Goal: Task Accomplishment & Management: Manage account settings

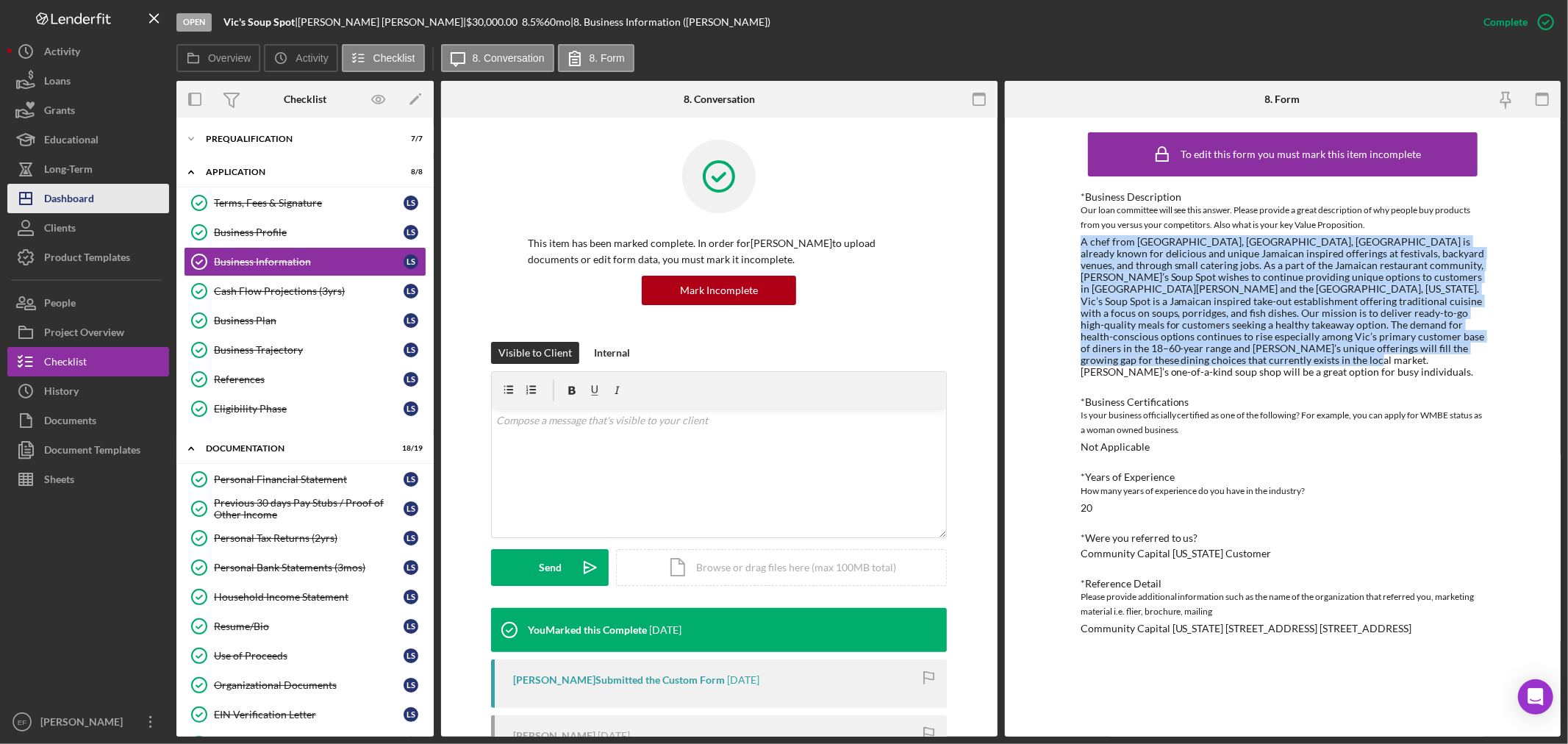
click at [72, 193] on div "Dashboard" at bounding box center [68, 200] width 50 height 33
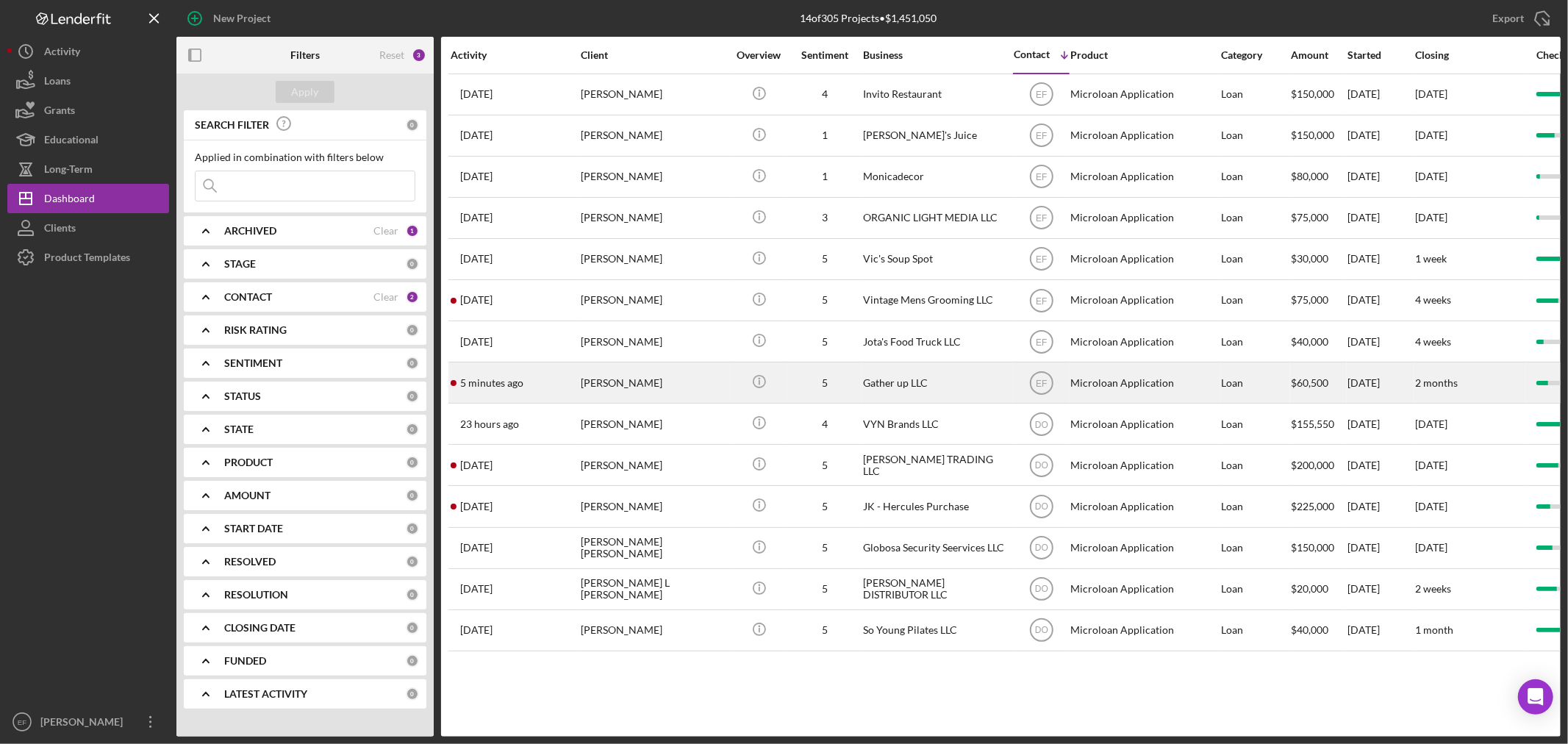
click at [613, 386] on div "[PERSON_NAME]" at bounding box center [654, 382] width 147 height 39
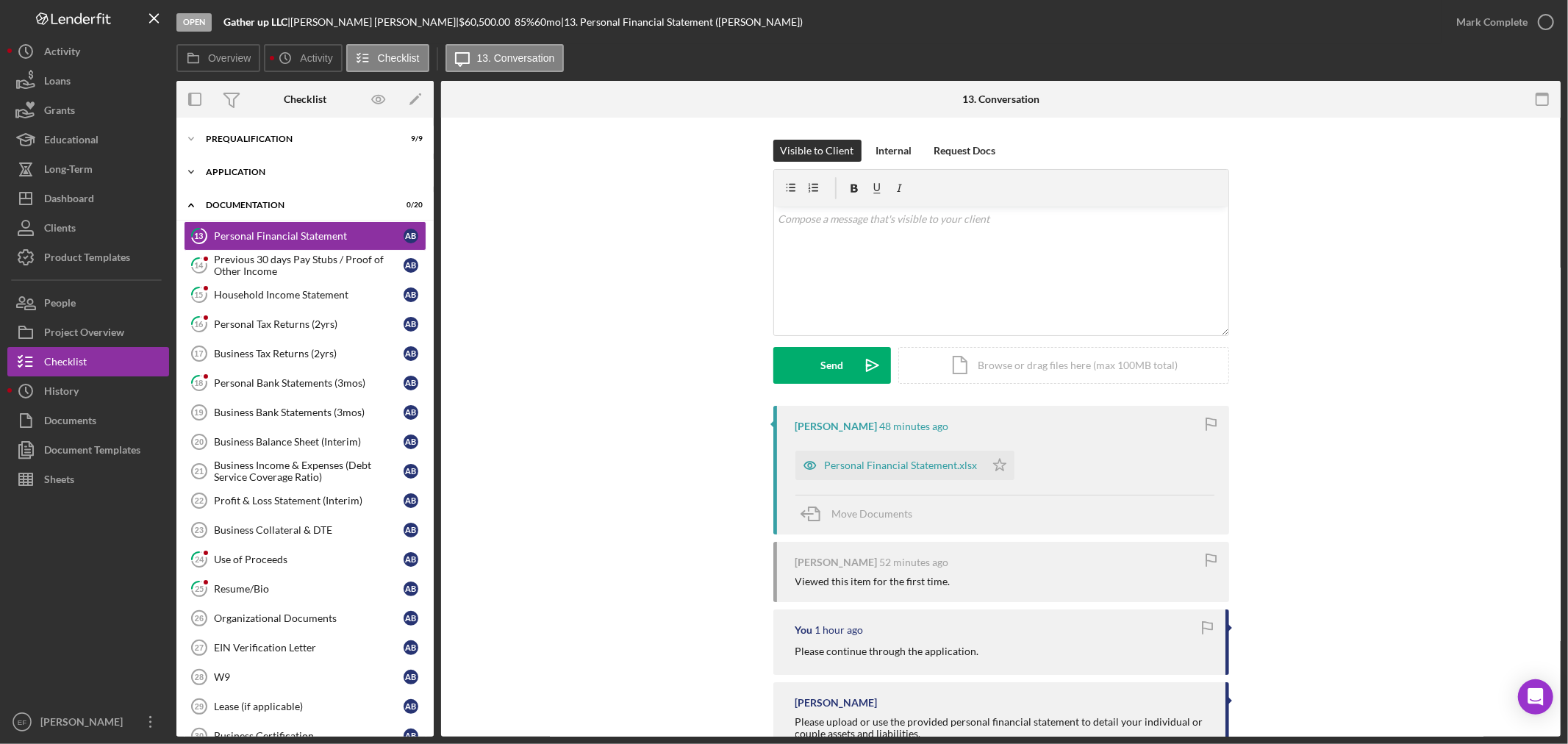
click at [256, 174] on div "Application" at bounding box center [310, 172] width 210 height 9
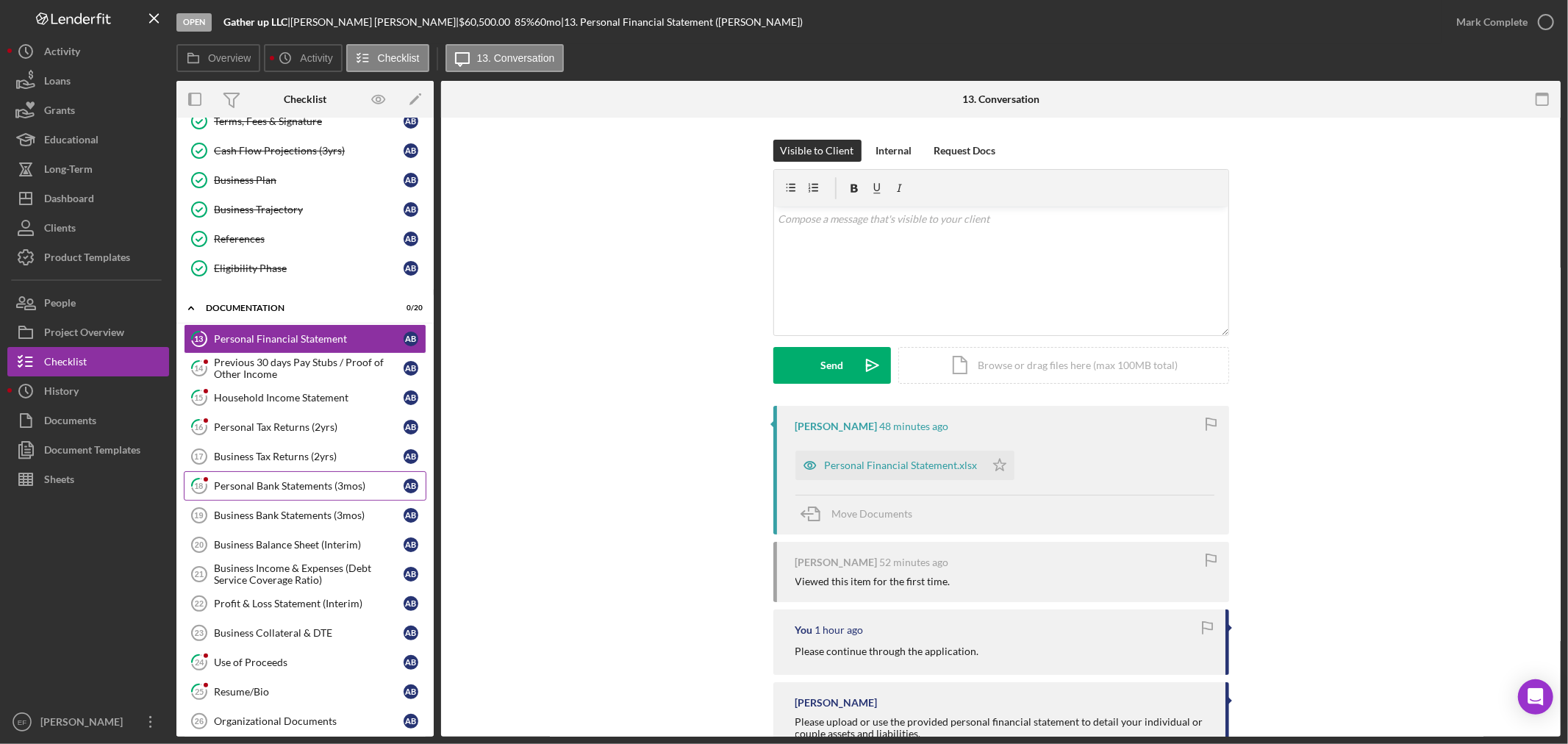
scroll to position [163, 0]
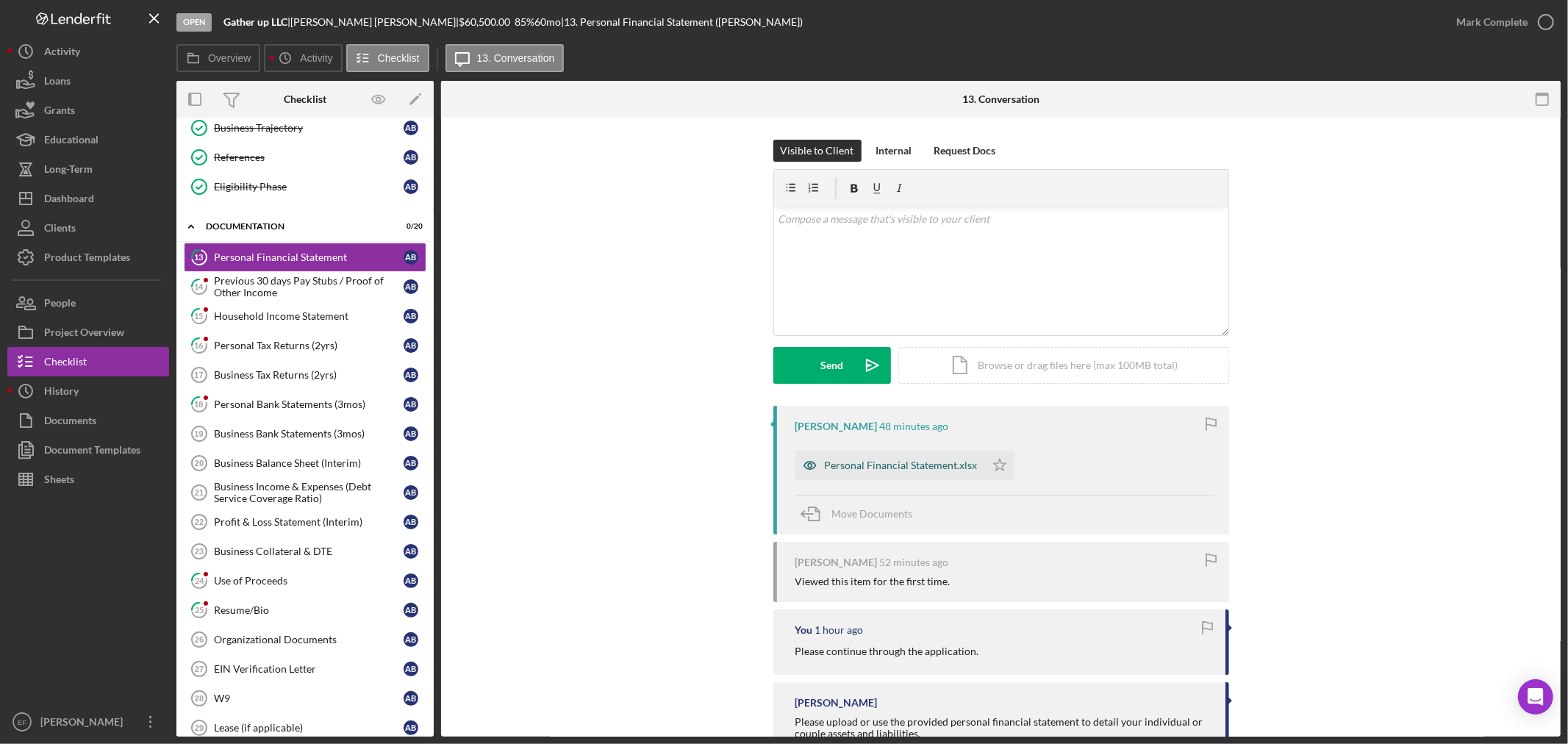
click at [929, 465] on div "Personal Financial Statement.xlsx" at bounding box center [901, 465] width 153 height 11
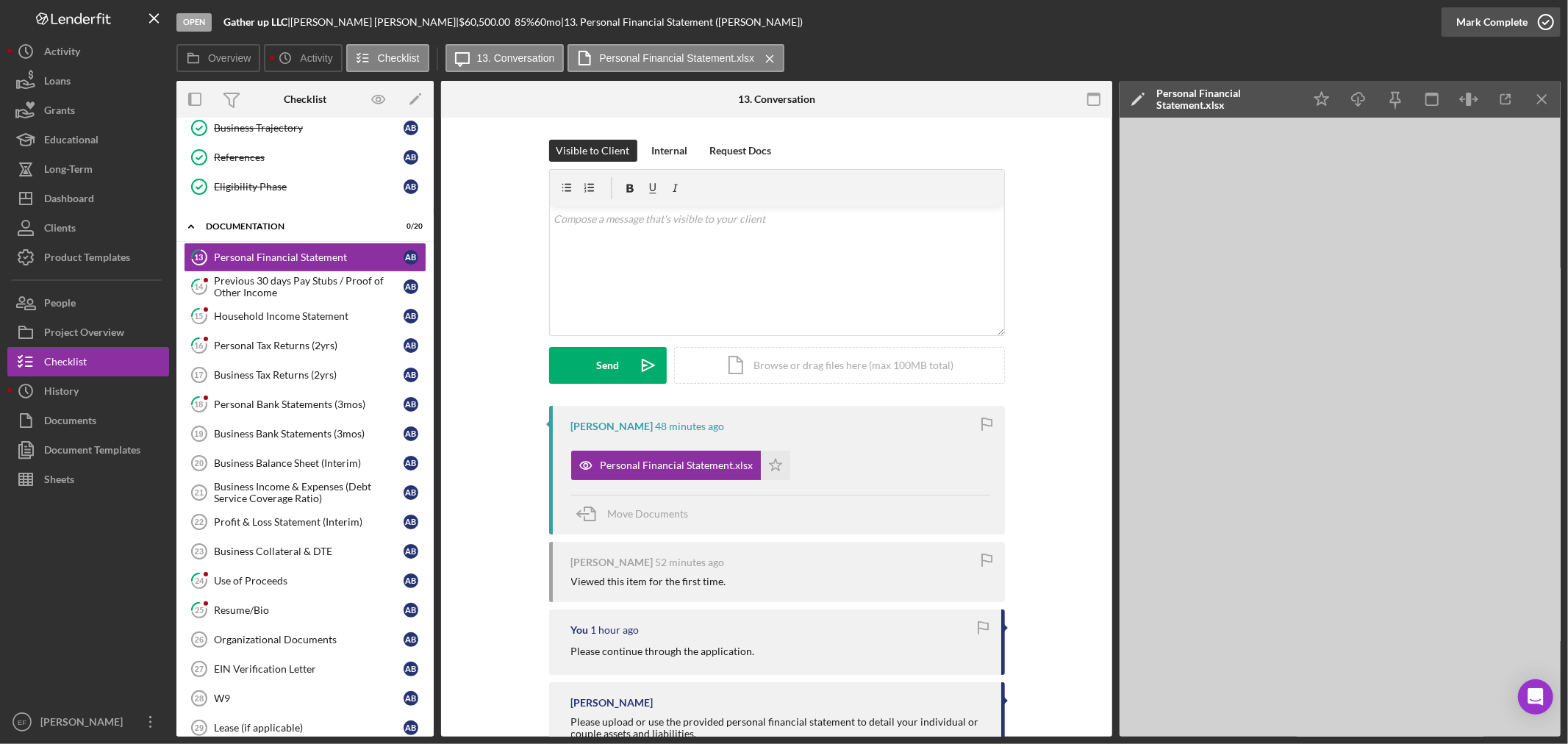
click at [1496, 22] on div "Mark Complete" at bounding box center [1492, 22] width 72 height 30
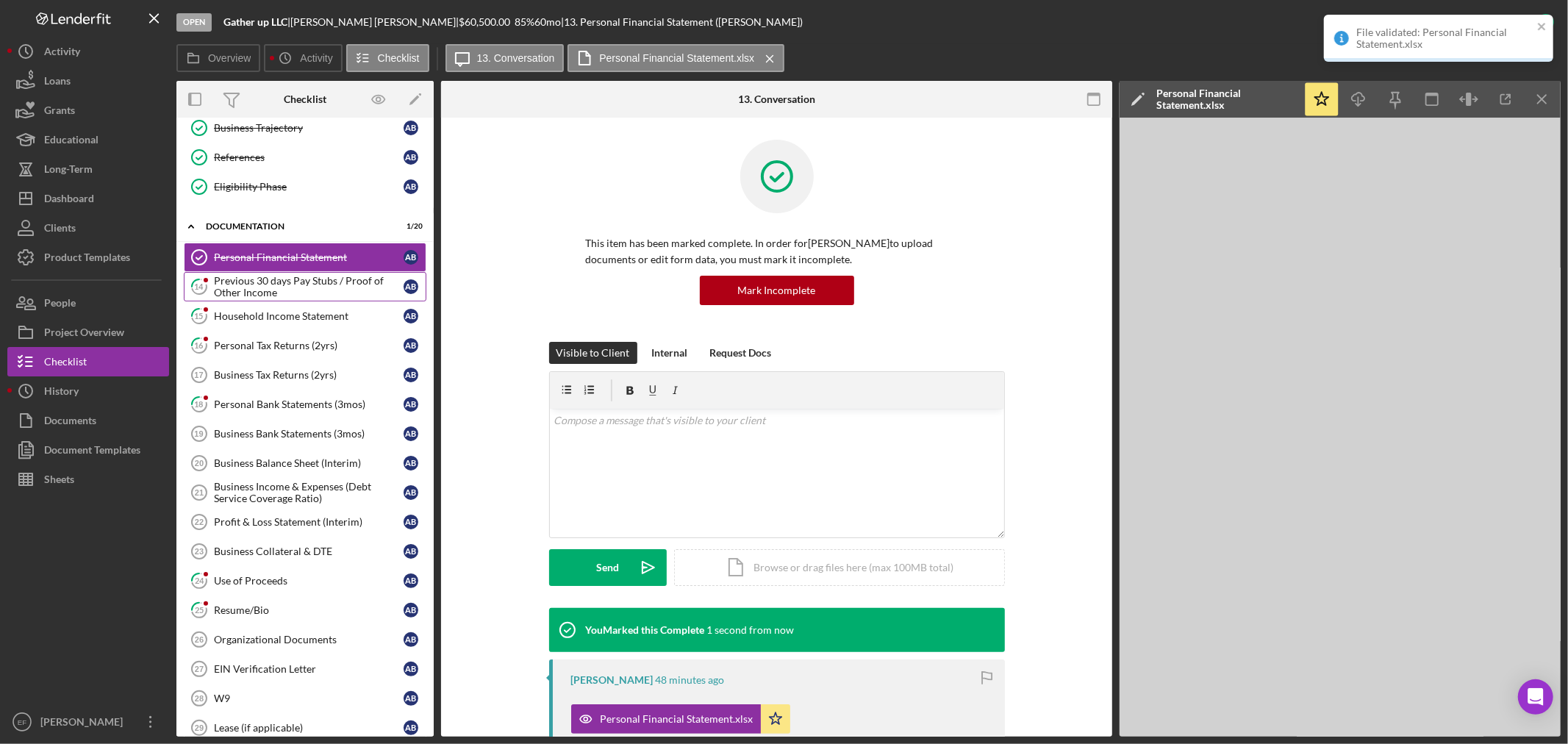
click at [252, 282] on div "Previous 30 days Pay Stubs / Proof of Other Income" at bounding box center [309, 287] width 190 height 24
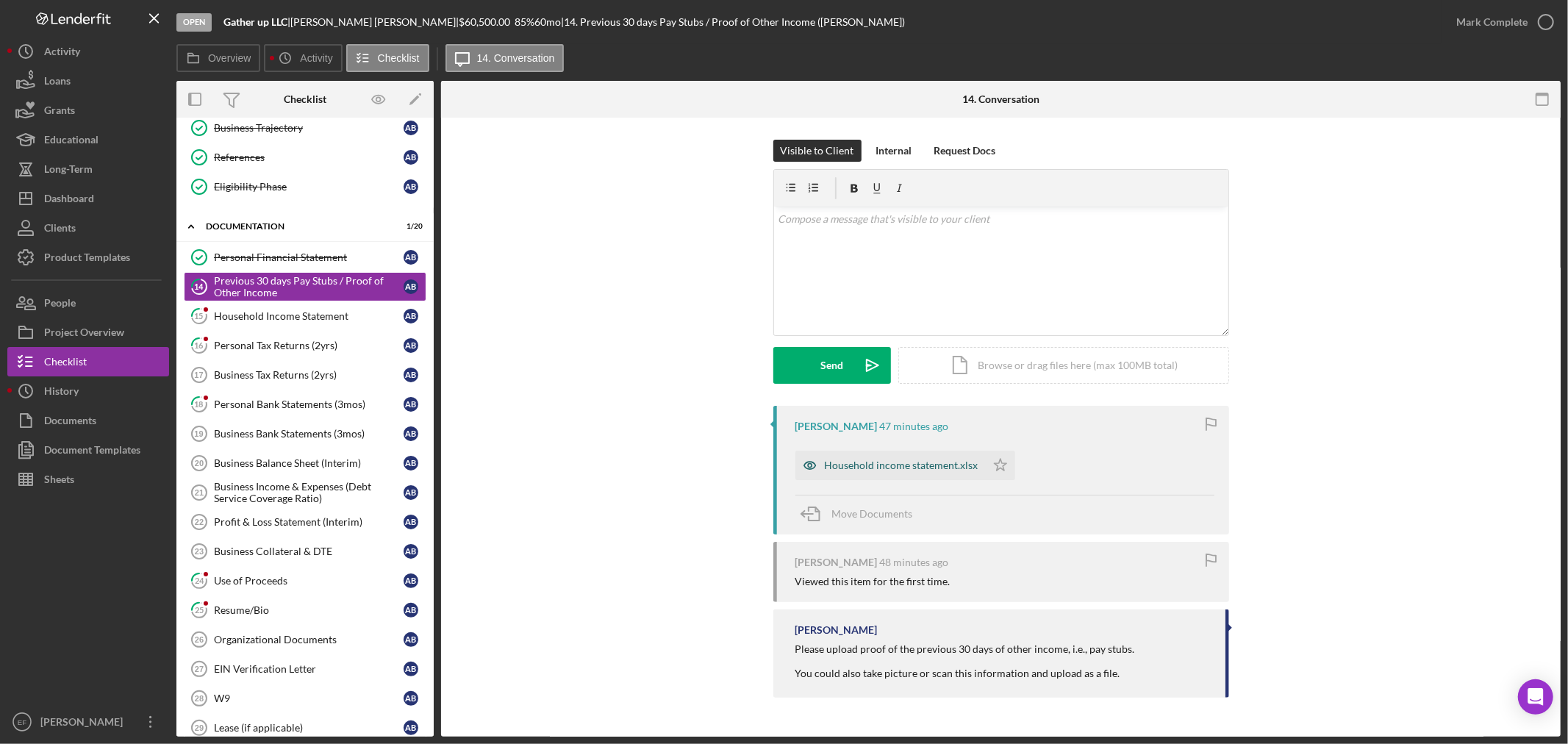
click at [908, 463] on div "Household income statement.xlsx" at bounding box center [902, 465] width 154 height 11
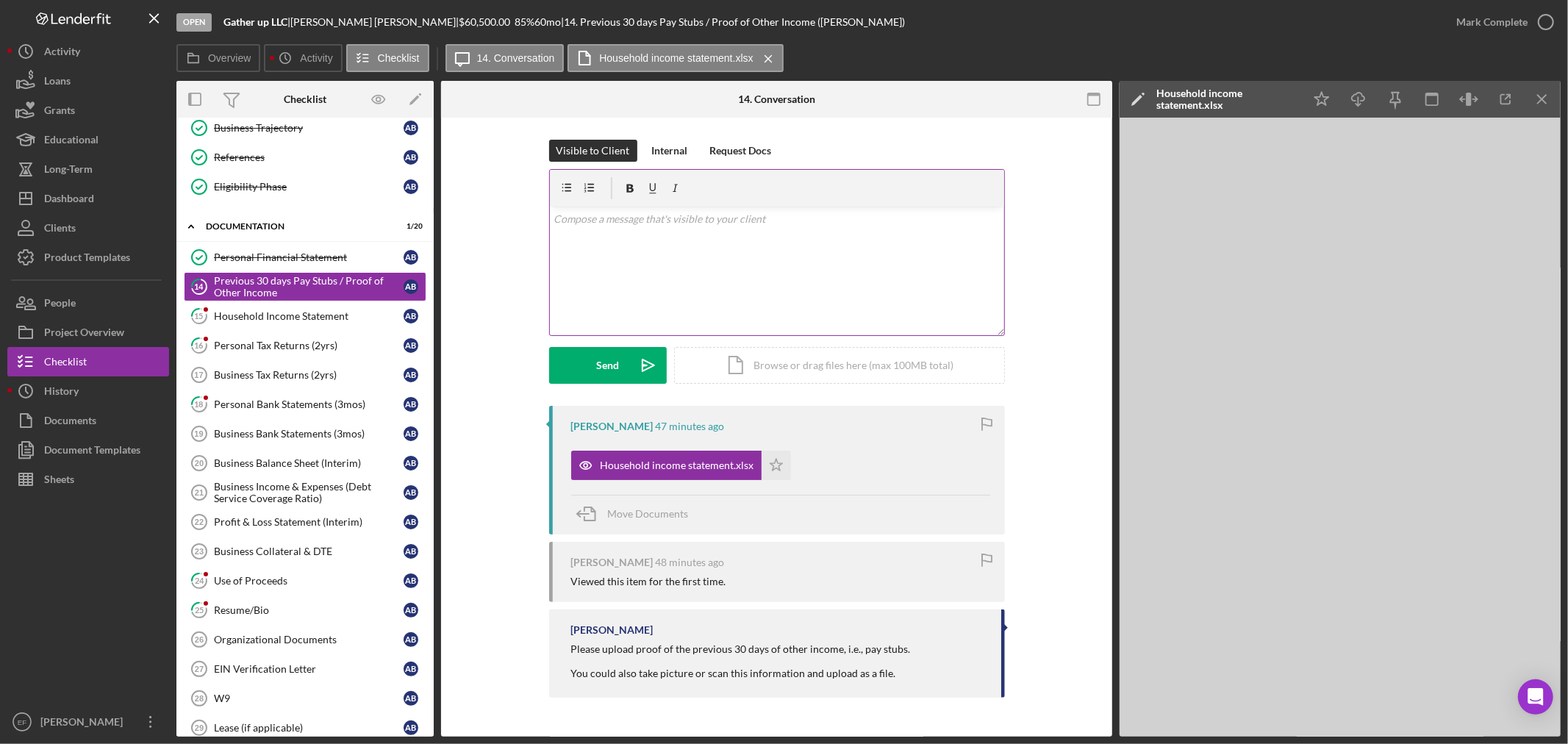
click at [703, 247] on div "v Color teal Color pink Remove color Add row above Add row below Add column bef…" at bounding box center [777, 270] width 454 height 129
click at [616, 358] on div "Send" at bounding box center [607, 365] width 23 height 37
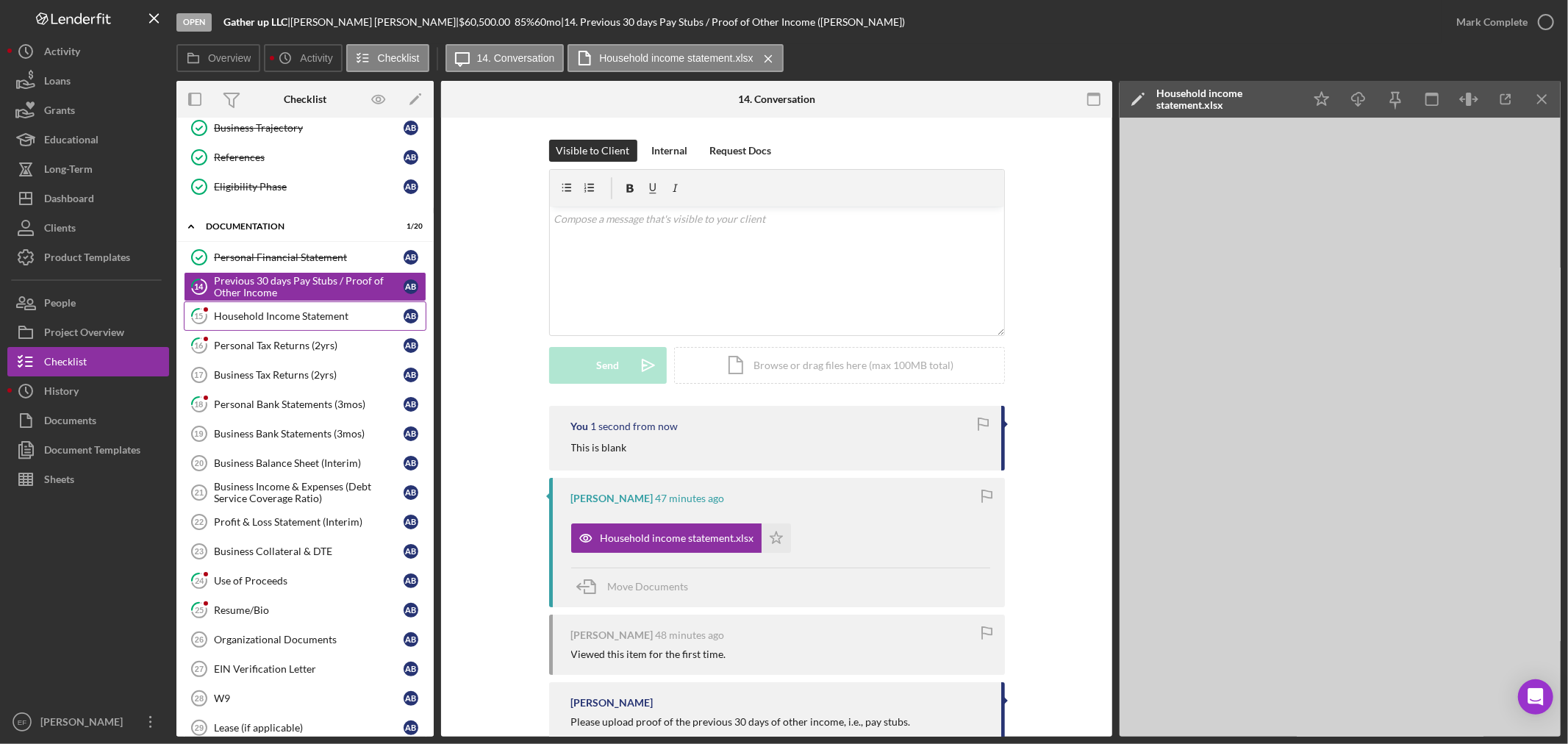
click at [293, 311] on div "Household Income Statement" at bounding box center [309, 316] width 190 height 11
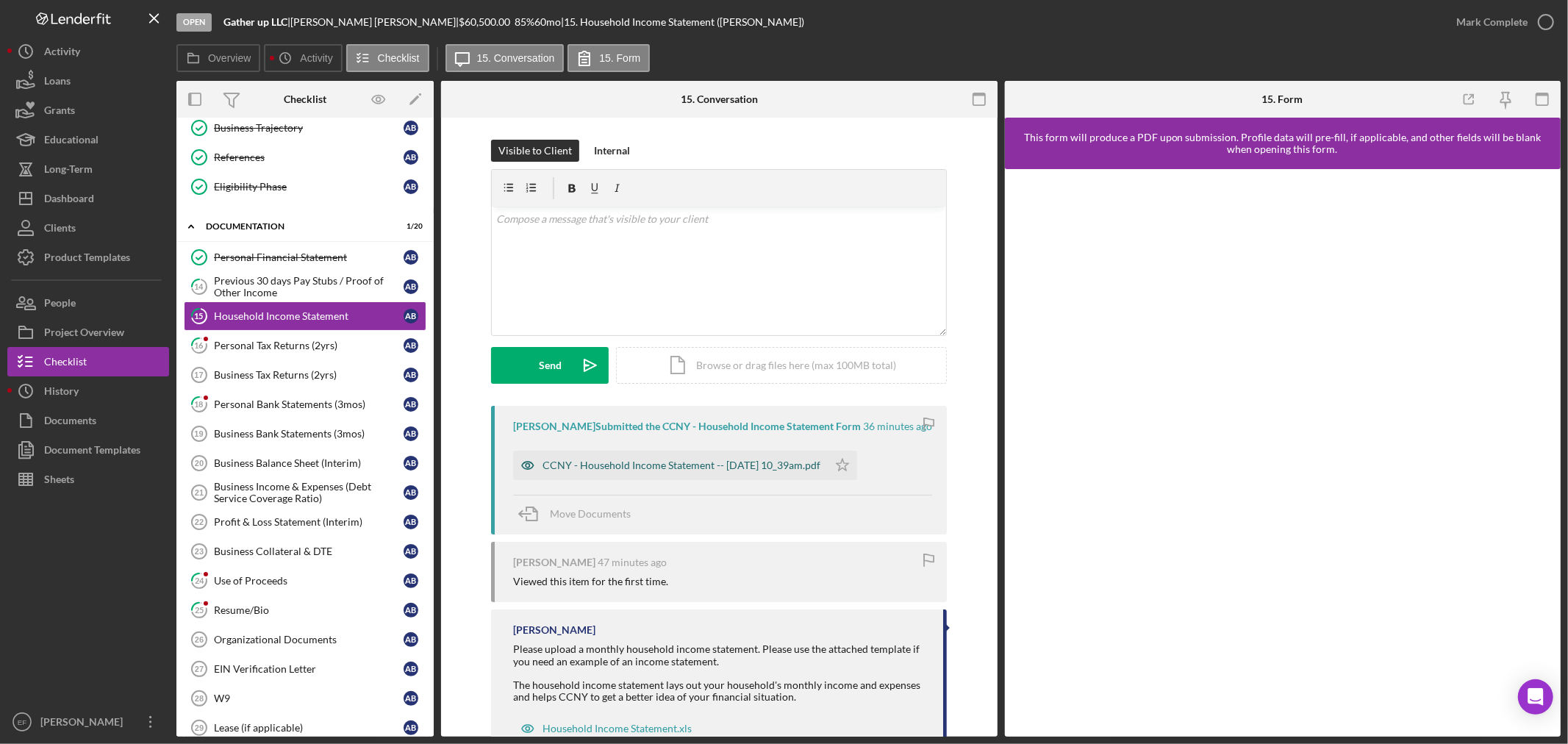
click at [623, 465] on div "CCNY - Household Income Statement -- [DATE] 10_39am.pdf" at bounding box center [682, 465] width 278 height 11
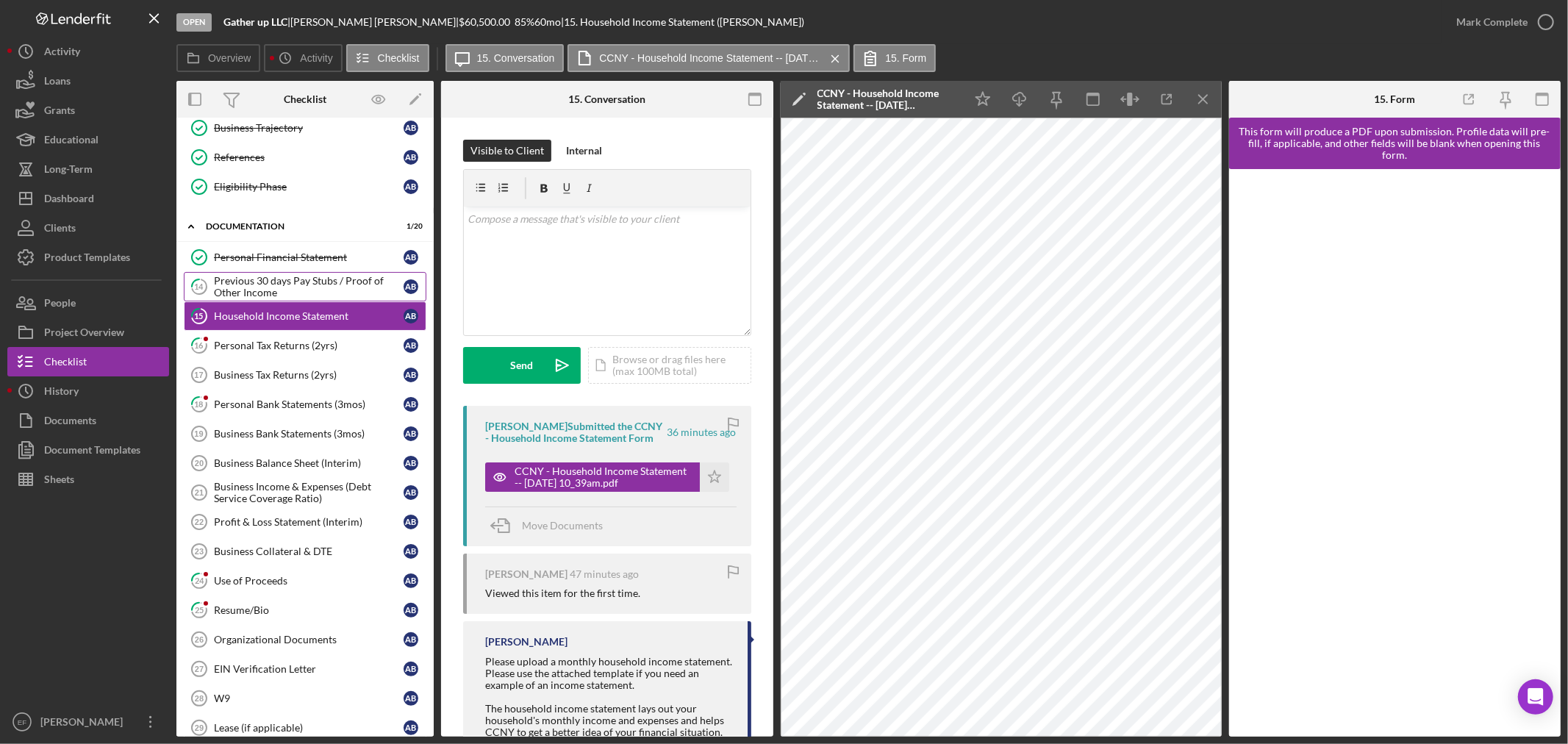
click at [336, 282] on div "Previous 30 days Pay Stubs / Proof of Other Income" at bounding box center [309, 287] width 190 height 24
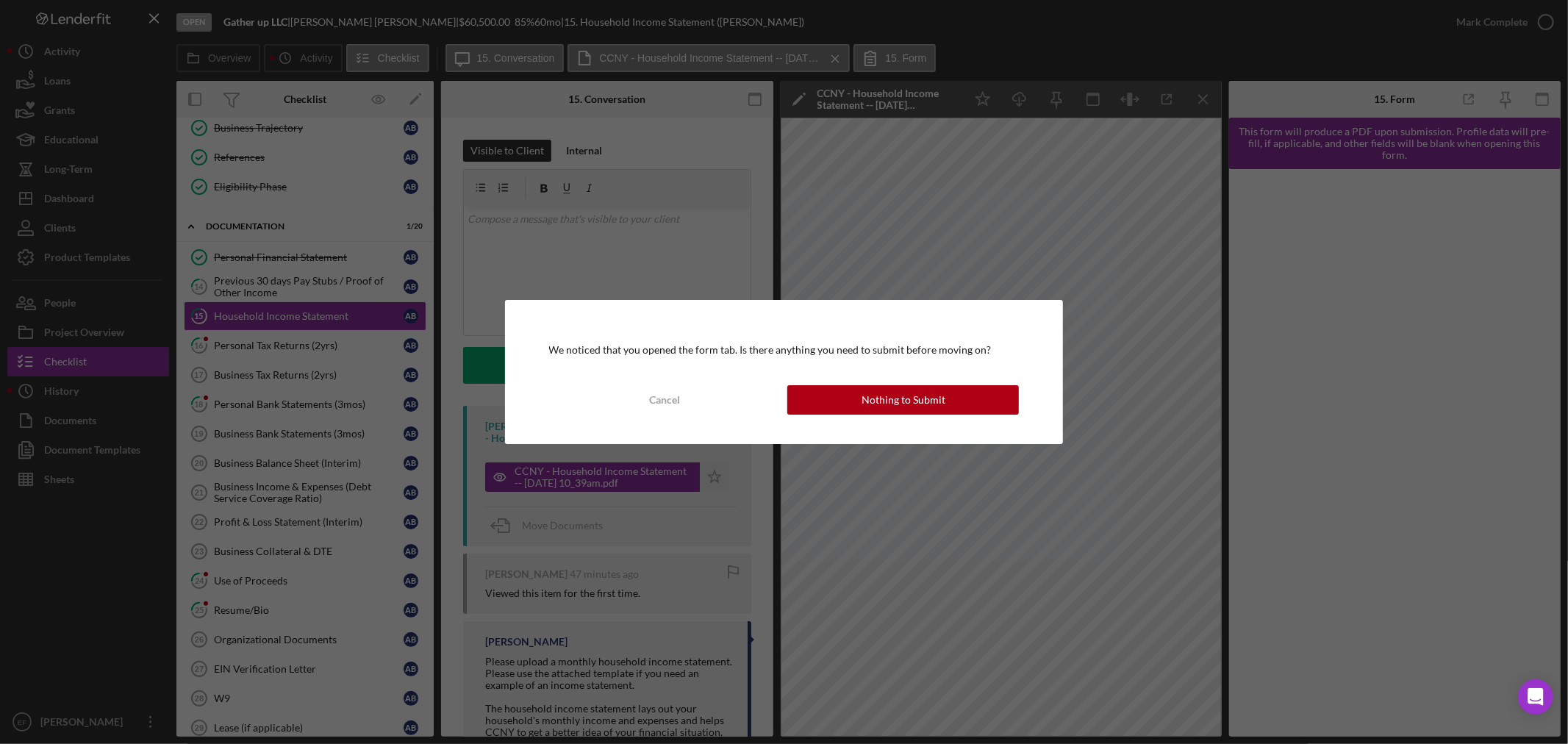
drag, startPoint x: 676, startPoint y: 400, endPoint x: 750, endPoint y: 421, distance: 76.9
click at [677, 400] on div "Cancel" at bounding box center [664, 400] width 31 height 30
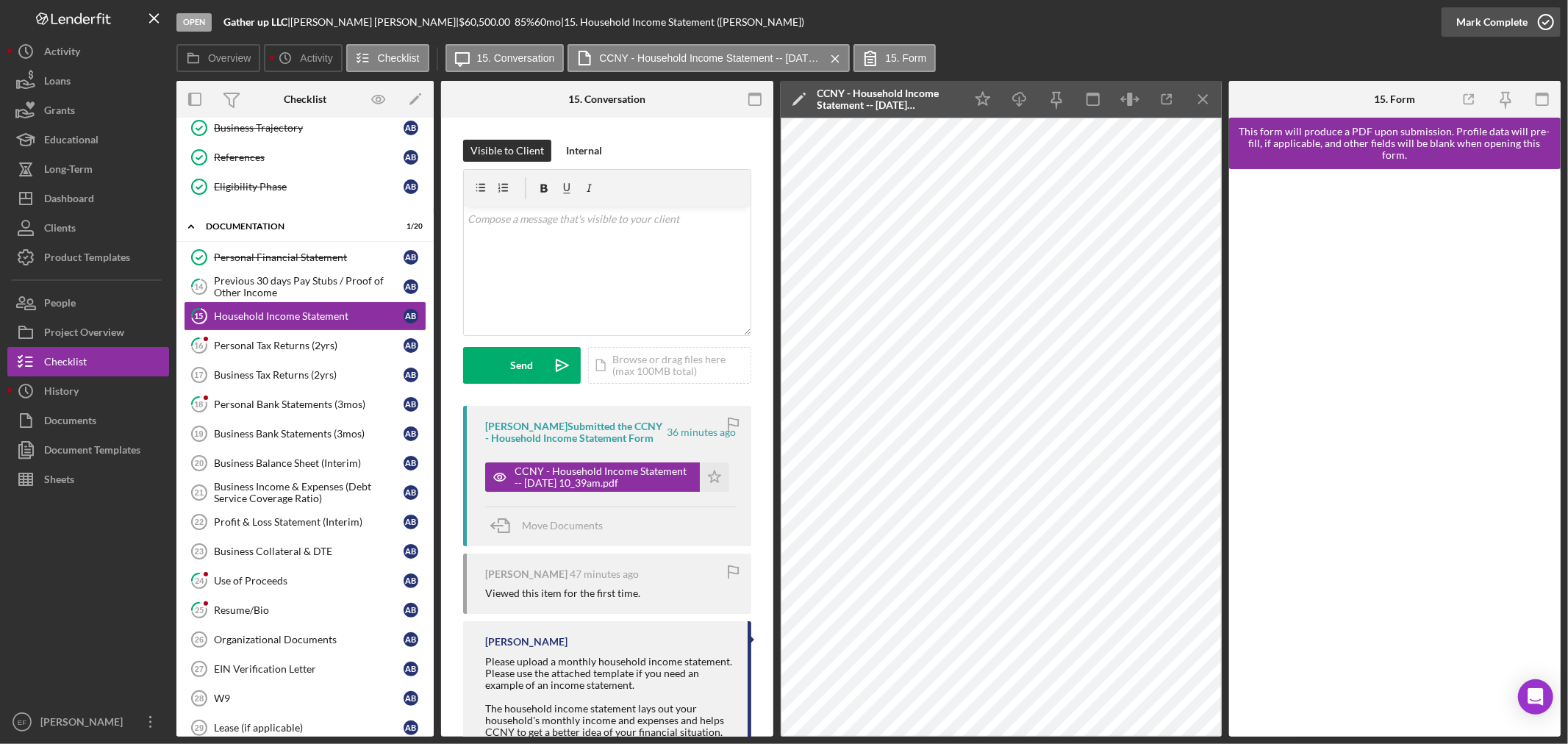
click at [1475, 27] on div "Mark Complete" at bounding box center [1492, 22] width 72 height 30
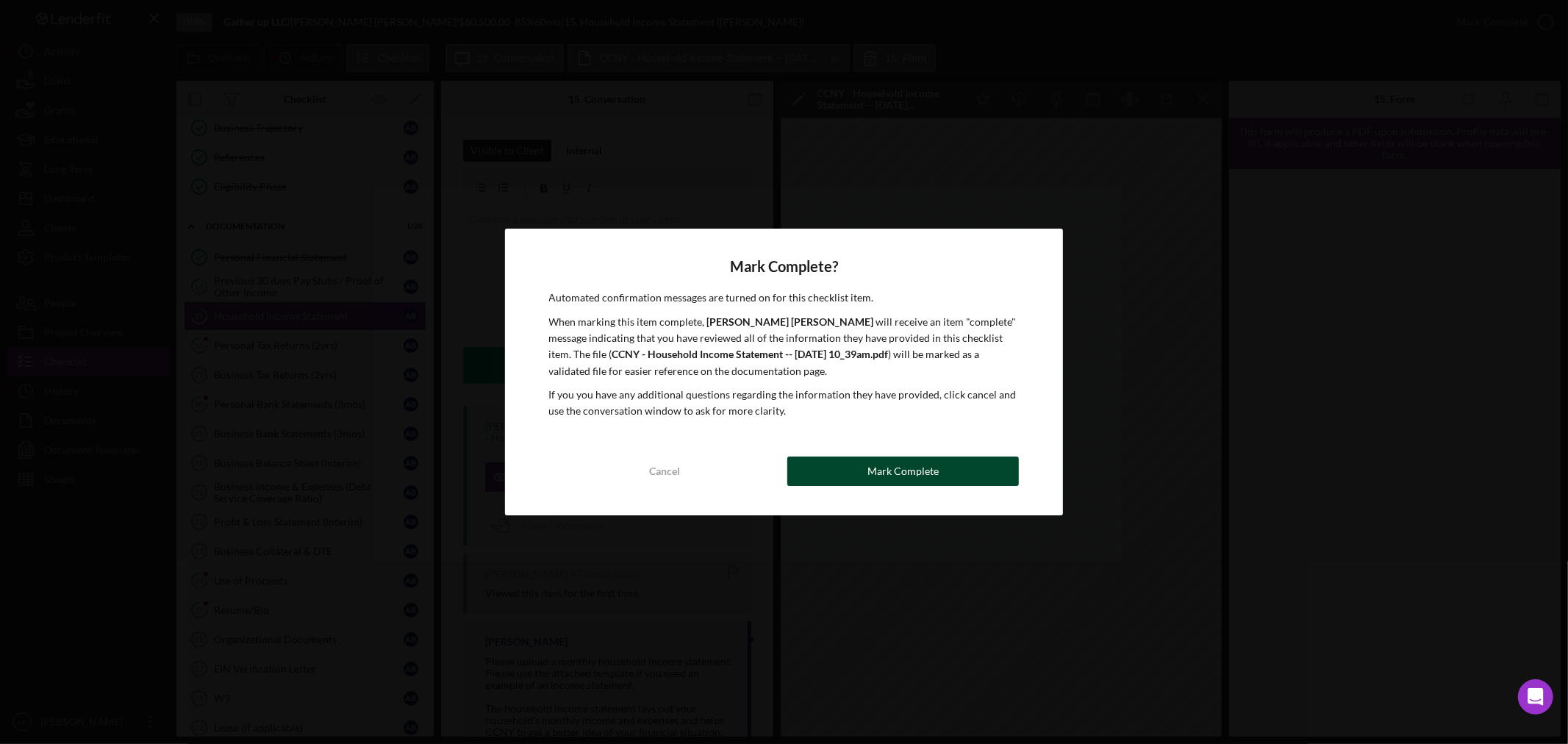
click at [879, 475] on div "Mark Complete" at bounding box center [903, 471] width 72 height 30
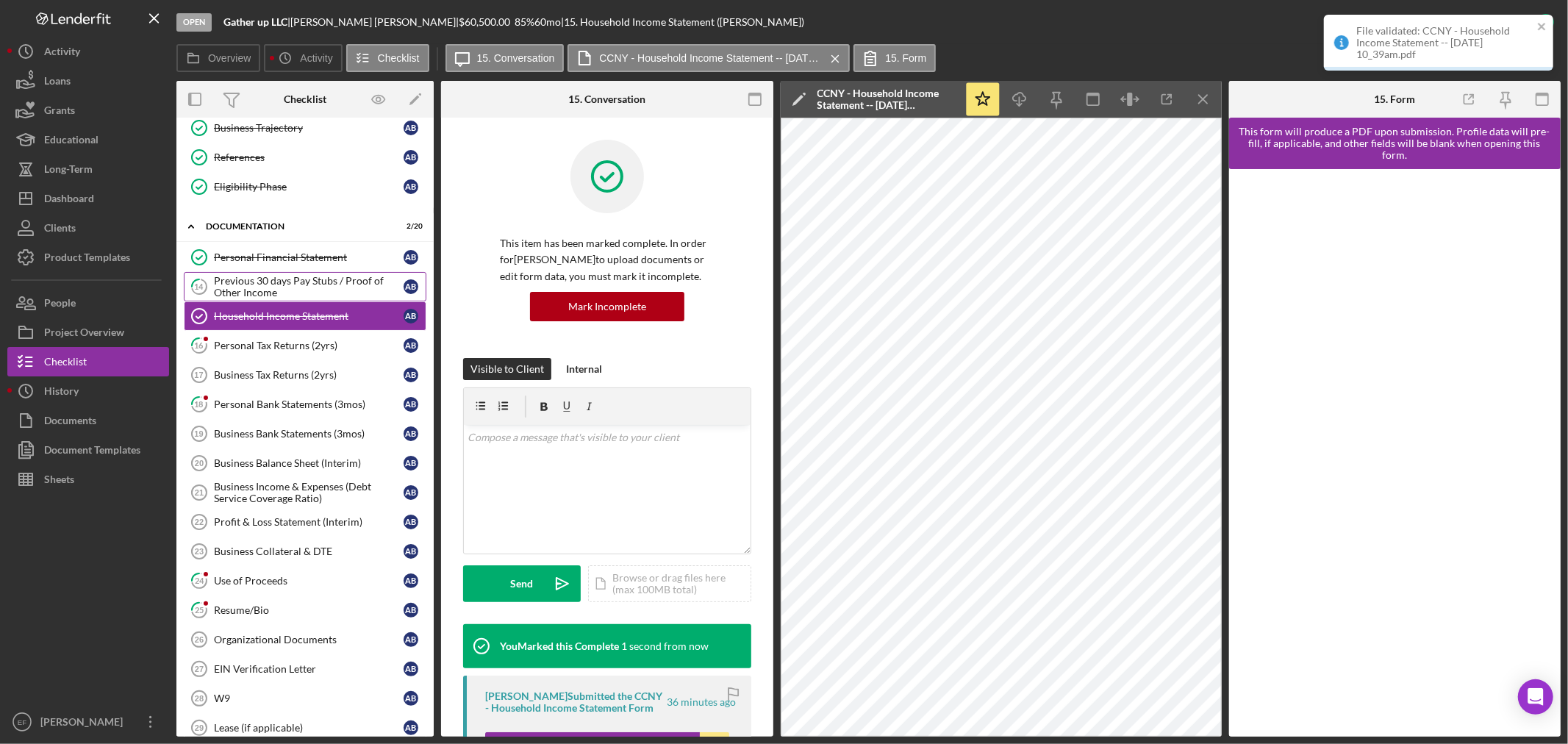
click at [274, 275] on link "14 Previous 30 days Pay Stubs / Proof of Other Income A B" at bounding box center [305, 287] width 243 height 30
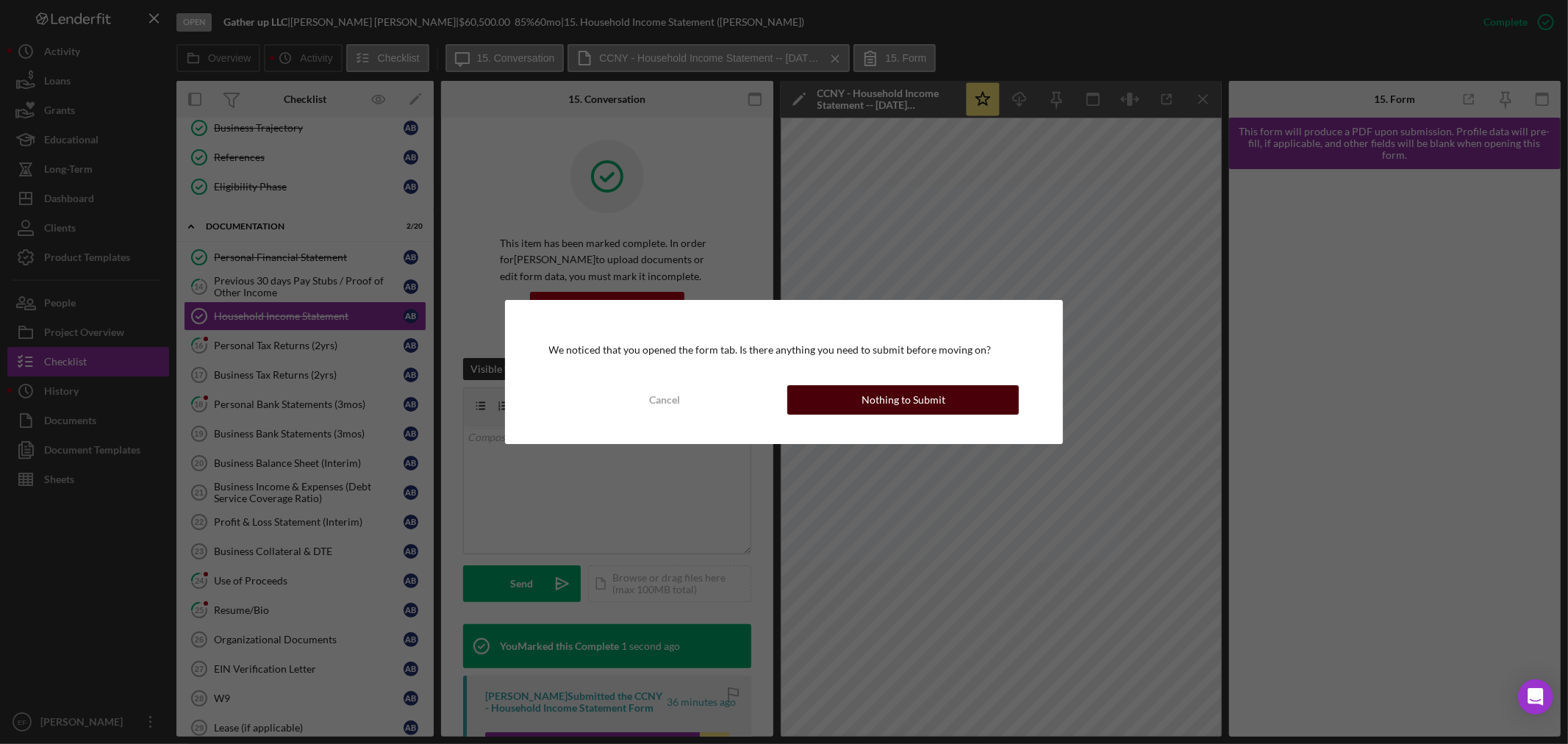
click at [885, 400] on div "Nothing to Submit" at bounding box center [904, 400] width 84 height 30
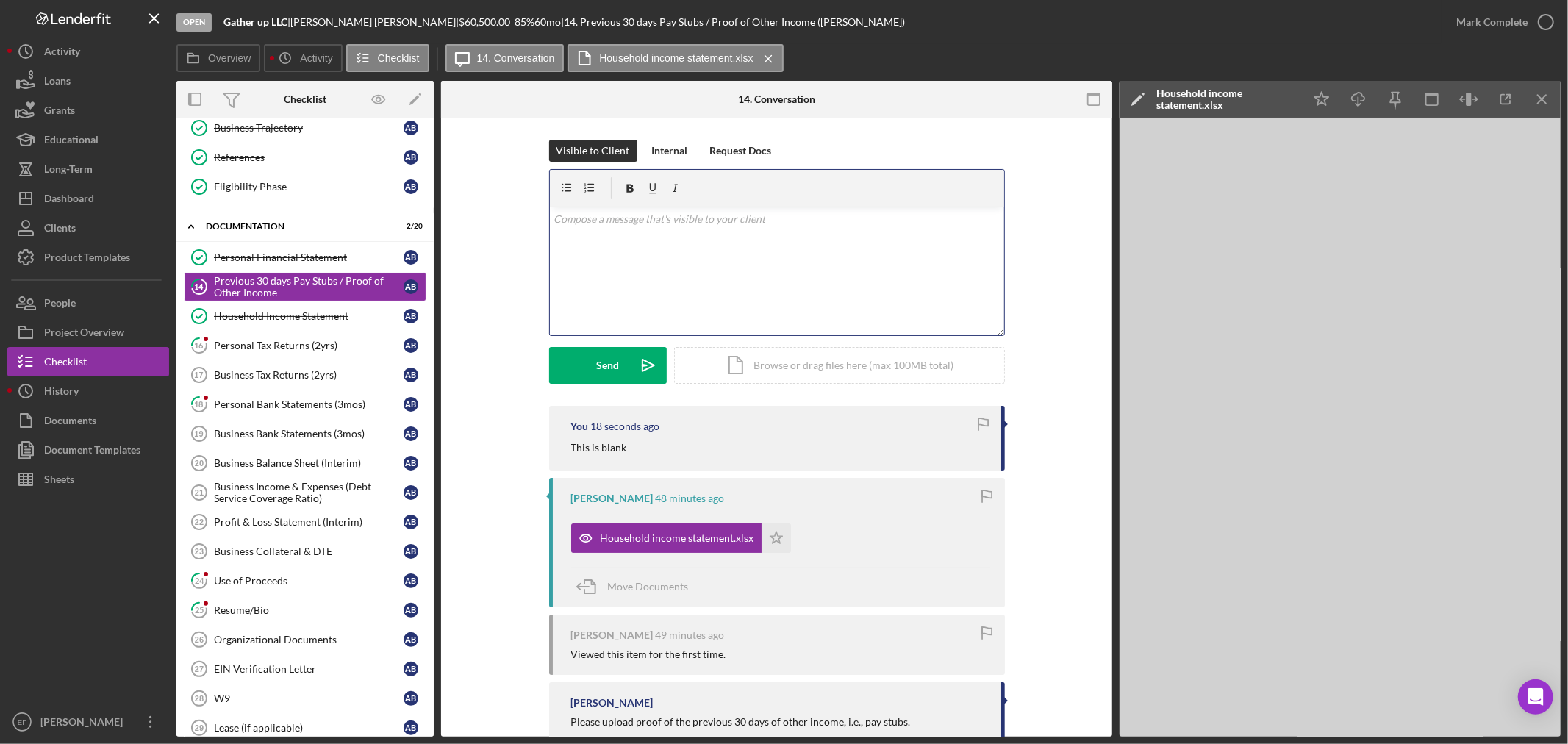
click at [640, 266] on div "v Color teal Color pink Remove color Add row above Add row below Add column bef…" at bounding box center [777, 270] width 454 height 129
click at [553, 217] on p "based on your PFS you make $3000/month. please explain the source of the income." at bounding box center [776, 219] width 447 height 17
click at [621, 376] on button "Send Icon/icon-invite-send" at bounding box center [607, 365] width 118 height 37
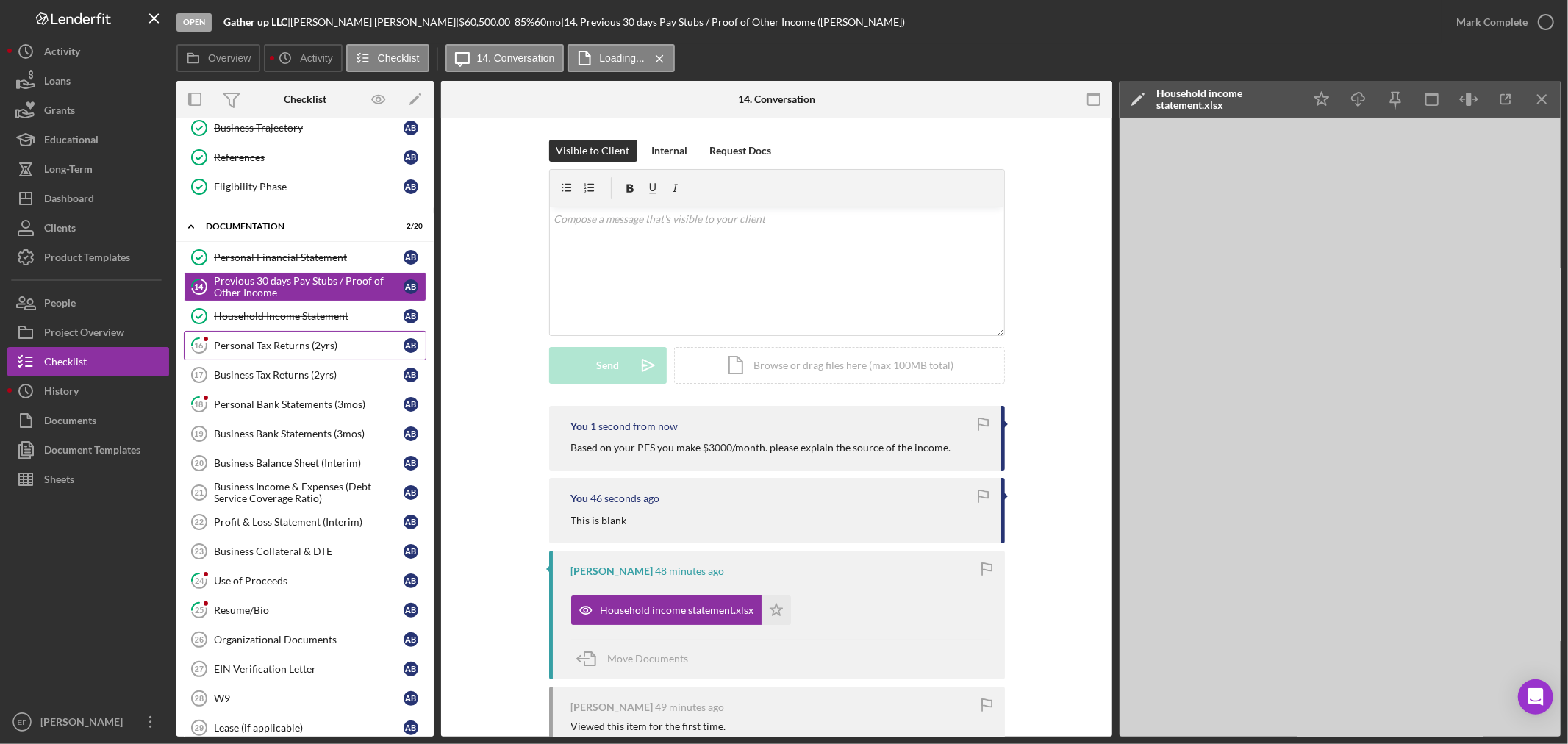
drag, startPoint x: 294, startPoint y: 353, endPoint x: 291, endPoint y: 341, distance: 12.4
click at [291, 343] on div "Personal Tax Returns (2yrs)" at bounding box center [309, 345] width 190 height 11
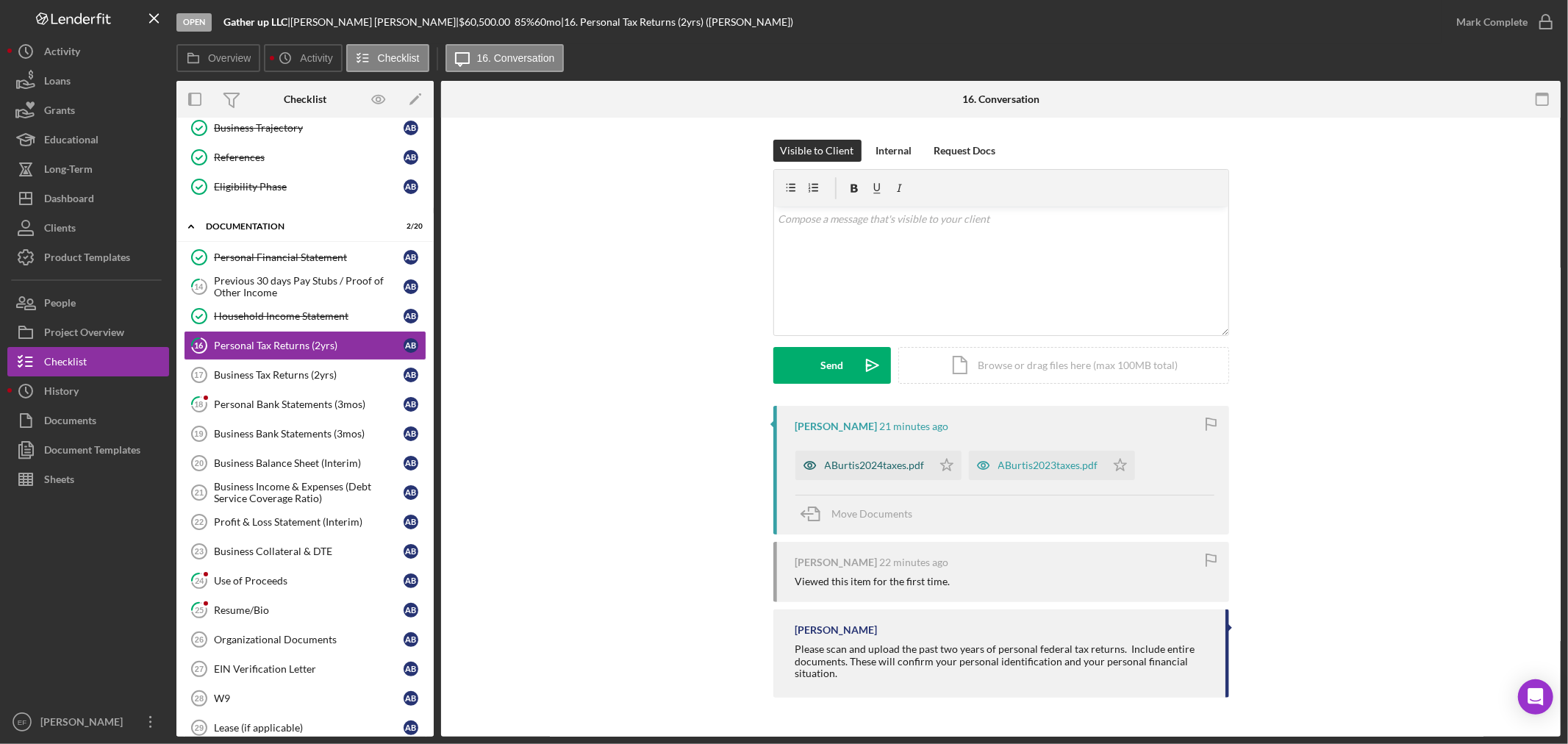
click at [873, 466] on div "ABurtis2024taxes.pdf" at bounding box center [875, 465] width 100 height 11
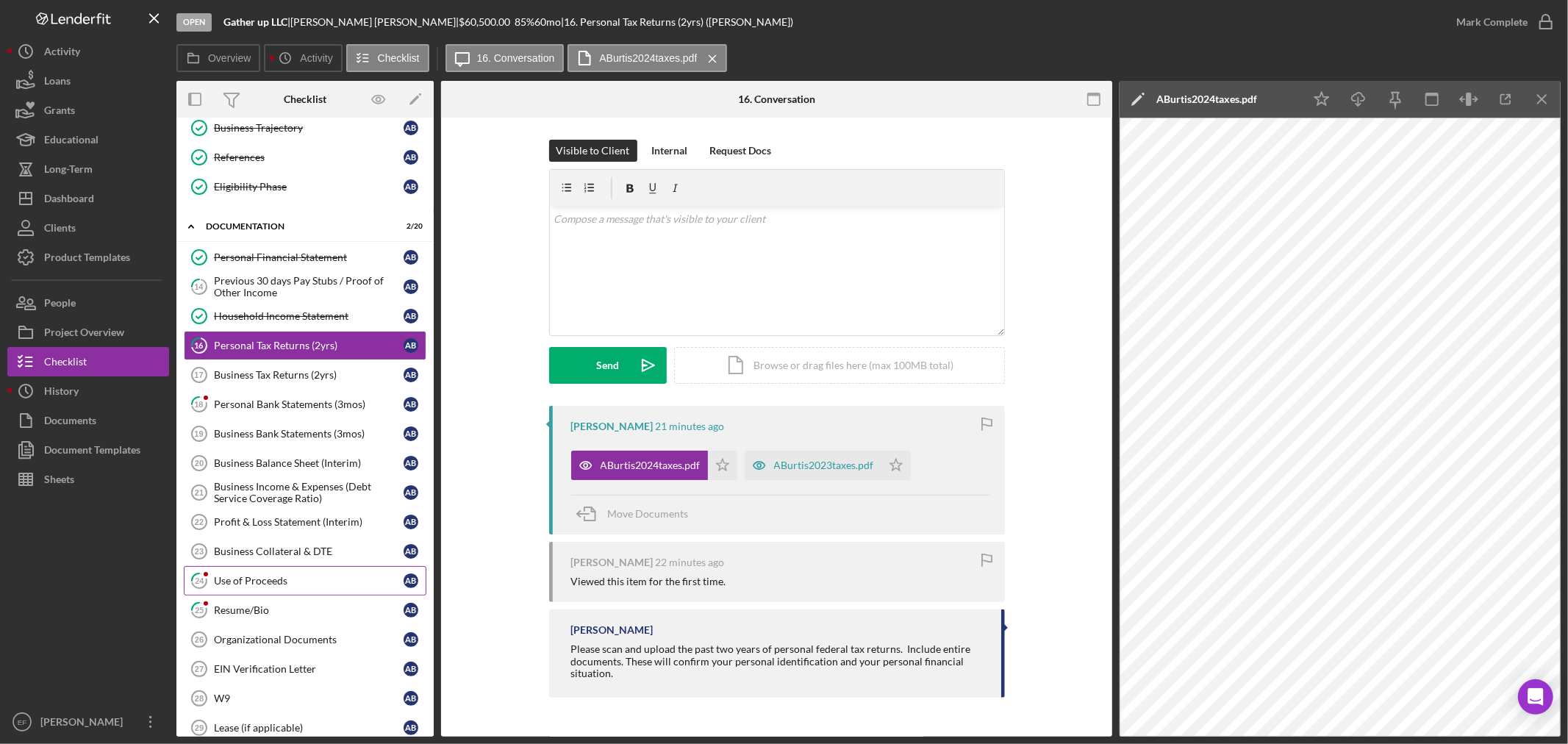
click at [275, 579] on div "Use of Proceeds" at bounding box center [309, 581] width 190 height 11
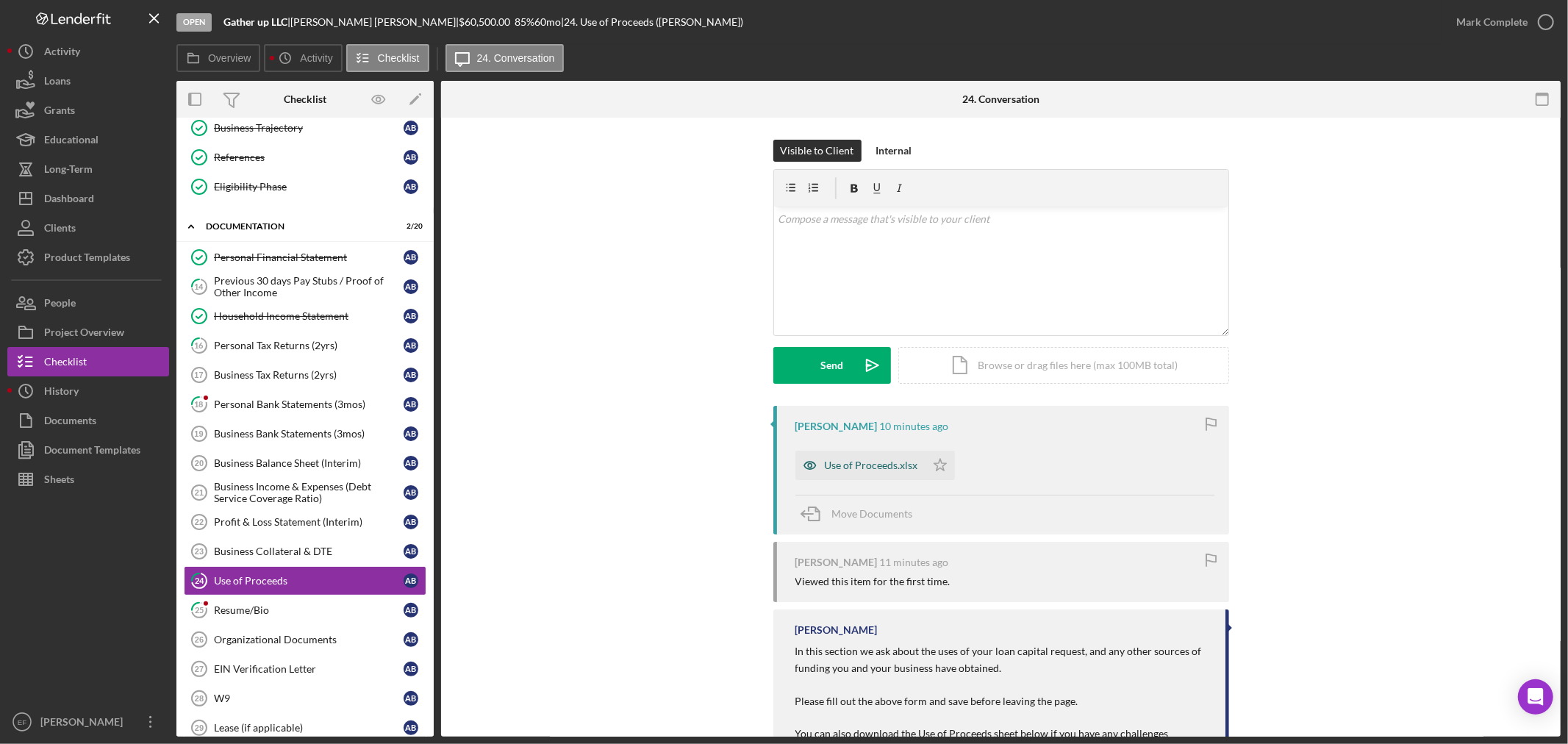
click at [838, 473] on div "Use of Proceeds.xlsx" at bounding box center [860, 466] width 130 height 30
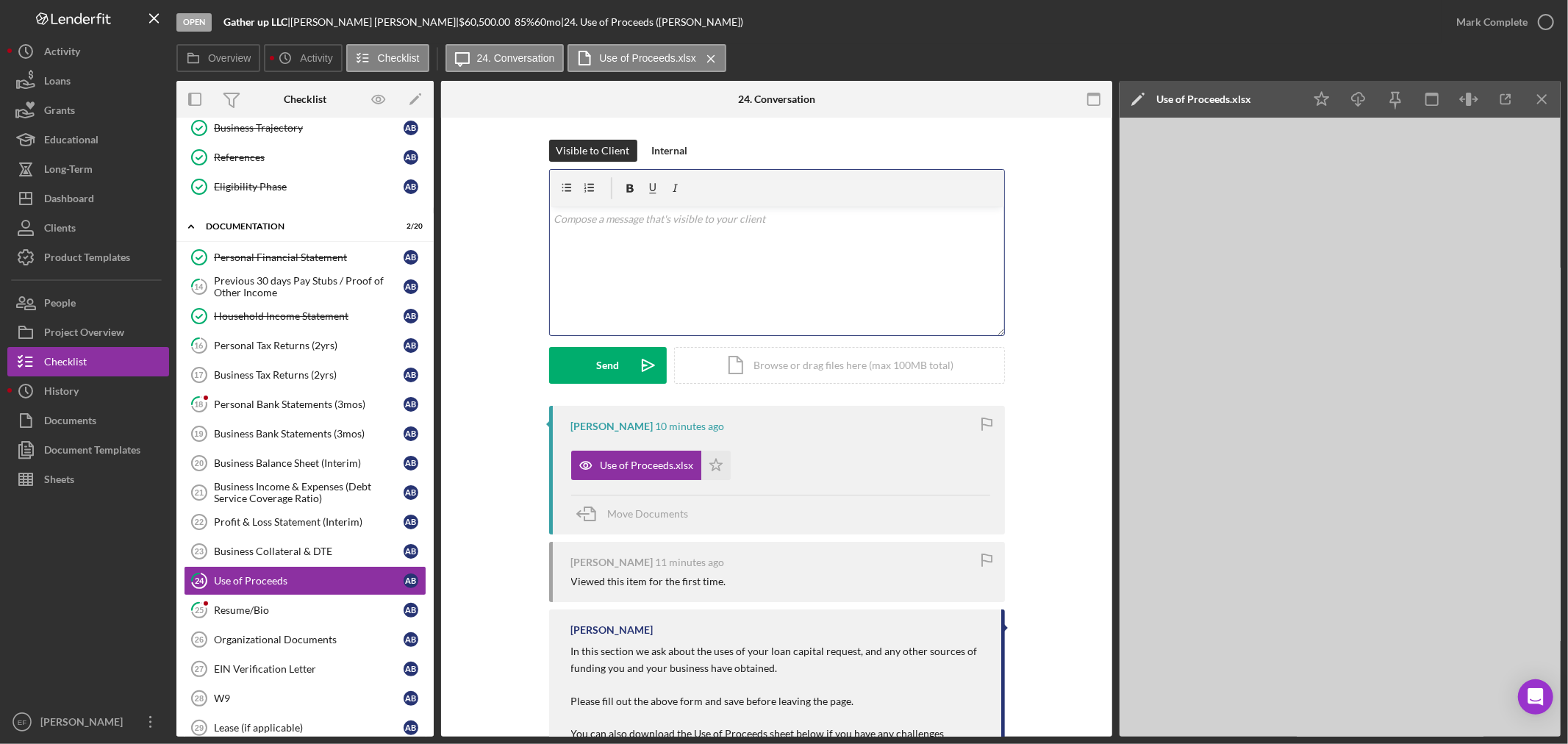
click at [655, 256] on div "v Color teal Color pink Remove color Add row above Add row below Add column bef…" at bounding box center [777, 270] width 454 height 129
click at [589, 363] on button "Send Icon/icon-invite-send" at bounding box center [607, 365] width 118 height 37
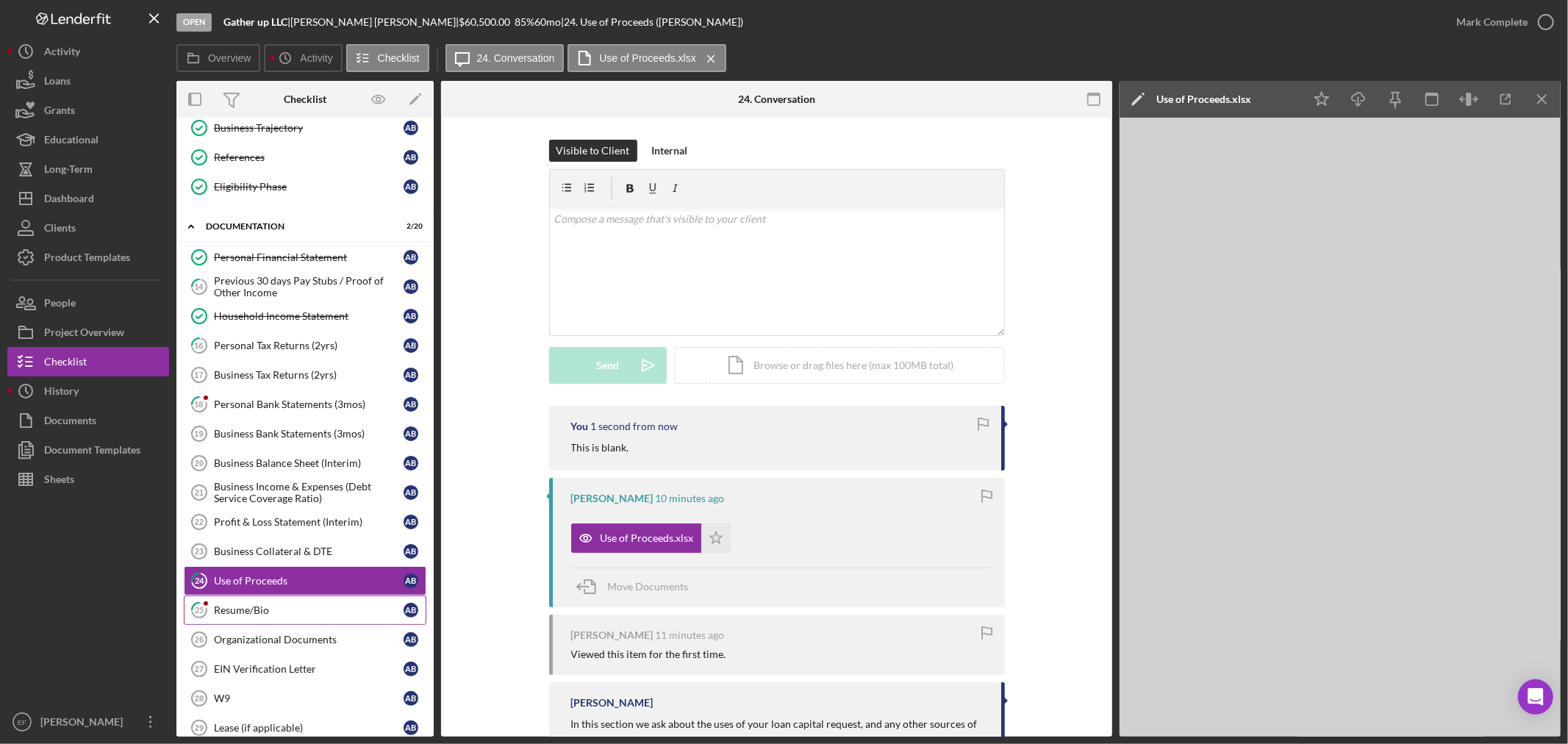
click at [263, 607] on div "Resume/Bio" at bounding box center [309, 609] width 190 height 11
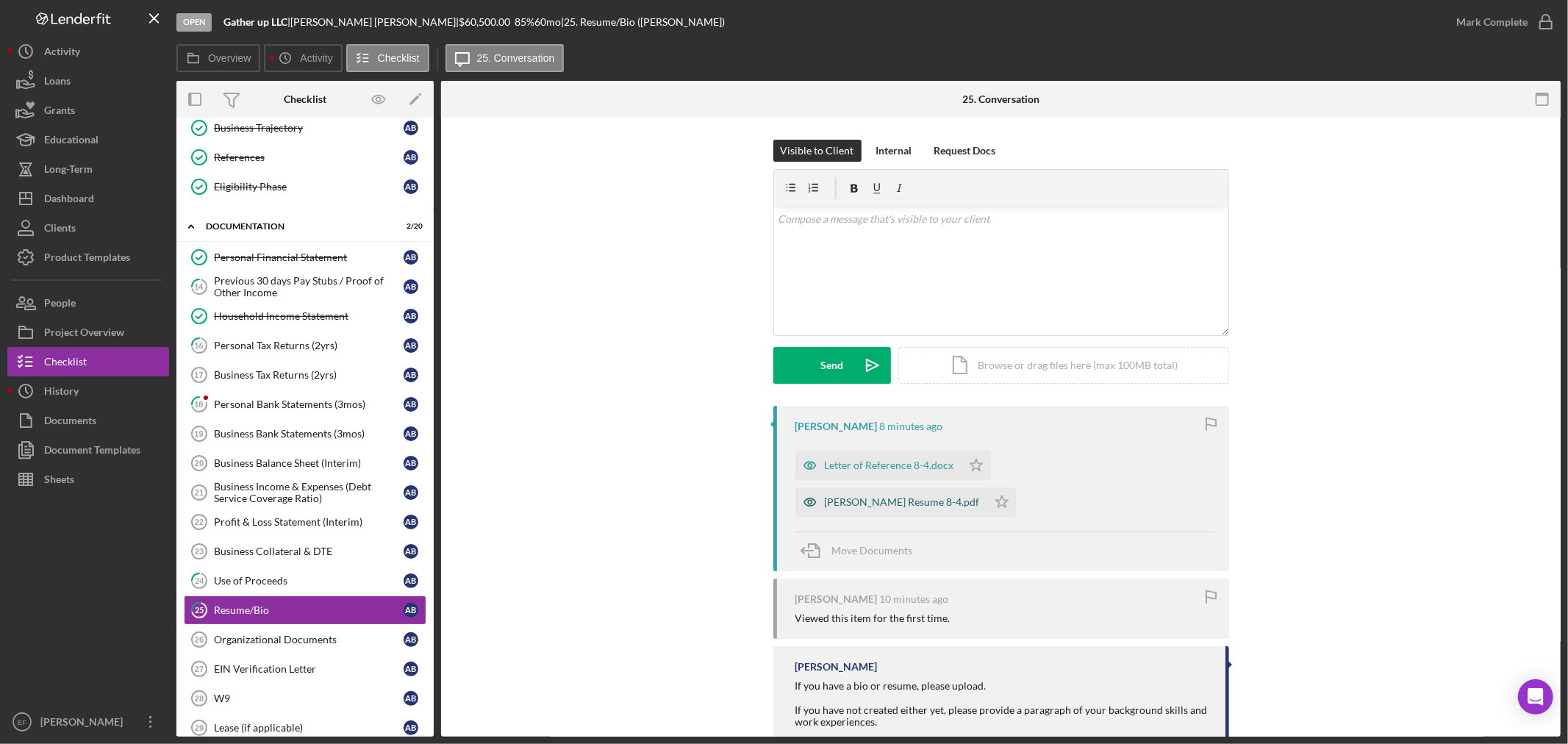
click at [980, 497] on div "[PERSON_NAME] Resume 8-4.pdf" at bounding box center [902, 502] width 155 height 11
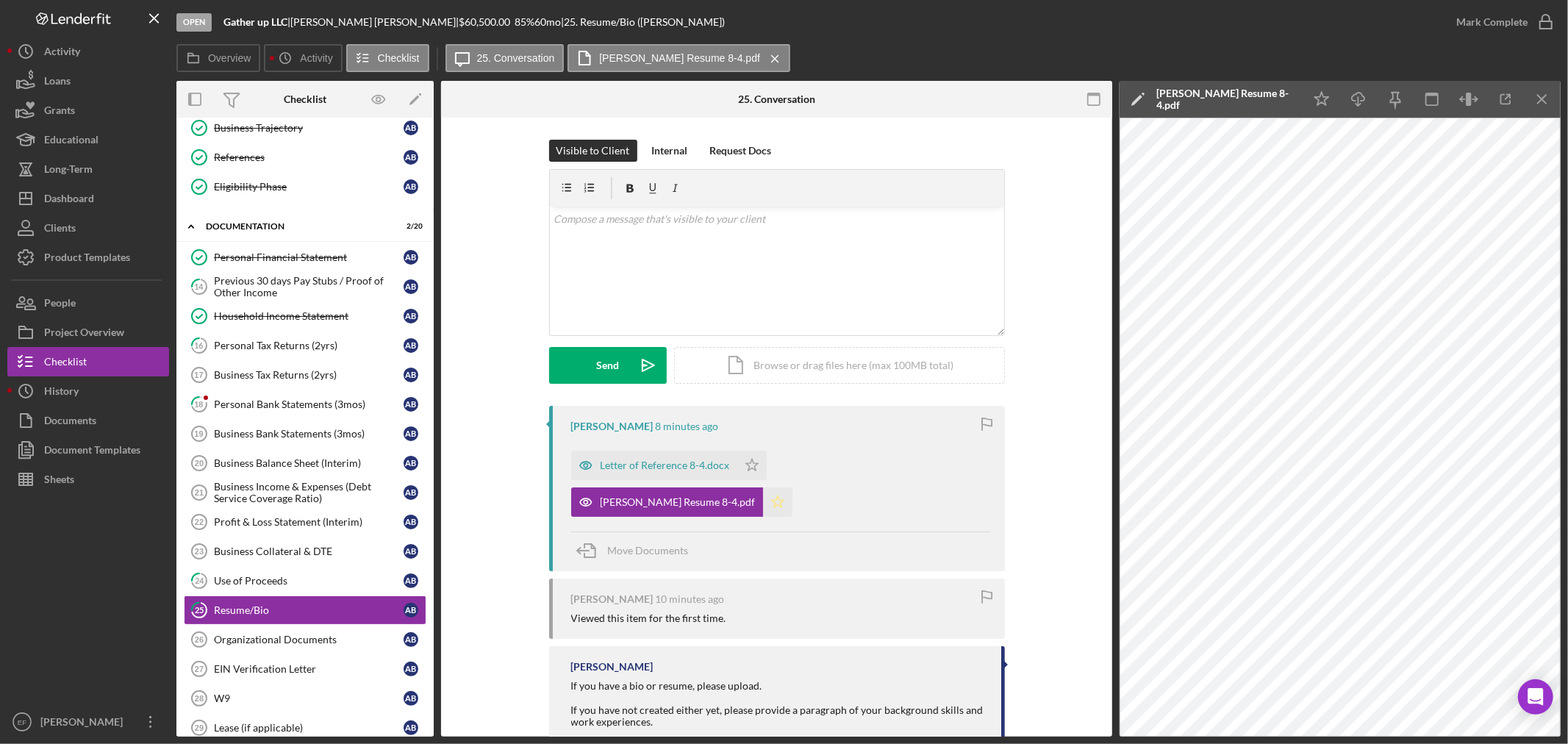
drag, startPoint x: 943, startPoint y: 465, endPoint x: 642, endPoint y: 506, distance: 303.8
click at [793, 488] on icon "Icon/Star" at bounding box center [778, 503] width 30 height 30
click at [649, 457] on div "Letter of Reference 8-4.docx" at bounding box center [655, 466] width 166 height 30
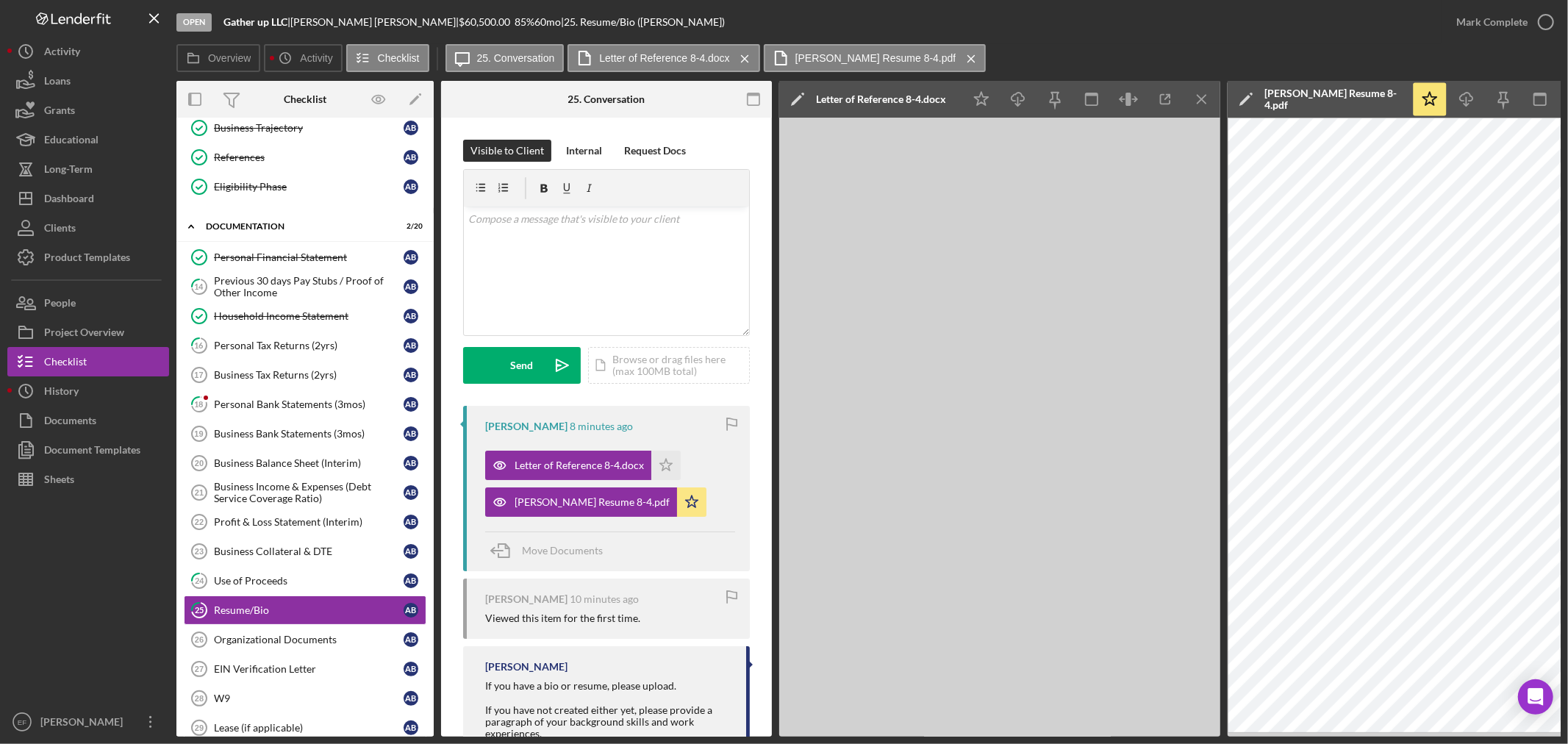
drag, startPoint x: 1485, startPoint y: 28, endPoint x: 511, endPoint y: 623, distance: 1141.4
click at [511, 631] on div "Open Gather up LLC | [PERSON_NAME] | $60,500.00 85 % 60 mo | 25. Resume/Bio ([P…" at bounding box center [869, 368] width 1384 height 737
click at [663, 465] on icon "Icon/Star" at bounding box center [666, 466] width 30 height 30
click at [1508, 17] on div "Mark Complete" at bounding box center [1492, 22] width 72 height 30
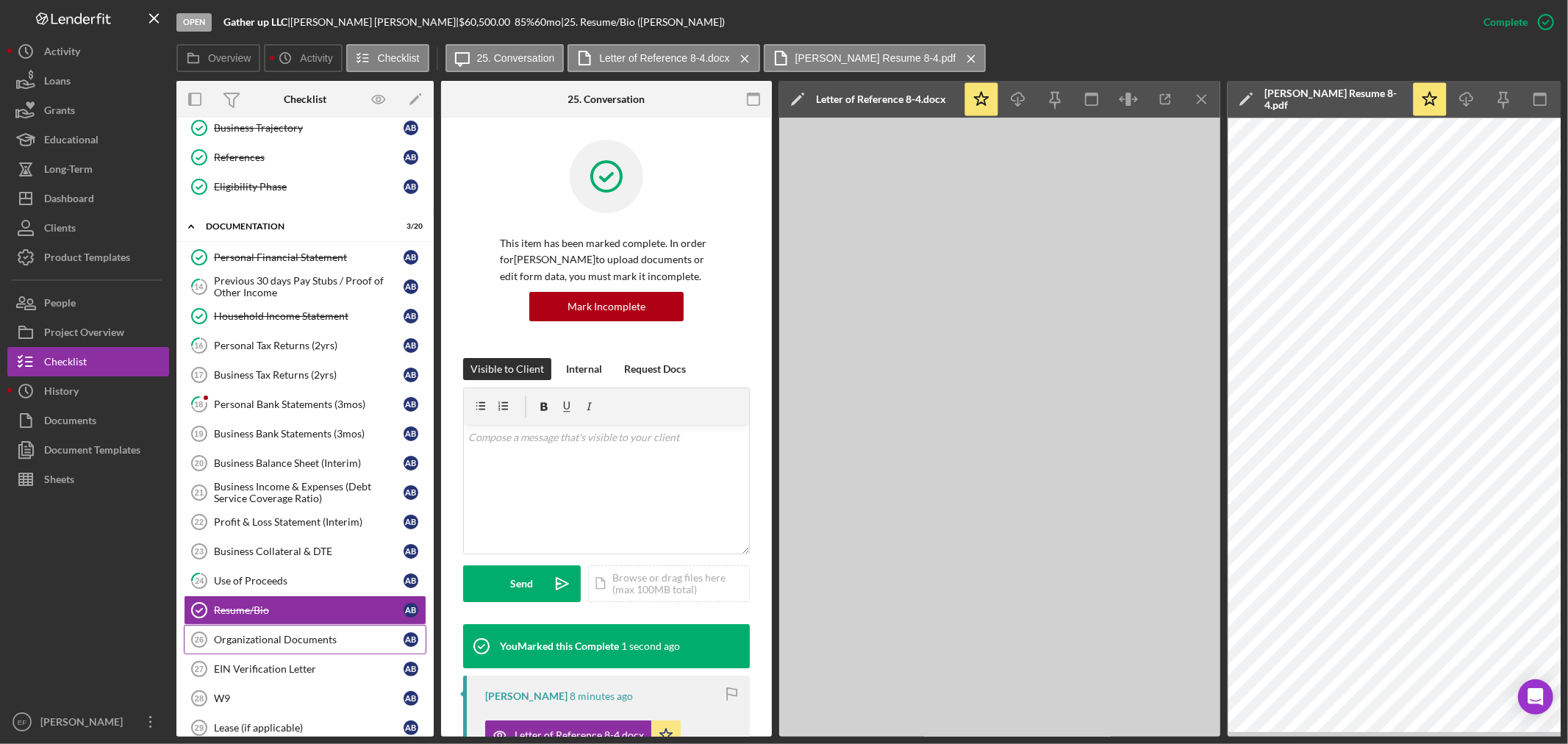
click at [328, 638] on div "Organizational Documents" at bounding box center [309, 639] width 190 height 11
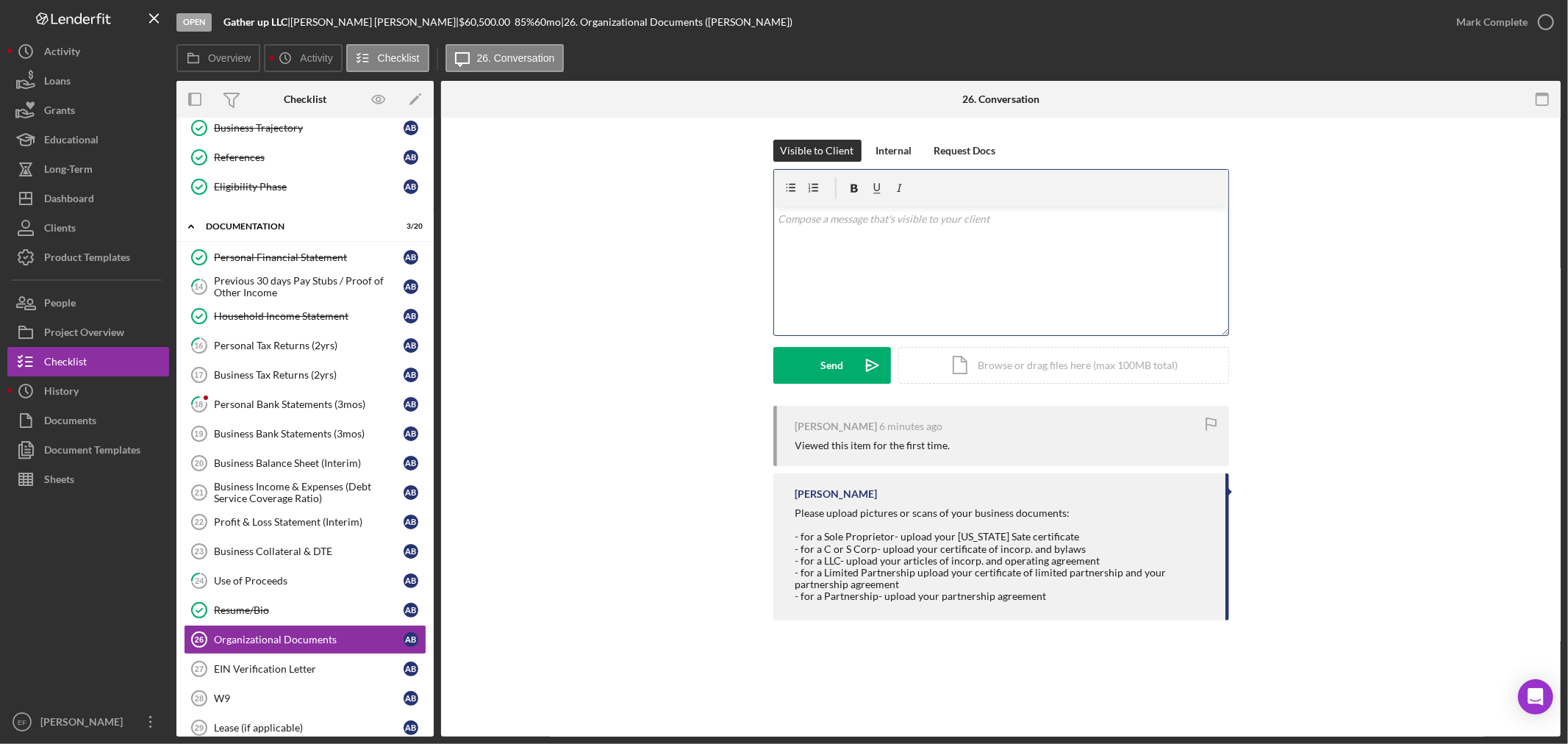
click at [912, 268] on div "v Color teal Color pink Remove color Add row above Add row below Add column bef…" at bounding box center [1002, 270] width 454 height 129
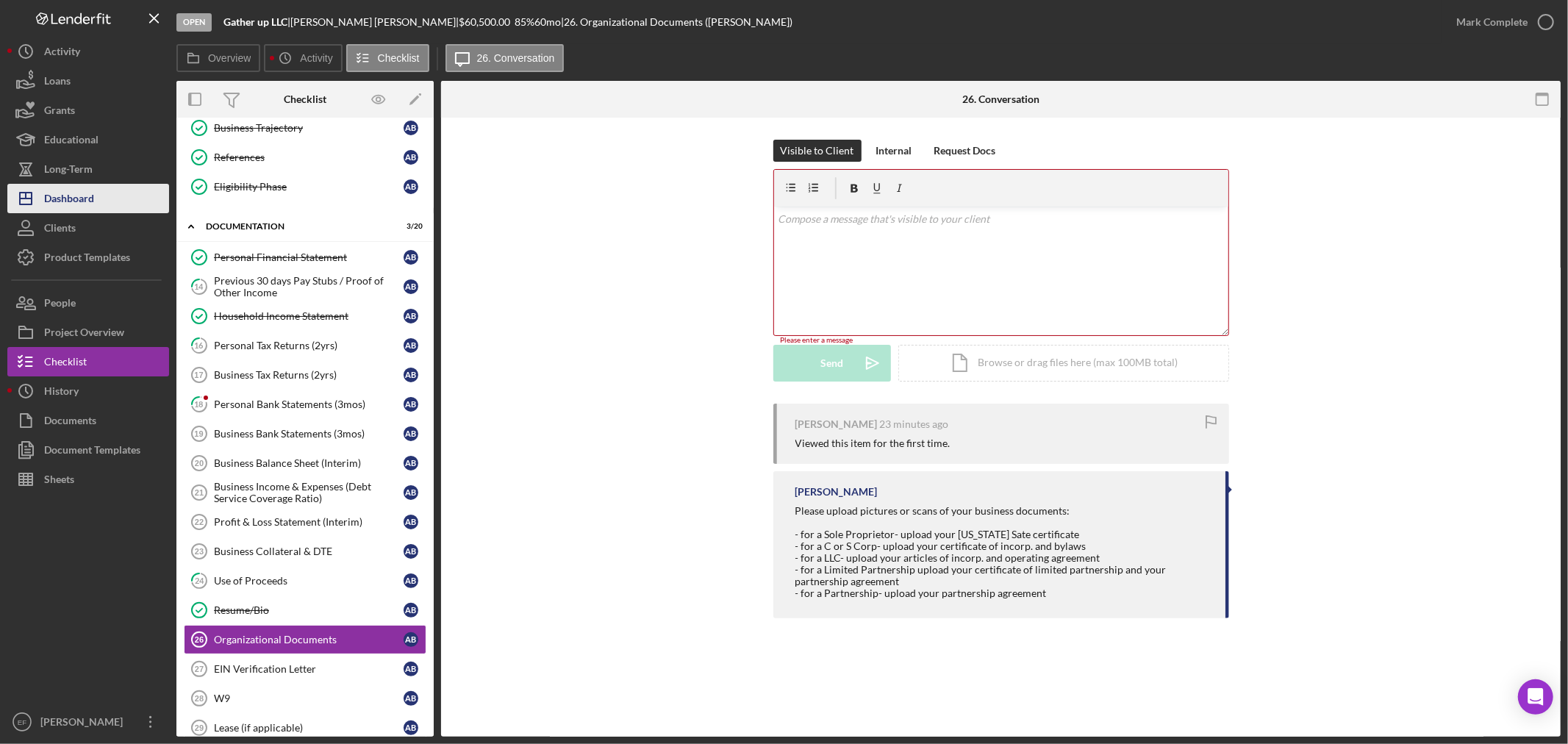
click at [45, 187] on div "Dashboard" at bounding box center [68, 200] width 50 height 33
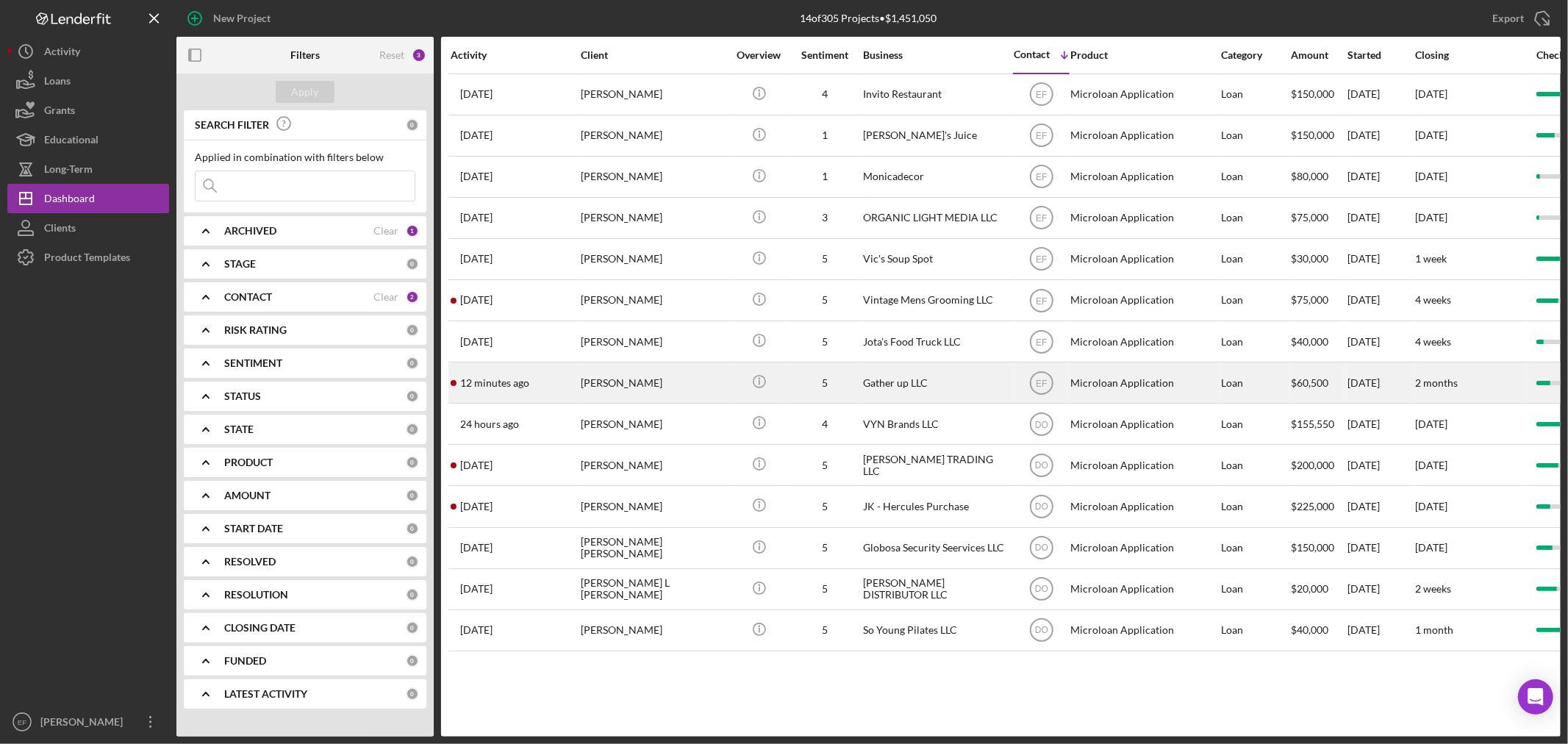
click at [600, 400] on div "[PERSON_NAME]" at bounding box center [654, 382] width 147 height 39
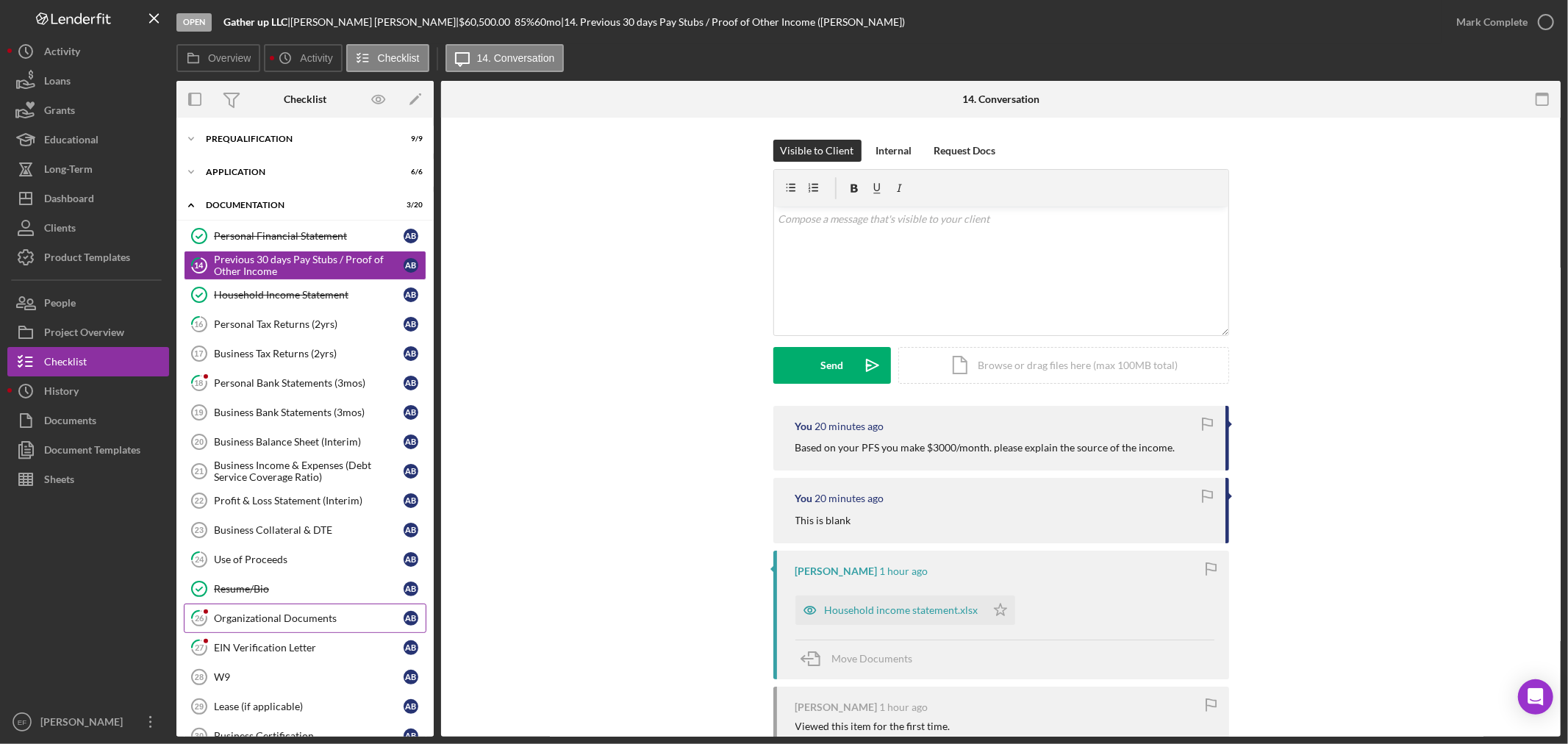
click at [312, 622] on div "Organizational Documents" at bounding box center [309, 618] width 190 height 11
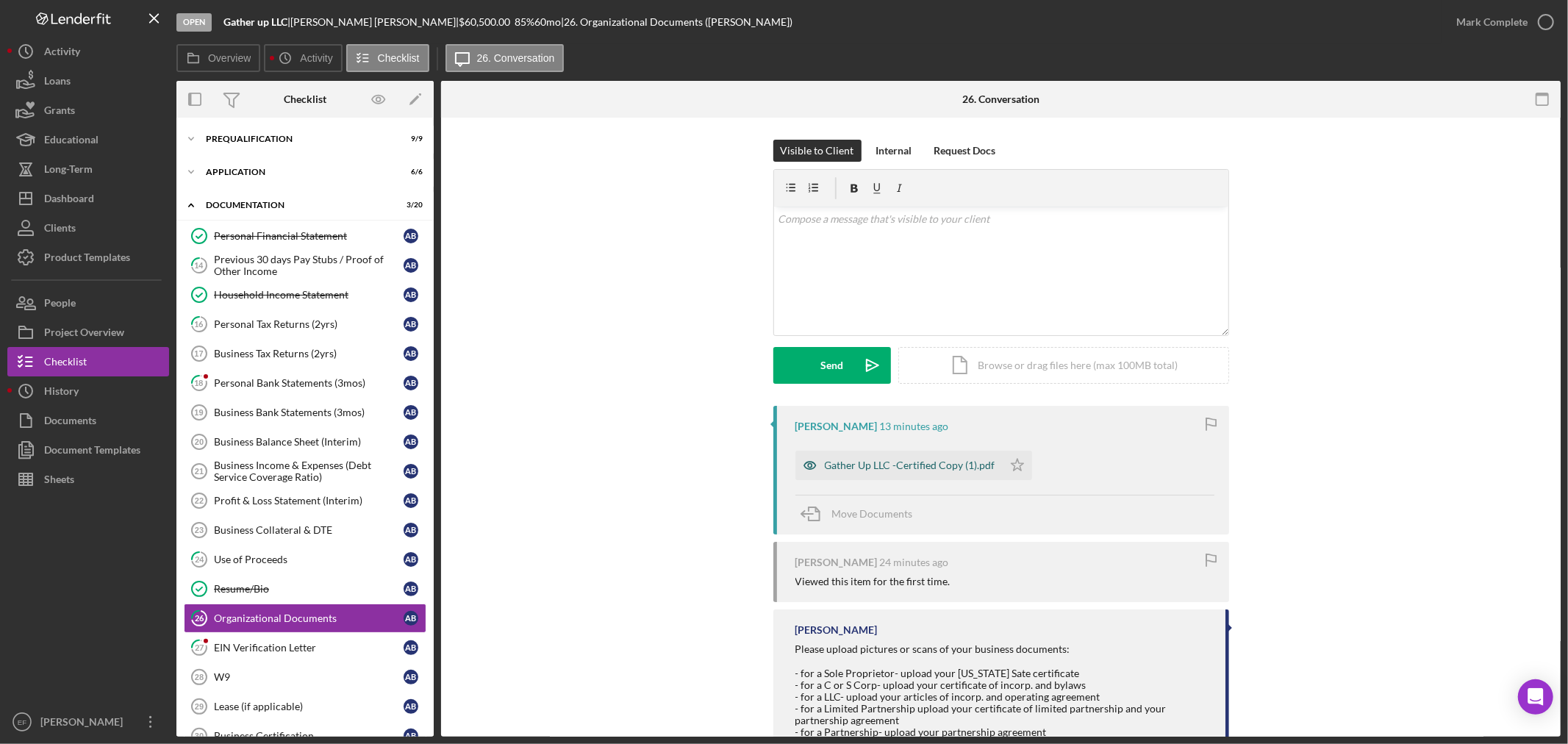
click at [892, 460] on div "Gather Up LLC -Certified Copy (1).pdf" at bounding box center [910, 465] width 170 height 11
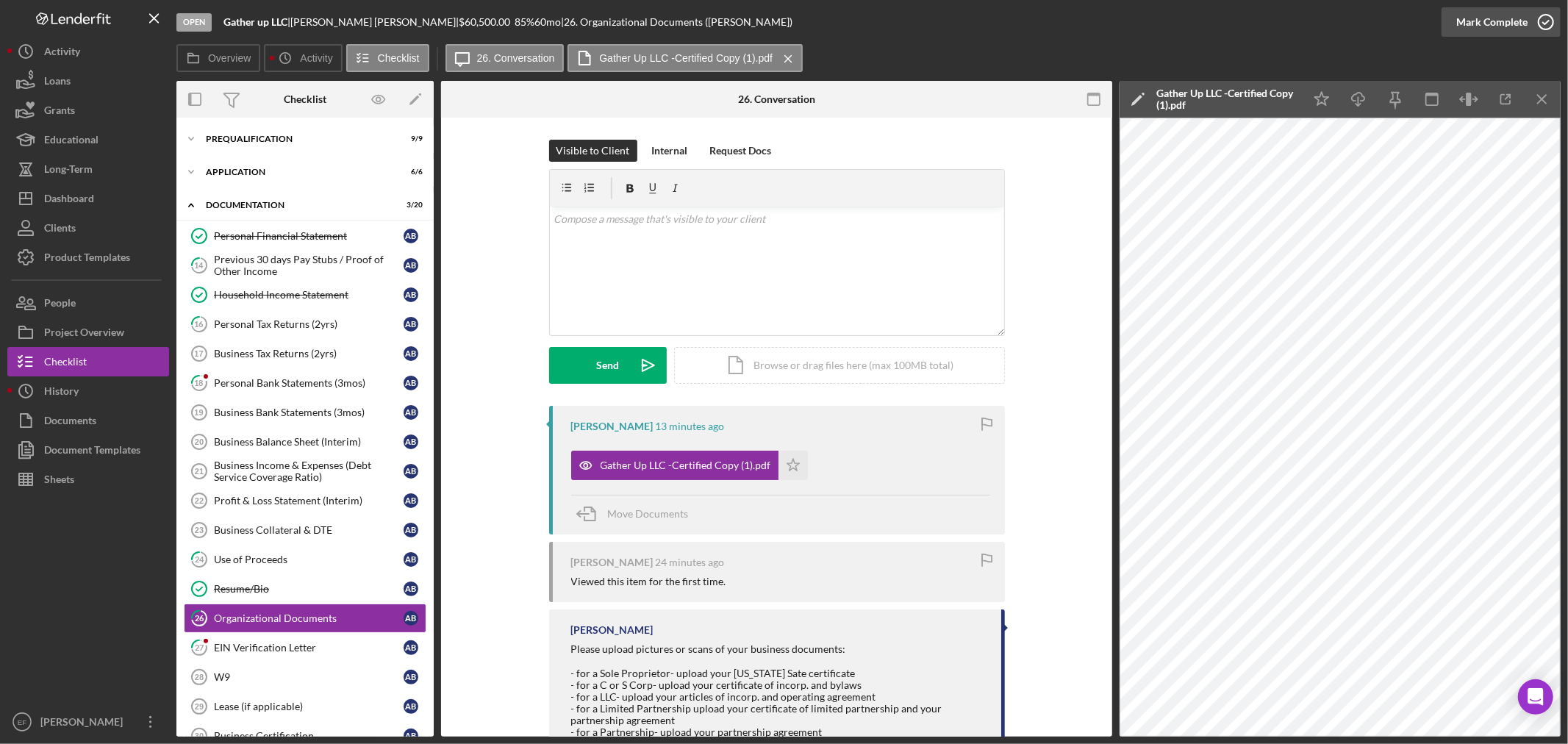
click at [1517, 18] on div "Mark Complete" at bounding box center [1492, 22] width 72 height 30
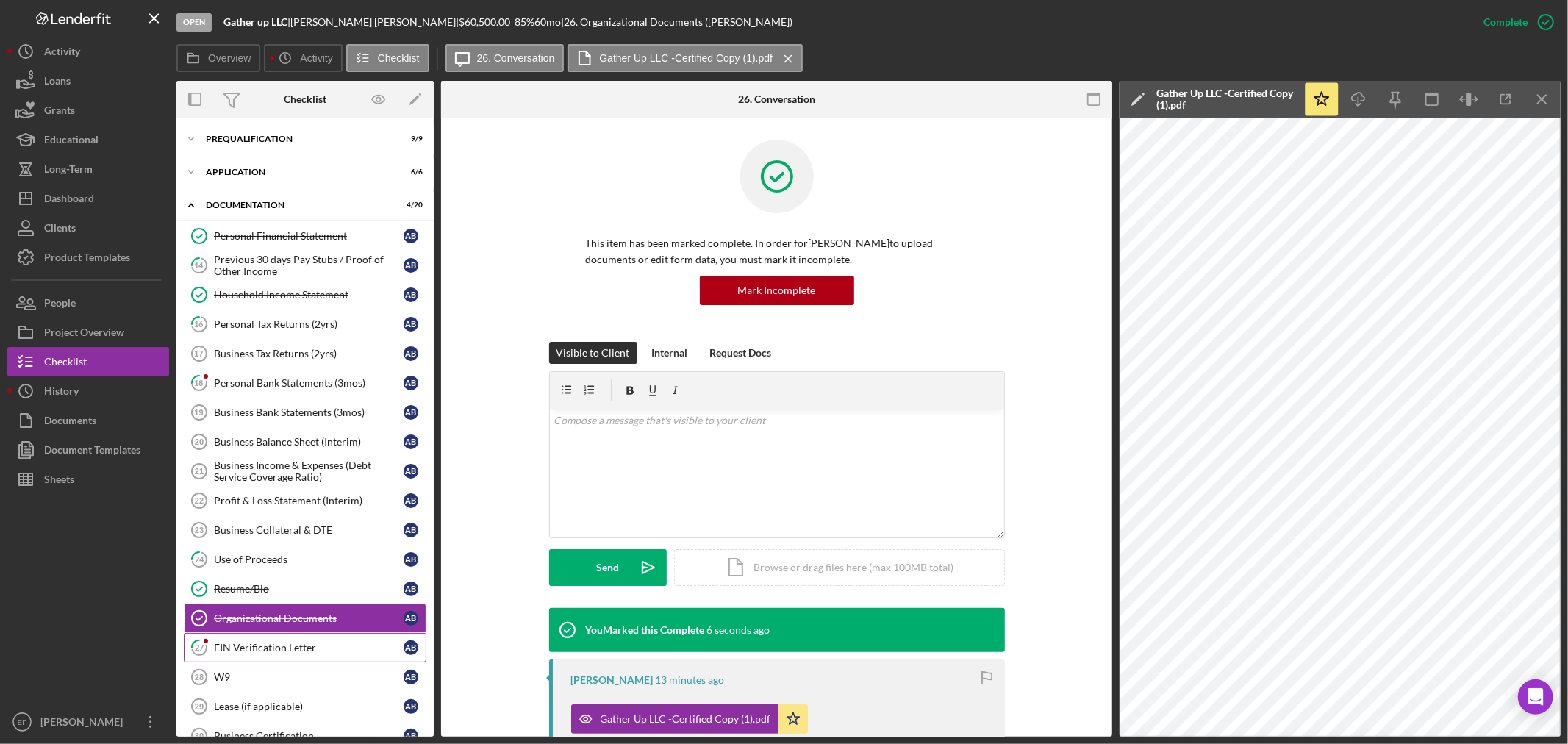
click at [294, 645] on div "EIN Verification Letter" at bounding box center [309, 647] width 190 height 11
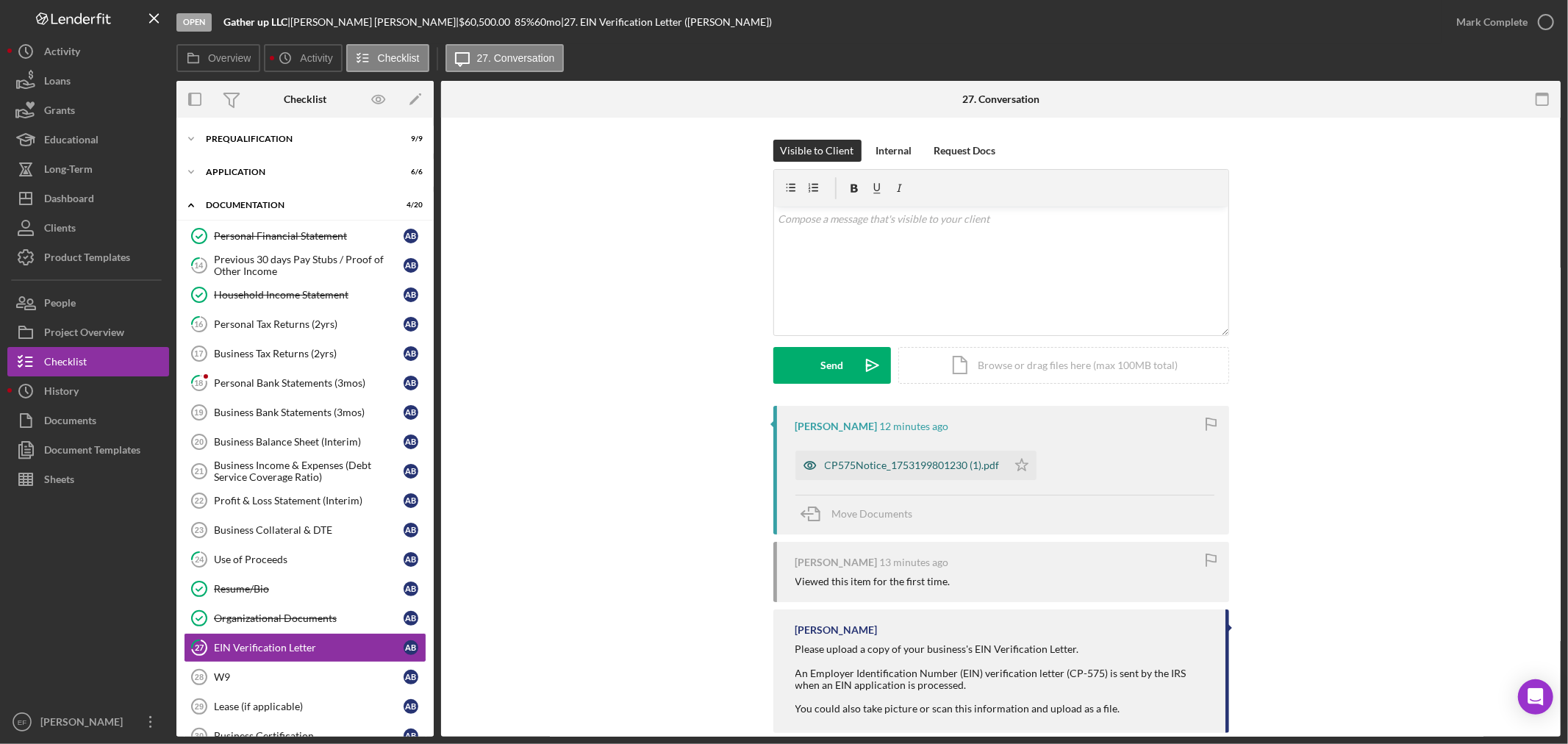
click at [875, 466] on div "CP575Notice_1753199801230 (1).pdf" at bounding box center [912, 465] width 175 height 11
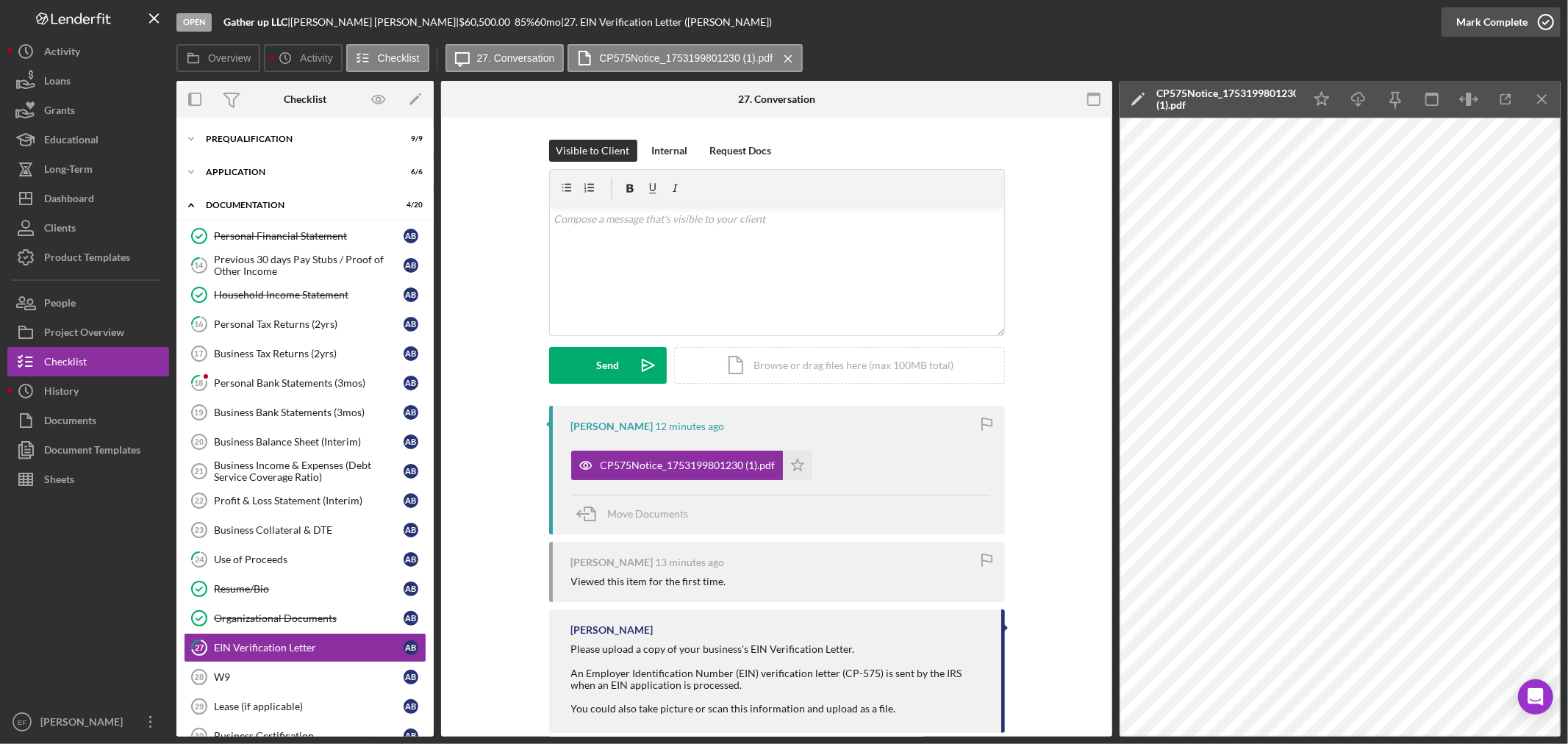
click at [1492, 27] on div "Mark Complete" at bounding box center [1492, 22] width 72 height 30
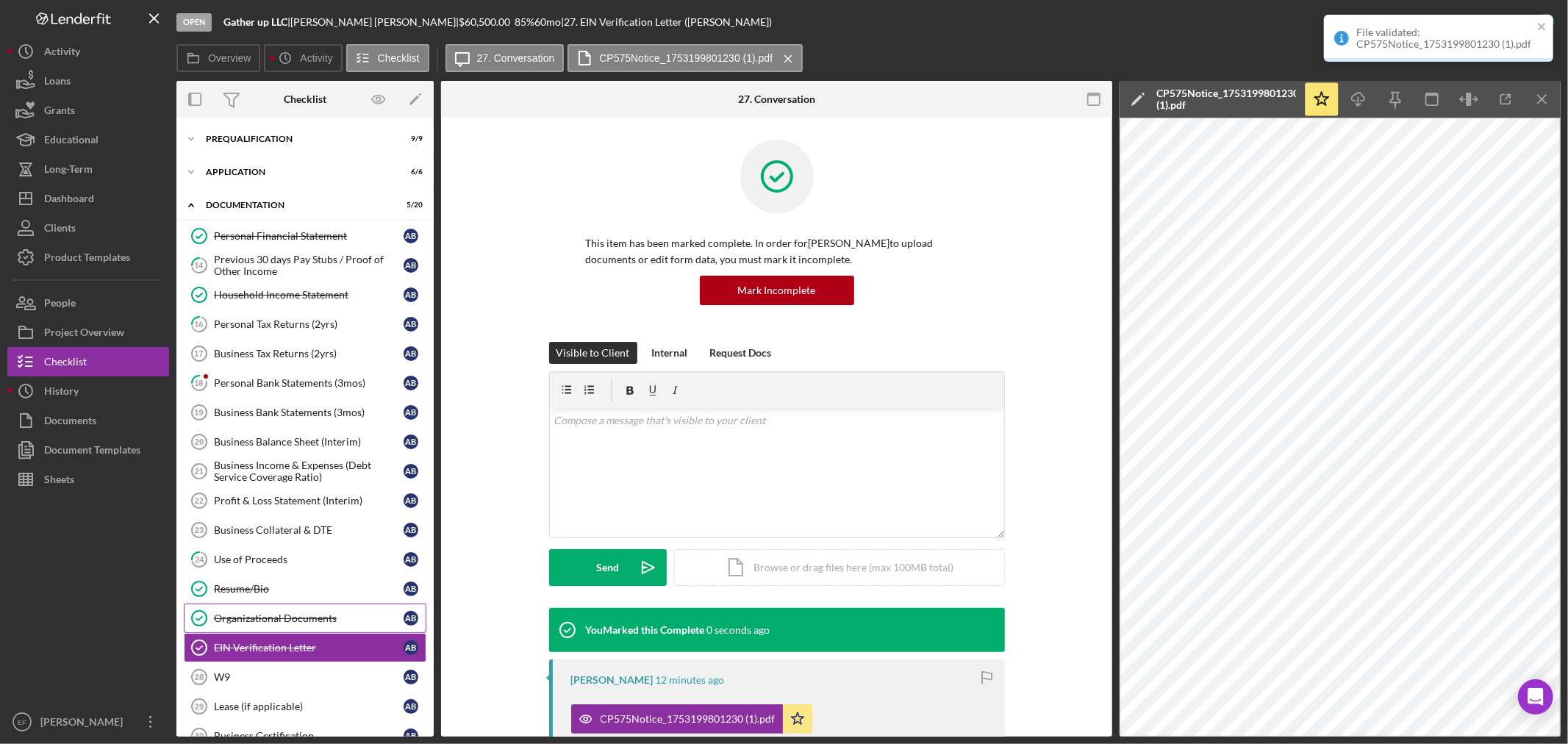
click at [263, 622] on div "Organizational Documents" at bounding box center [309, 618] width 190 height 11
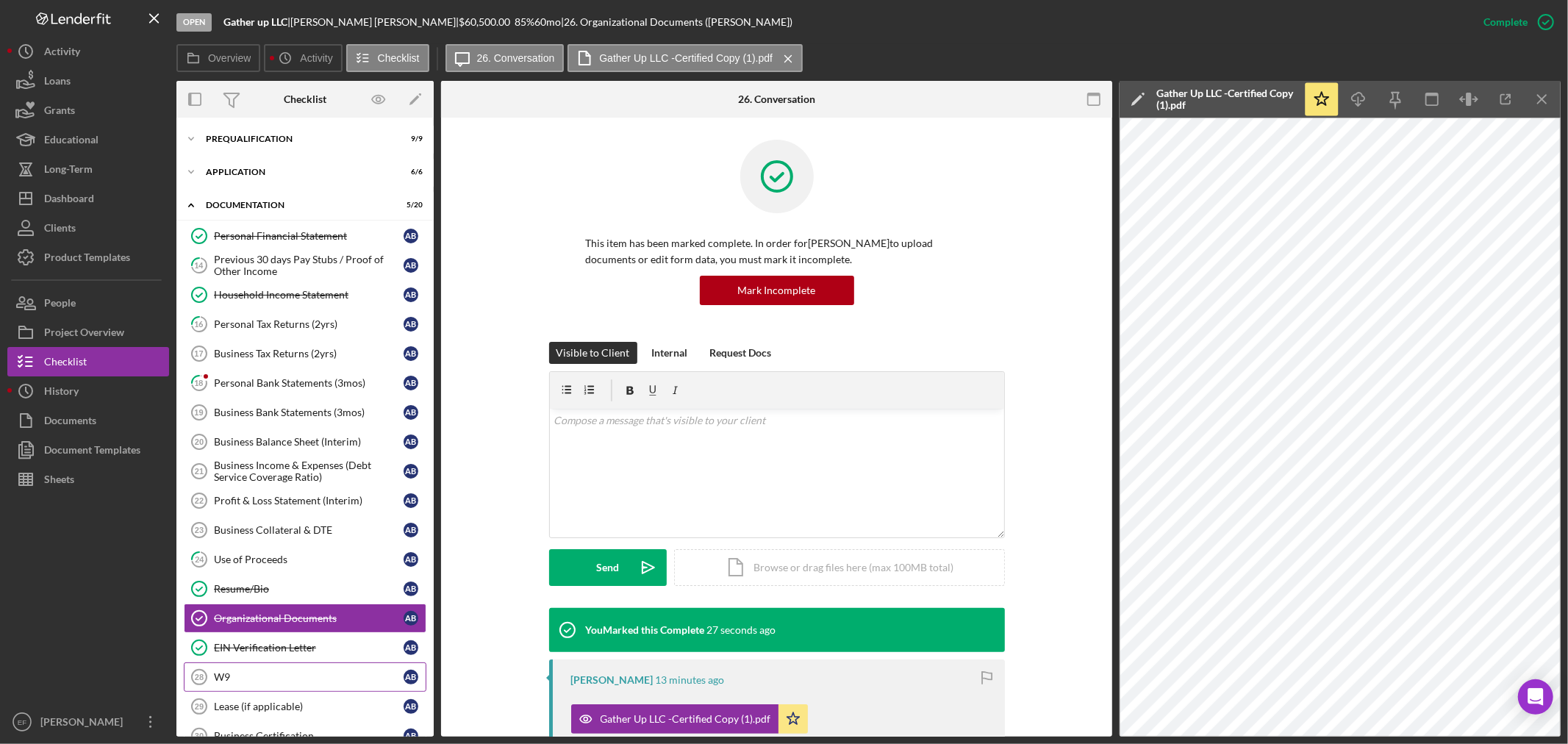
click at [247, 672] on link "W9 28 W9 A B" at bounding box center [305, 678] width 243 height 30
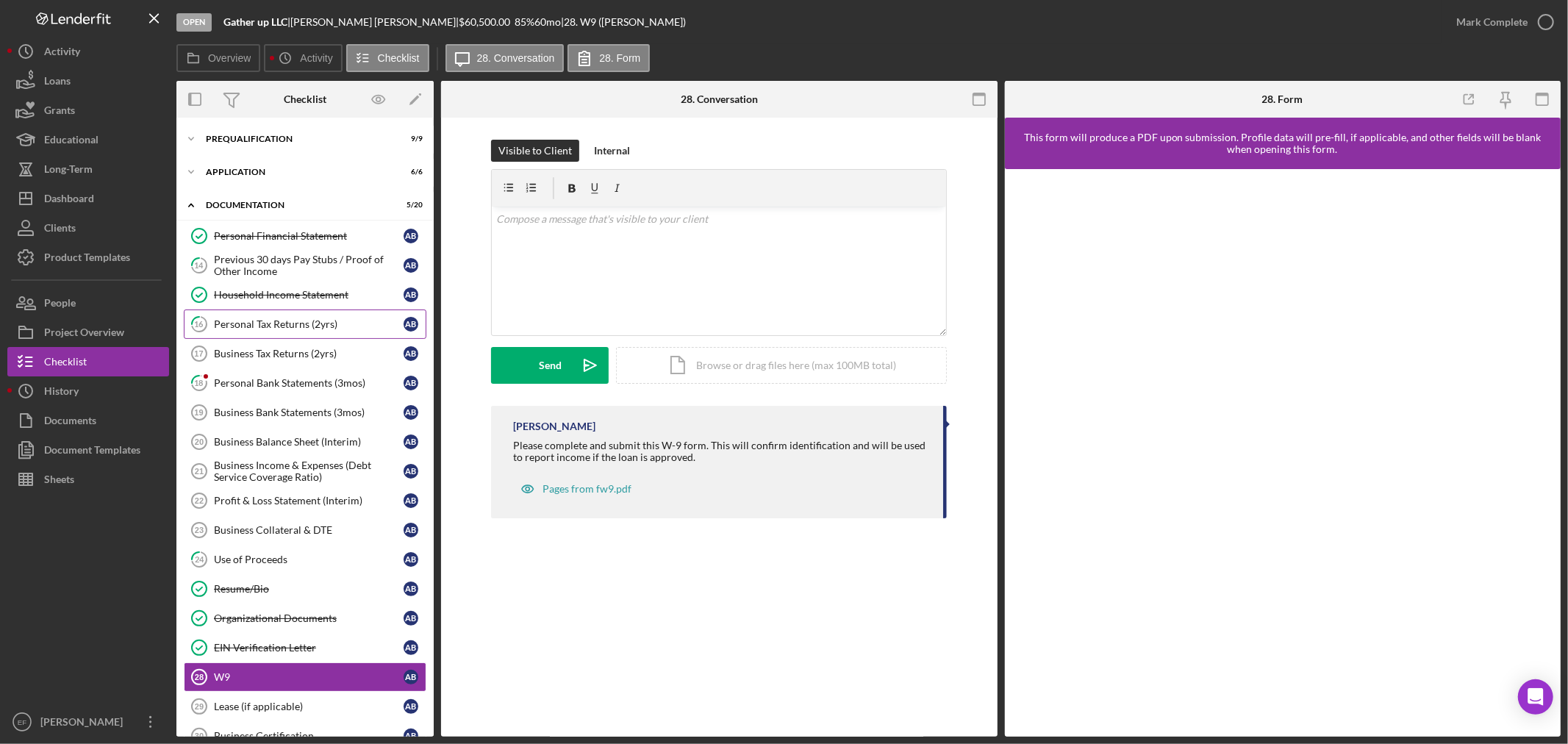
click at [297, 322] on div "Personal Tax Returns (2yrs)" at bounding box center [309, 323] width 190 height 11
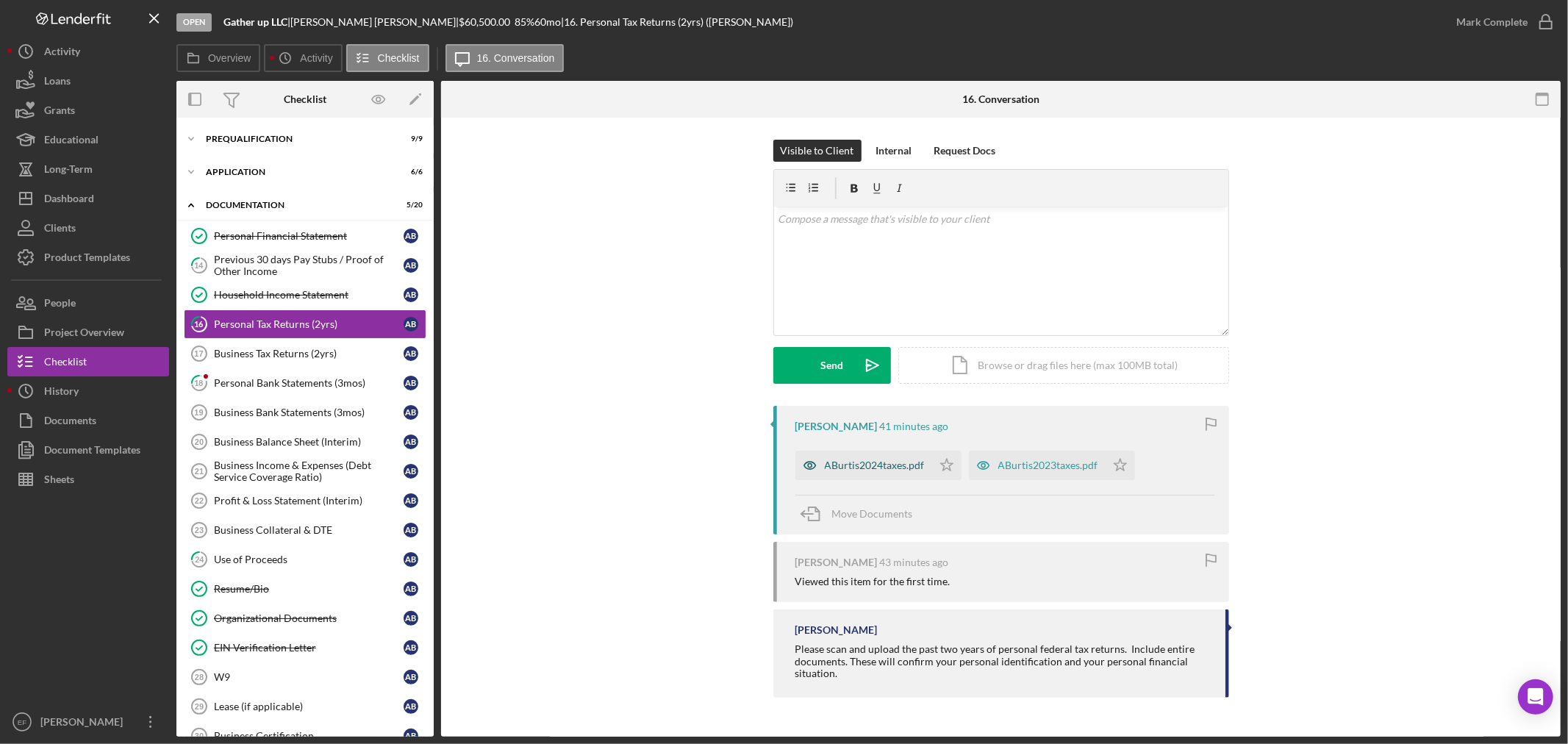
click at [853, 467] on div "ABurtis2024taxes.pdf" at bounding box center [875, 465] width 100 height 11
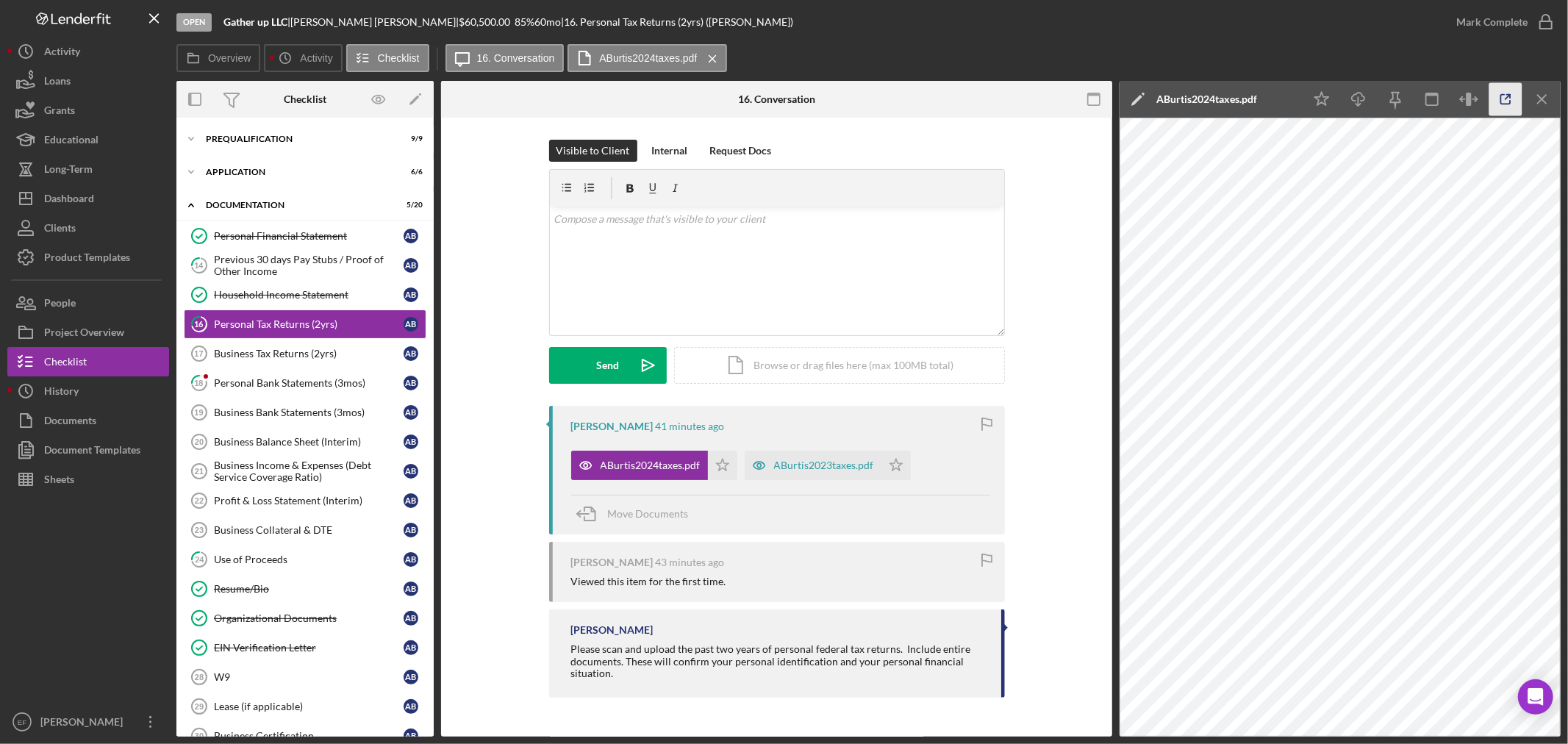
click at [1502, 88] on icon "button" at bounding box center [1506, 100] width 33 height 33
click at [722, 461] on polygon "button" at bounding box center [722, 464] width 12 height 11
click at [728, 461] on polygon "button" at bounding box center [722, 464] width 12 height 11
click at [899, 463] on icon "Icon/Star" at bounding box center [896, 466] width 30 height 30
click at [1490, 20] on div "Mark Complete" at bounding box center [1492, 22] width 72 height 30
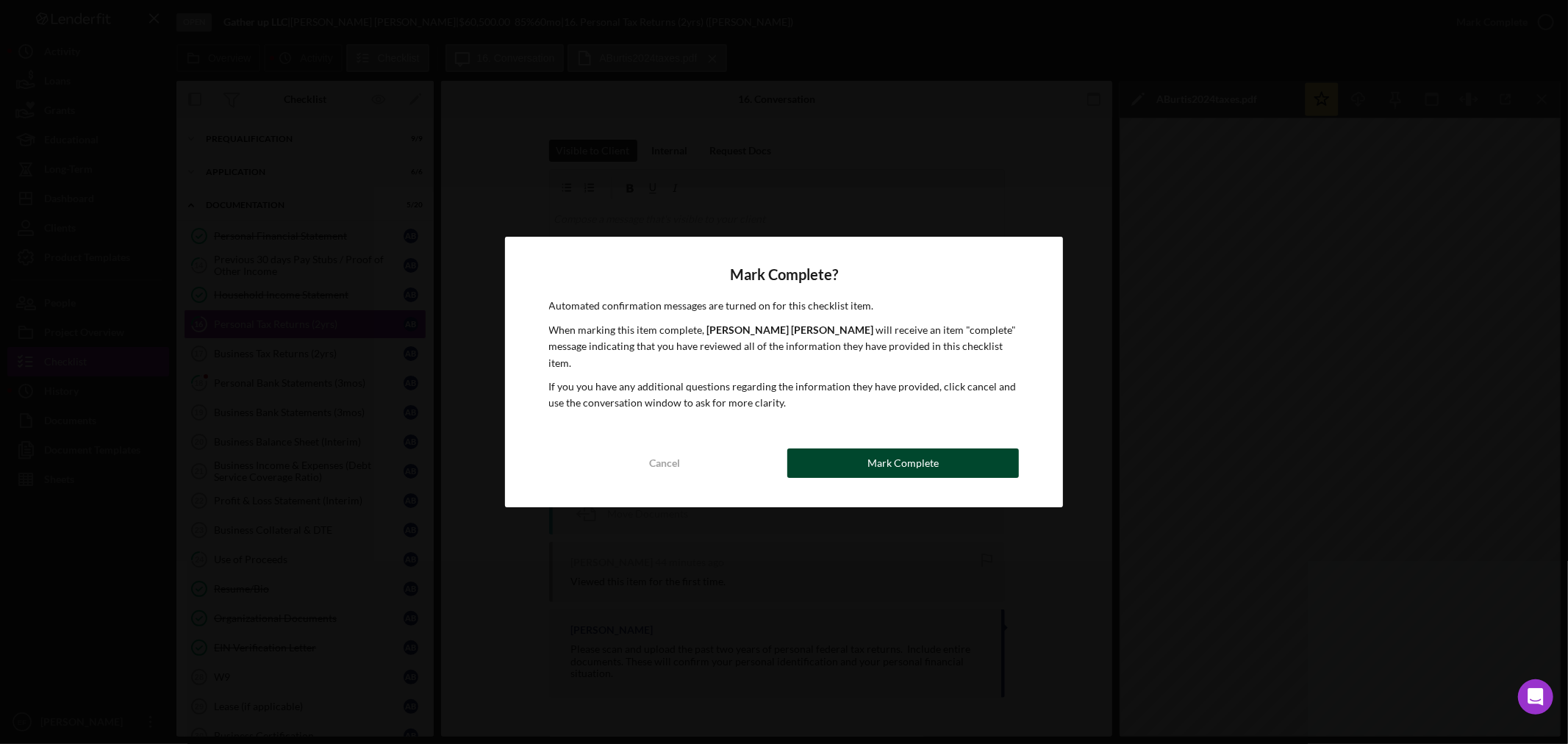
click at [951, 465] on button "Mark Complete" at bounding box center [903, 463] width 232 height 30
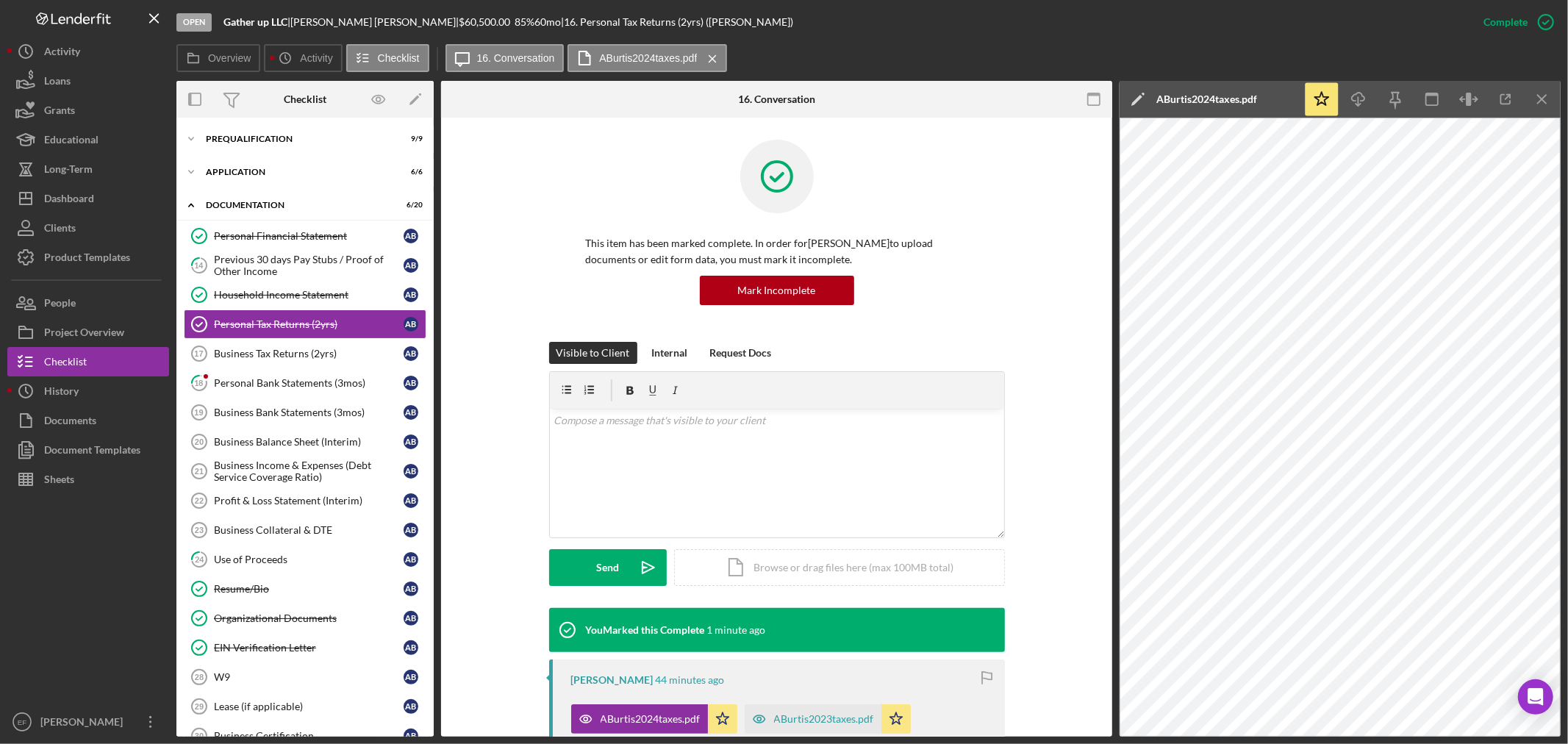
drag, startPoint x: 502, startPoint y: 225, endPoint x: 503, endPoint y: 217, distance: 8.1
click at [508, 219] on div "This item has been marked complete. In order for [PERSON_NAME] to upload docume…" at bounding box center [776, 240] width 627 height 202
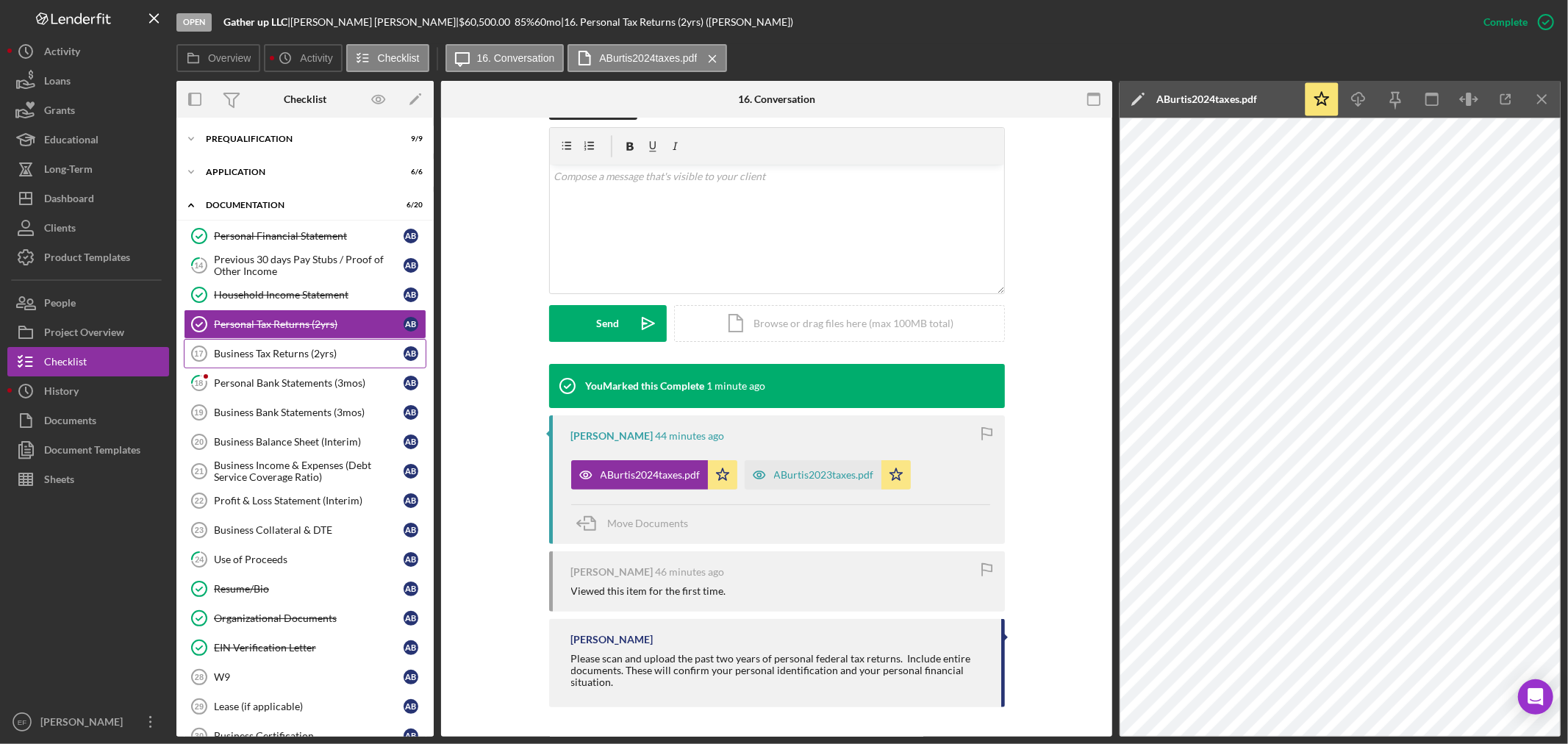
click at [283, 351] on div "Business Tax Returns (2yrs)" at bounding box center [309, 353] width 190 height 11
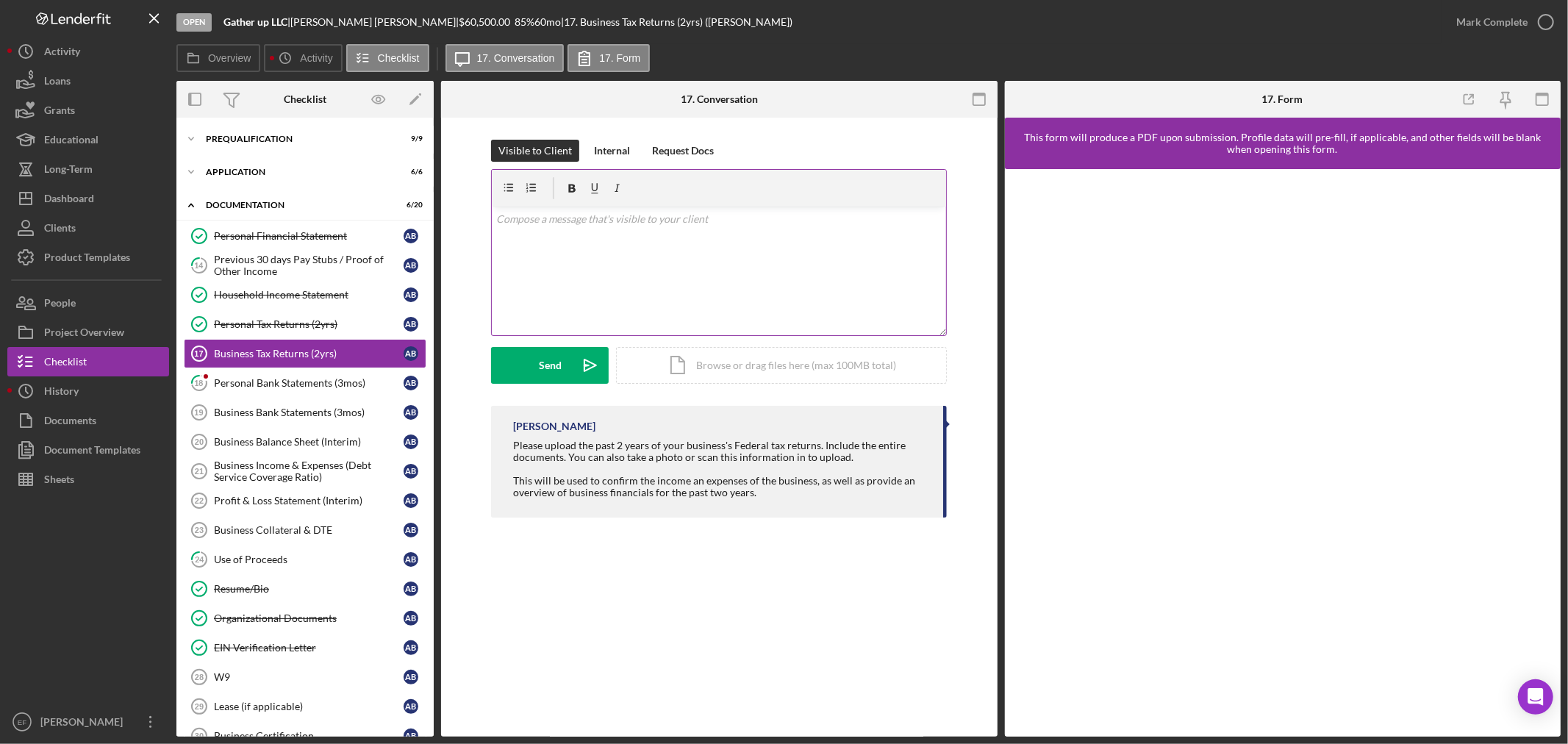
click at [710, 275] on div "v Color teal Color pink Remove color Add row above Add row below Add column bef…" at bounding box center [719, 270] width 454 height 129
drag, startPoint x: 605, startPoint y: 148, endPoint x: 604, endPoint y: 166, distance: 18.0
click at [606, 149] on div "Internal" at bounding box center [612, 150] width 36 height 22
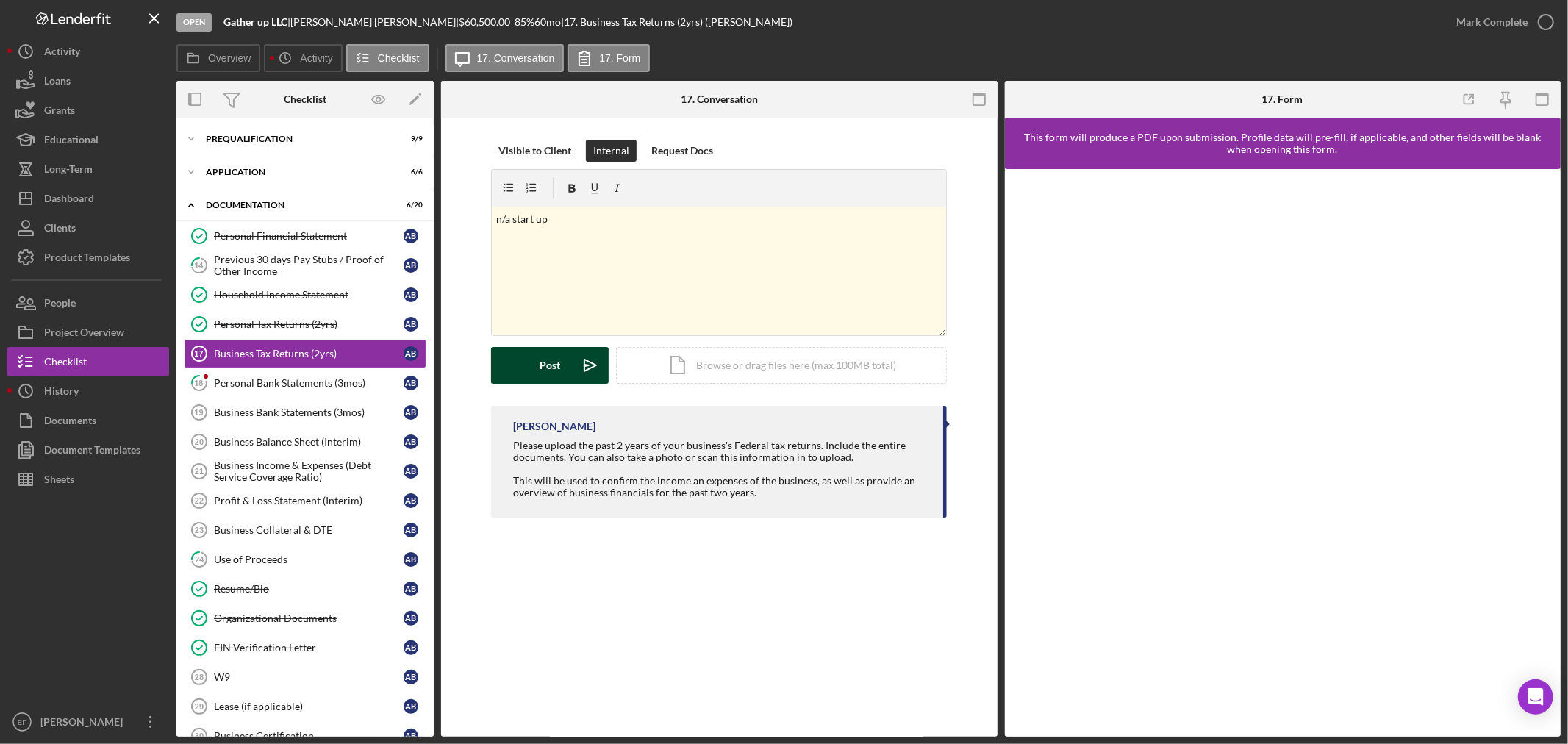
click at [550, 373] on div "Post" at bounding box center [550, 365] width 21 height 37
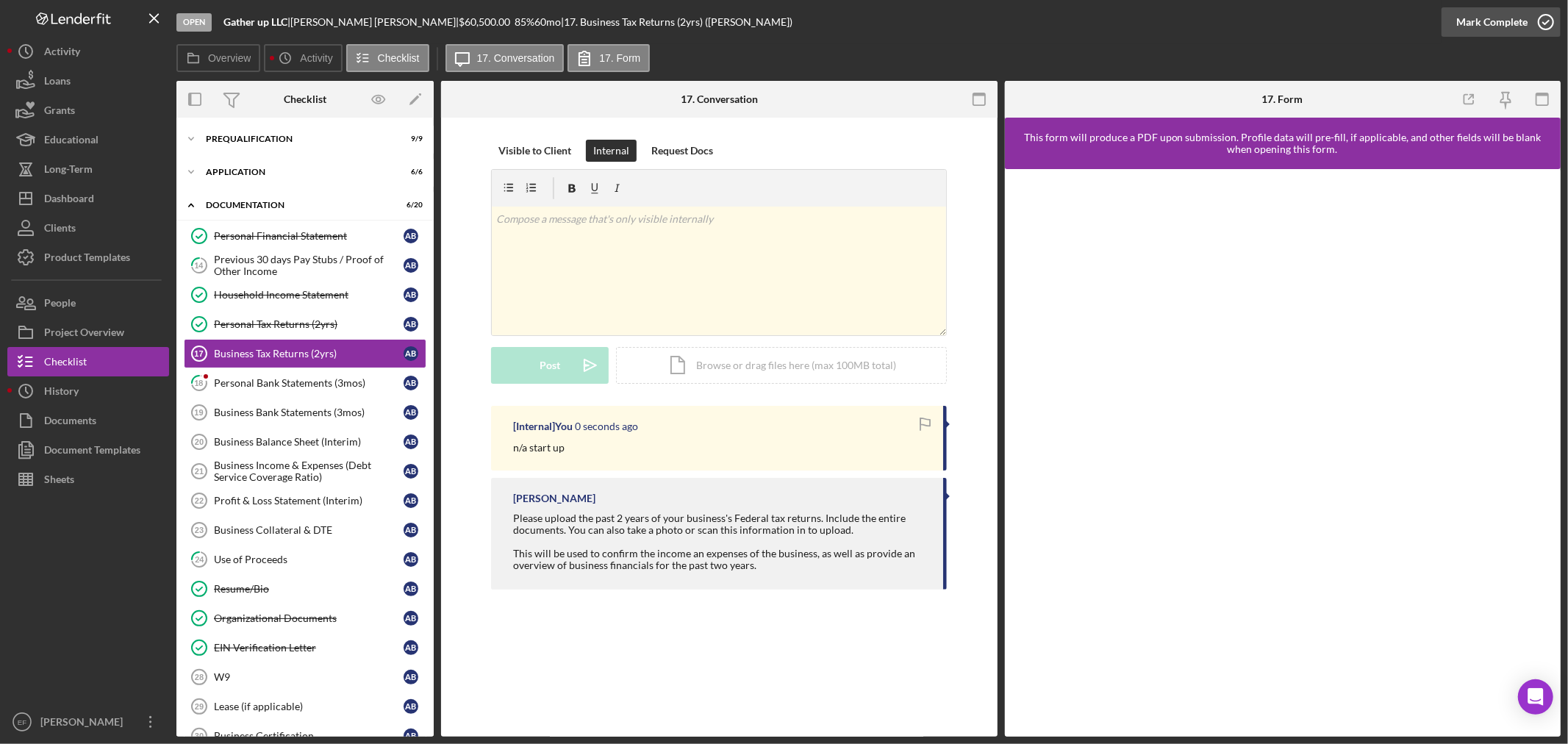
click at [1516, 24] on div "Mark Complete" at bounding box center [1492, 22] width 72 height 30
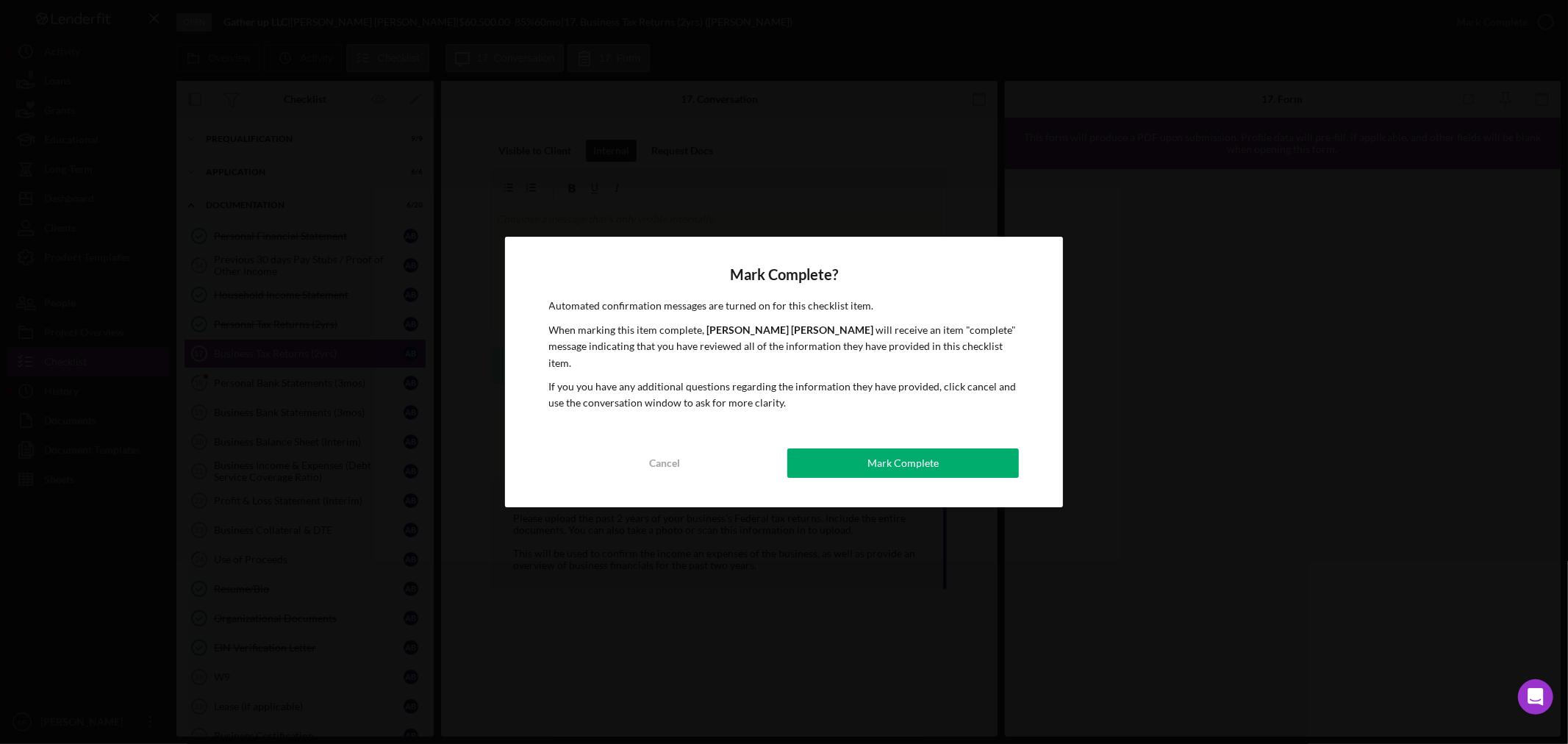
click at [961, 448] on button "Mark Complete" at bounding box center [903, 463] width 232 height 30
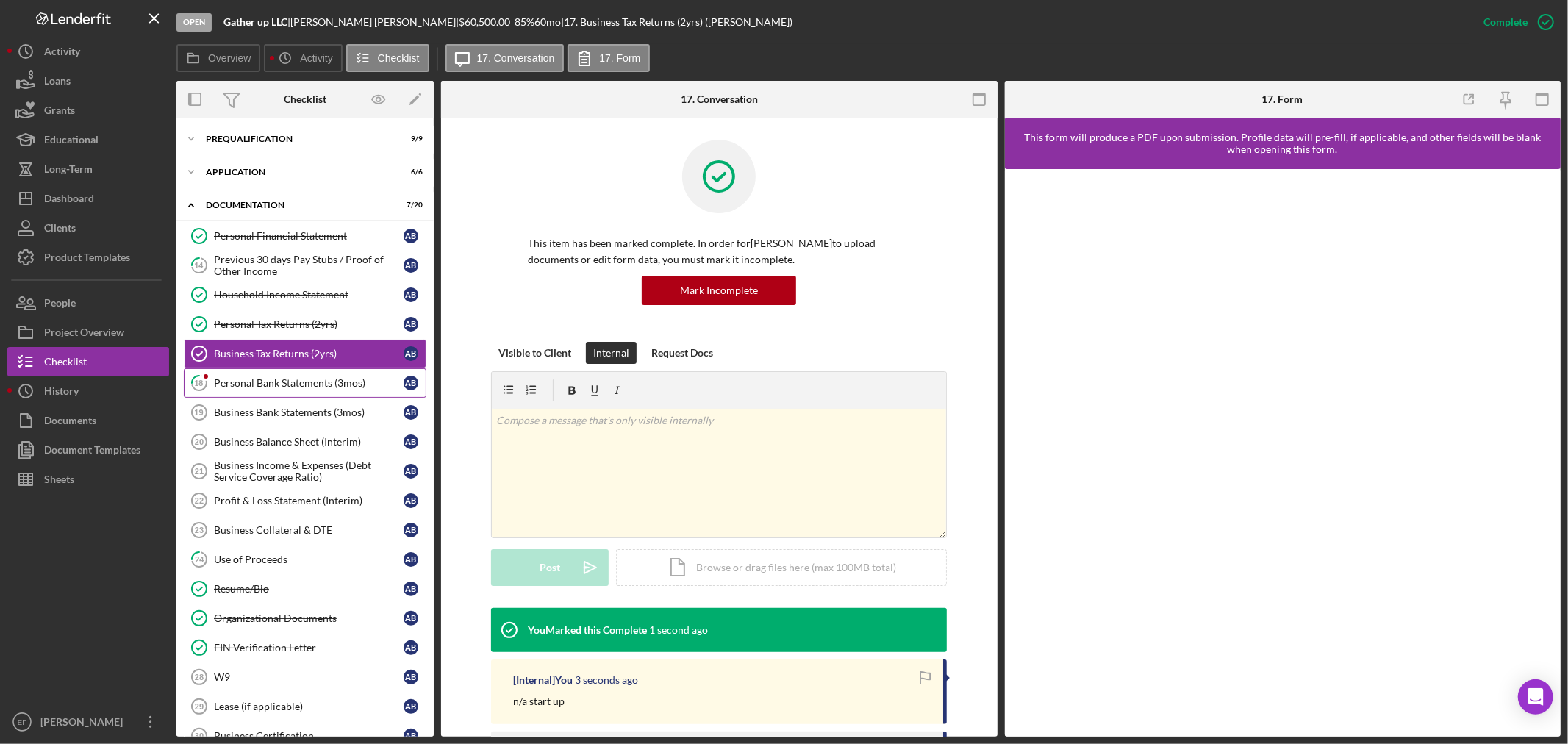
click at [261, 378] on div "Personal Bank Statements (3mos)" at bounding box center [309, 382] width 190 height 11
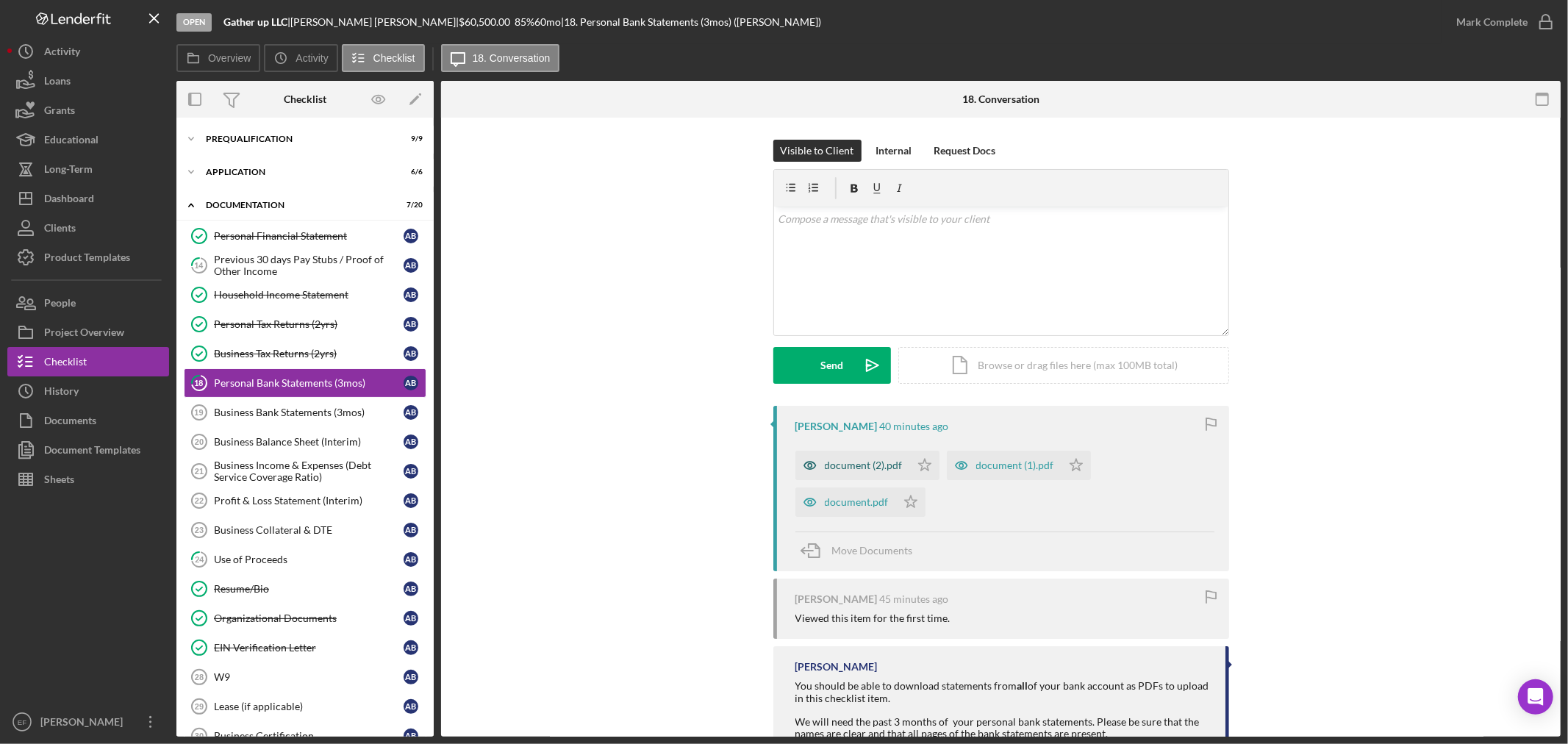
click at [850, 464] on div "document (2).pdf" at bounding box center [864, 465] width 78 height 11
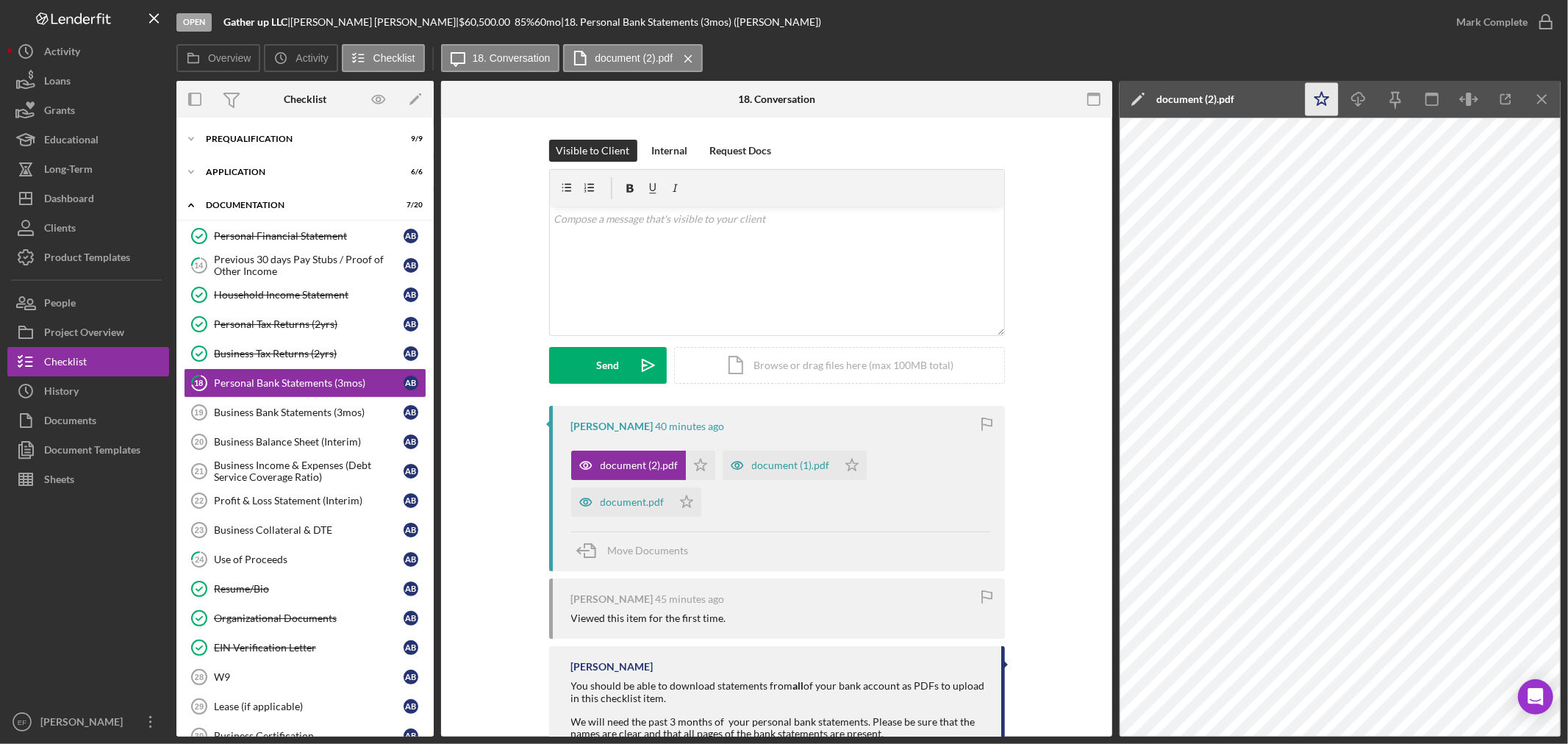
click at [1325, 100] on polygon "button" at bounding box center [1322, 98] width 14 height 13
click at [789, 460] on div "document (1).pdf" at bounding box center [790, 465] width 78 height 11
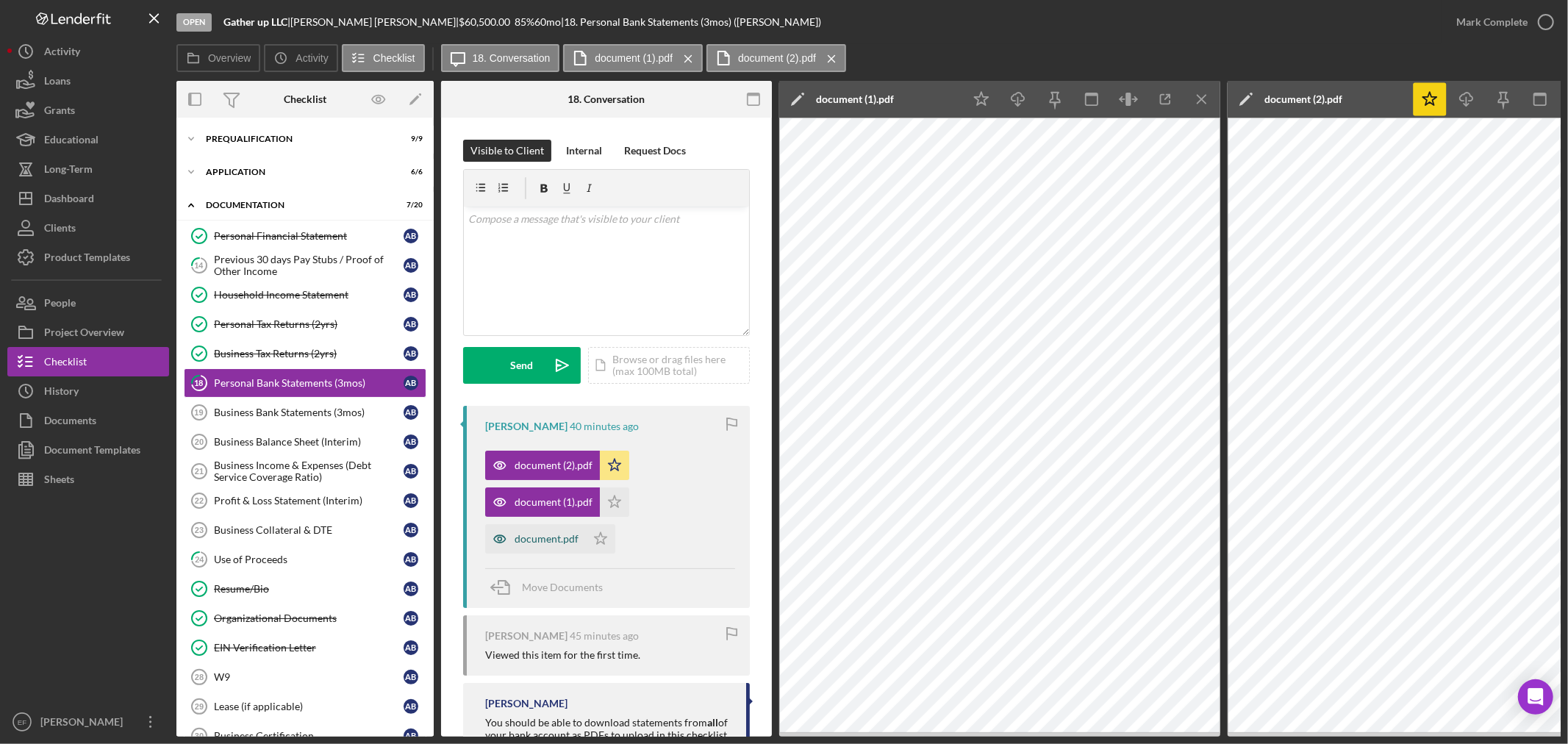
click at [538, 539] on div "document.pdf" at bounding box center [546, 539] width 64 height 11
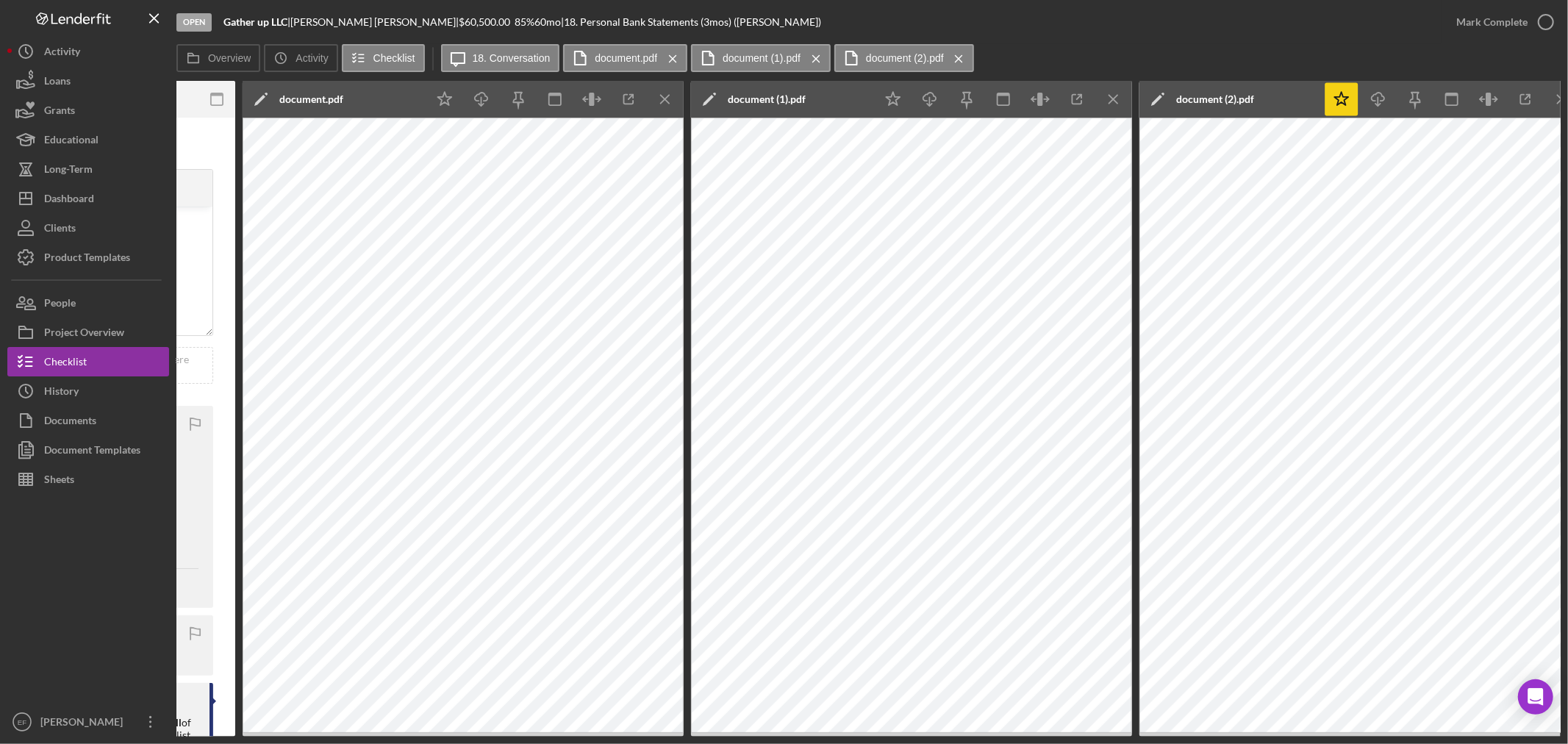
scroll to position [0, 556]
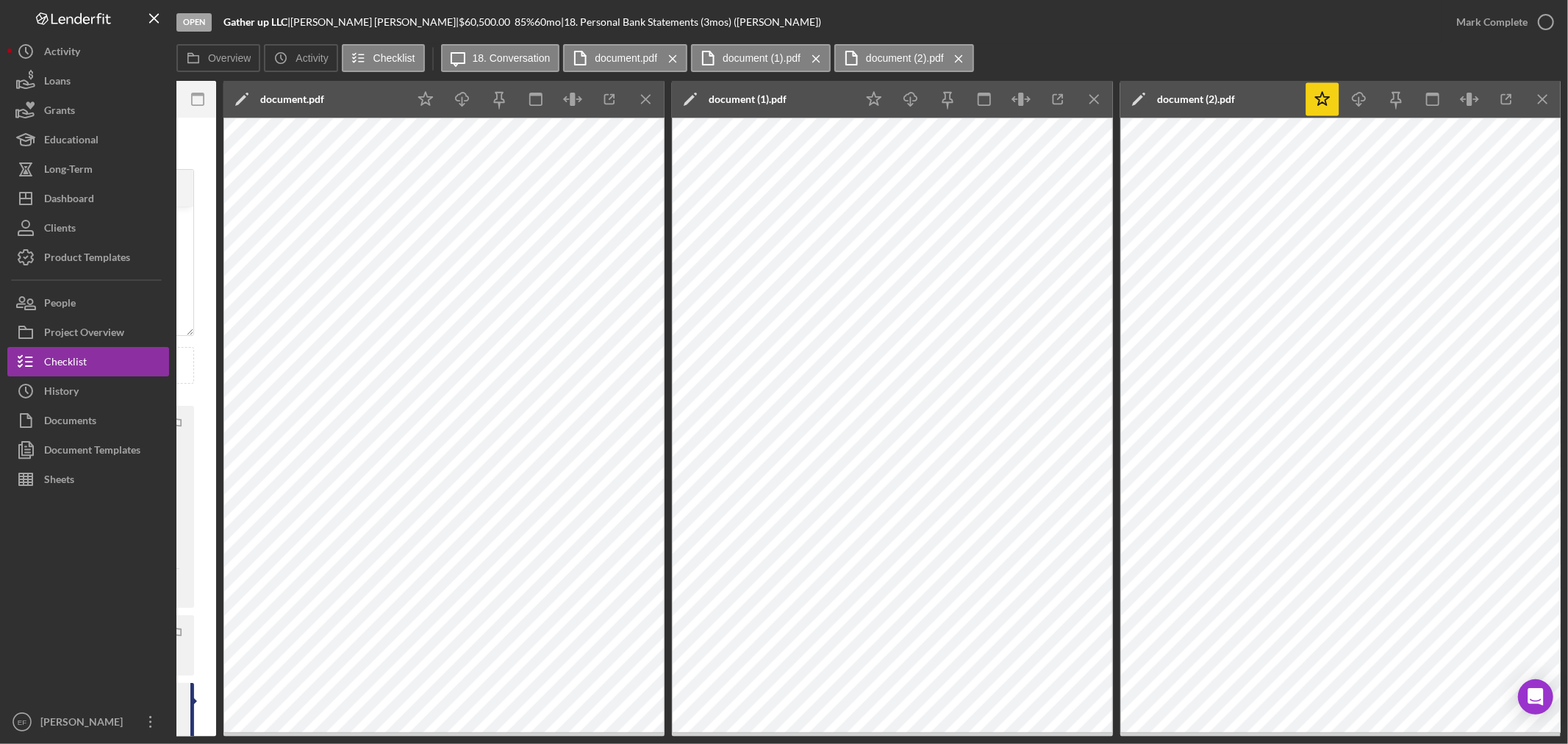
click at [205, 567] on div "Visible to Client Internal Request Docs v Color teal Color pink Remove color Ad…" at bounding box center [51, 501] width 330 height 766
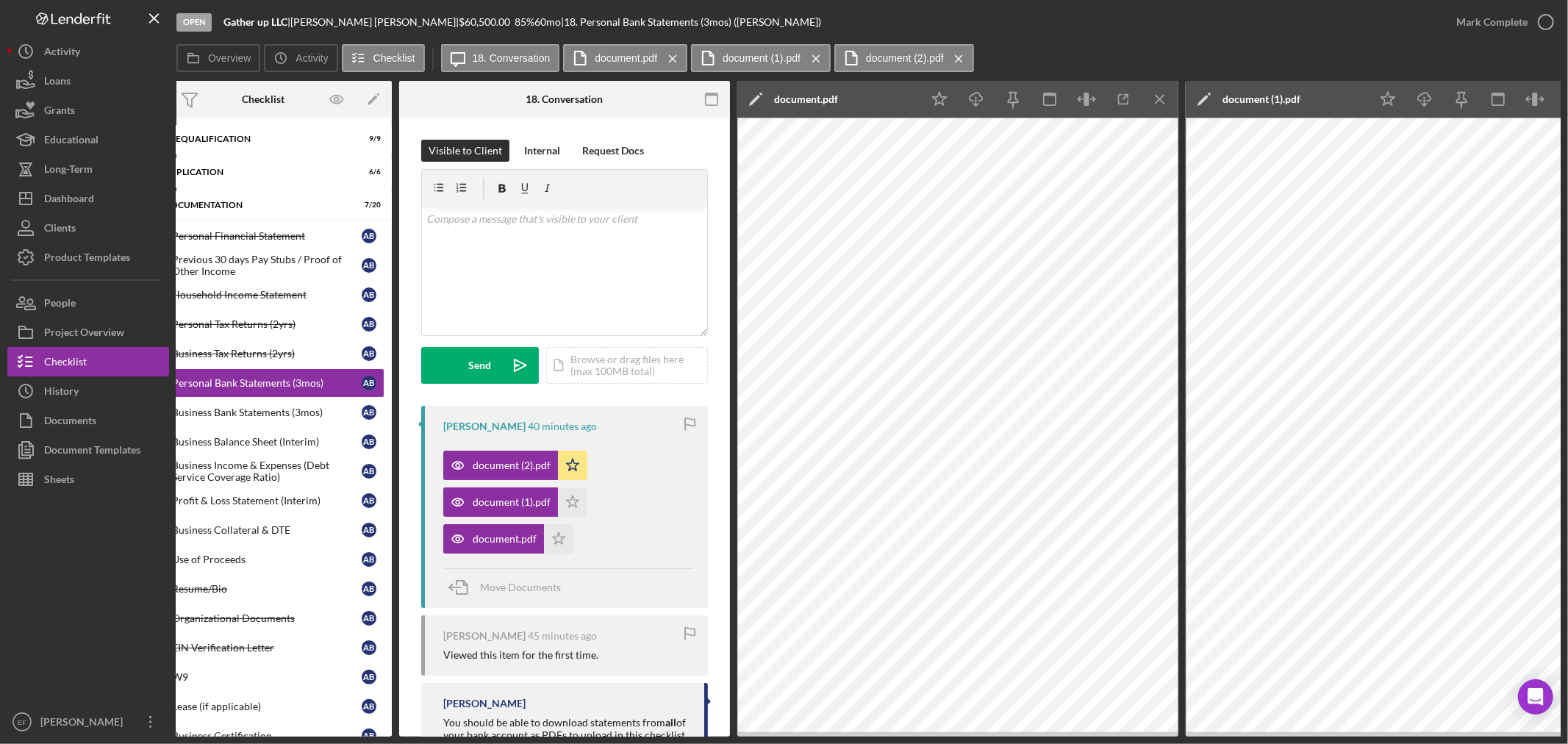
scroll to position [0, 0]
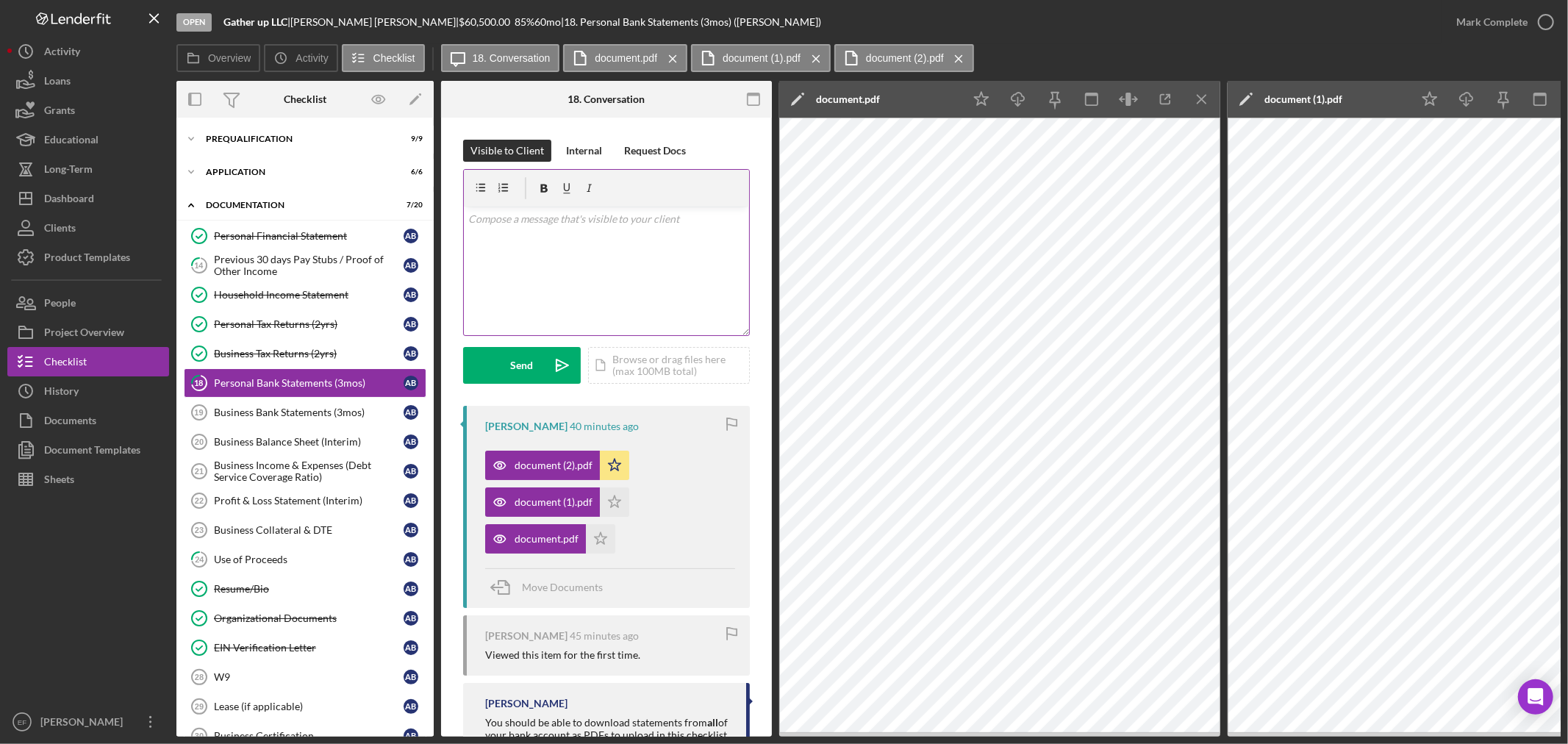
click at [634, 282] on div "v Color teal Color pink Remove color Add row above Add row below Add column bef…" at bounding box center [607, 270] width 285 height 129
click at [519, 357] on div "Send" at bounding box center [523, 365] width 23 height 37
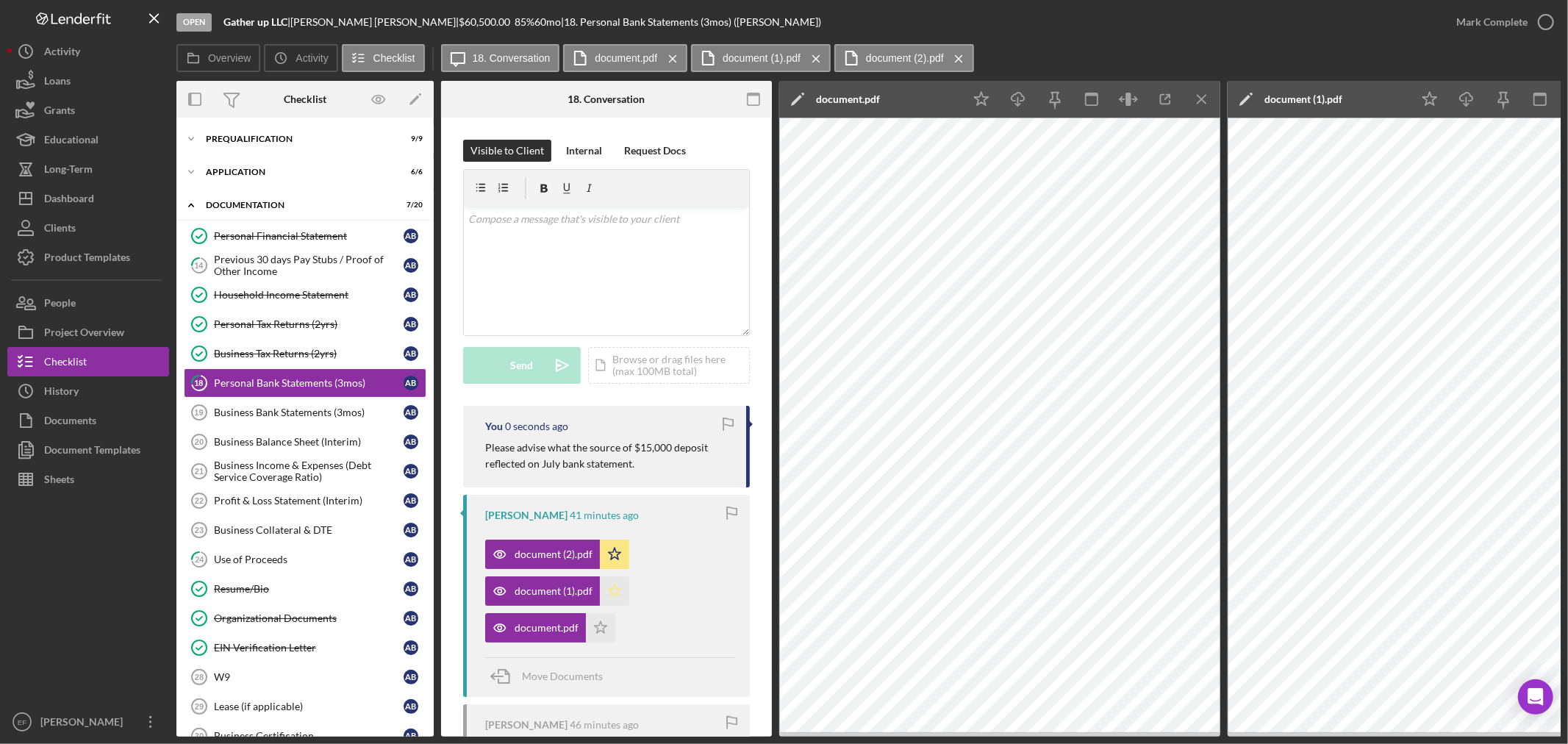
click at [616, 590] on polygon "button" at bounding box center [614, 590] width 12 height 11
click at [604, 629] on icon "Icon/Star" at bounding box center [600, 628] width 30 height 30
click at [291, 410] on div "Business Bank Statements (3mos)" at bounding box center [309, 412] width 190 height 11
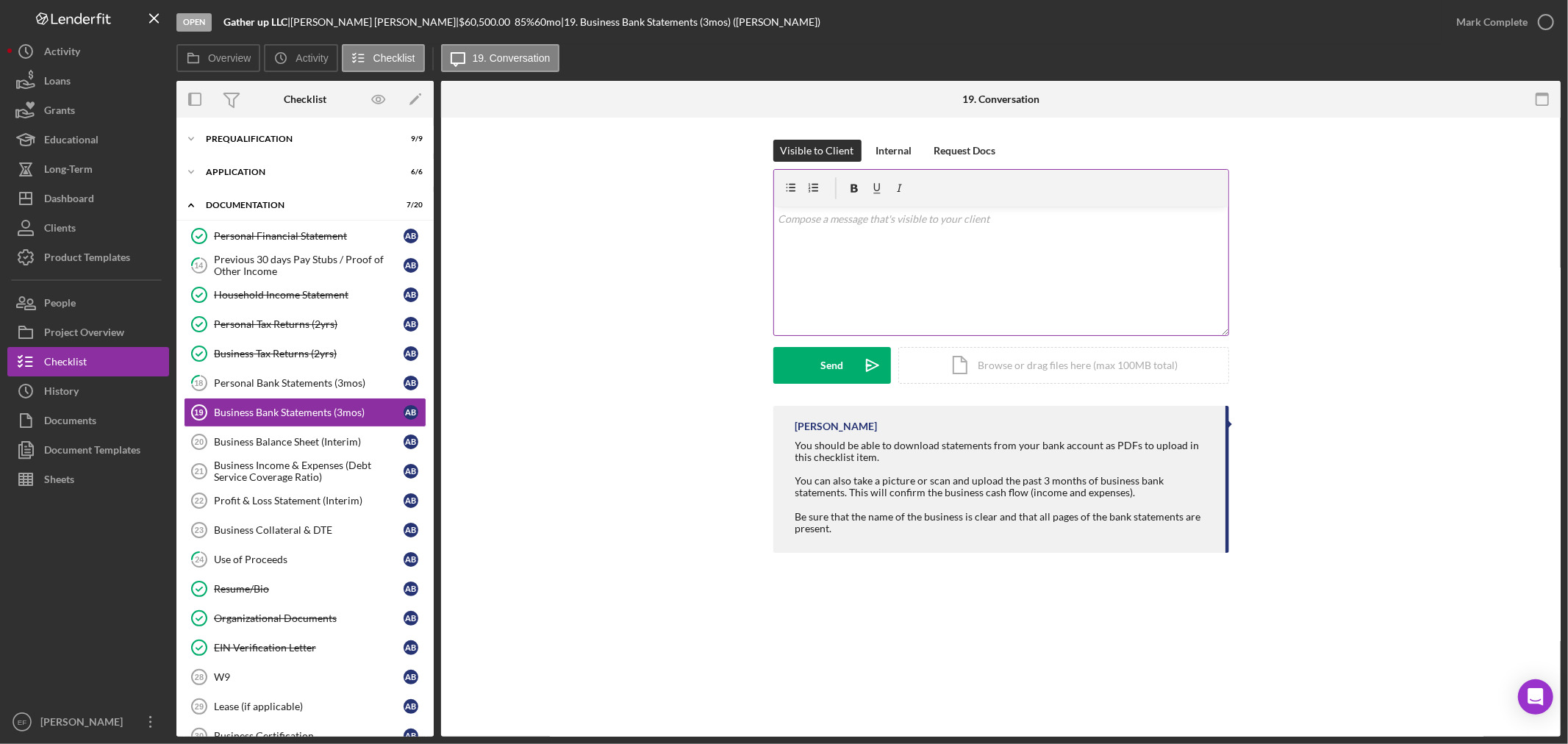
click at [895, 283] on div "v Color teal Color pink Remove color Add row above Add row below Add column bef…" at bounding box center [1002, 270] width 454 height 129
click at [1117, 218] on p "Have you opened your business bank account yet? If so, please upload bank lette…" at bounding box center [1001, 227] width 447 height 33
click at [815, 366] on button "Send Icon/icon-invite-send" at bounding box center [832, 365] width 118 height 37
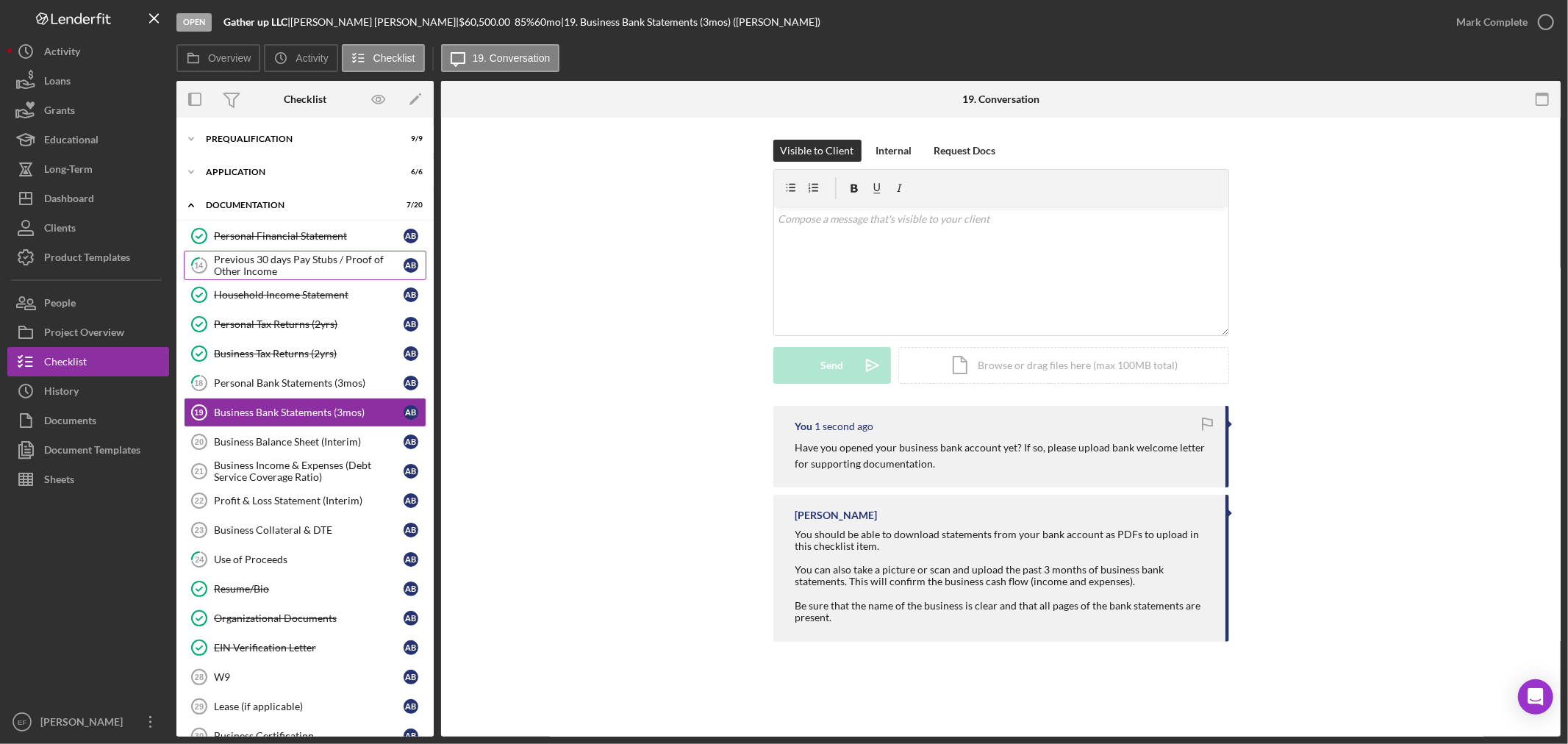
click at [246, 261] on div "Previous 30 days Pay Stubs / Proof of Other Income" at bounding box center [309, 265] width 190 height 24
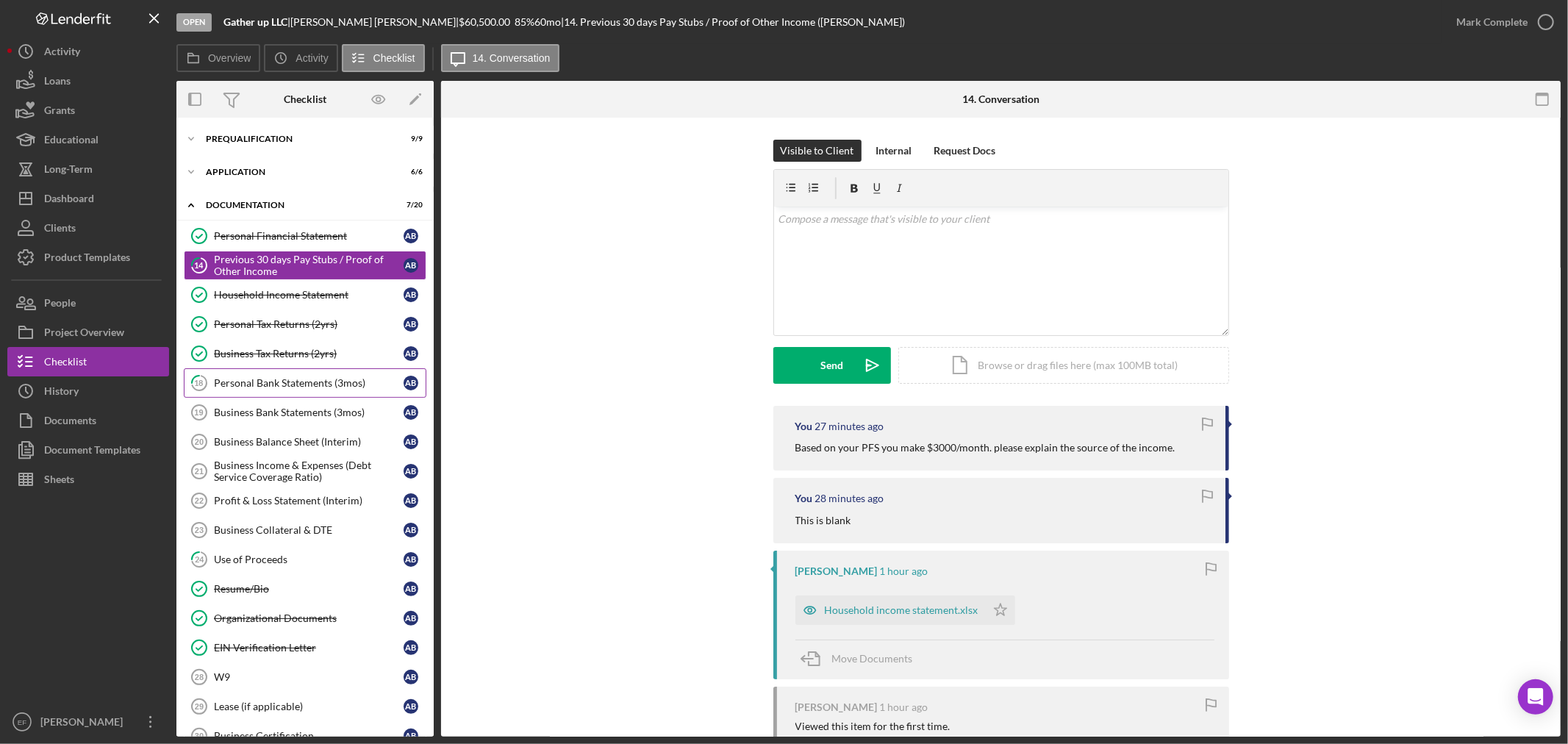
click at [259, 382] on div "Personal Bank Statements (3mos)" at bounding box center [309, 382] width 190 height 11
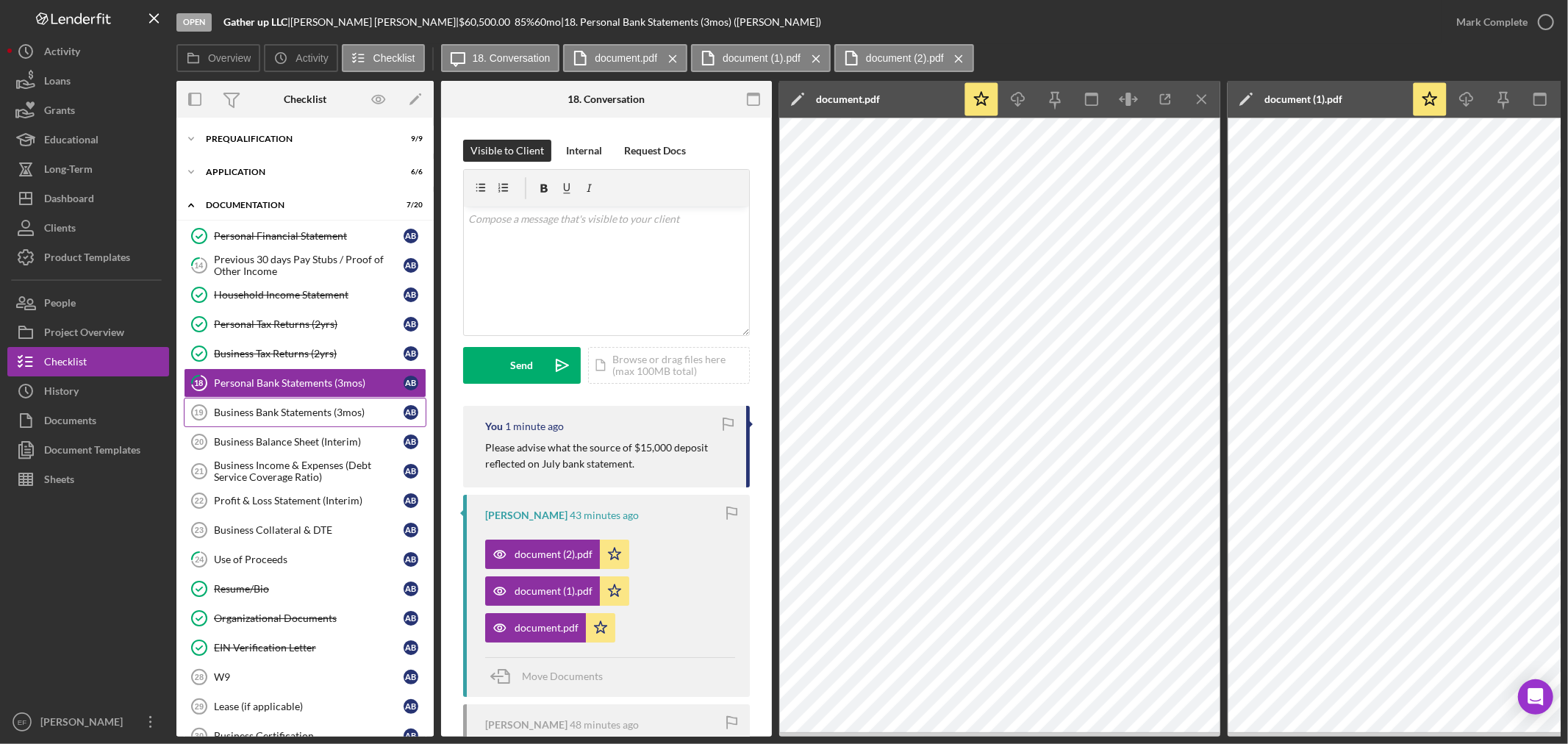
click at [266, 414] on div "Business Bank Statements (3mos)" at bounding box center [309, 412] width 190 height 11
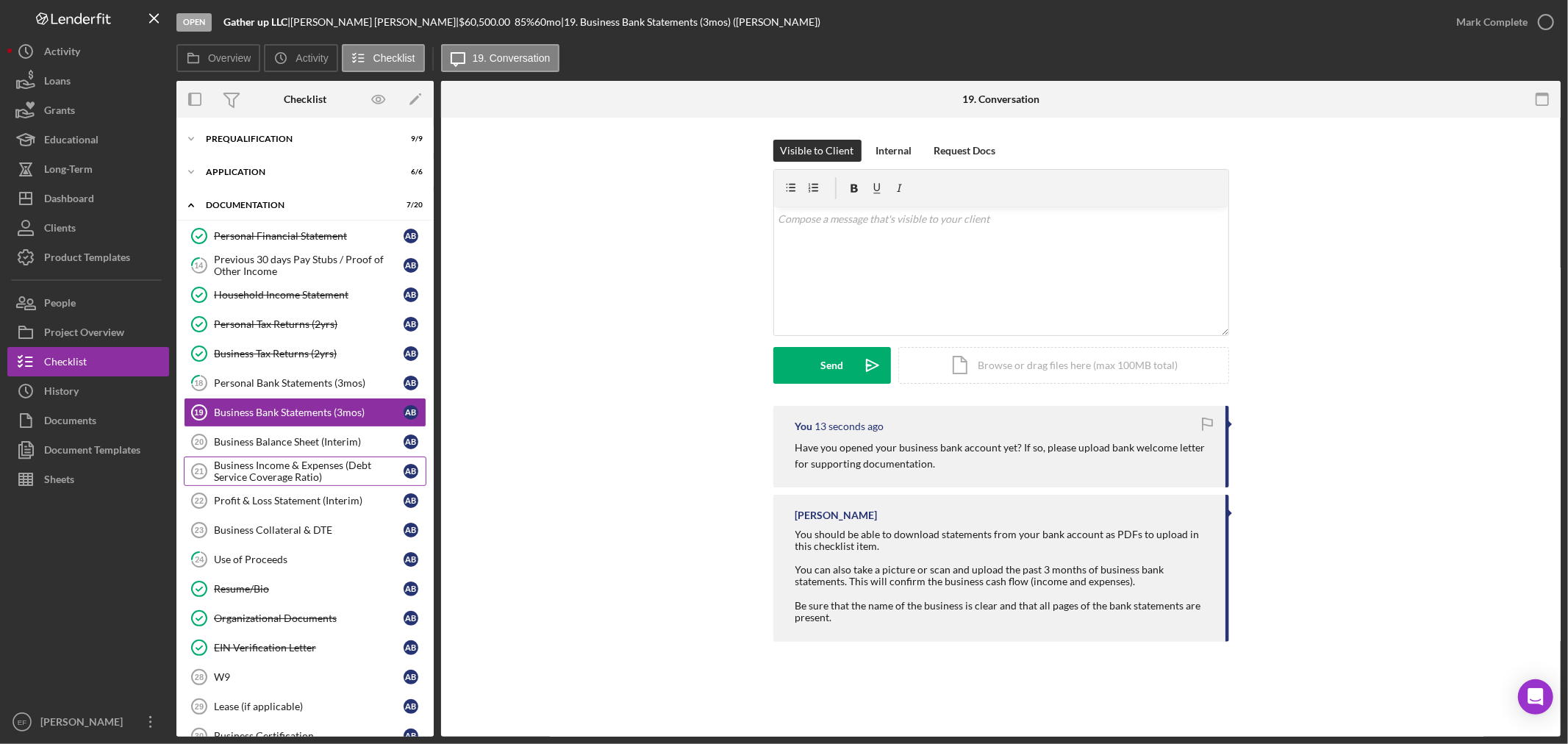
click at [266, 471] on div "Business Income & Expenses (Debt Service Coverage Ratio)" at bounding box center [309, 471] width 190 height 24
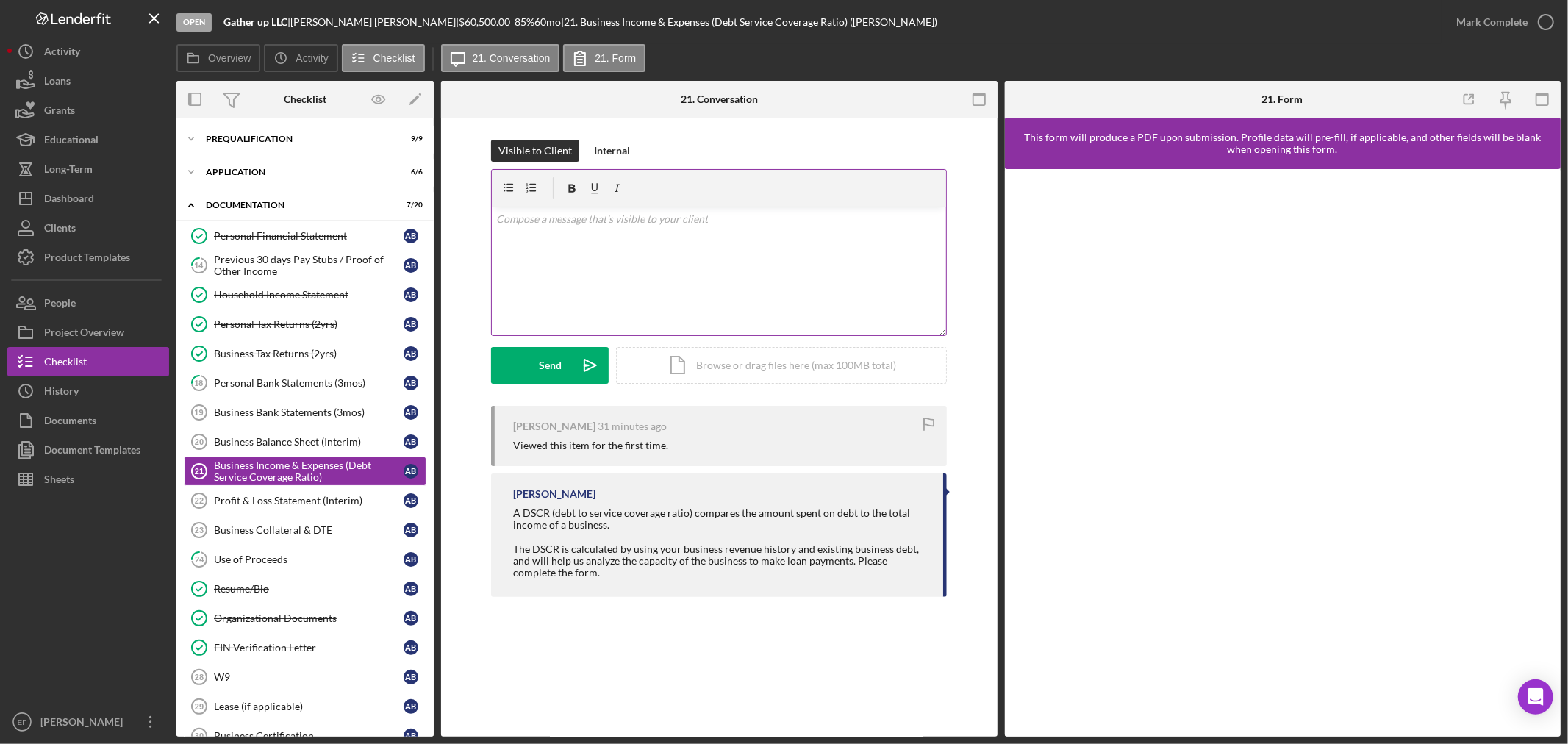
click at [543, 252] on div "v Color teal Color pink Remove color Add row above Add row below Add column bef…" at bounding box center [719, 270] width 454 height 129
click at [608, 141] on div "Internal" at bounding box center [612, 150] width 36 height 22
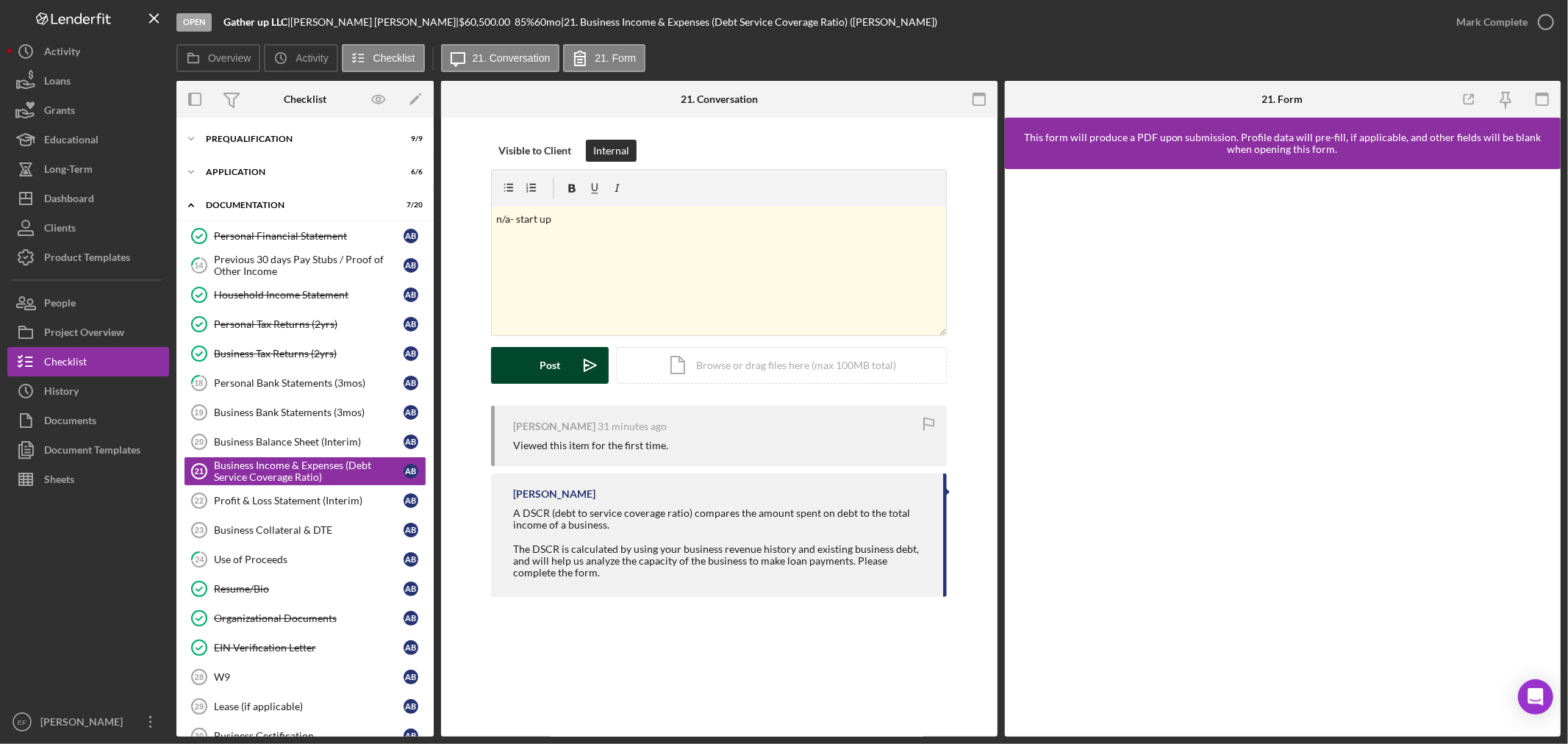
click at [540, 356] on div "Post" at bounding box center [550, 365] width 21 height 37
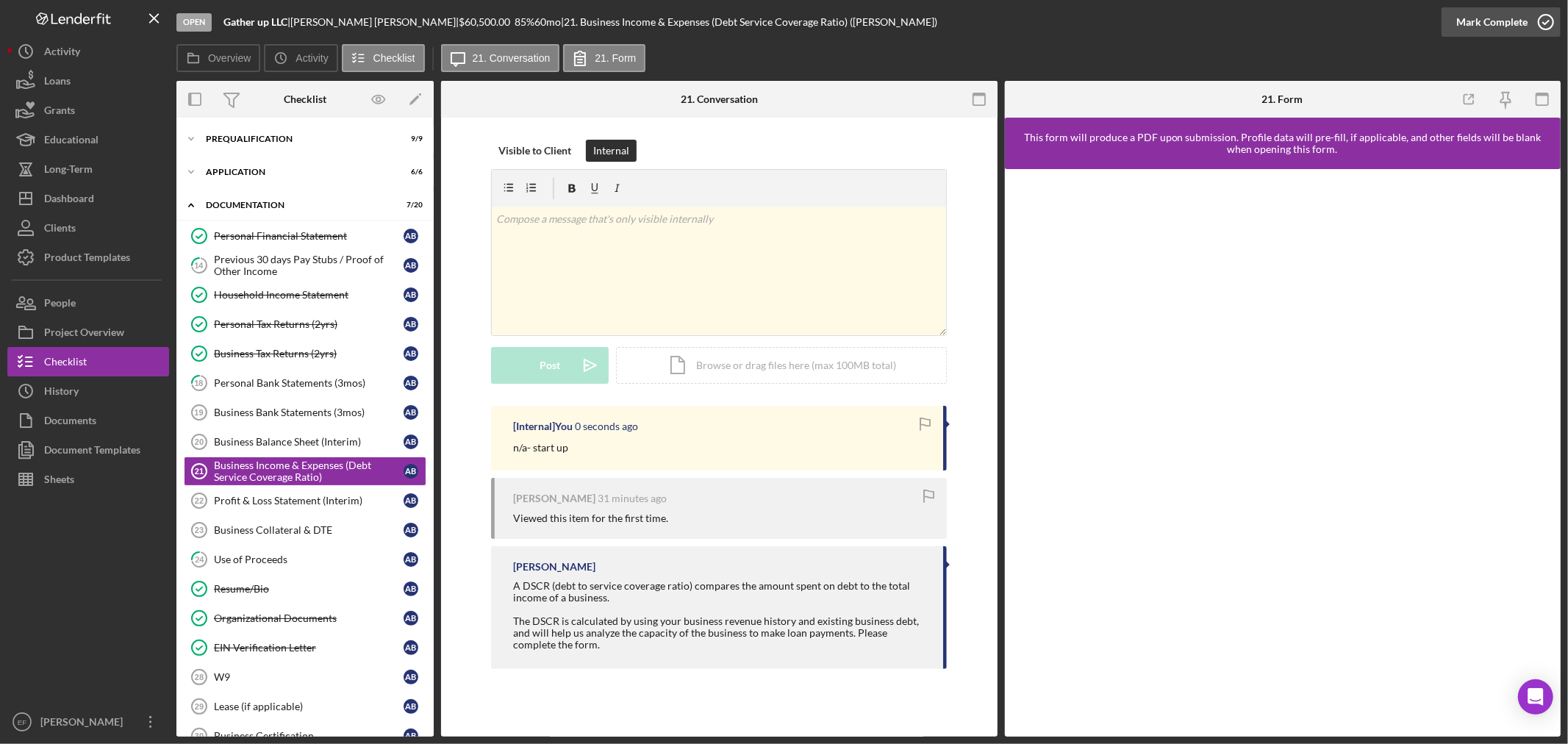
click at [1505, 23] on div "Mark Complete" at bounding box center [1492, 22] width 72 height 30
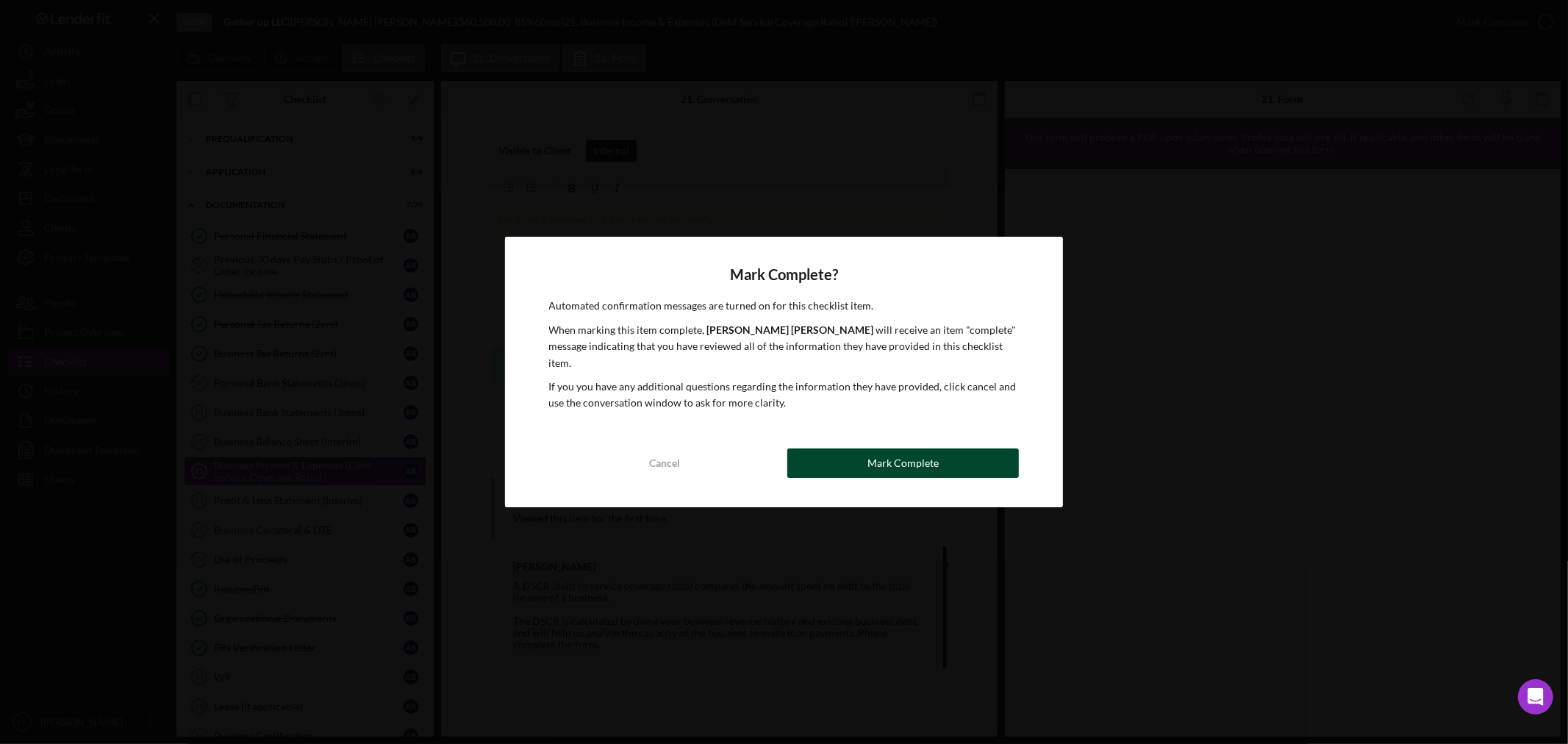
click at [936, 458] on div "Mark Complete" at bounding box center [903, 463] width 72 height 30
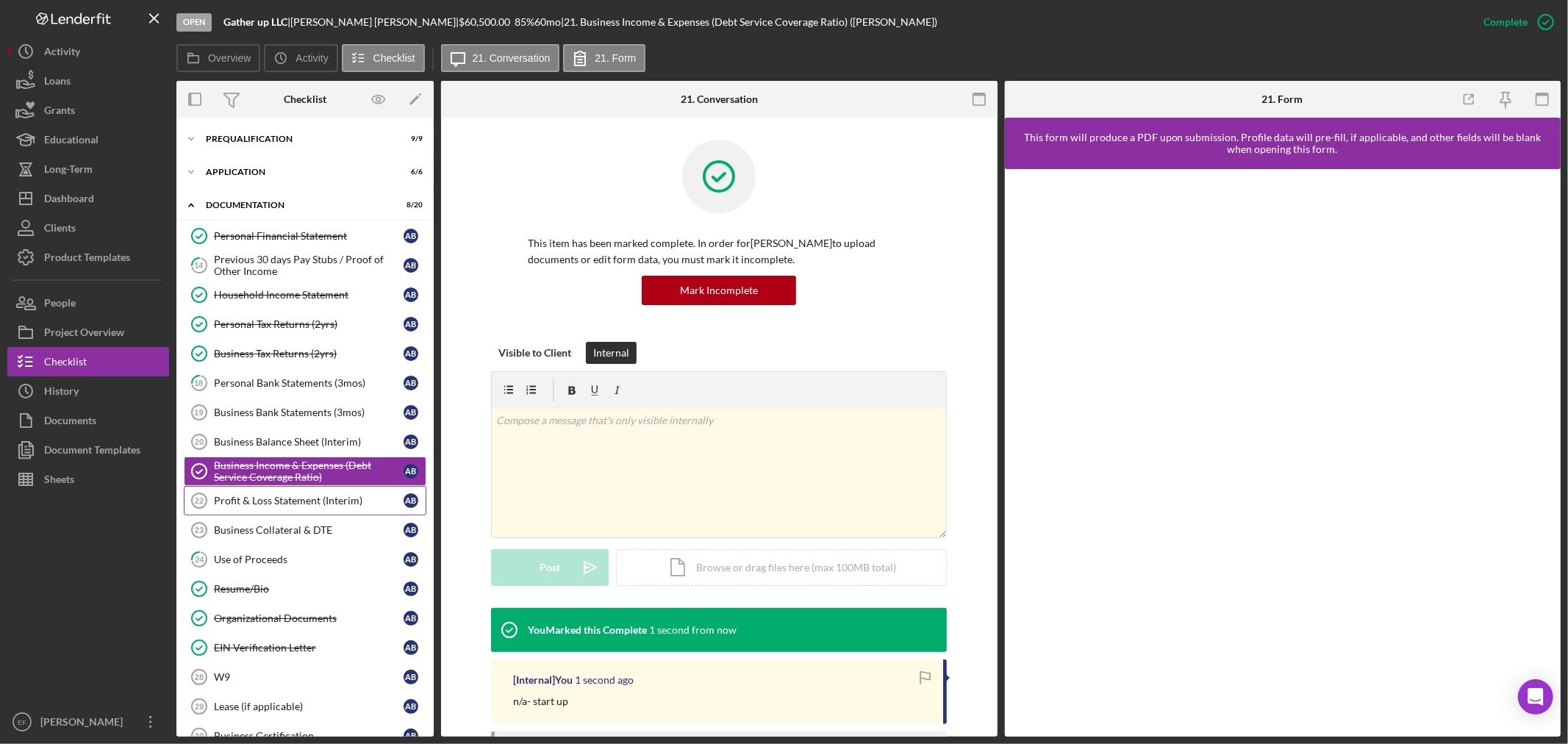
click at [278, 498] on div "Profit & Loss Statement (Interim)" at bounding box center [309, 500] width 190 height 11
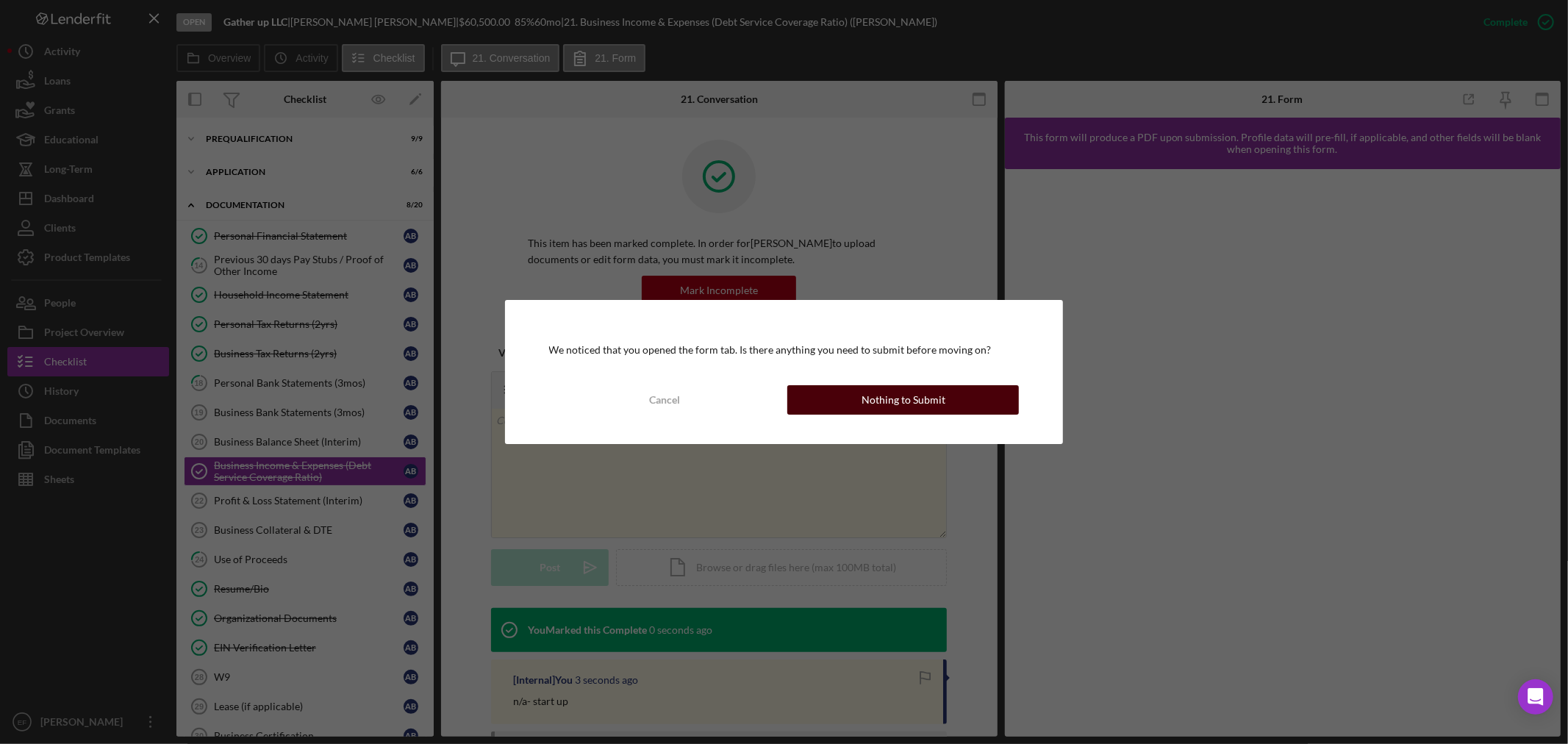
click at [932, 400] on div "Nothing to Submit" at bounding box center [904, 400] width 84 height 30
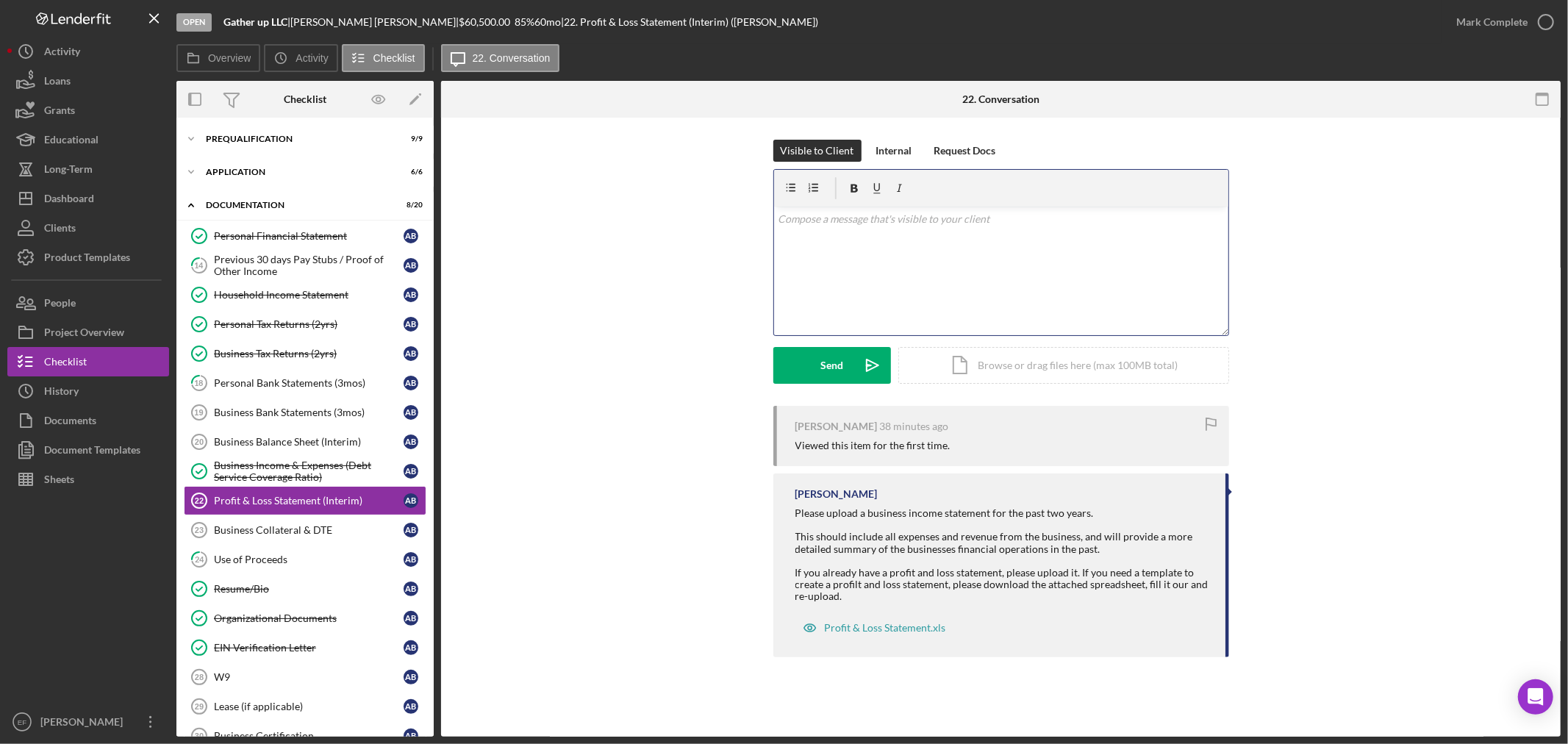
click at [975, 263] on div "v Color teal Color pink Remove color Add row above Add row below Add column bef…" at bounding box center [1002, 270] width 454 height 129
drag, startPoint x: 907, startPoint y: 215, endPoint x: 607, endPoint y: 215, distance: 300.0
click at [613, 220] on div "Visible to Client Internal Request Docs v Color teal Color pink Remove color Ad…" at bounding box center [1001, 273] width 1075 height 266
copy p "N/A - start up"
click at [892, 149] on div "Internal" at bounding box center [894, 150] width 36 height 22
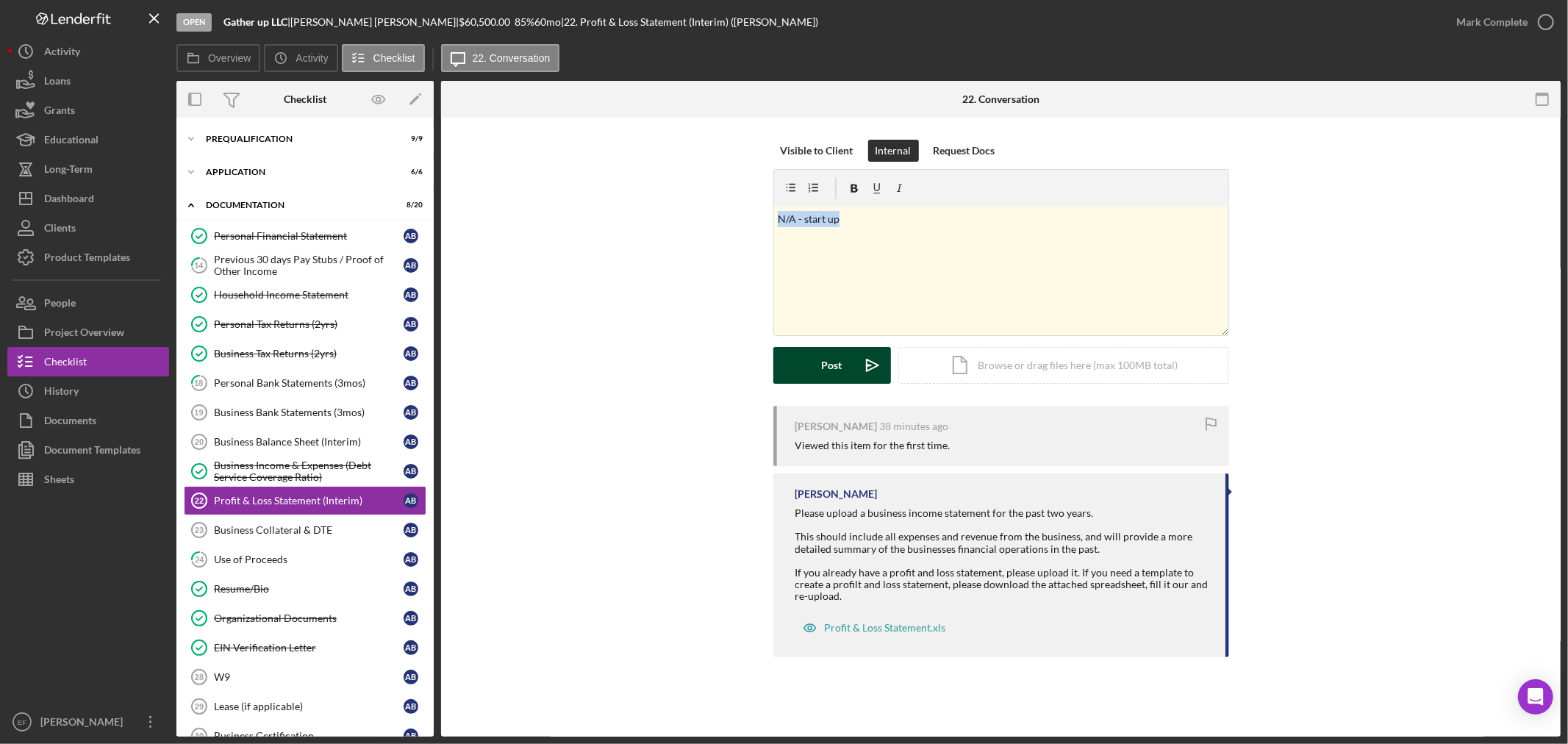
click at [826, 368] on div "Post" at bounding box center [832, 365] width 21 height 37
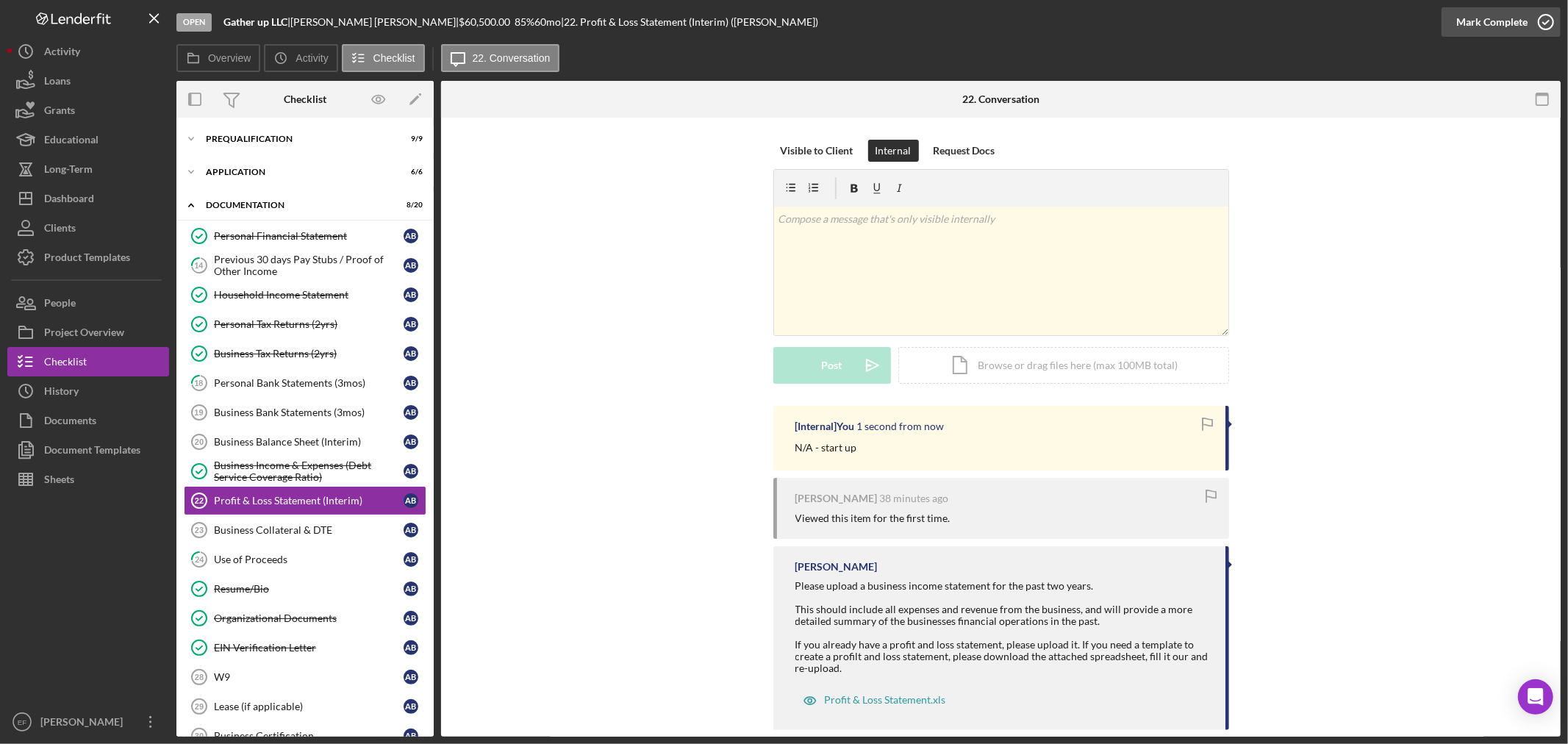
click at [1522, 22] on div "Mark Complete" at bounding box center [1492, 22] width 72 height 30
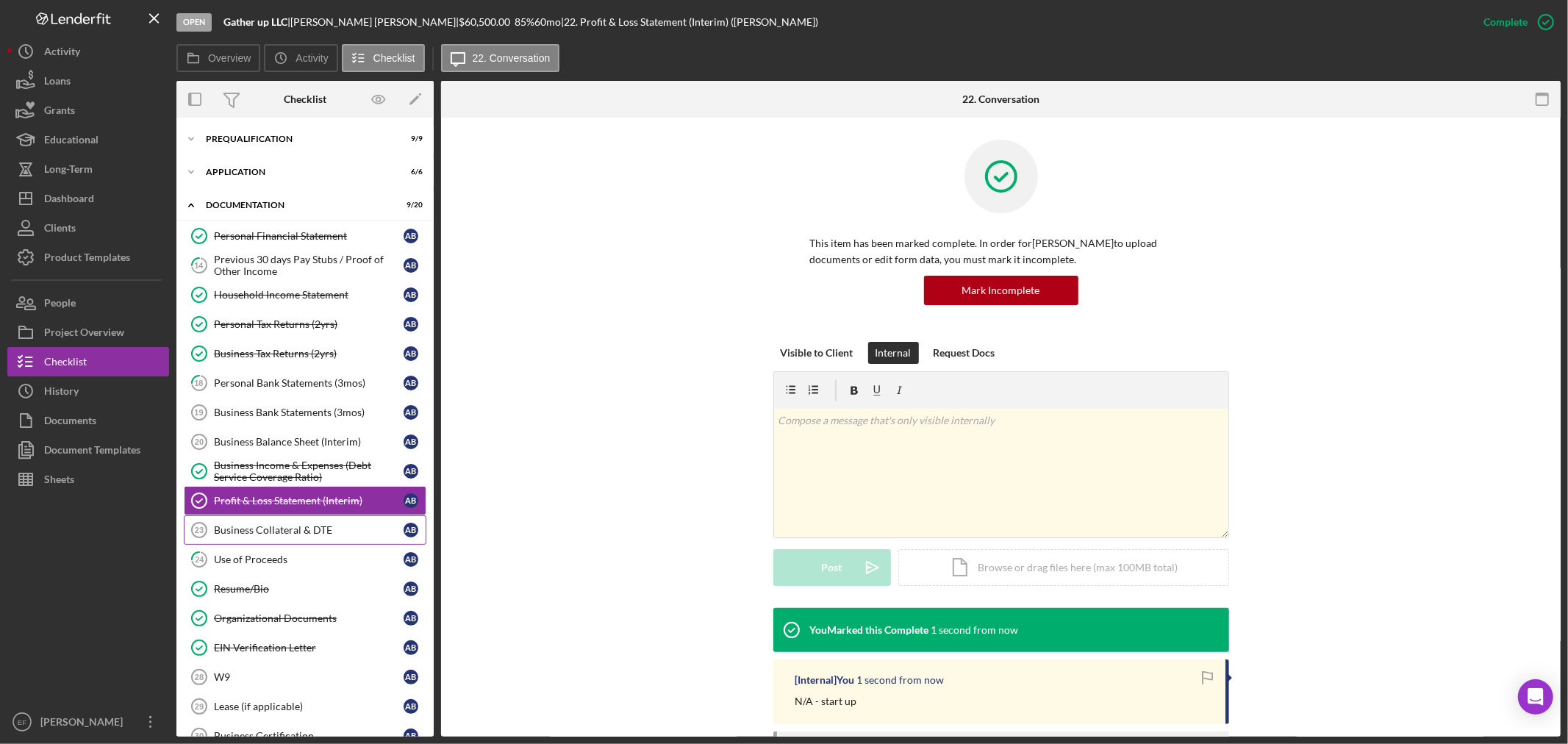
click at [290, 534] on div "Business Collateral & DTE" at bounding box center [309, 530] width 190 height 11
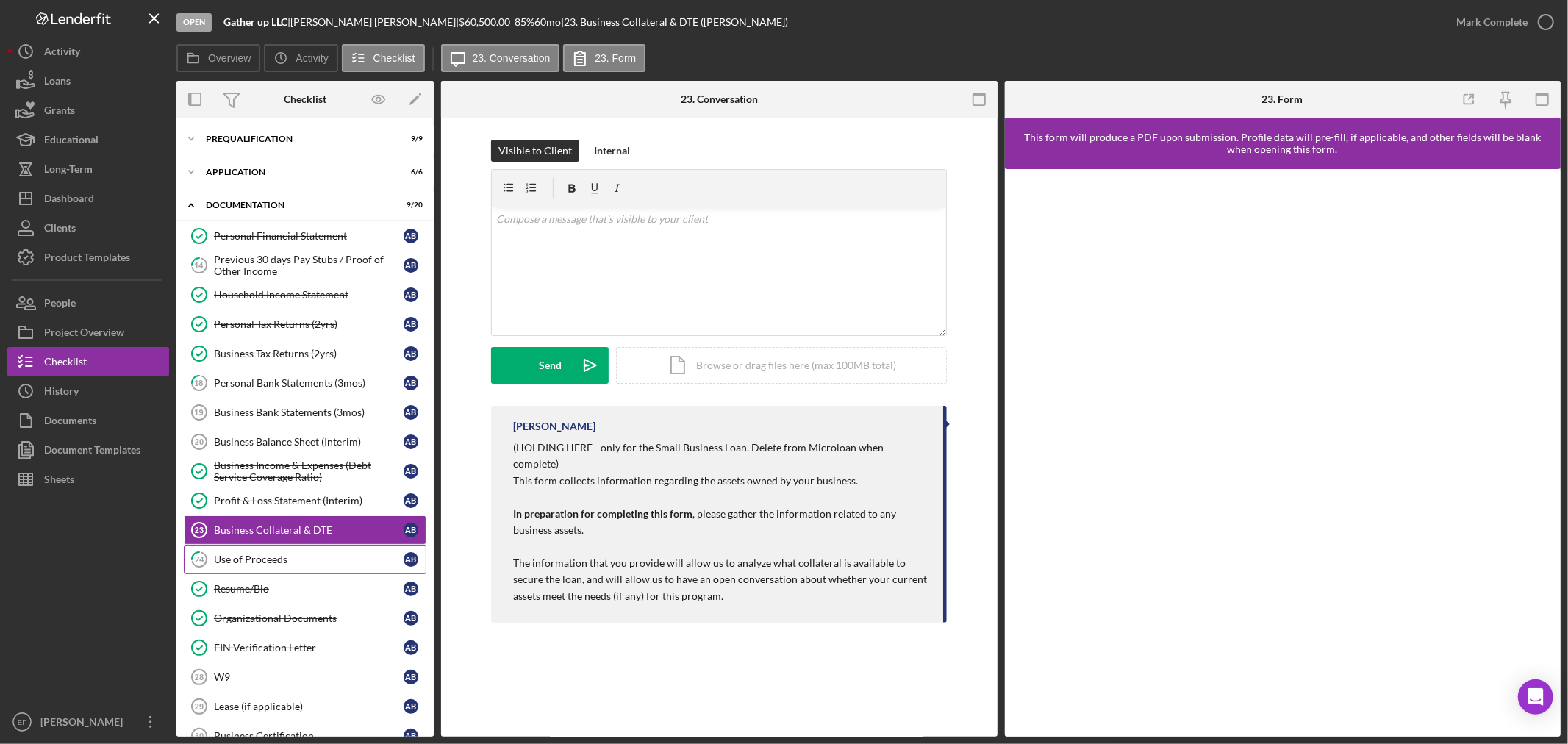
click at [271, 564] on div "Use of Proceeds" at bounding box center [309, 559] width 190 height 11
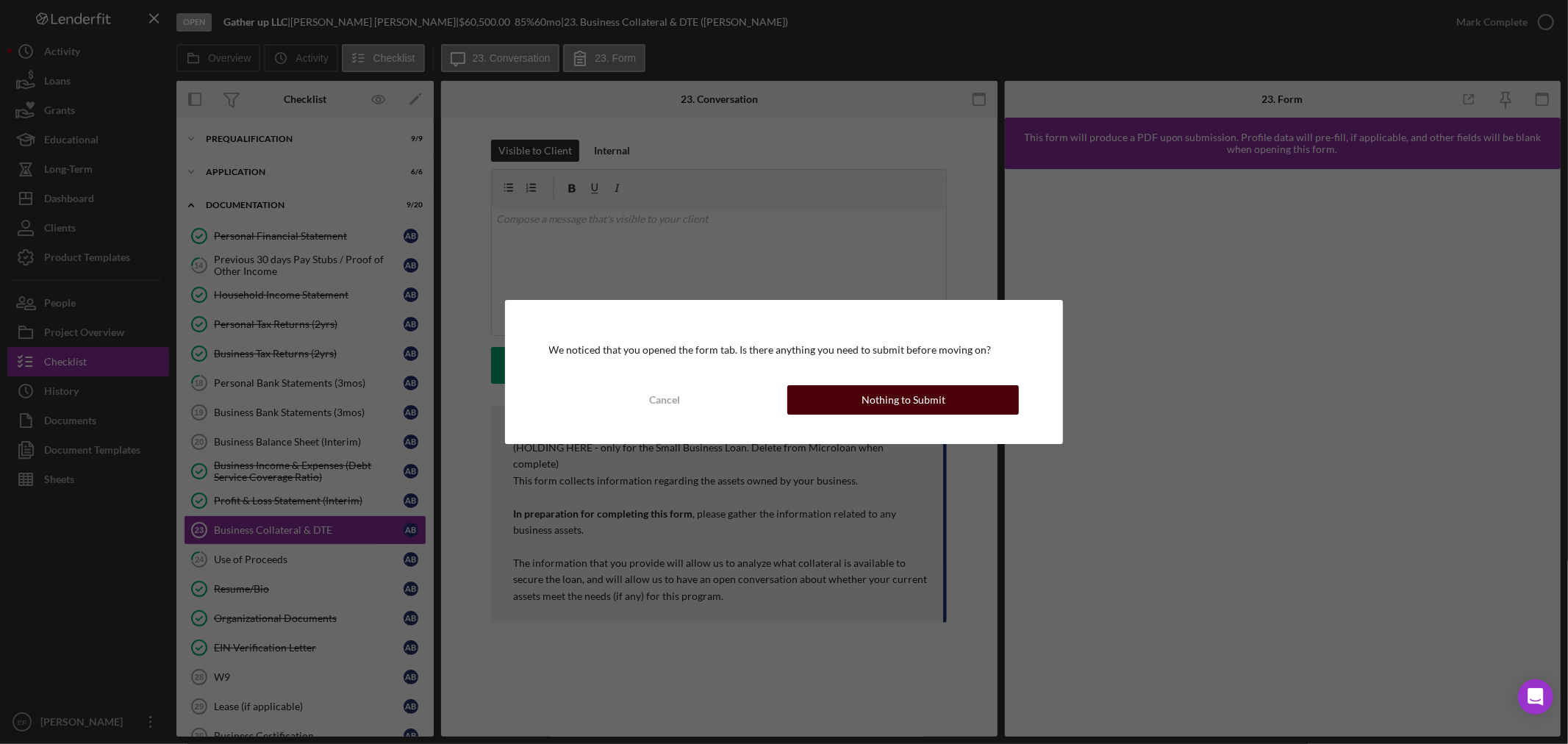
click at [884, 395] on div "Nothing to Submit" at bounding box center [904, 400] width 84 height 30
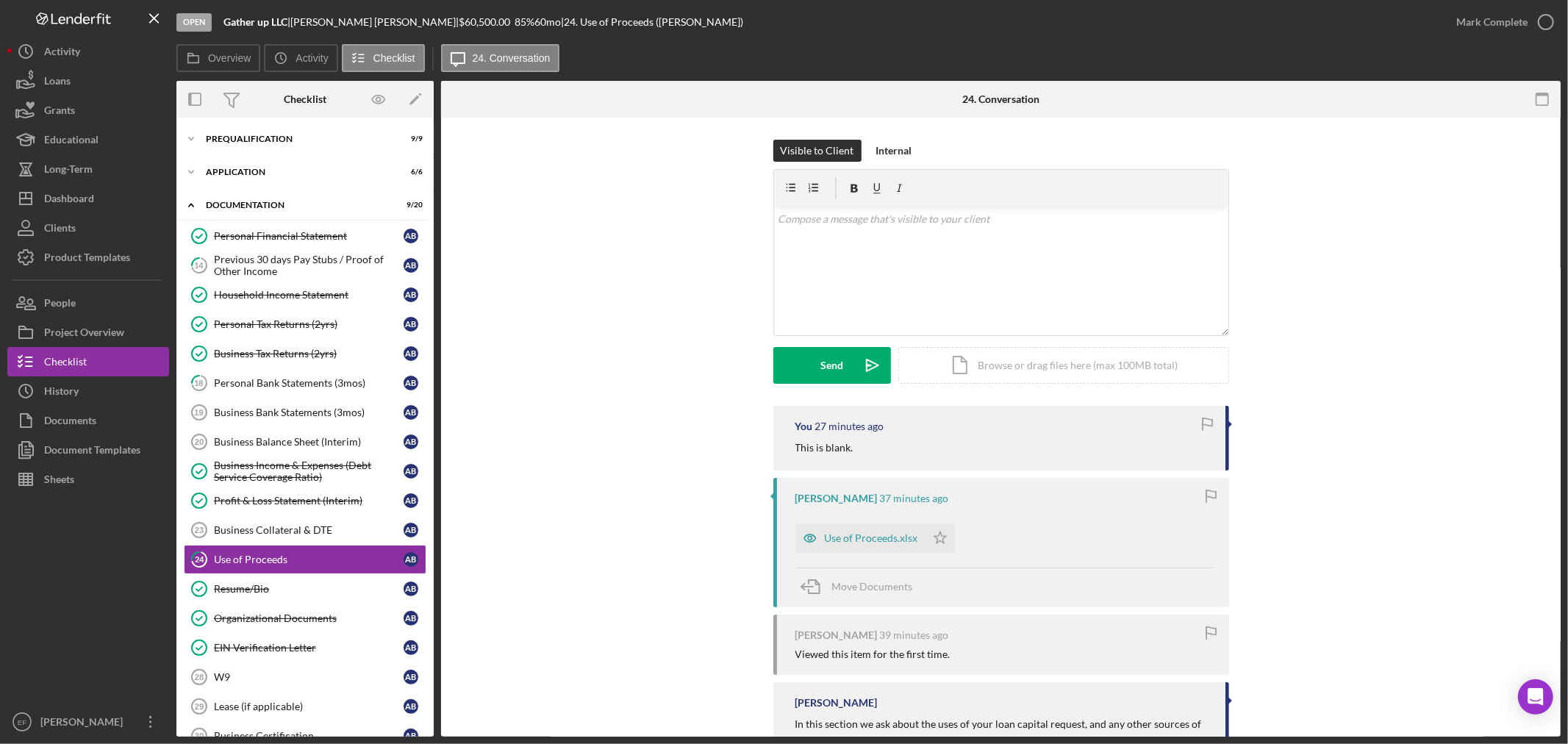
drag, startPoint x: 879, startPoint y: 539, endPoint x: 651, endPoint y: 550, distance: 228.3
click at [666, 558] on div "You 27 minutes ago This is blank. [PERSON_NAME] 37 minutes ago Use of Proceeds.…" at bounding box center [1001, 650] width 1075 height 488
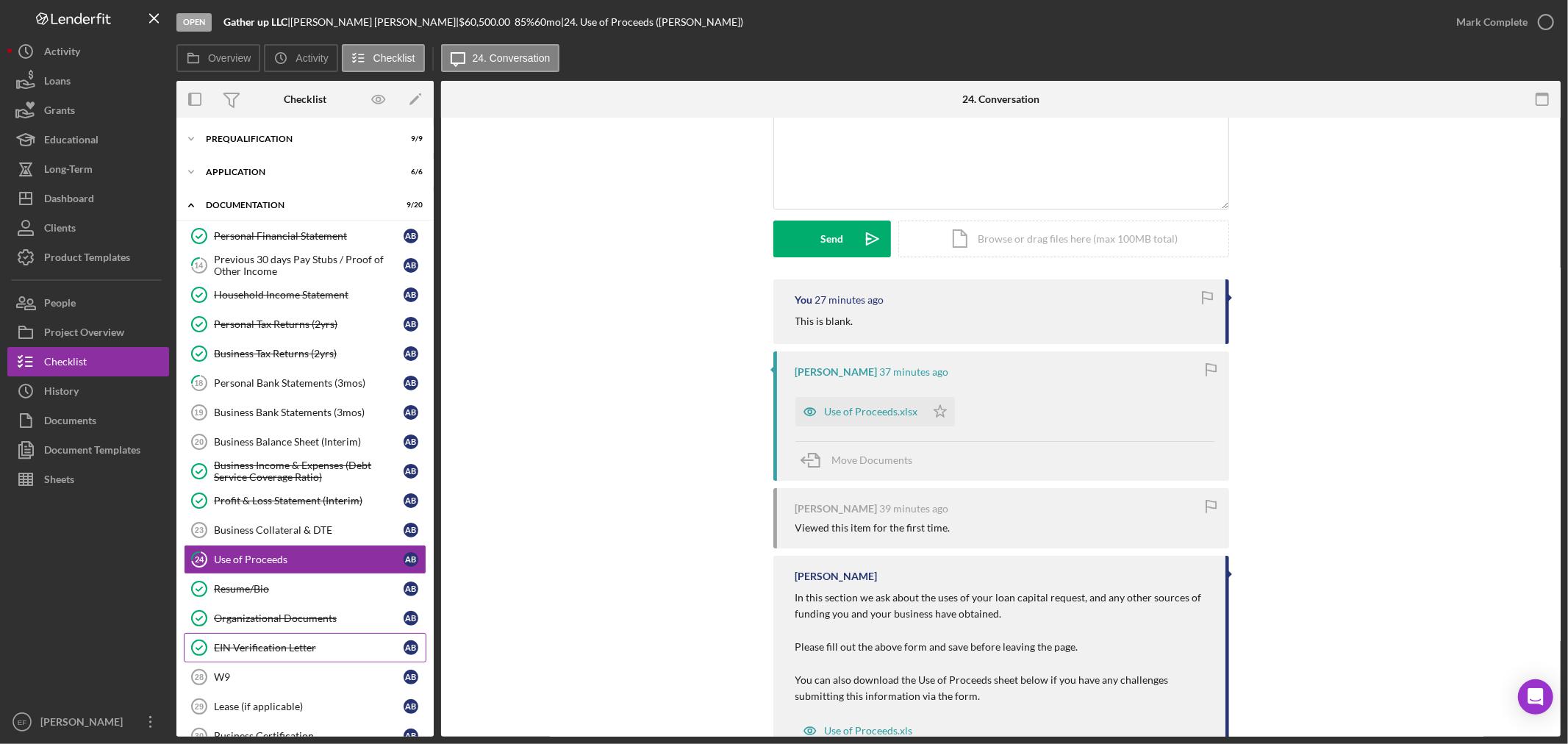
scroll to position [163, 0]
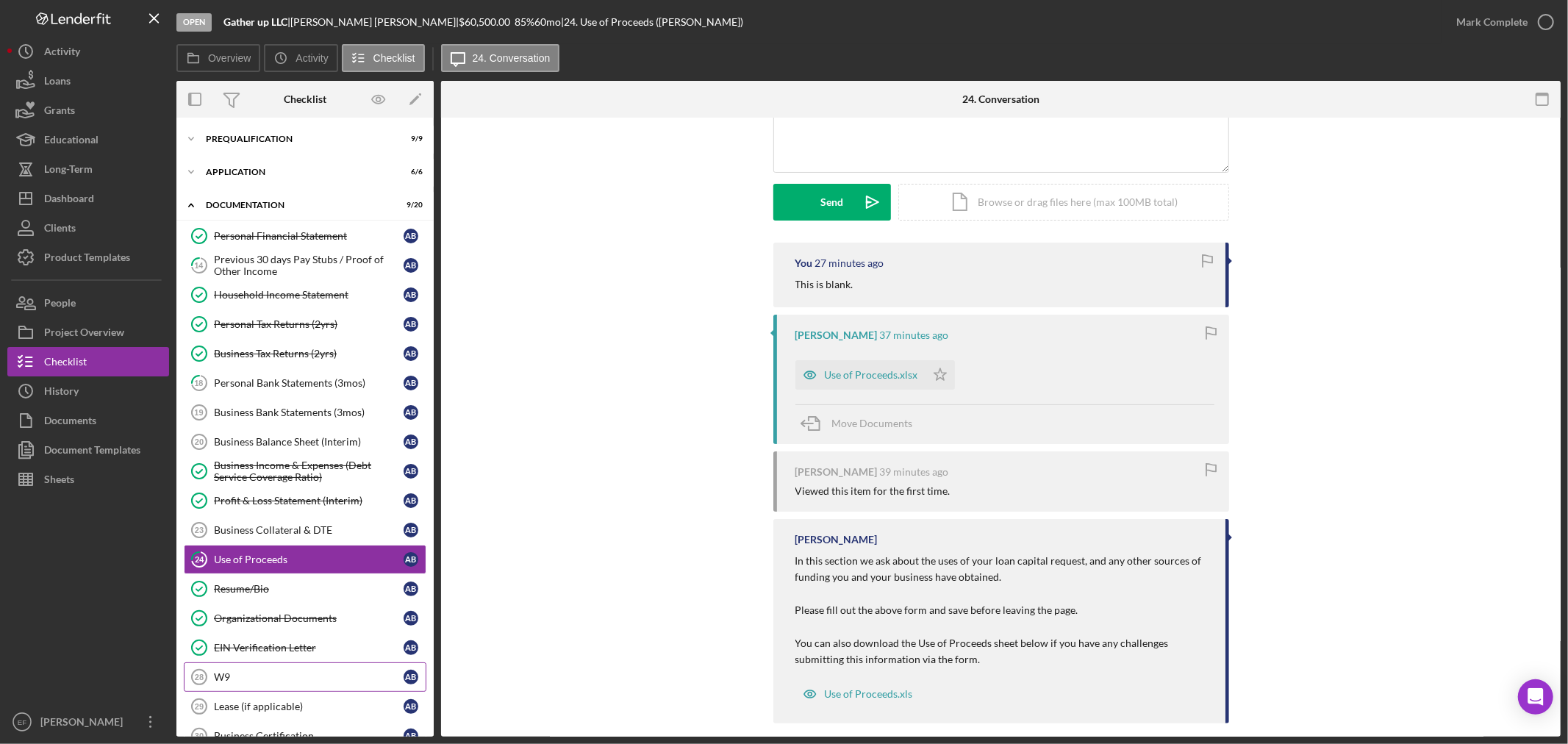
click at [309, 673] on div "W9" at bounding box center [309, 677] width 190 height 11
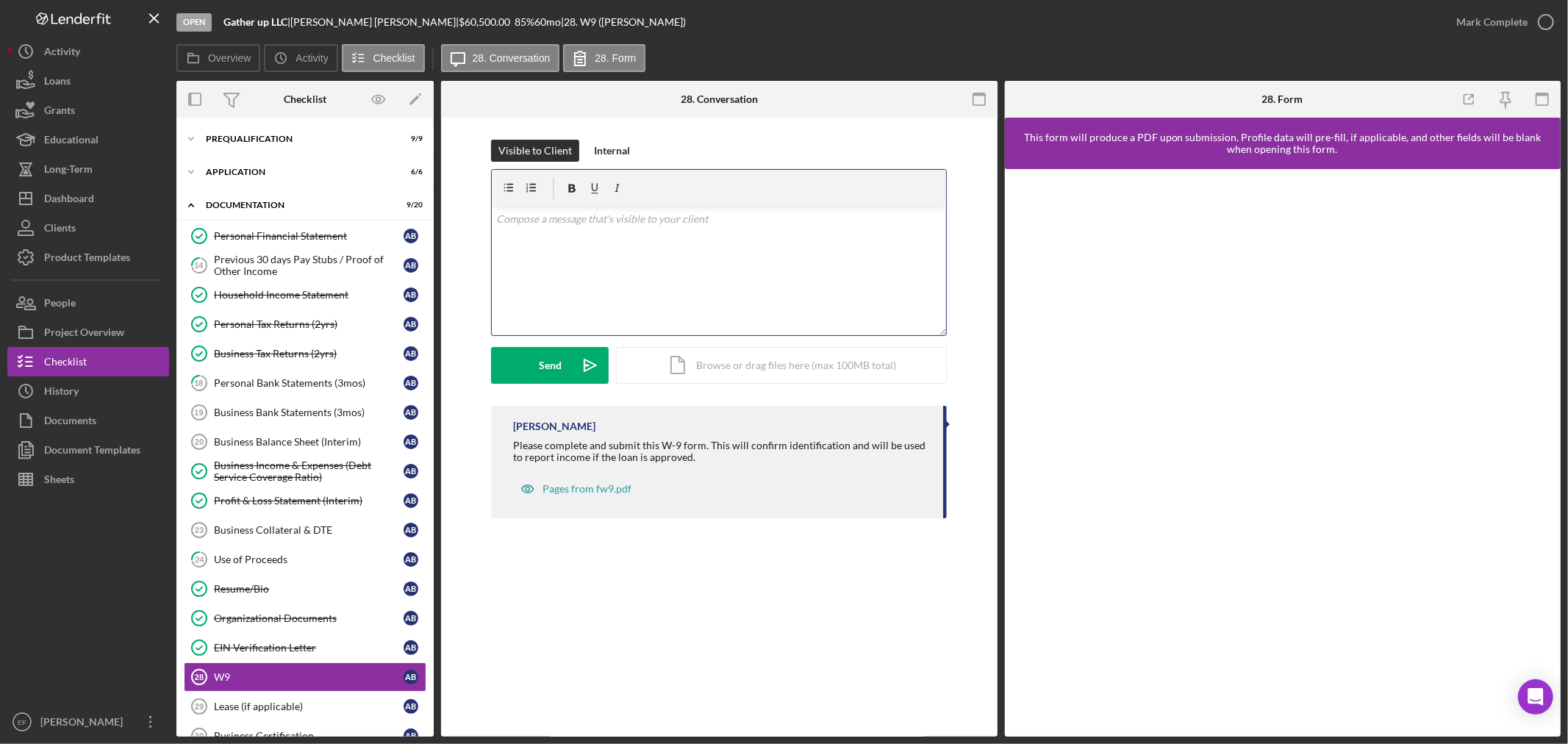
click at [617, 317] on div "v Color teal Color pink Remove color Add row above Add row below Add column bef…" at bounding box center [719, 270] width 454 height 129
click at [533, 347] on div "Send Icon/icon-invite-send Icon/Document Browse or drag files here (max 100MB t…" at bounding box center [718, 365] width 455 height 37
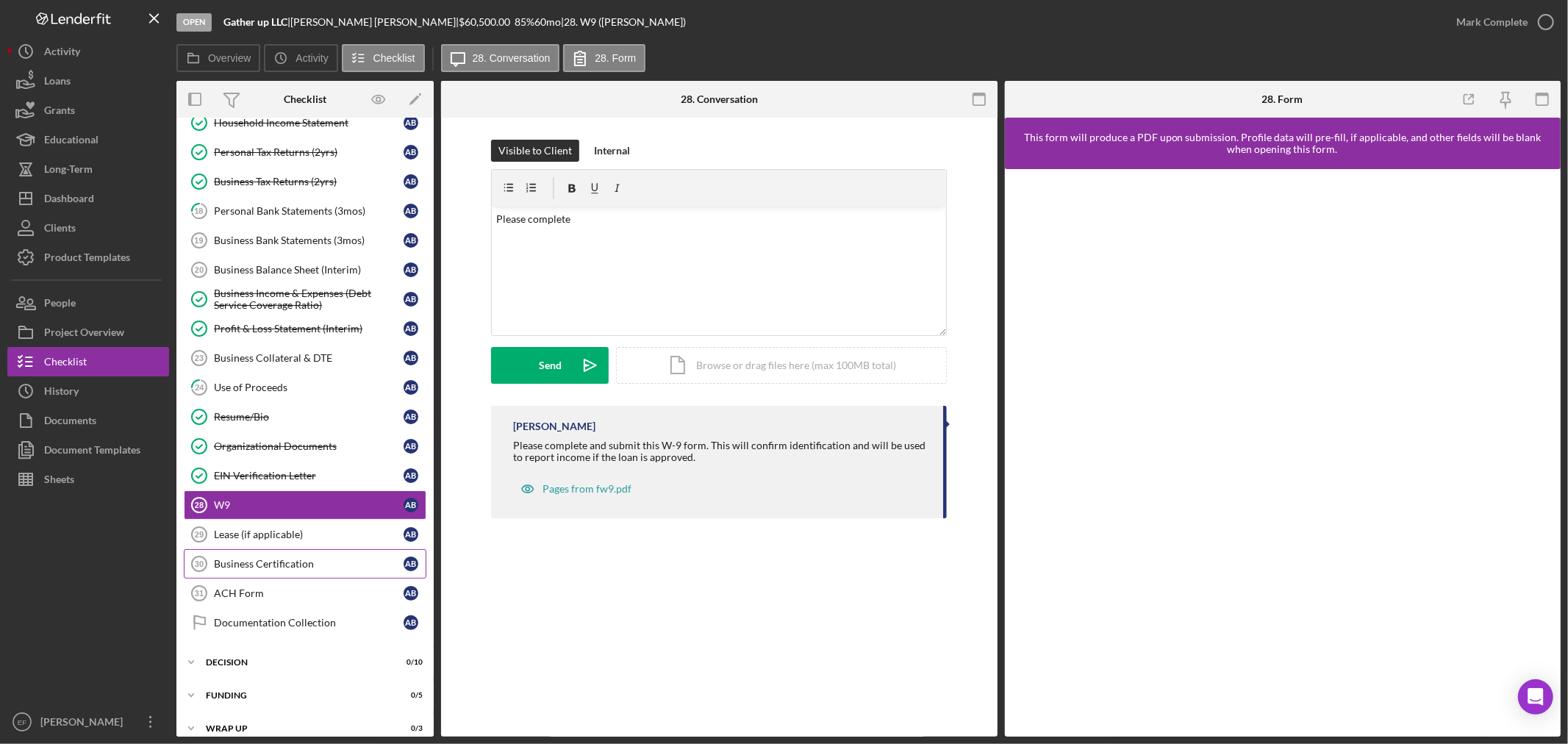
scroll to position [223, 0]
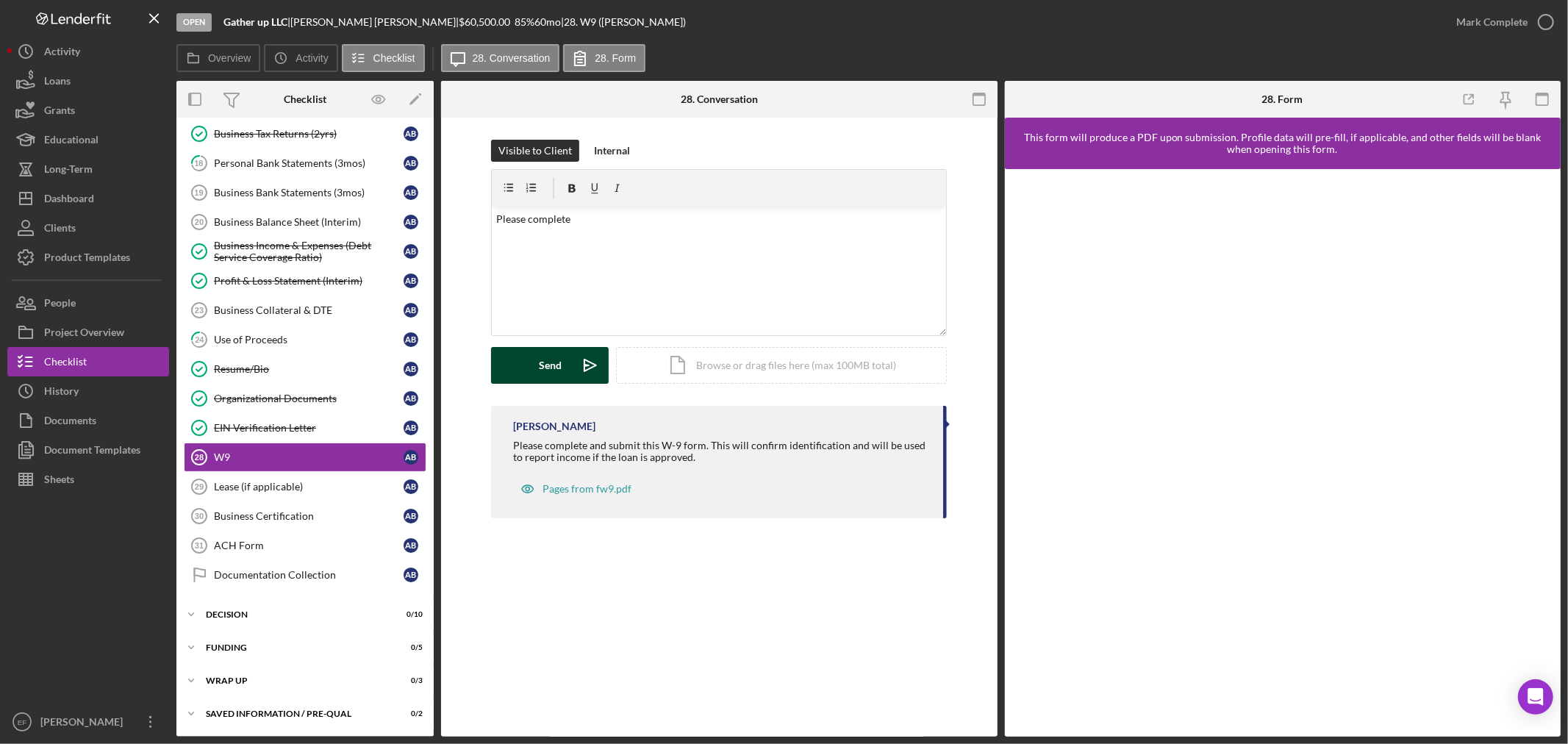
click at [560, 369] on div "Send" at bounding box center [551, 365] width 23 height 37
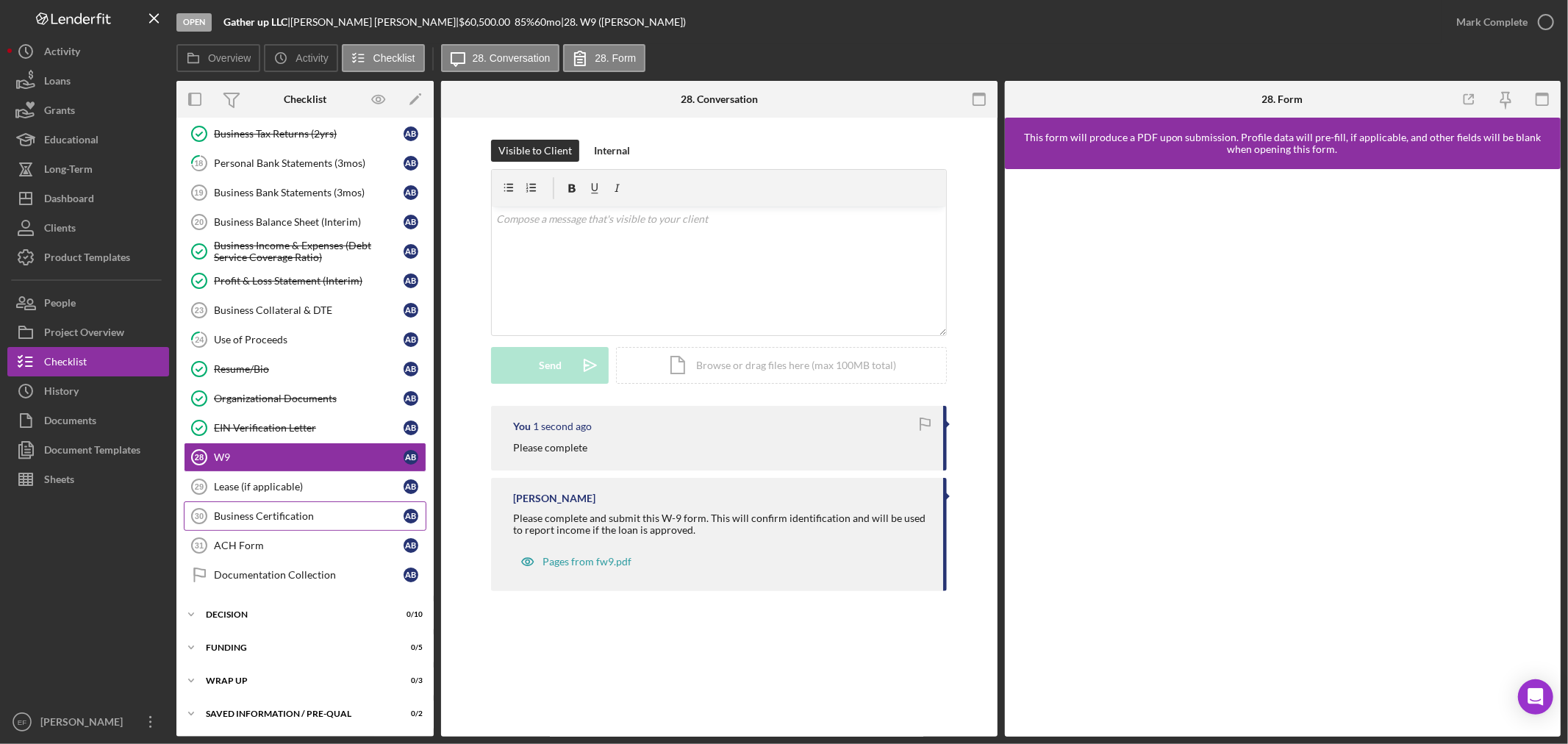
click at [228, 513] on div "Business Certification" at bounding box center [309, 516] width 190 height 11
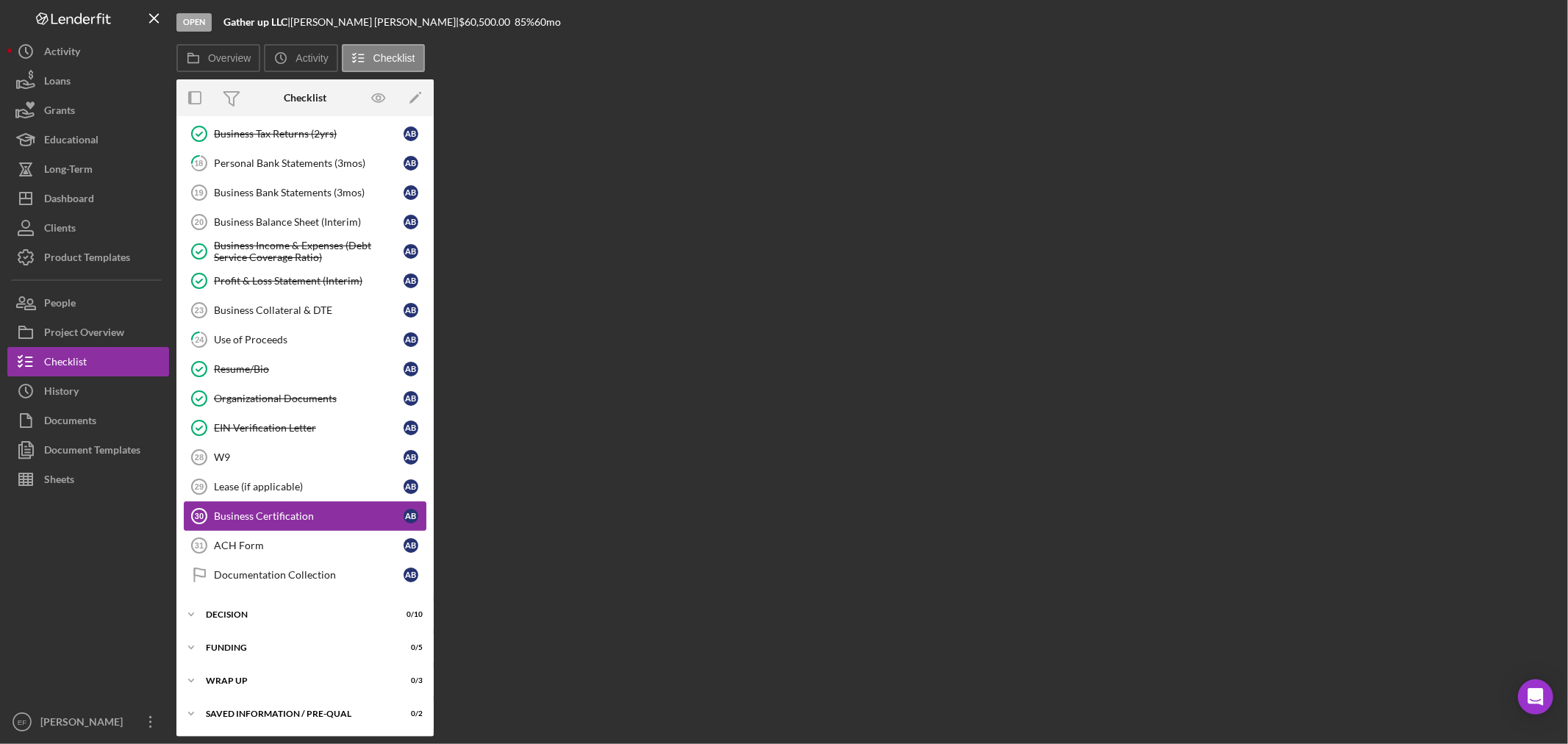
scroll to position [223, 0]
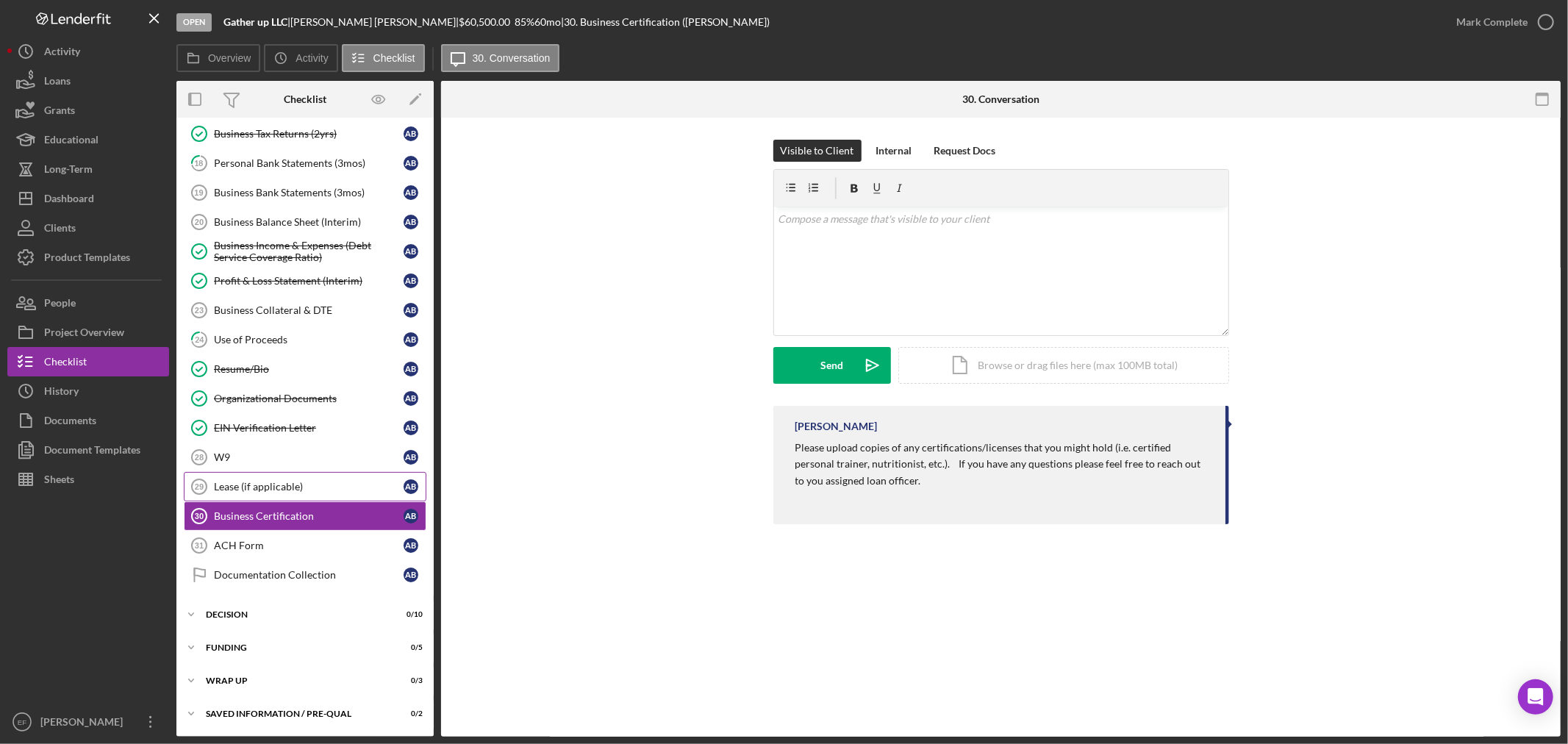
click at [259, 476] on link "Lease (if applicable) 29 Lease (if applicable) A B" at bounding box center [305, 487] width 243 height 30
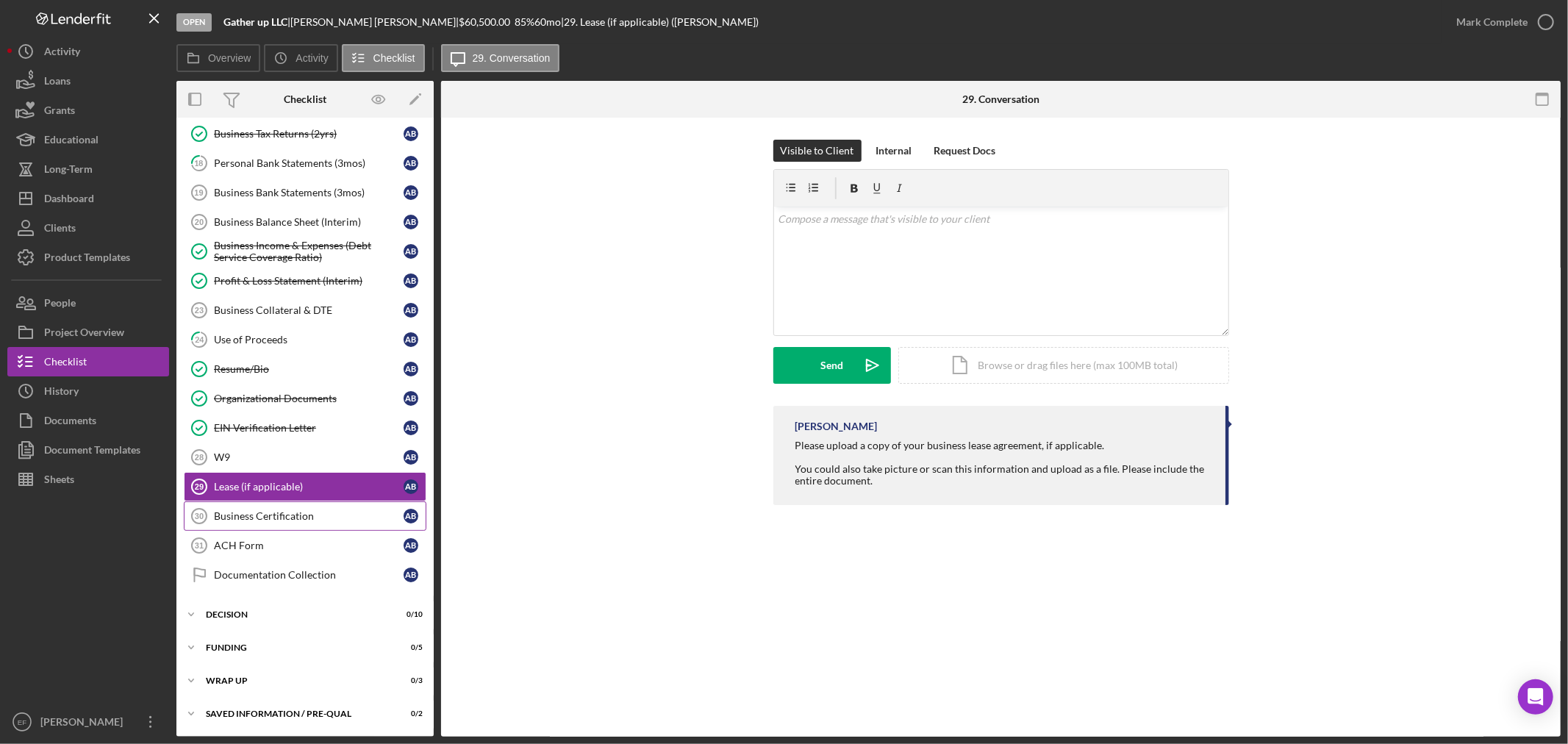
click at [312, 518] on div "Business Certification" at bounding box center [309, 516] width 190 height 11
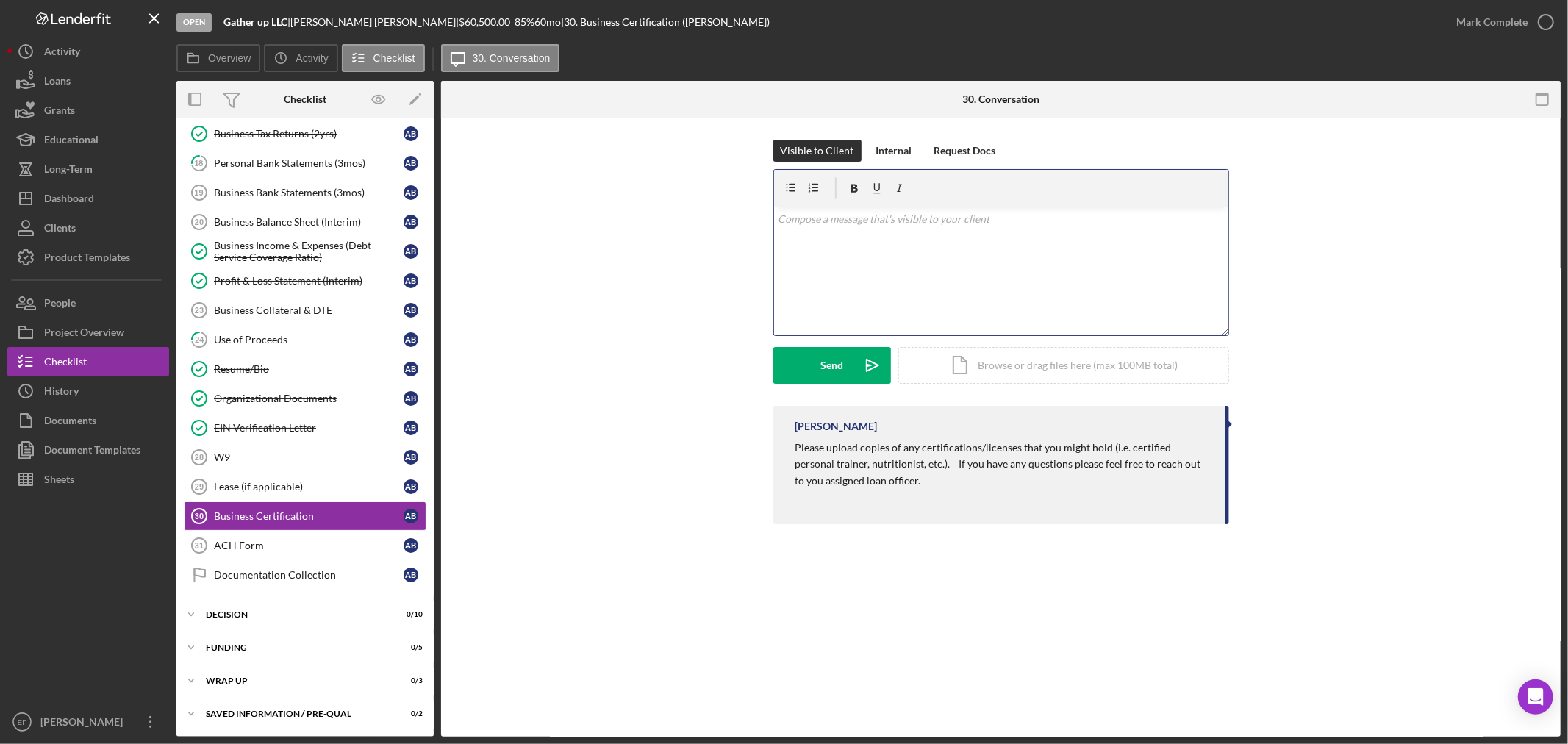
click at [921, 281] on div "v Color teal Color pink Remove color Add row above Add row below Add column bef…" at bounding box center [1002, 270] width 454 height 129
click at [335, 229] on link "Business Balance Sheet (Interim) 20 Business Balance Sheet (Interim) A B" at bounding box center [305, 222] width 243 height 30
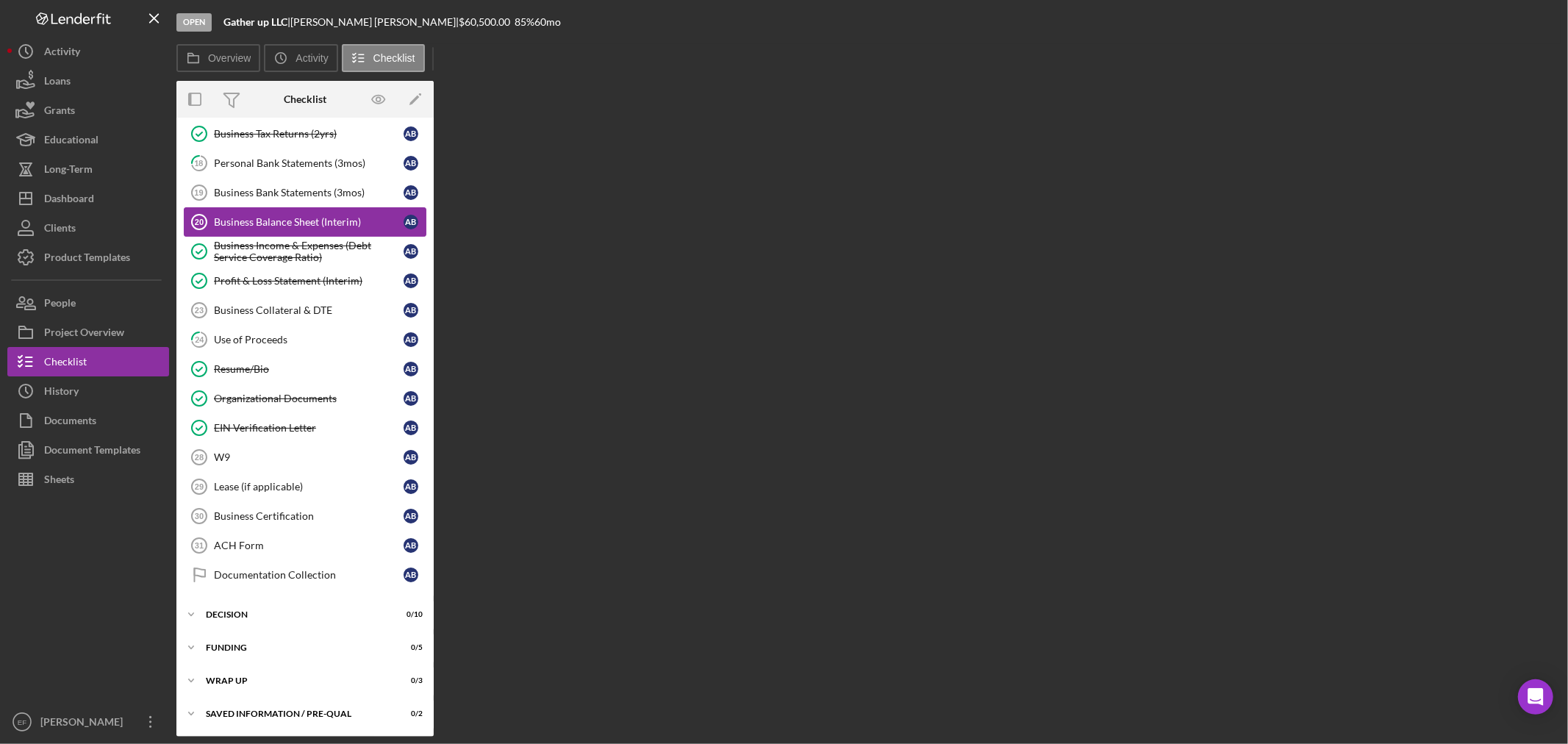
scroll to position [223, 0]
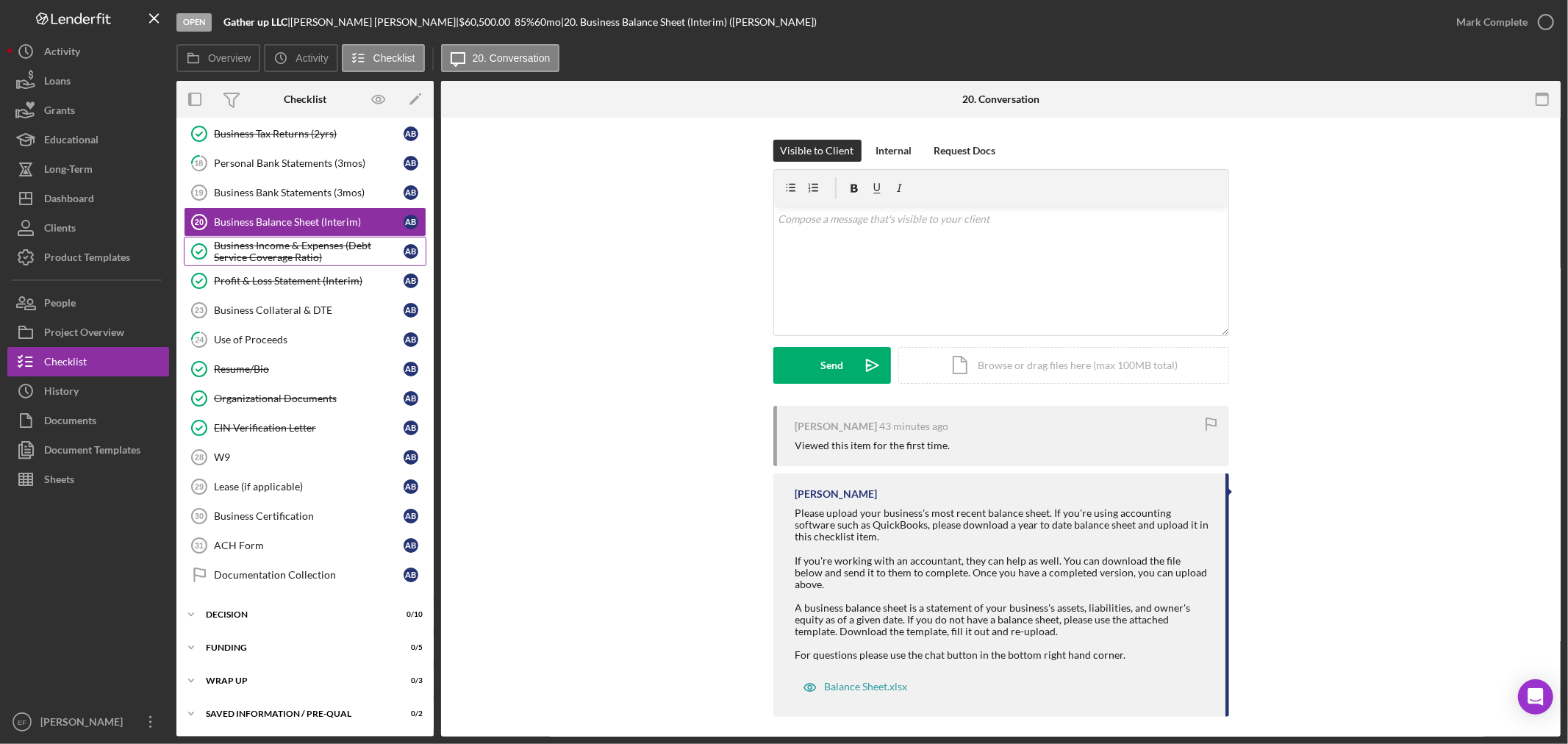
click at [302, 245] on div "Business Income & Expenses (Debt Service Coverage Ratio)" at bounding box center [309, 251] width 190 height 24
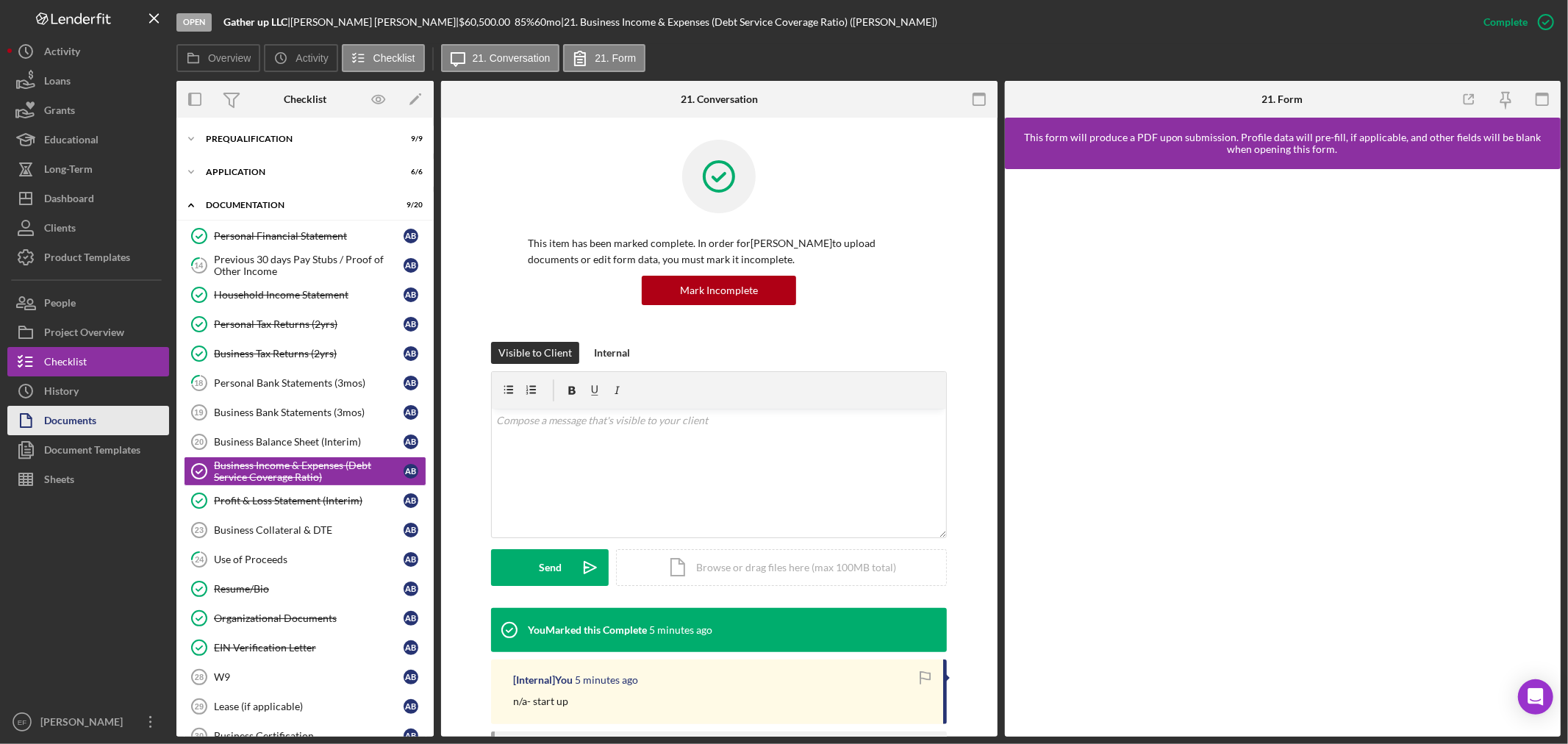
click at [77, 417] on div "Documents" at bounding box center [70, 422] width 52 height 33
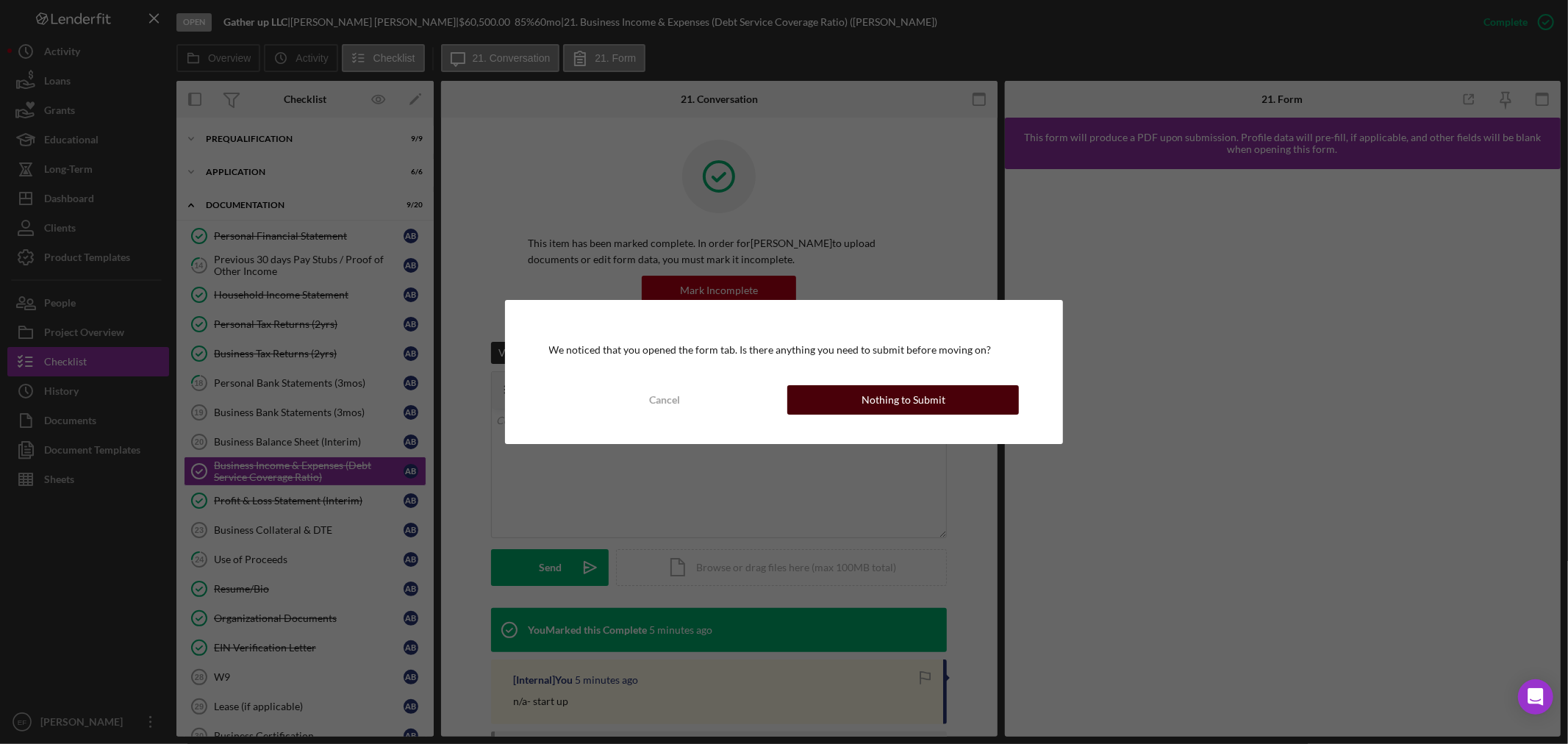
click at [832, 398] on button "Nothing to Submit" at bounding box center [903, 400] width 232 height 30
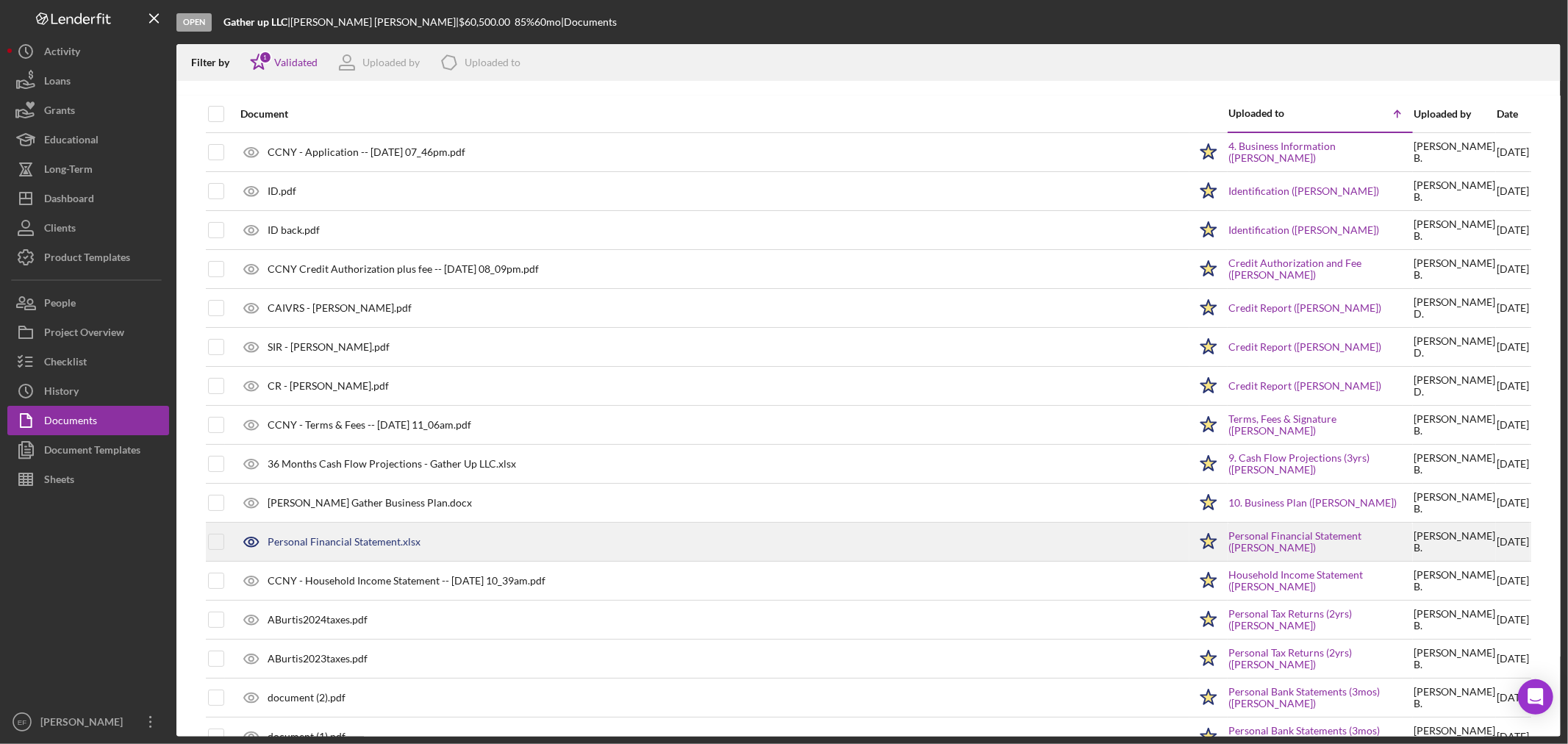
scroll to position [81, 0]
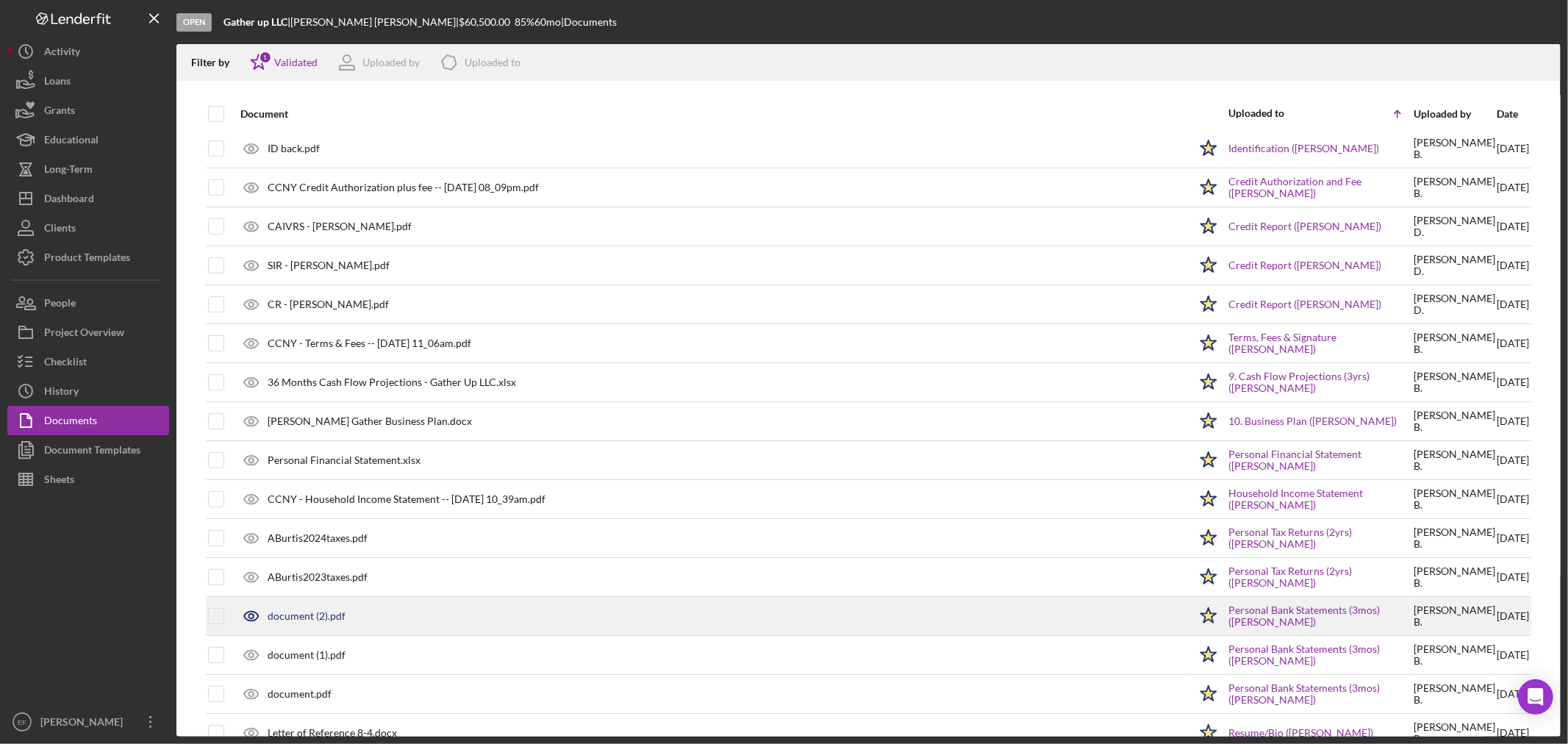
click at [415, 614] on div "document (2).pdf" at bounding box center [711, 616] width 955 height 37
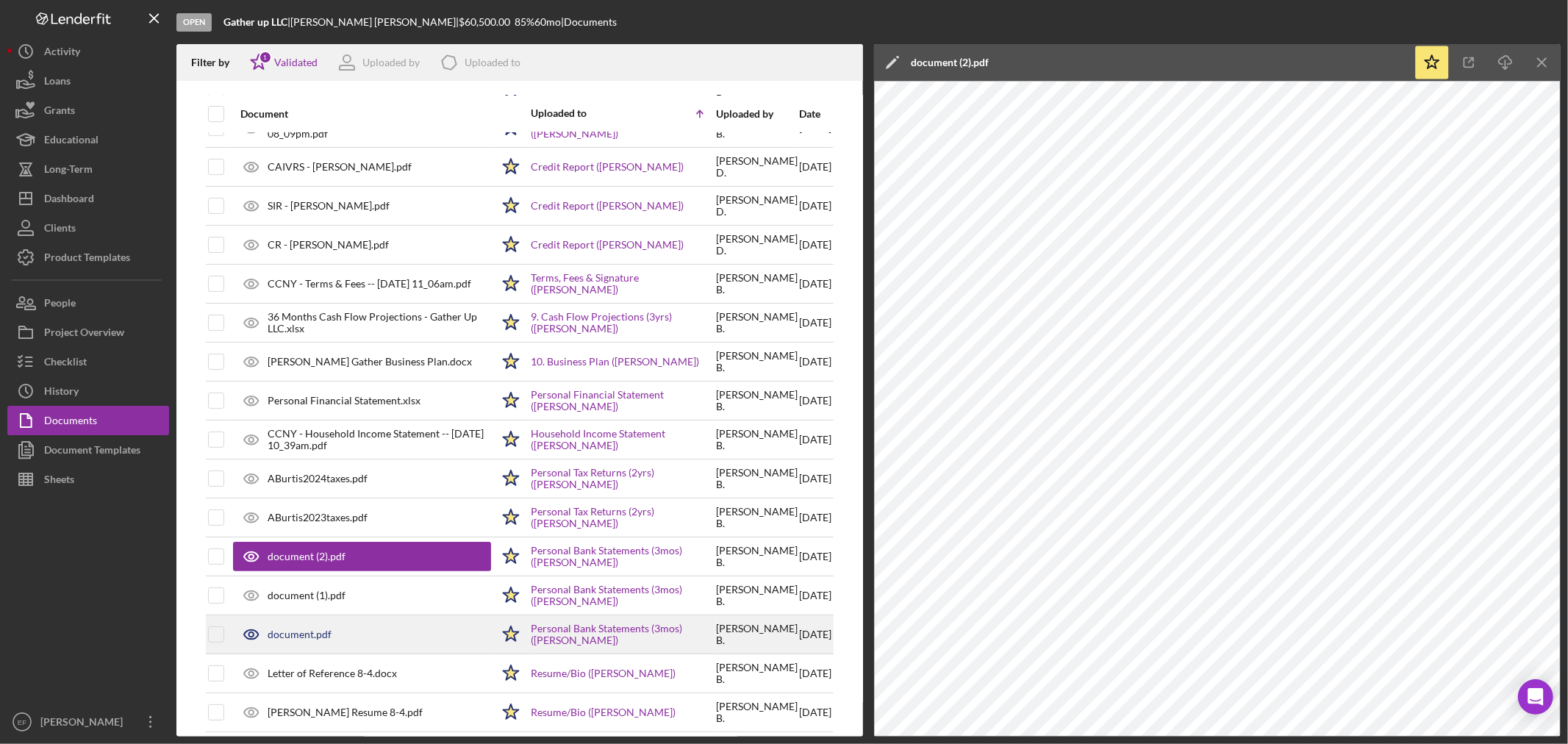
scroll to position [230, 0]
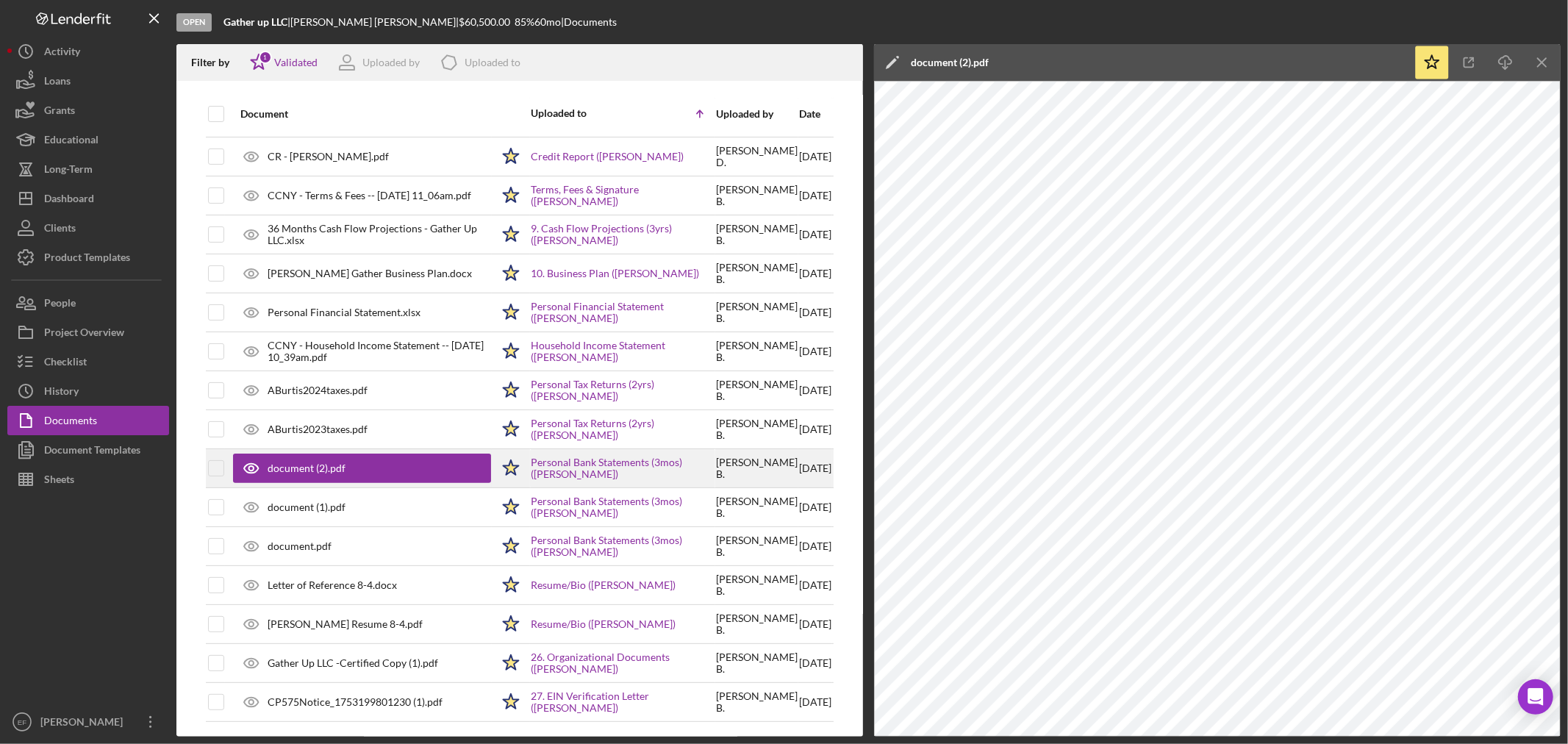
click at [304, 464] on div "document (2).pdf" at bounding box center [306, 468] width 78 height 11
click at [941, 61] on div "document (2).pdf" at bounding box center [949, 62] width 78 height 11
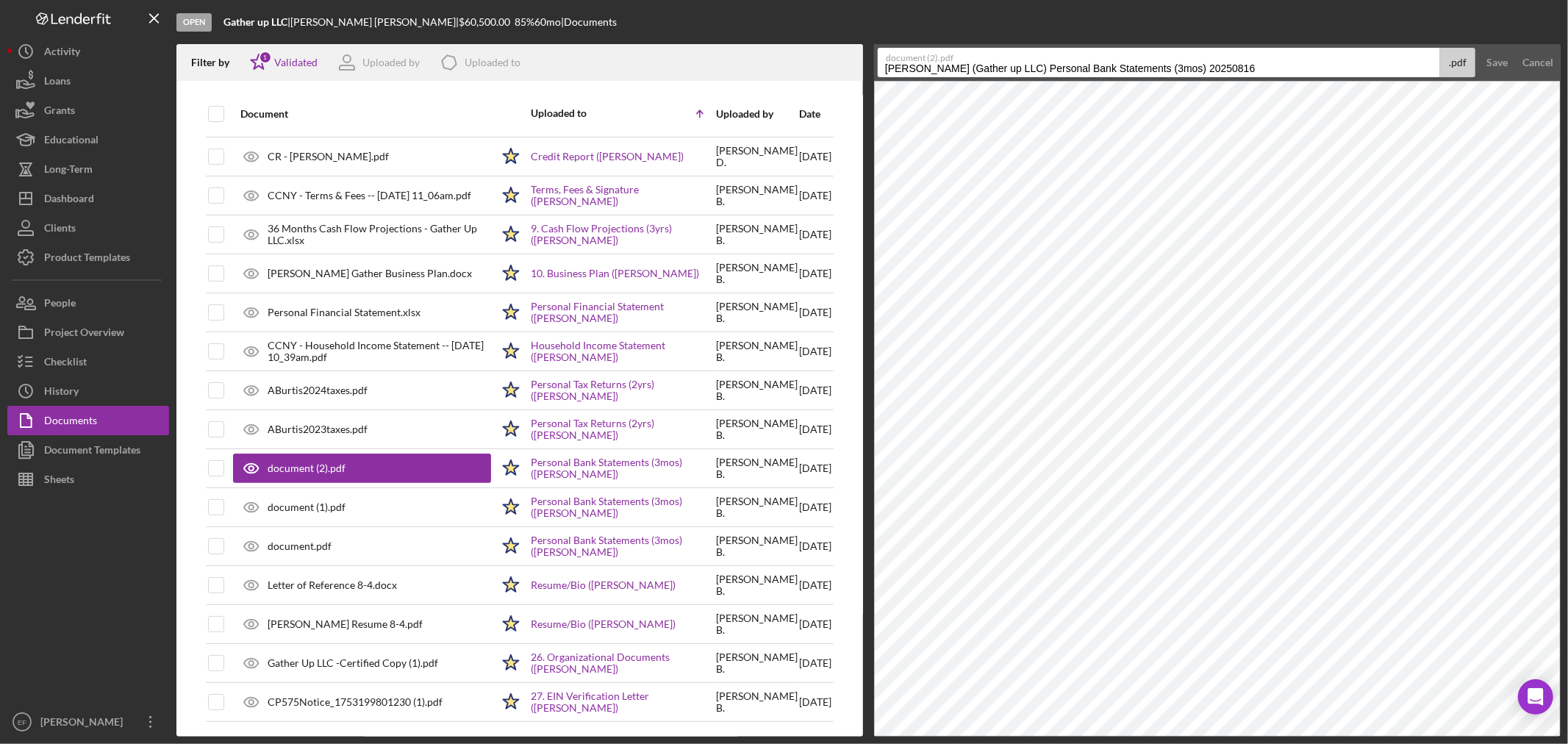
drag, startPoint x: 1257, startPoint y: 67, endPoint x: 829, endPoint y: 64, distance: 428.0
click at [829, 64] on div "Filter by Icon/Star 1 Validated Uploaded by Icon/Product Uploaded to Document U…" at bounding box center [869, 390] width 1384 height 692
drag, startPoint x: 1038, startPoint y: 67, endPoint x: 863, endPoint y: 80, distance: 175.5
click at [863, 80] on div "Filter by Icon/Star 1 Validated Uploaded by Icon/Product Uploaded to Document U…" at bounding box center [869, 390] width 1384 height 692
type input "[PERSON_NAME] Valley Credit Union 0200 [DATE]"
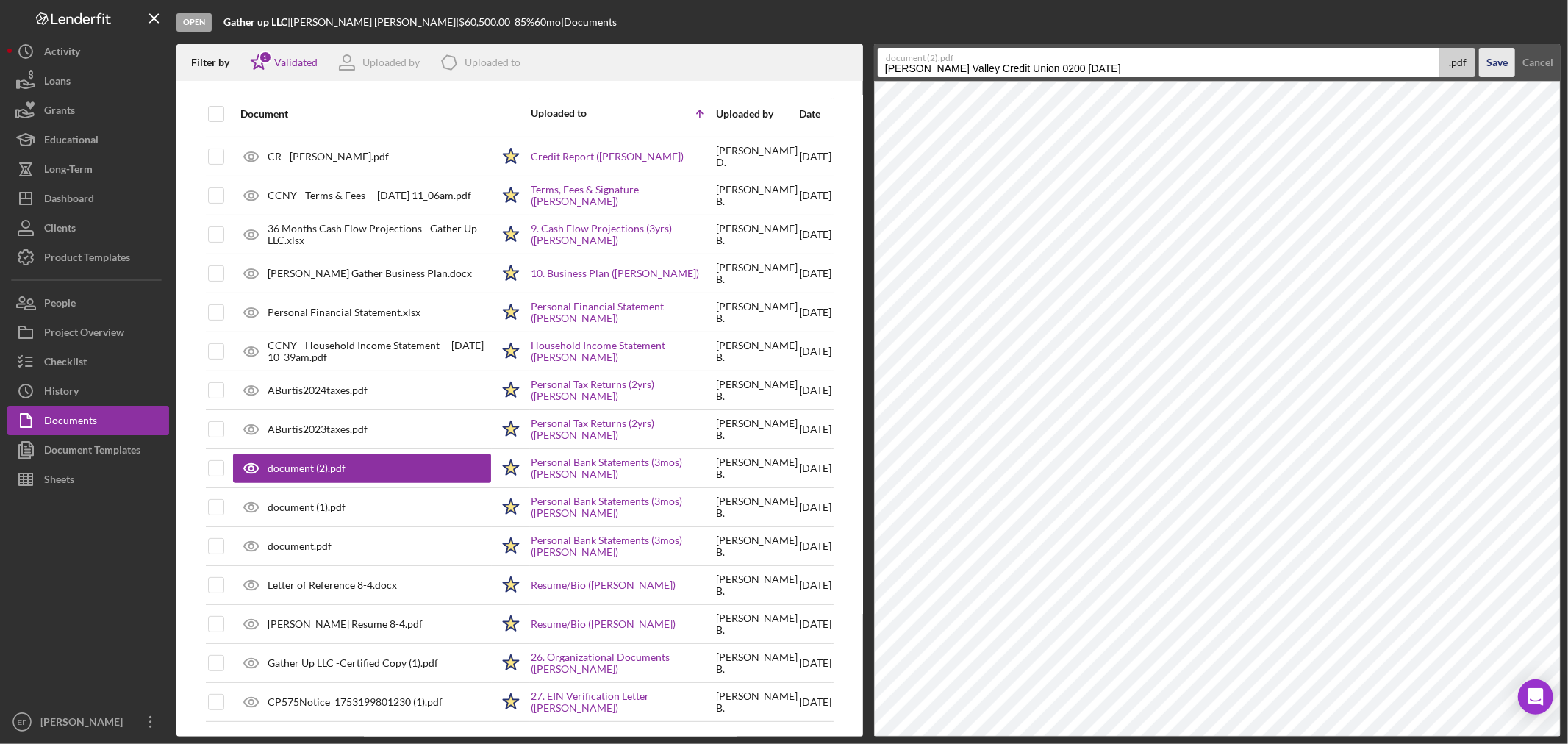
click at [1495, 66] on div "Save" at bounding box center [1497, 63] width 21 height 30
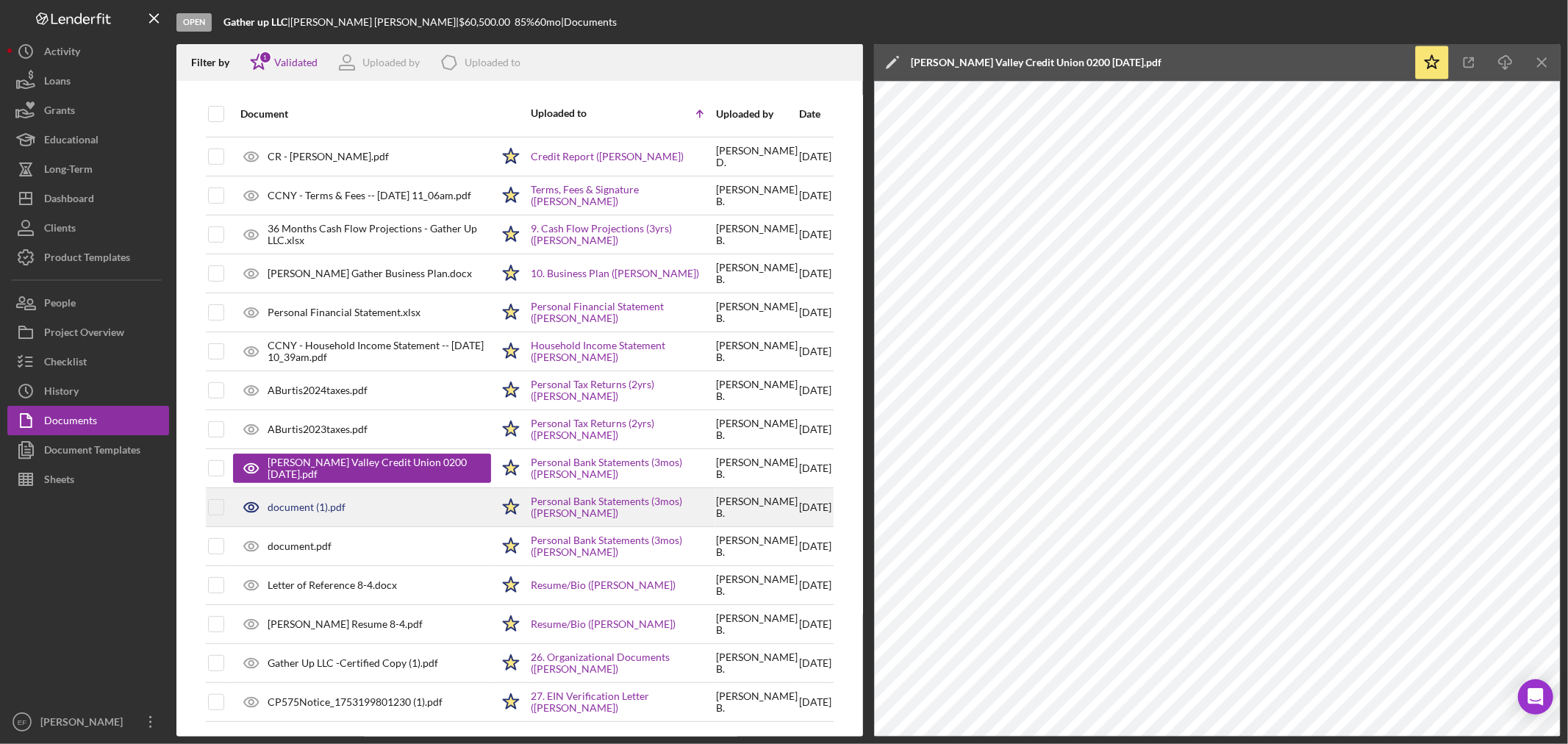
click at [287, 503] on div "document (1).pdf" at bounding box center [306, 507] width 78 height 11
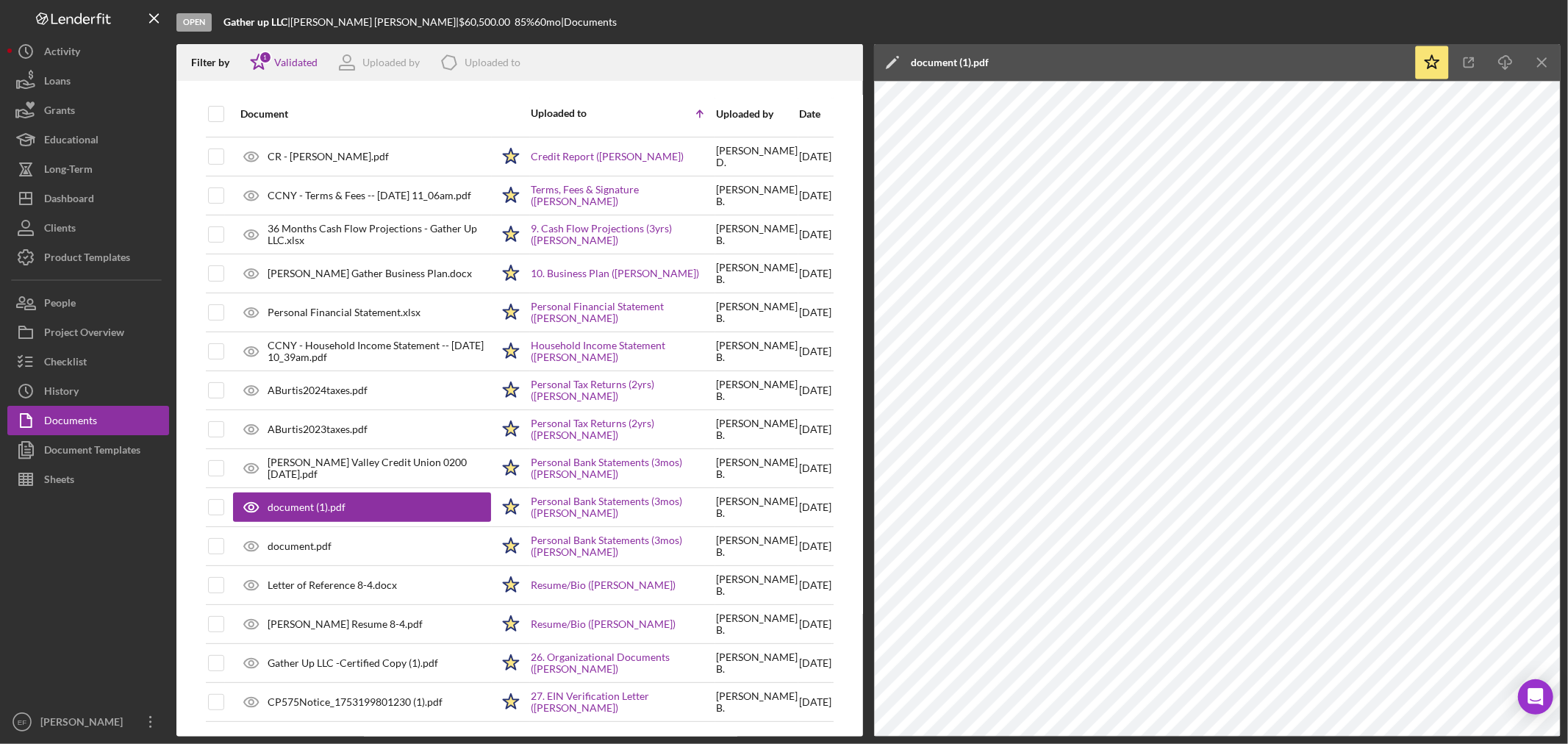
click at [963, 64] on div "document (1).pdf" at bounding box center [949, 62] width 78 height 11
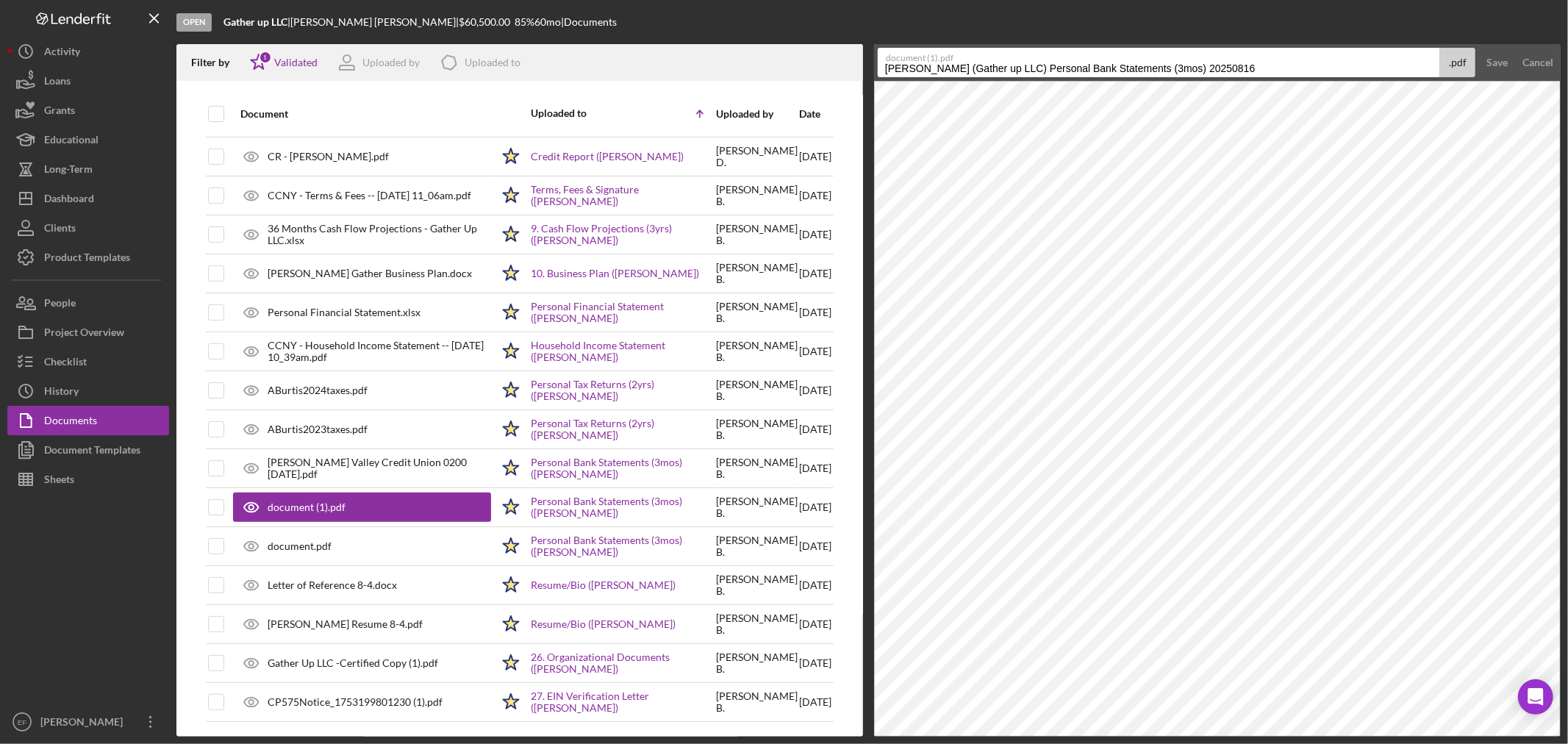
drag, startPoint x: 1266, startPoint y: 66, endPoint x: 797, endPoint y: 104, distance: 470.5
click at [797, 104] on div "Filter by Icon/Star 1 Validated Uploaded by Icon/Product Uploaded to Document U…" at bounding box center [869, 390] width 1384 height 692
paste input "[PERSON_NAME] Valley Credit Union 0200"
type input "[PERSON_NAME] Valley Credit Union 0200 [DATE]"
click at [1502, 57] on div "Save" at bounding box center [1497, 63] width 21 height 30
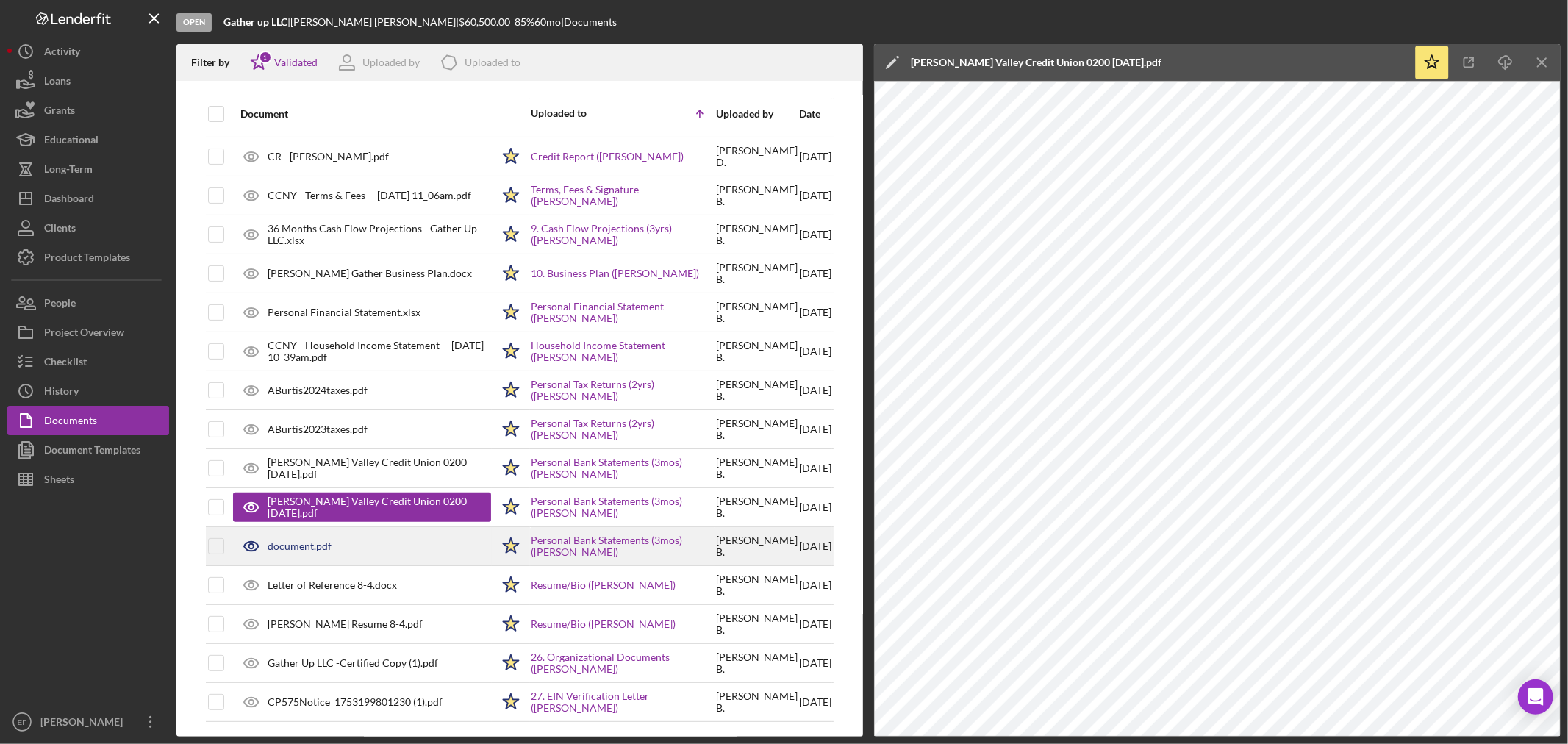
click at [309, 549] on div "document.pdf" at bounding box center [299, 546] width 64 height 11
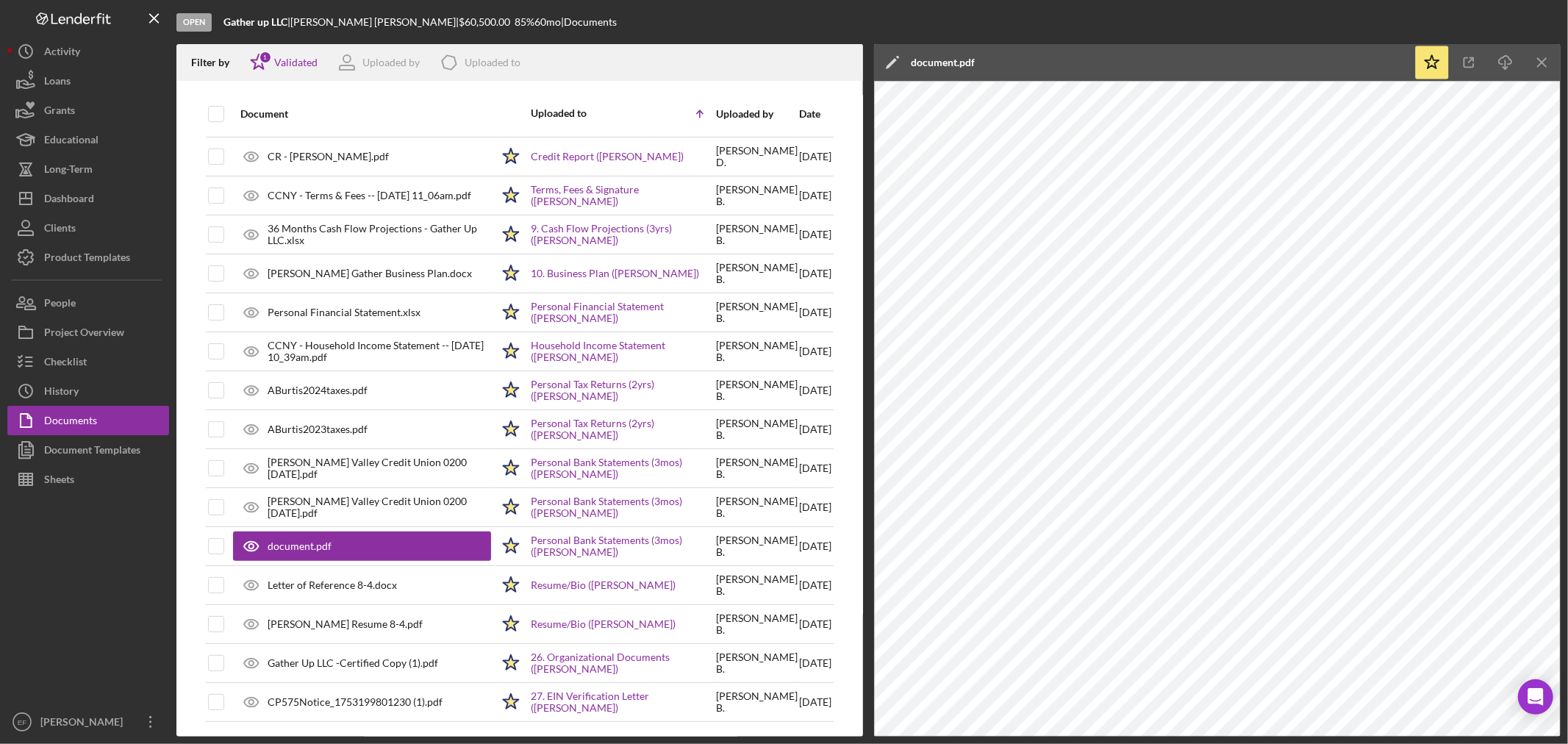
click at [964, 58] on div "document.pdf" at bounding box center [942, 62] width 64 height 11
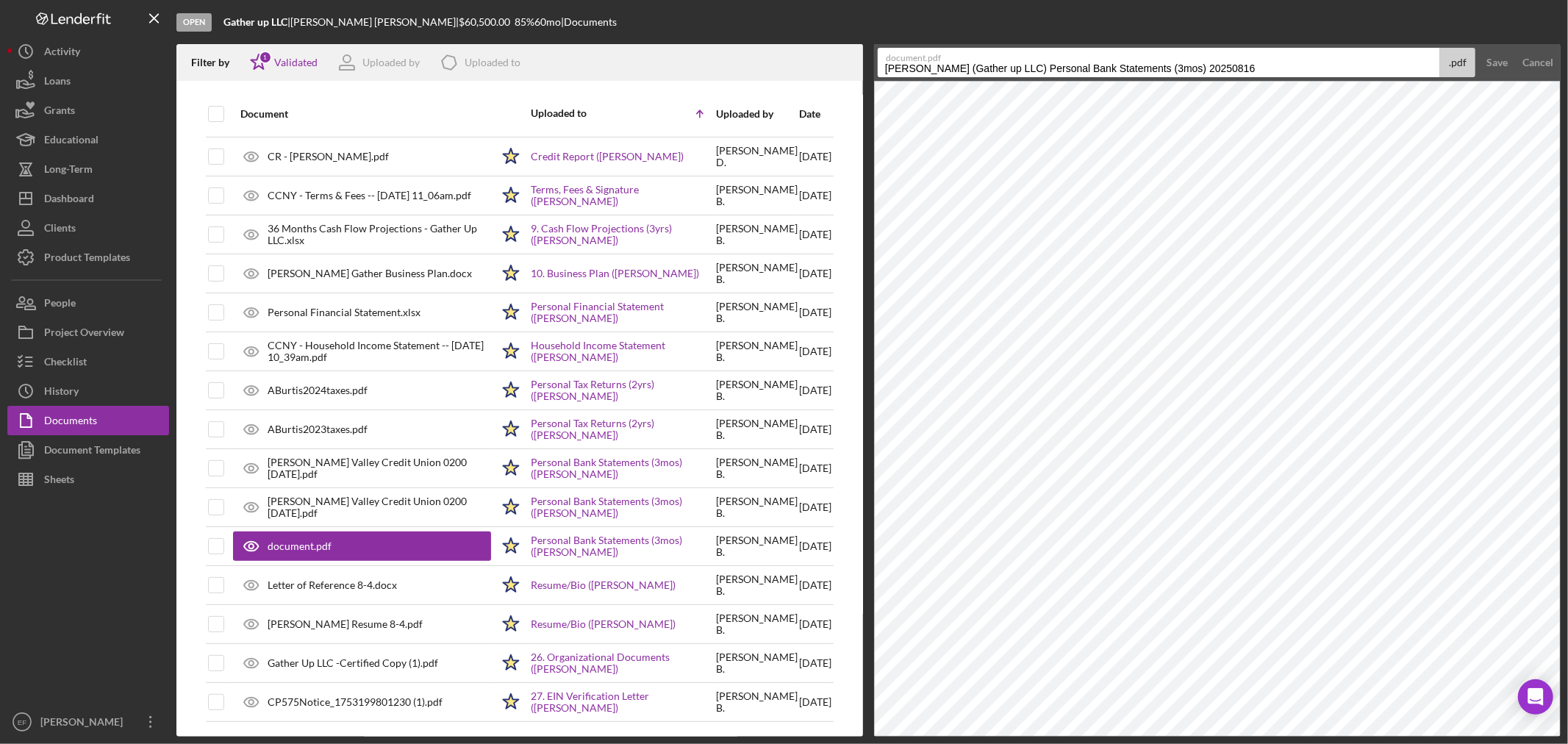
drag, startPoint x: 1259, startPoint y: 64, endPoint x: 798, endPoint y: 74, distance: 461.1
click at [798, 74] on div "Filter by Icon/Star 1 Validated Uploaded by Icon/Product Uploaded to Document U…" at bounding box center [869, 390] width 1384 height 692
paste input "[PERSON_NAME] Valley Credit Union 0200"
type input "[PERSON_NAME] Valley Credit Union 0200 [DATE]"
click at [1487, 66] on div "Save" at bounding box center [1497, 63] width 21 height 30
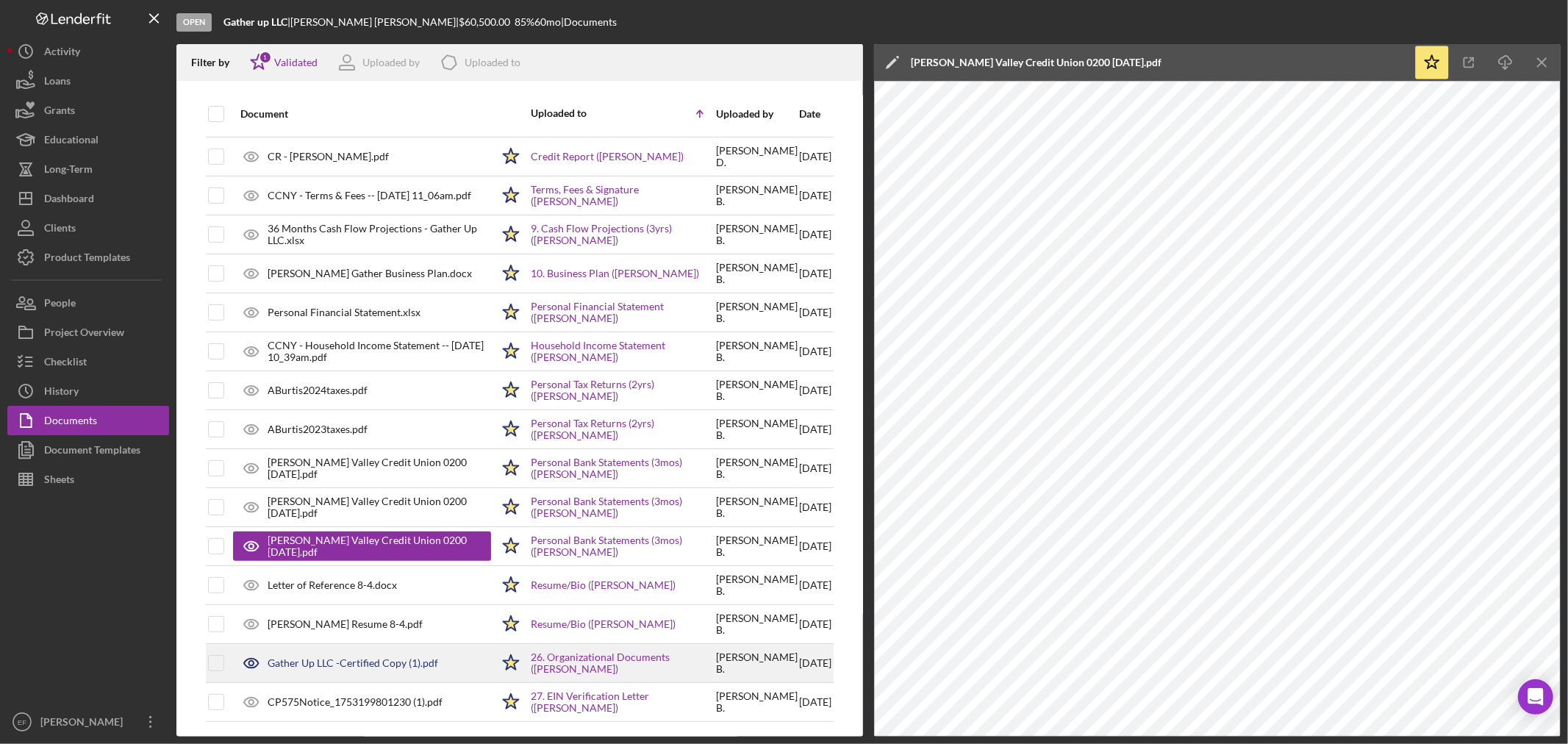
click at [314, 659] on div "Gather Up LLC -Certified Copy (1).pdf" at bounding box center [352, 663] width 170 height 11
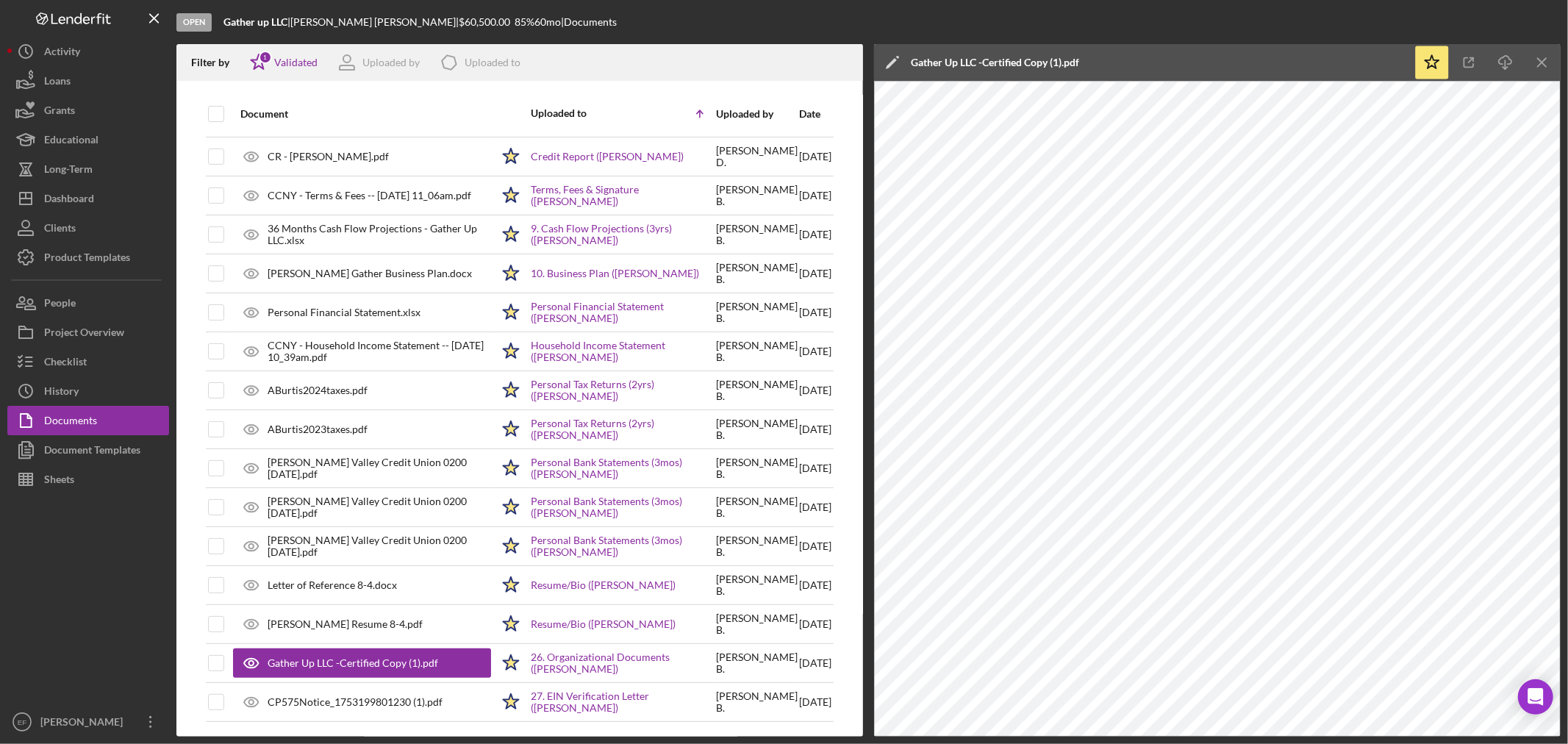
click at [970, 59] on div "Gather Up LLC -Certified Copy (1).pdf" at bounding box center [995, 62] width 169 height 11
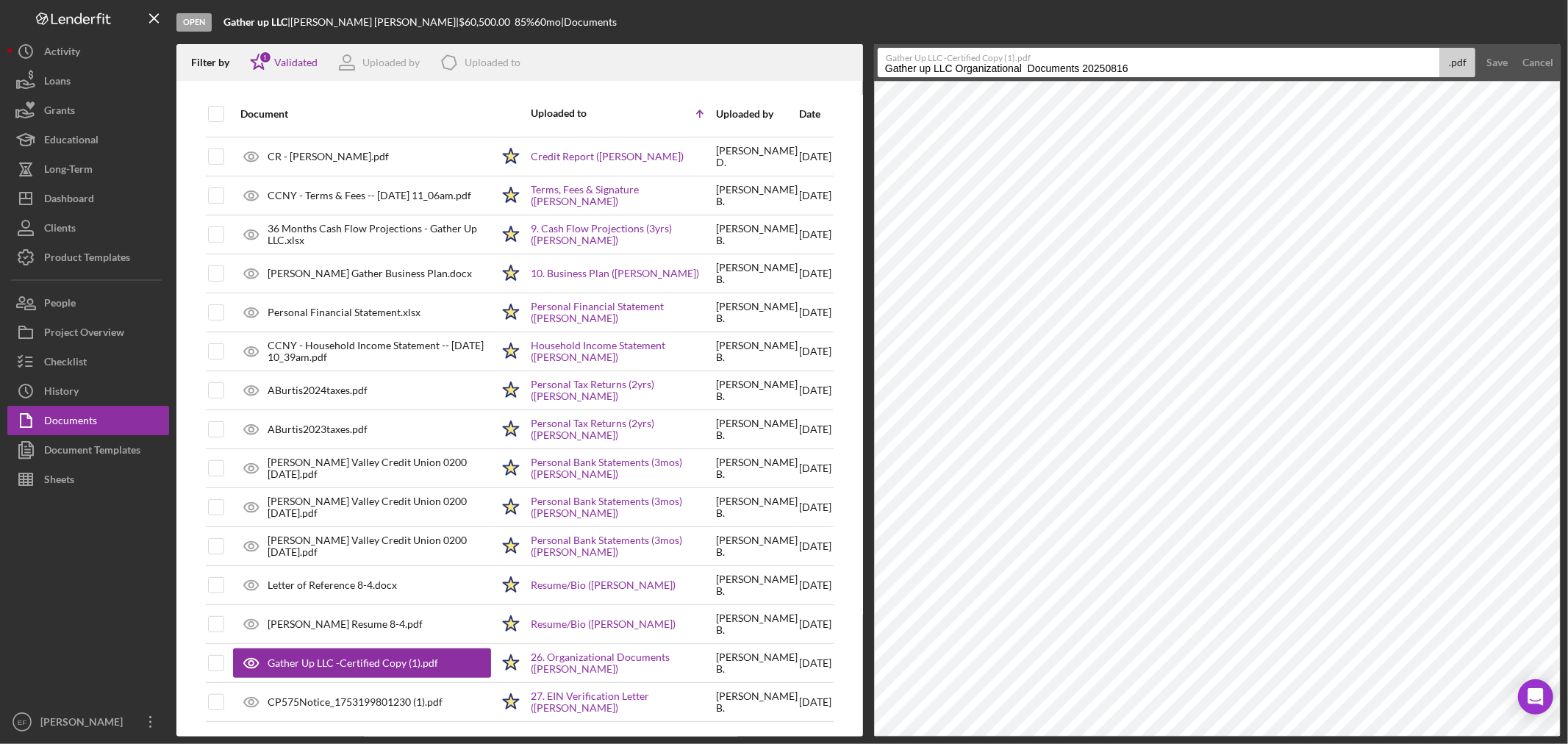
drag, startPoint x: 1149, startPoint y: 72, endPoint x: 814, endPoint y: 97, distance: 335.9
click at [814, 97] on div "Filter by Icon/Star 1 Validated Uploaded by Icon/Product Uploaded to Document U…" at bounding box center [869, 390] width 1384 height 692
type input "Articles of Incorporation"
click at [1487, 64] on div "Save" at bounding box center [1497, 63] width 21 height 30
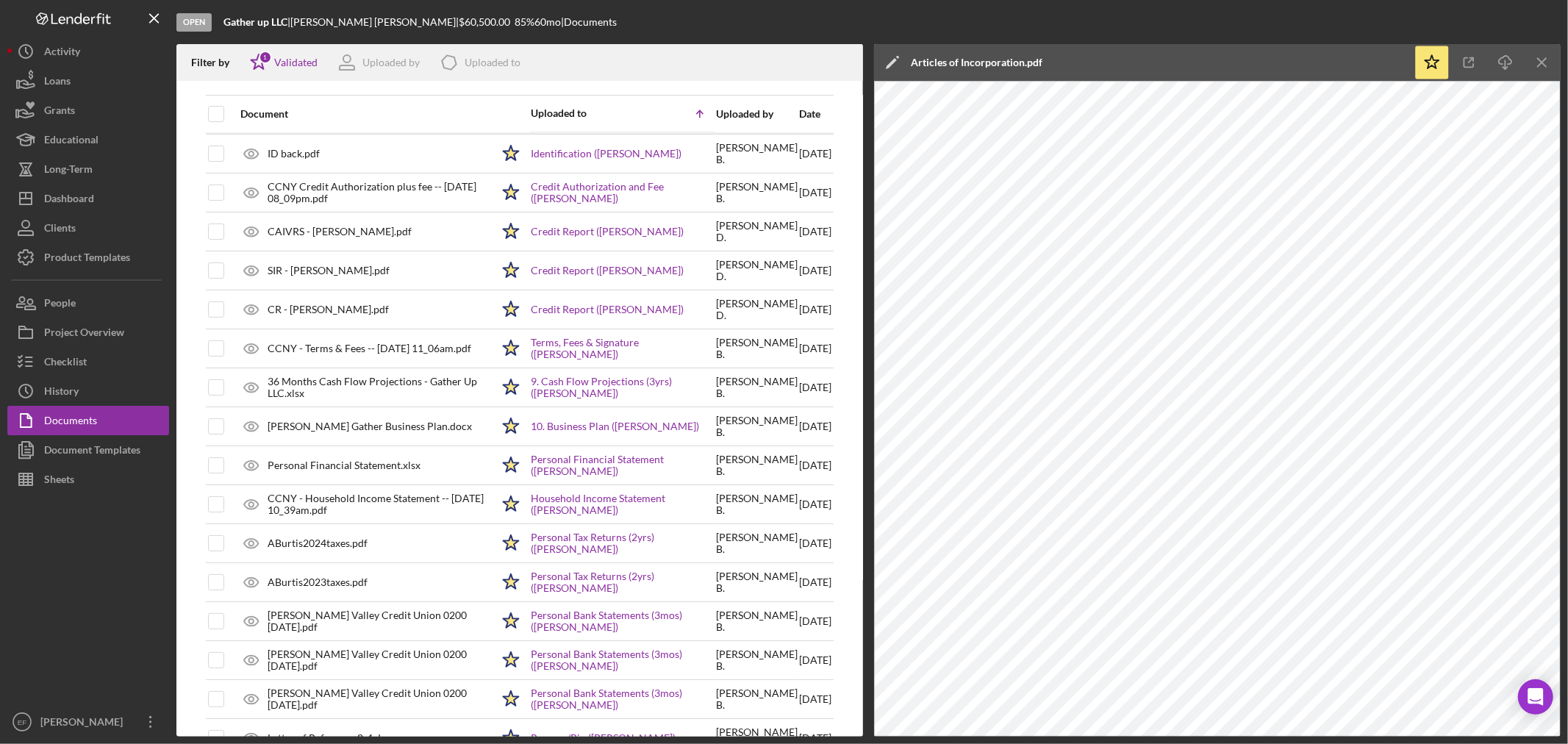
scroll to position [0, 0]
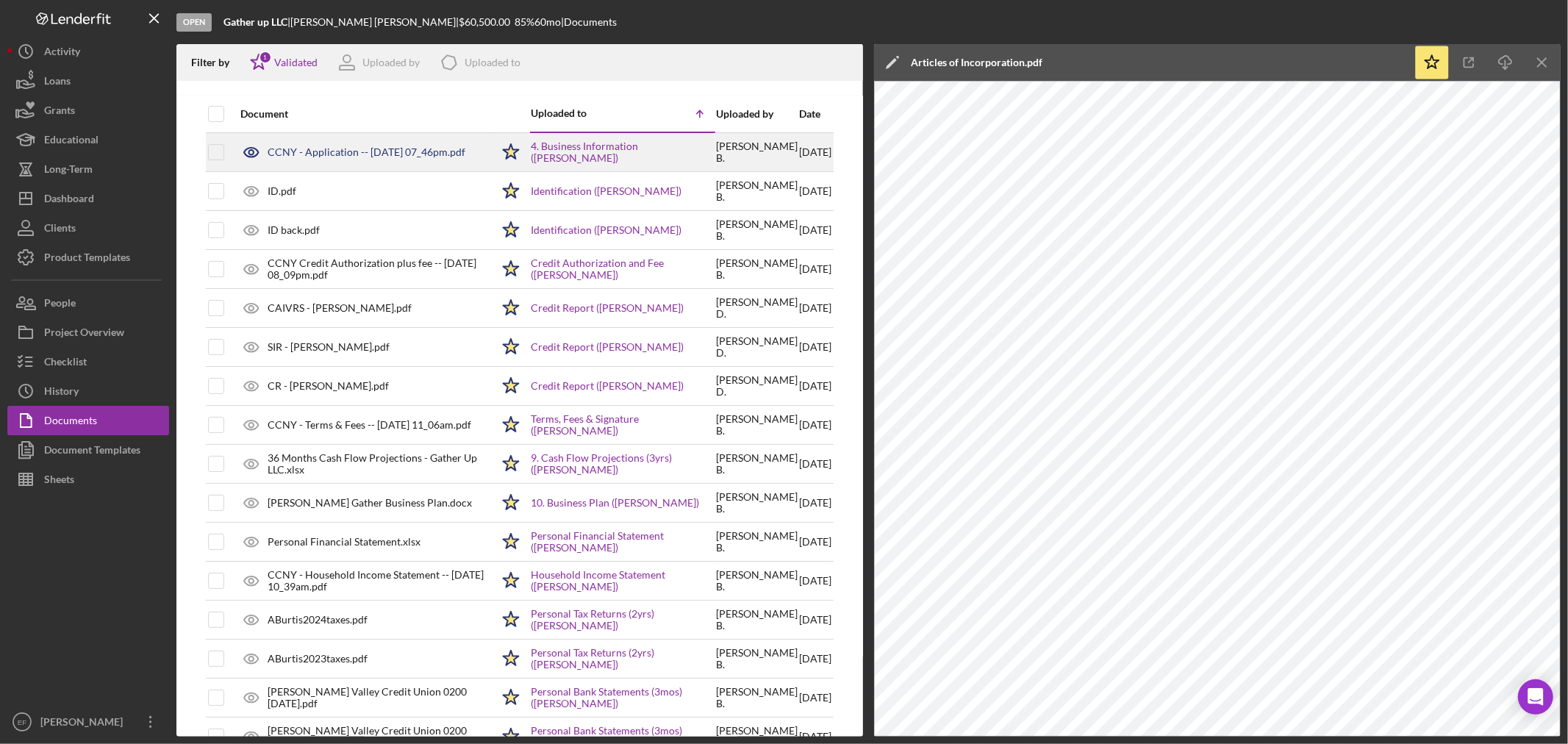
click at [318, 150] on div "CCNY - Application -- [DATE] 07_46pm.pdf" at bounding box center [366, 151] width 198 height 11
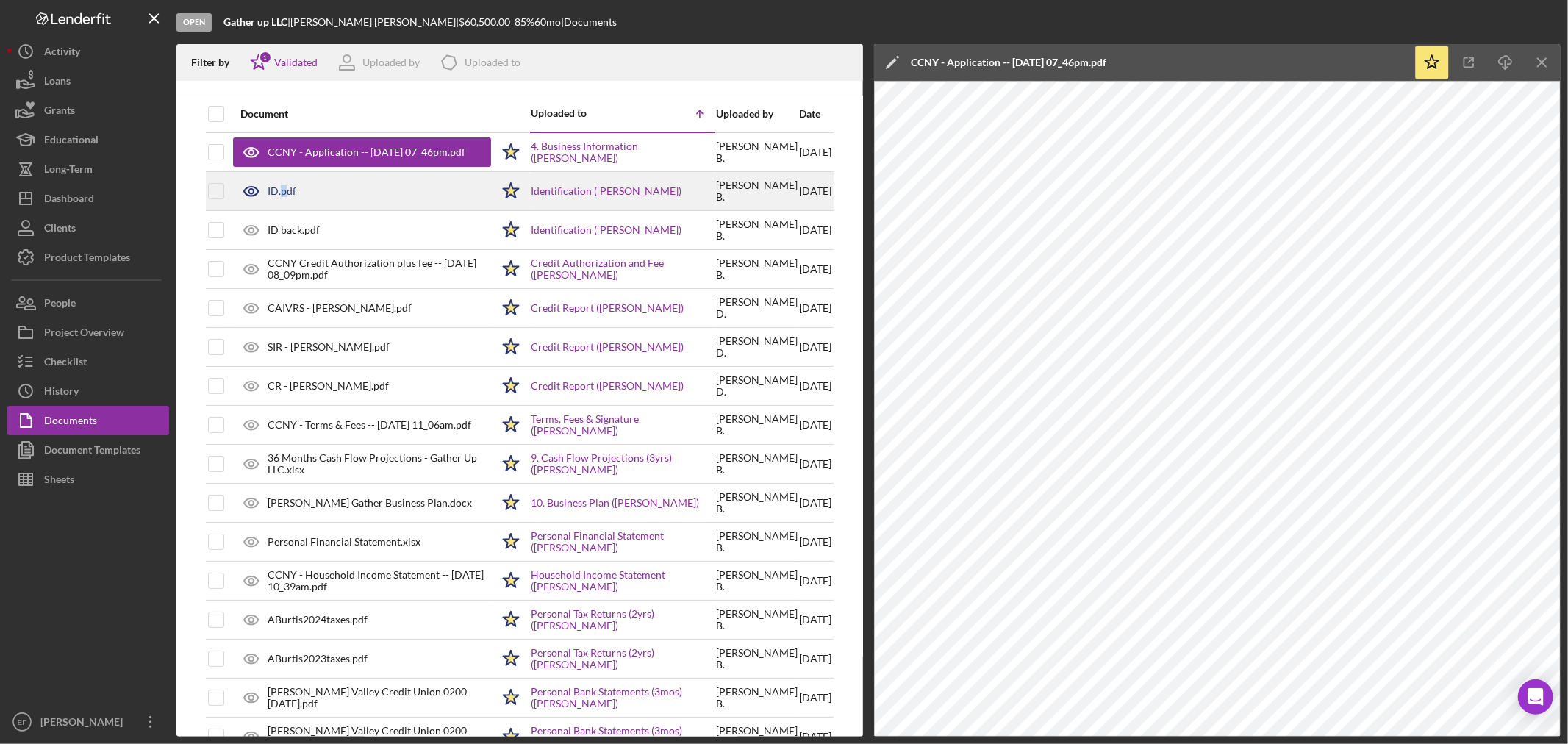
click at [284, 189] on div "ID.pdf" at bounding box center [281, 191] width 29 height 11
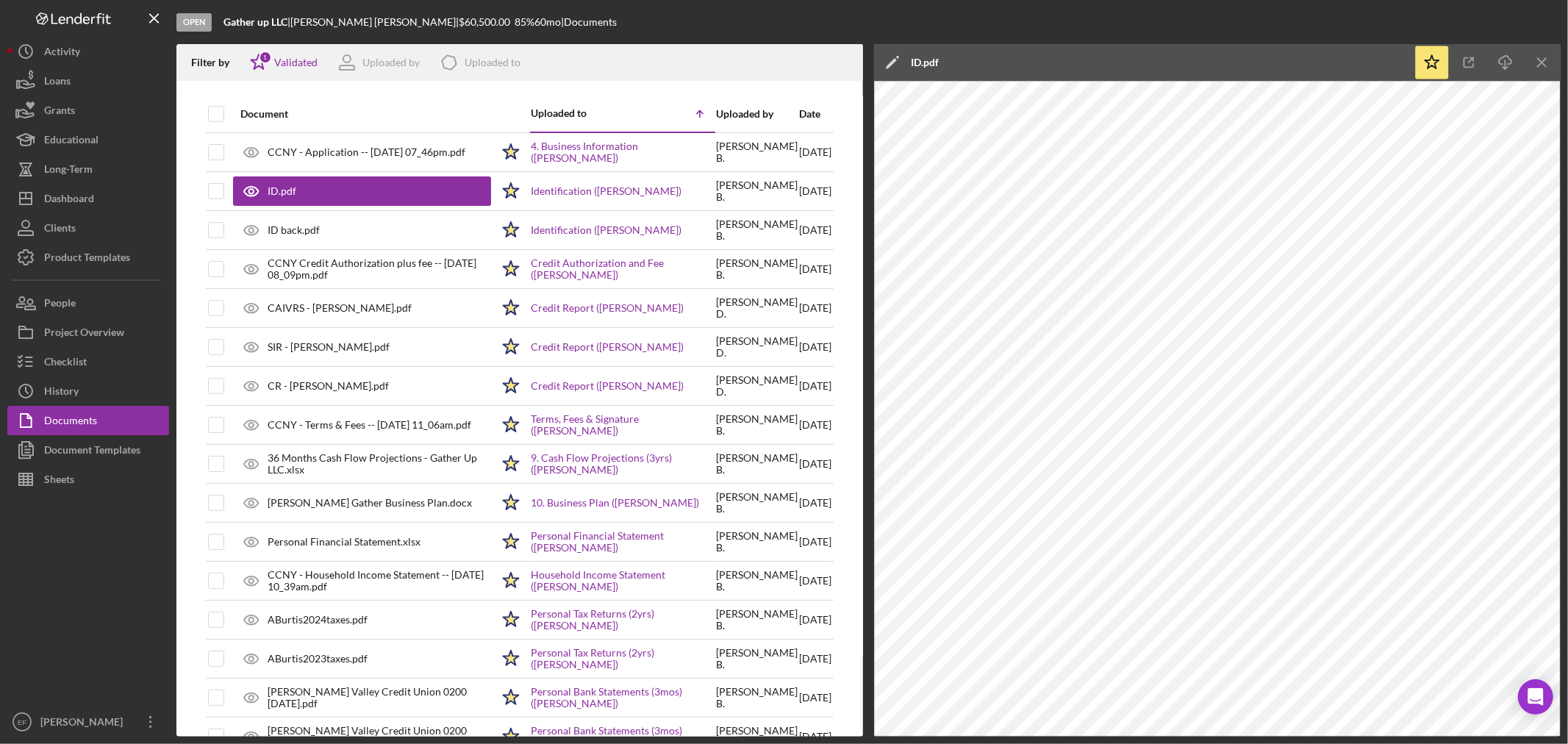
click at [919, 57] on div "ID.pdf" at bounding box center [925, 62] width 28 height 11
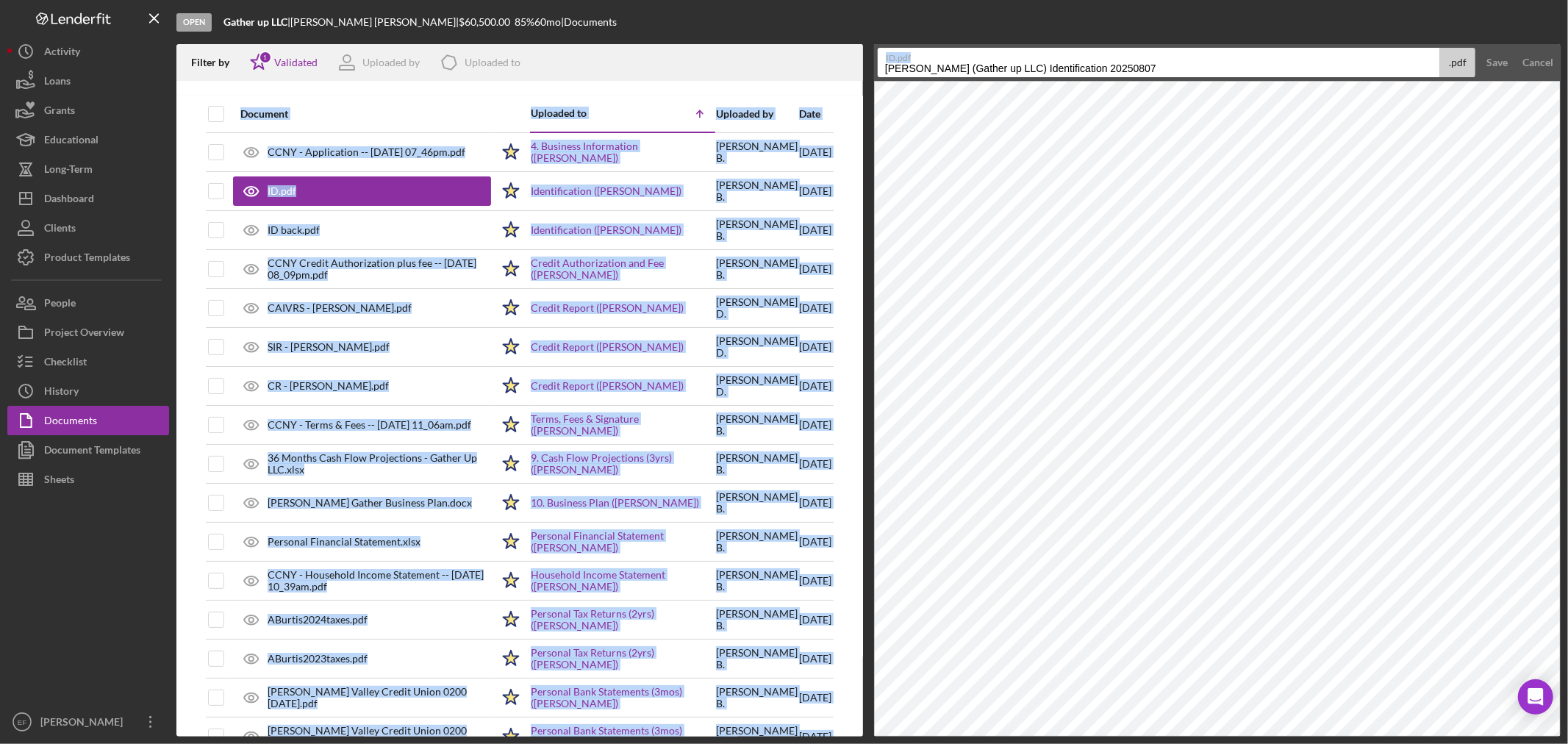
drag, startPoint x: 1137, startPoint y: 62, endPoint x: 730, endPoint y: 82, distance: 407.5
click at [731, 82] on div "Filter by Icon/Star 1 Validated Uploaded by Icon/Product Uploaded to Document U…" at bounding box center [869, 390] width 1384 height 692
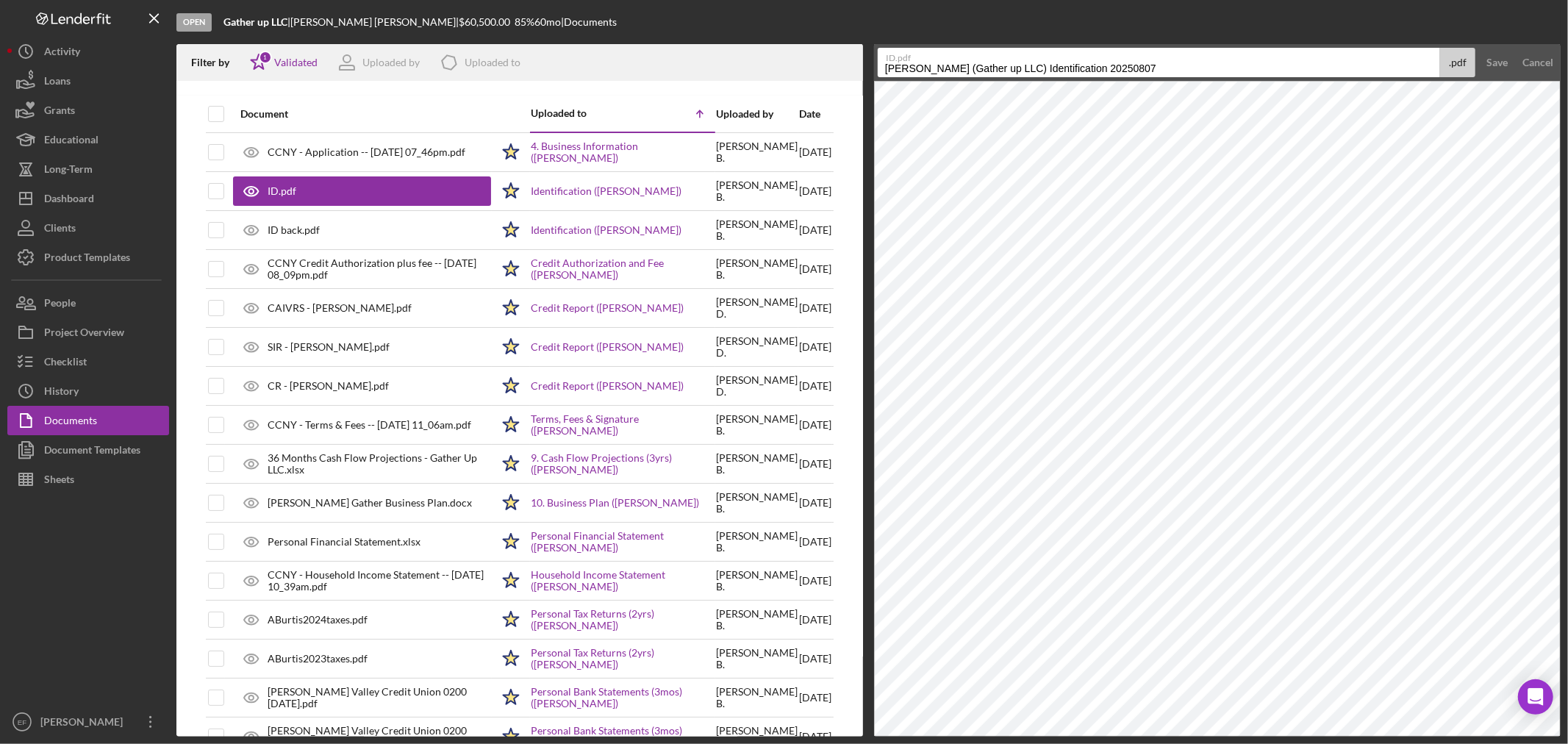
click at [1122, 69] on input "[PERSON_NAME] (Gather up LLC) Identification 20250807" at bounding box center [1158, 63] width 562 height 30
drag, startPoint x: 1135, startPoint y: 65, endPoint x: 847, endPoint y: 65, distance: 288.0
click at [851, 65] on div "Filter by Icon/Star 1 Validated Uploaded by Icon/Product Uploaded to Document U…" at bounding box center [869, 390] width 1384 height 692
drag, startPoint x: 1016, startPoint y: 65, endPoint x: 679, endPoint y: 71, distance: 337.1
click at [679, 72] on div "Filter by Icon/Star 1 Validated Uploaded by Icon/Product Uploaded to Document U…" at bounding box center [869, 390] width 1384 height 692
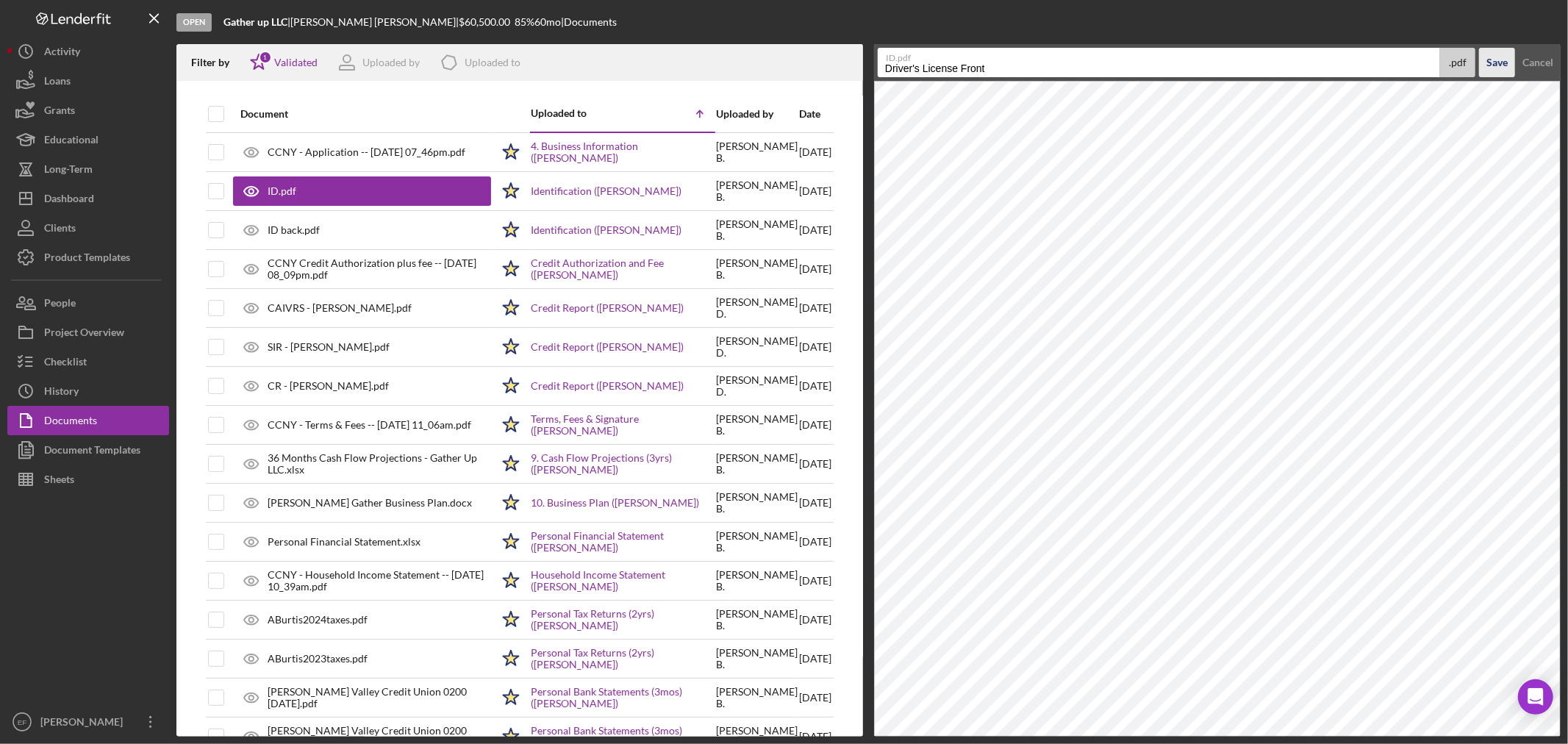
type input "Driver's License Front"
click at [1488, 55] on div "Save" at bounding box center [1497, 63] width 21 height 30
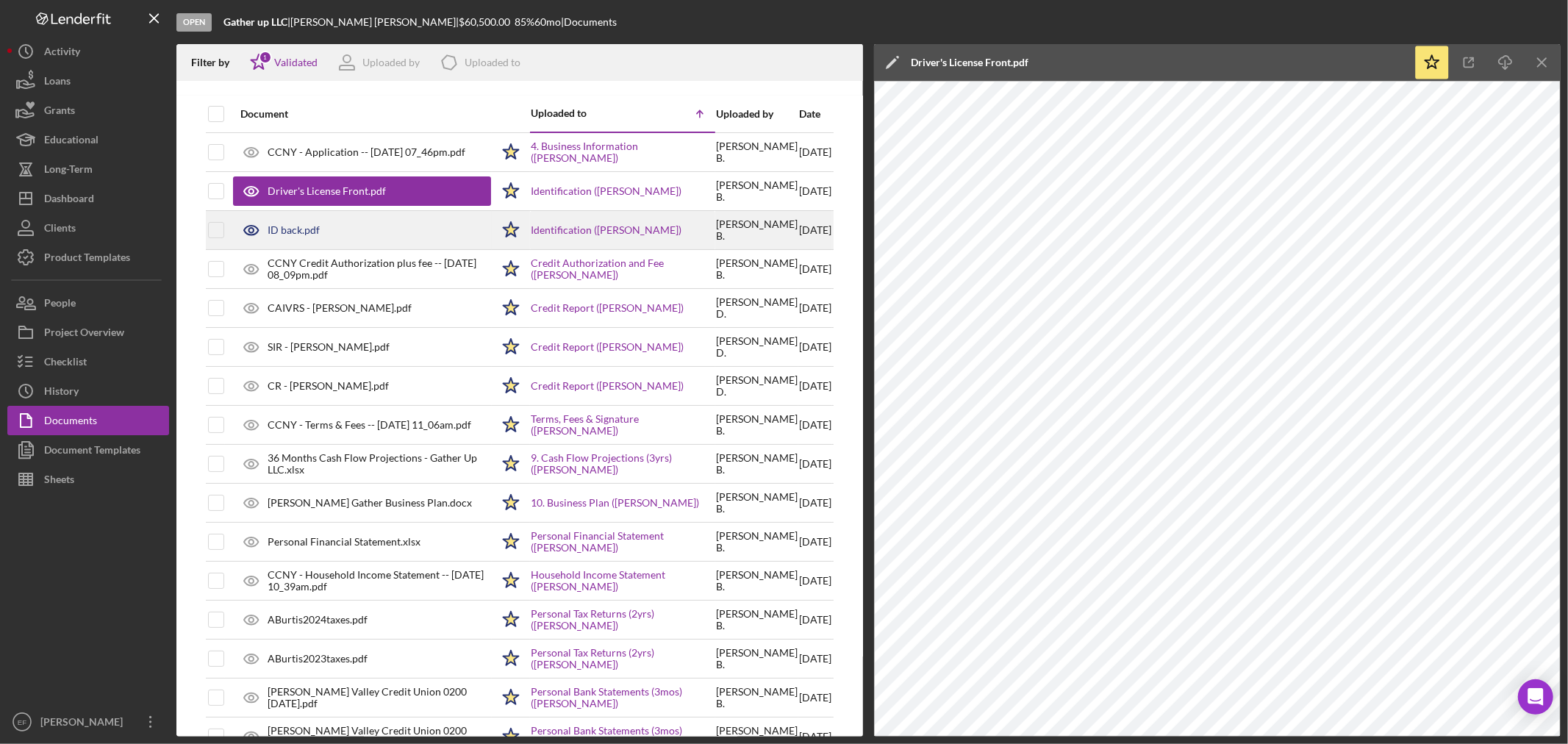
click at [287, 228] on div "ID back.pdf" at bounding box center [294, 230] width 52 height 11
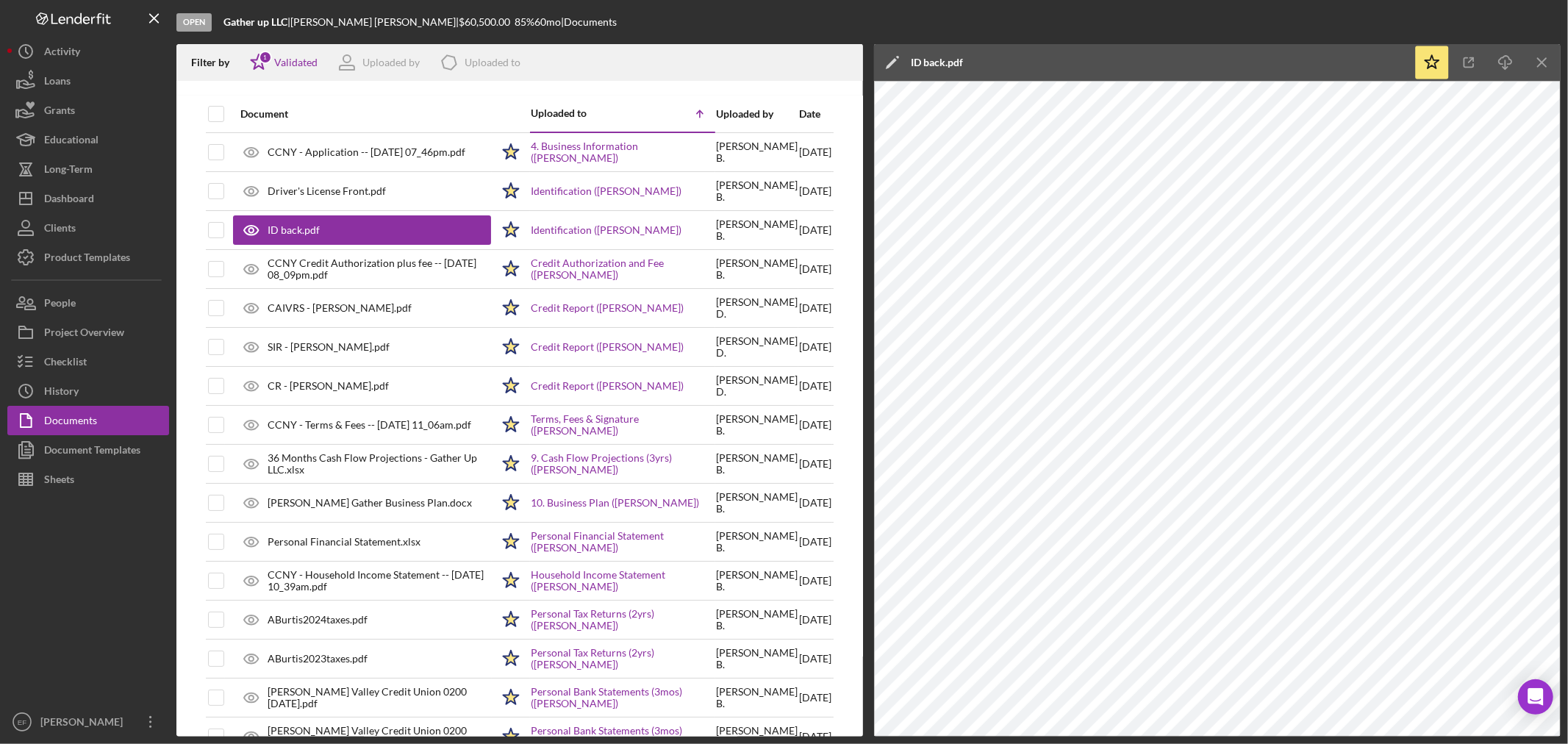
click at [929, 63] on div "ID back.pdf" at bounding box center [937, 62] width 52 height 11
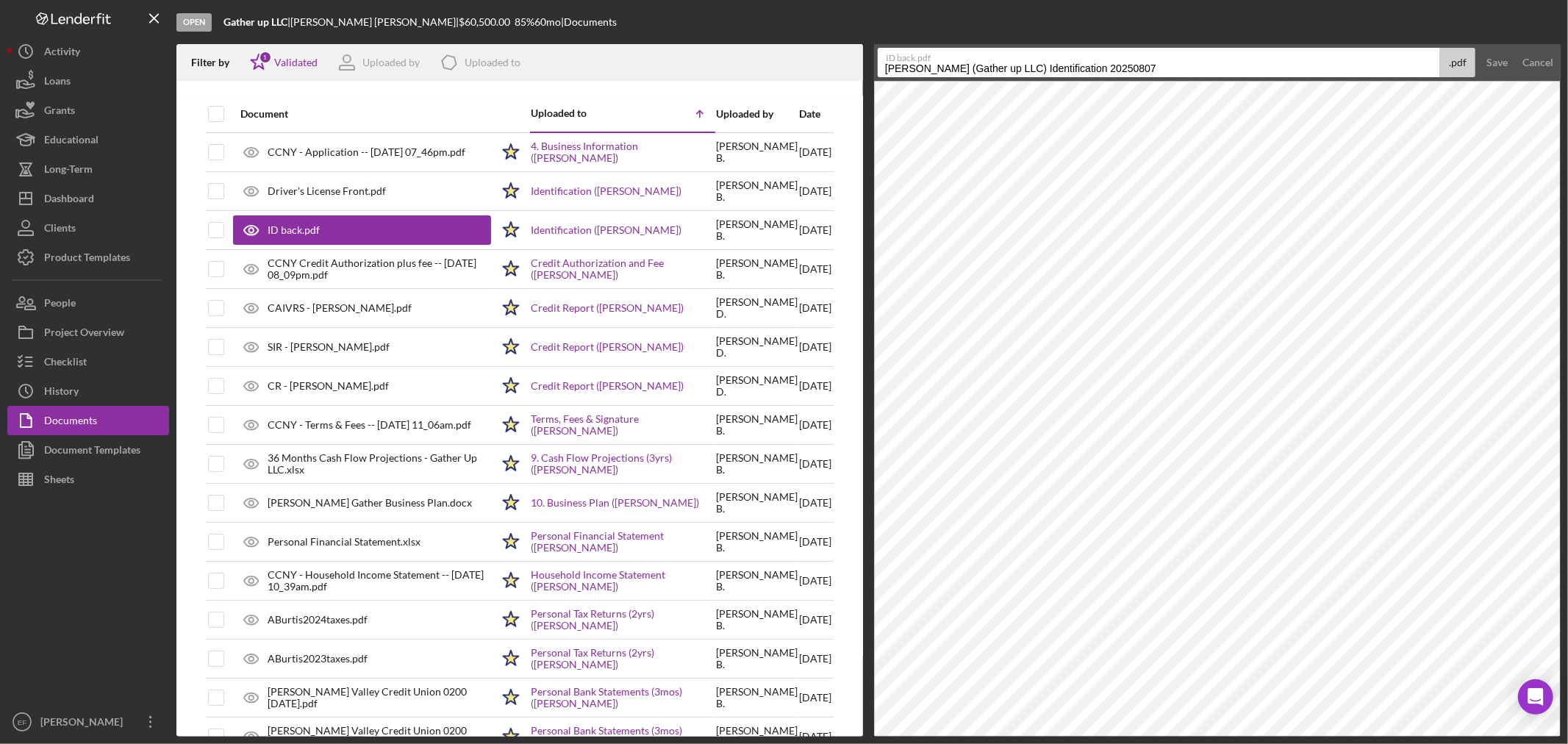
drag, startPoint x: 1086, startPoint y: 75, endPoint x: 870, endPoint y: 81, distance: 216.1
click at [868, 81] on div "Filter by Icon/Star 1 Validated Uploaded by Icon/Product Uploaded to Document U…" at bounding box center [869, 390] width 1384 height 692
paste input "Driver's License Front"
drag, startPoint x: 995, startPoint y: 68, endPoint x: 967, endPoint y: 67, distance: 28.0
click at [964, 65] on input "Driver's License Front" at bounding box center [1158, 63] width 562 height 30
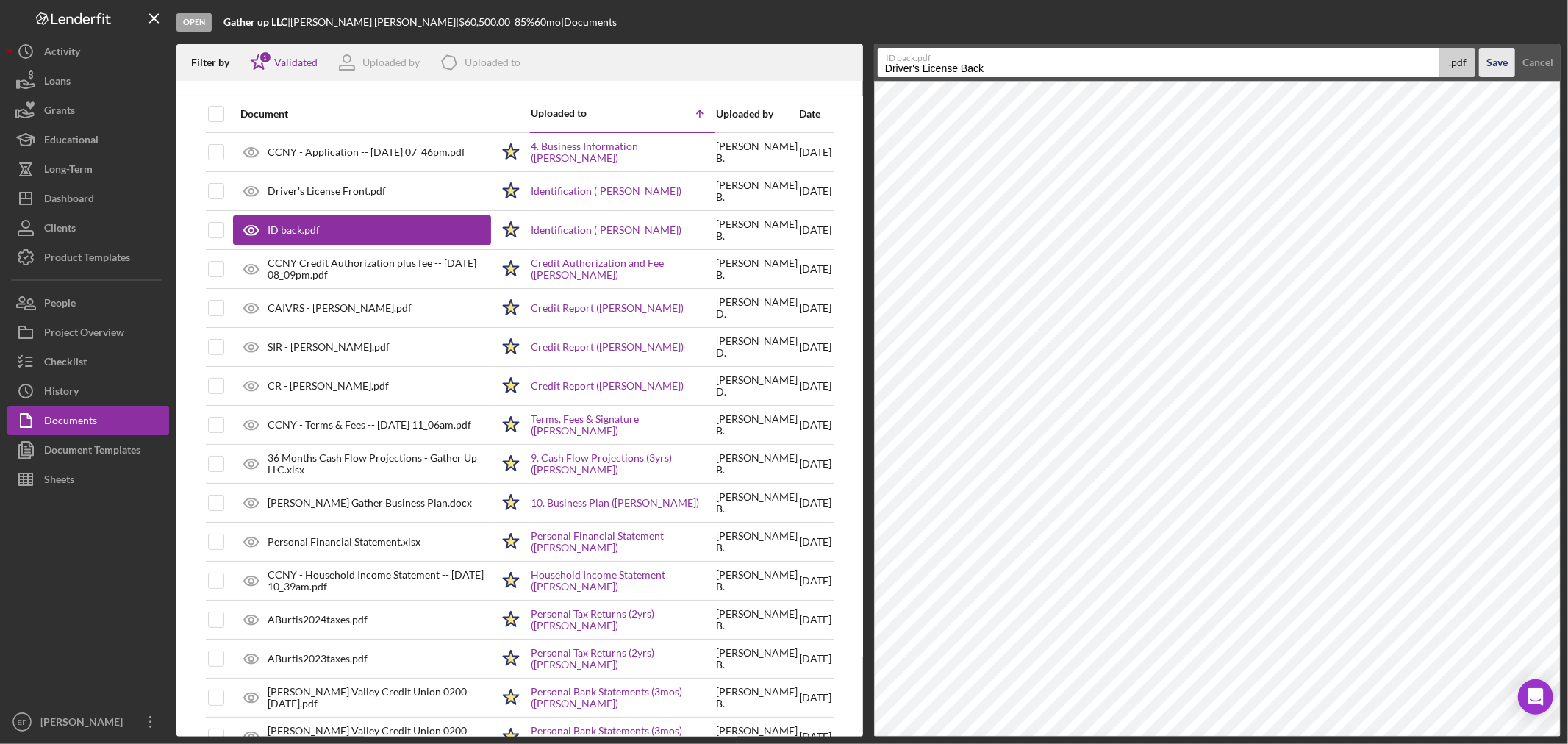
type input "Driver's License Back"
click at [1493, 56] on div "Save" at bounding box center [1497, 63] width 21 height 30
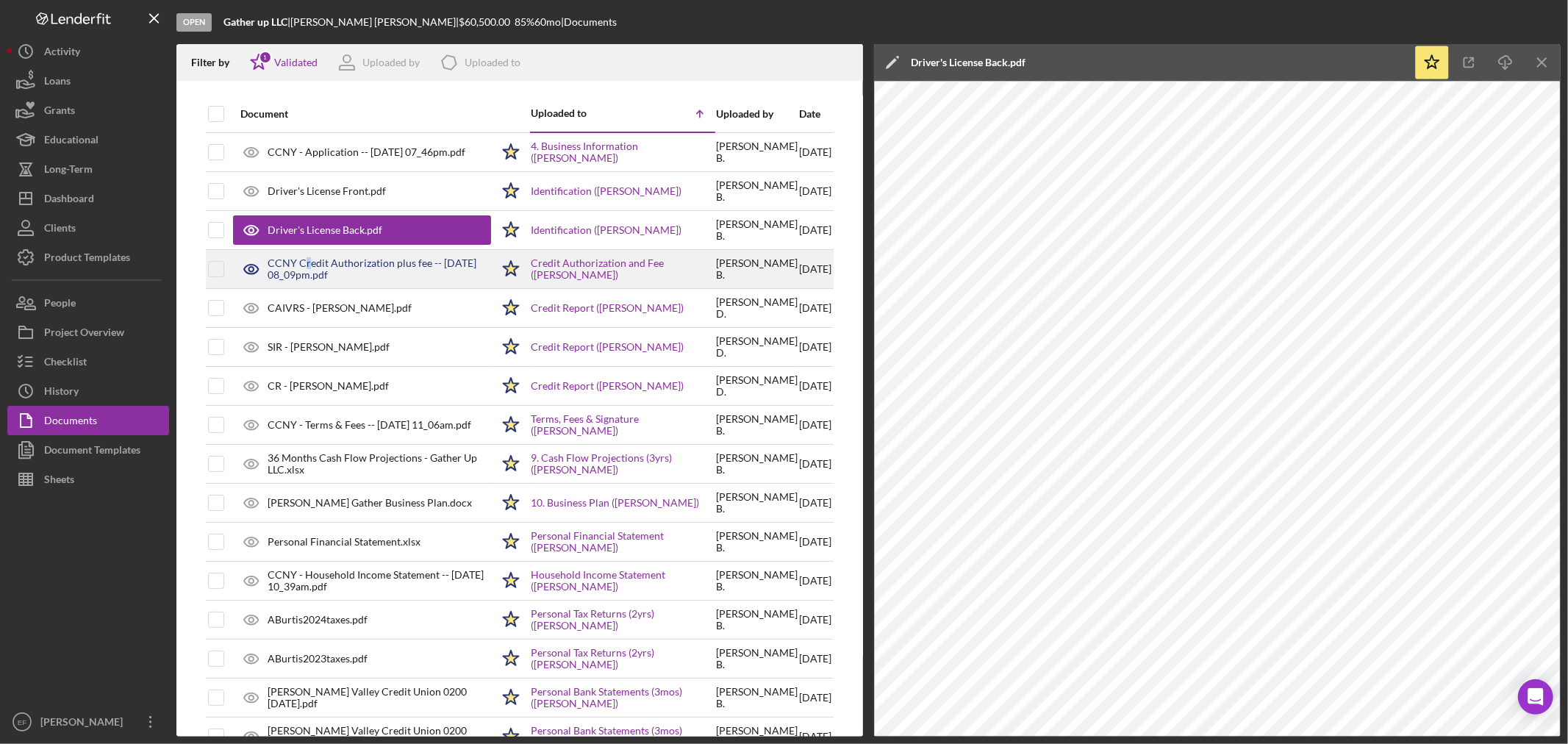
click at [310, 261] on div "CCNY Credit Authorization plus fee -- [DATE] 08_09pm.pdf" at bounding box center [379, 268] width 224 height 24
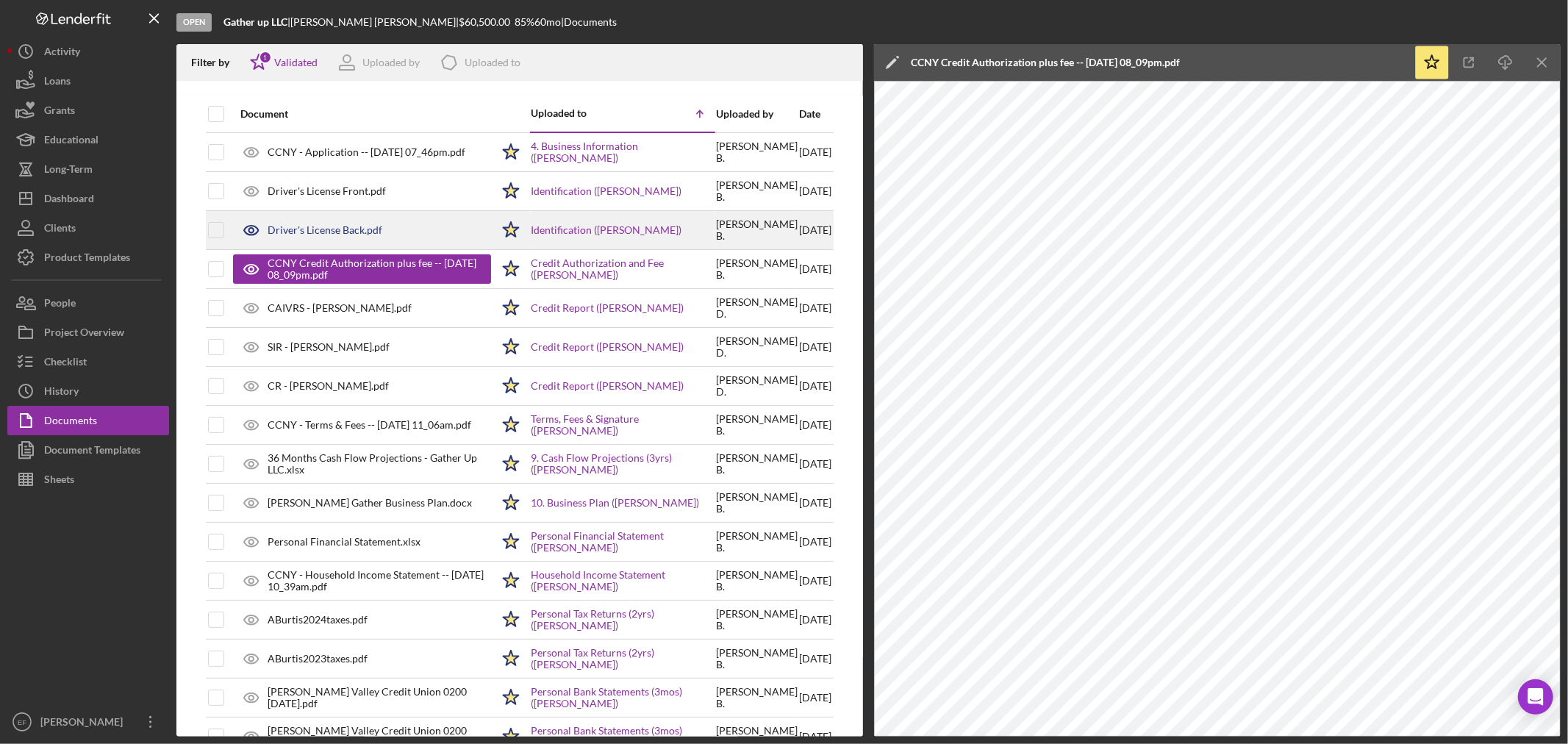
click at [314, 220] on div "Driver's License Back.pdf" at bounding box center [362, 230] width 258 height 37
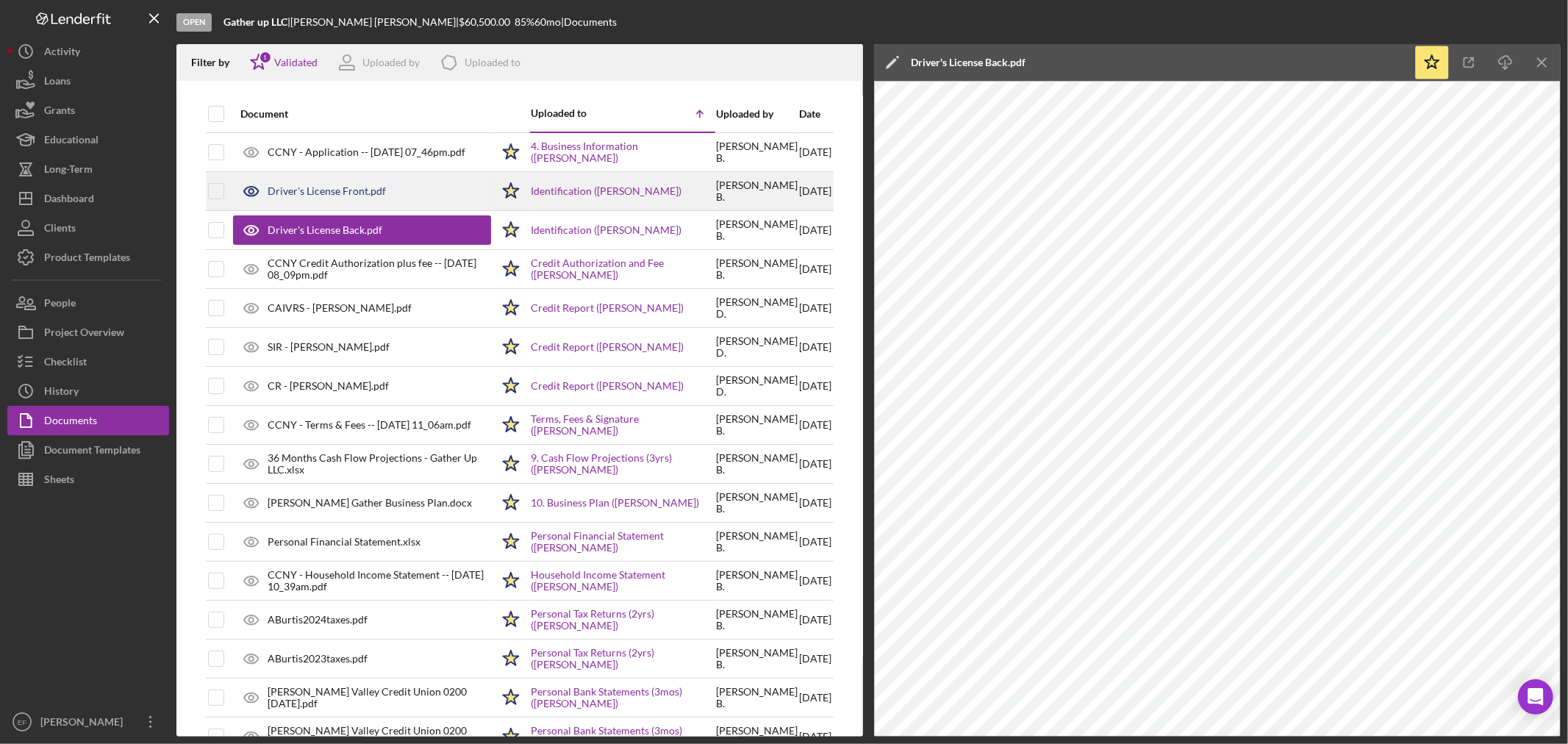
click at [322, 185] on div "Driver's License Front.pdf" at bounding box center [326, 191] width 118 height 11
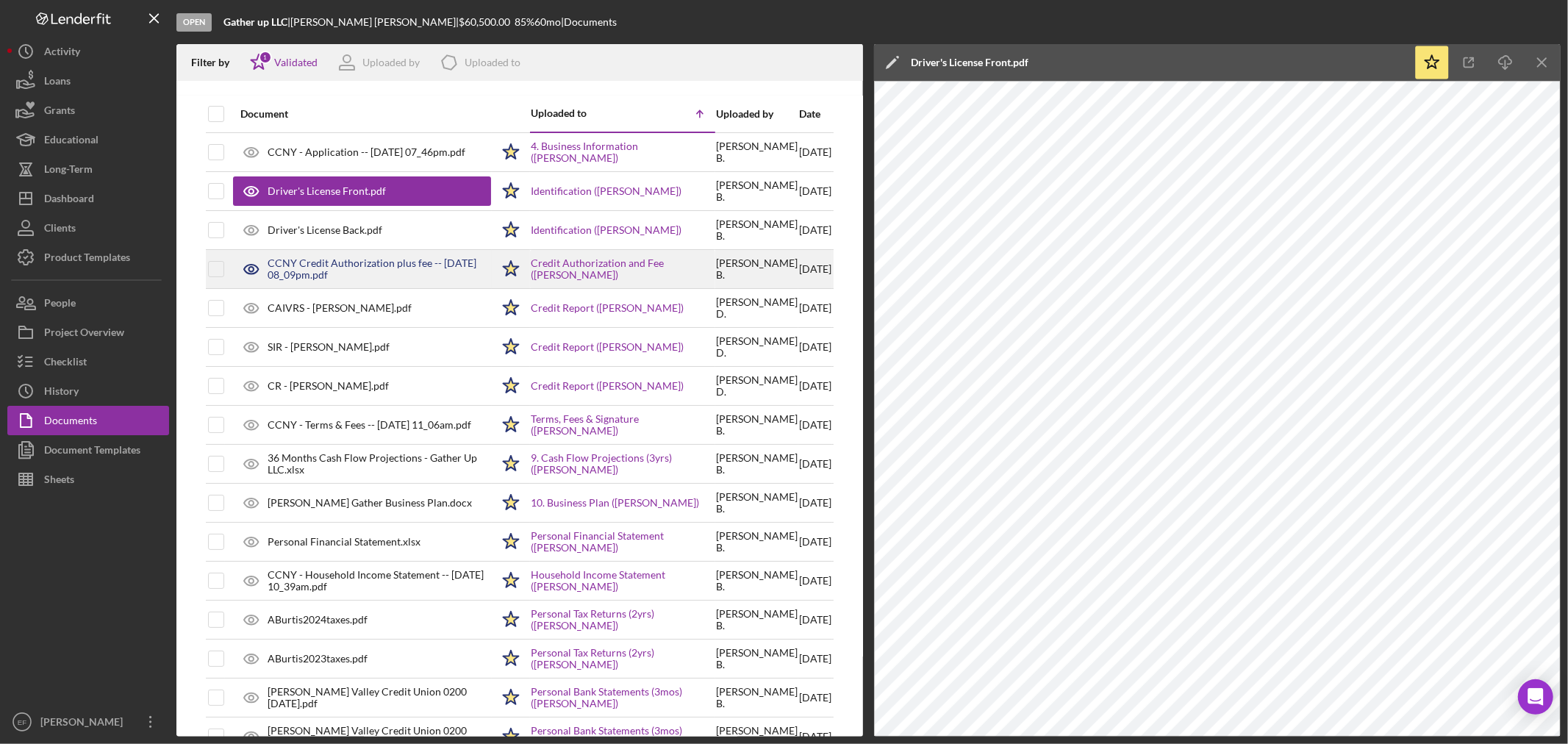
click at [302, 275] on div "CCNY Credit Authorization plus fee -- [DATE] 08_09pm.pdf" at bounding box center [379, 268] width 224 height 24
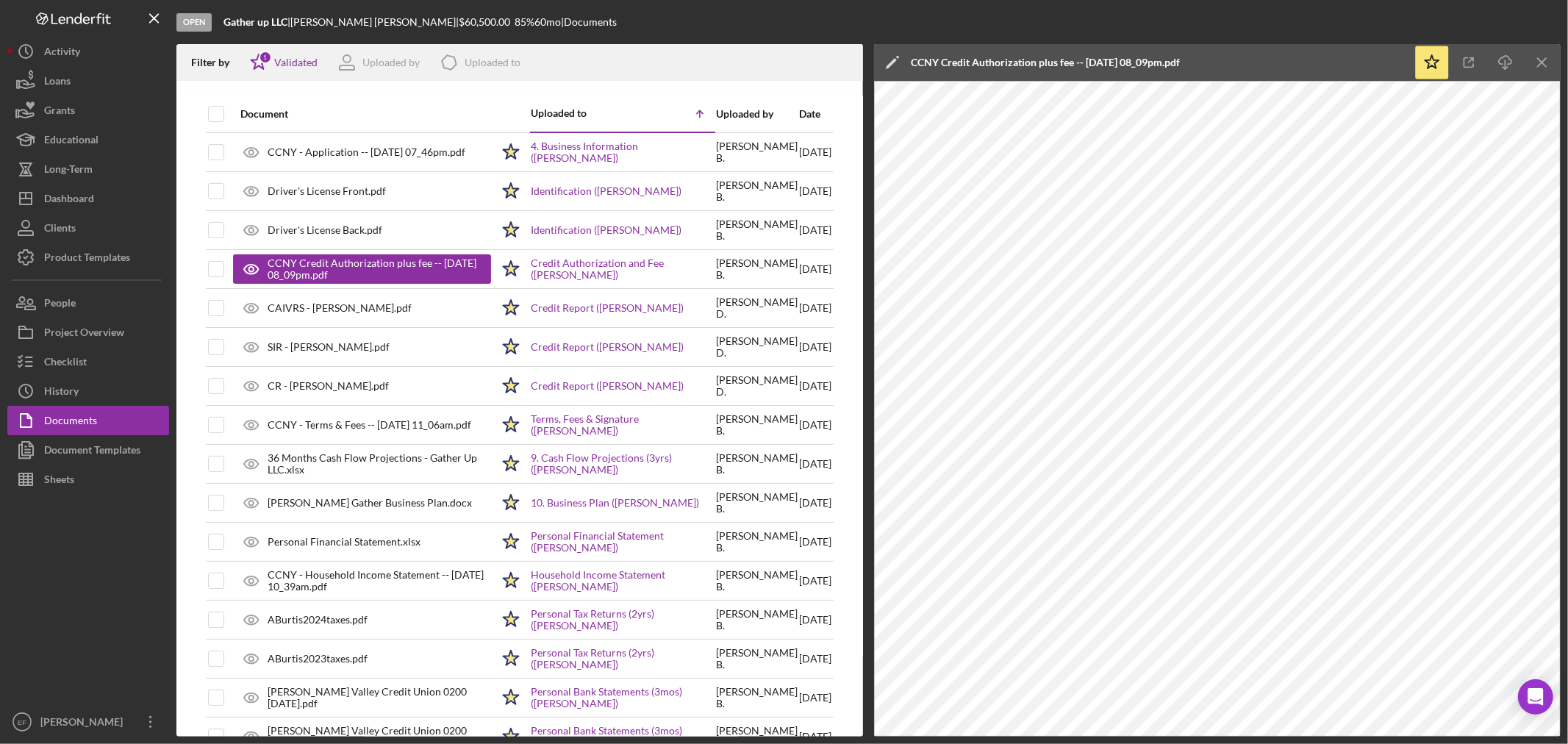
click at [891, 60] on icon "Icon/Edit" at bounding box center [892, 62] width 37 height 37
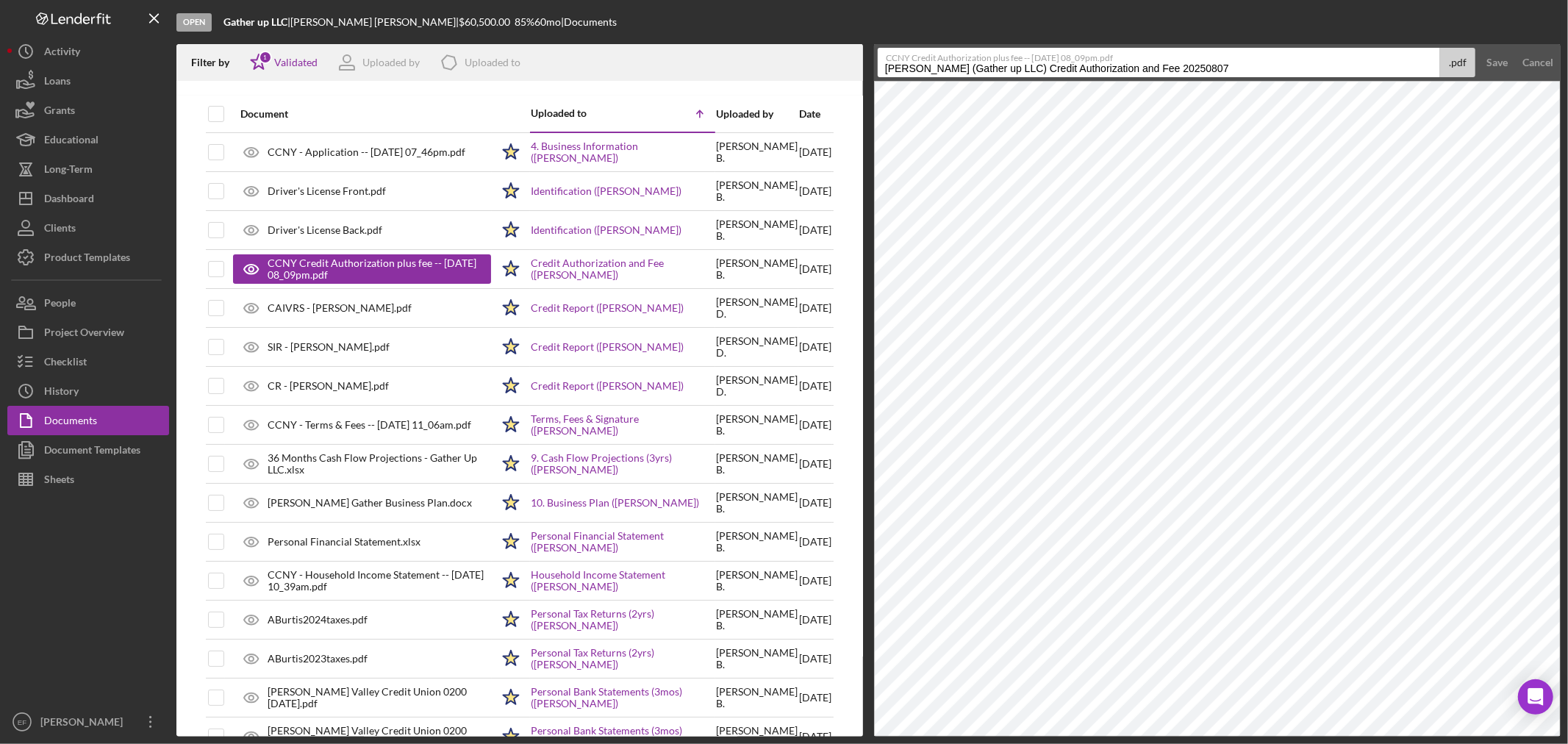
drag, startPoint x: 1017, startPoint y: 68, endPoint x: 696, endPoint y: 81, distance: 321.3
click at [697, 83] on div "Filter by Icon/Star 1 Validated Uploaded by Icon/Product Uploaded to Document U…" at bounding box center [869, 390] width 1384 height 692
type input "Credit Authorization and Fee"
click at [1495, 63] on div "Save" at bounding box center [1497, 63] width 21 height 30
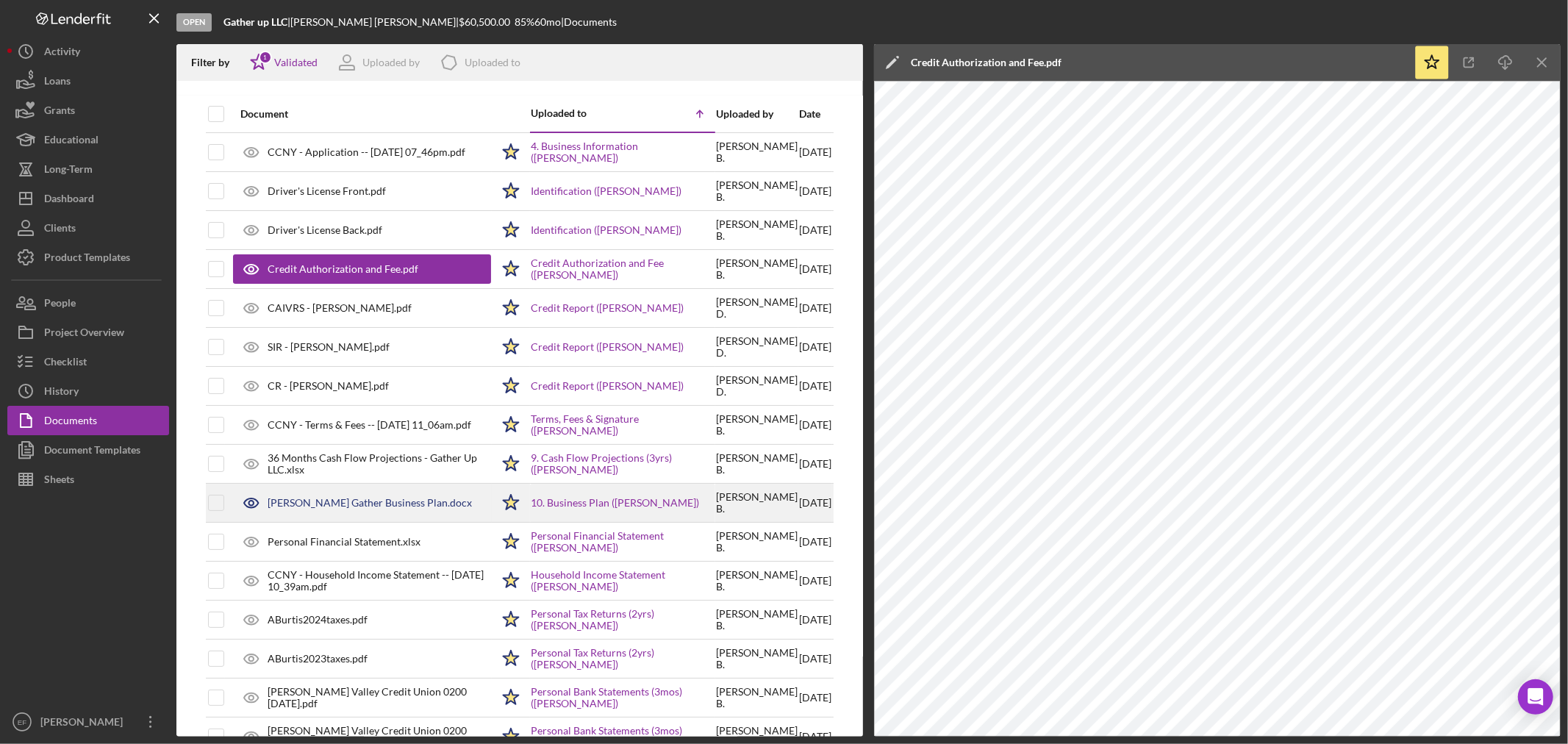
scroll to position [81, 0]
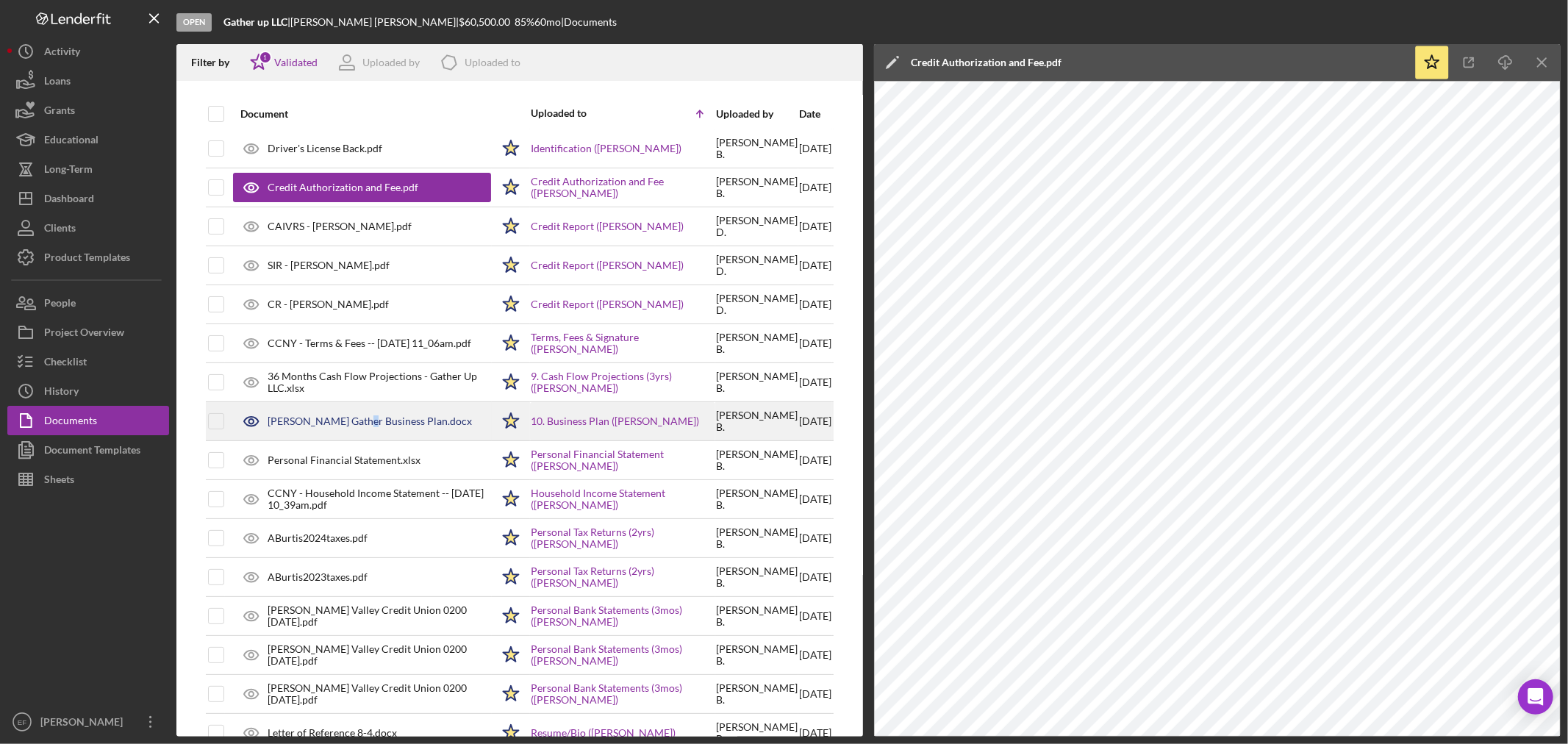
click at [357, 425] on div "[PERSON_NAME] Gather Business Plan.docx" at bounding box center [370, 421] width 205 height 11
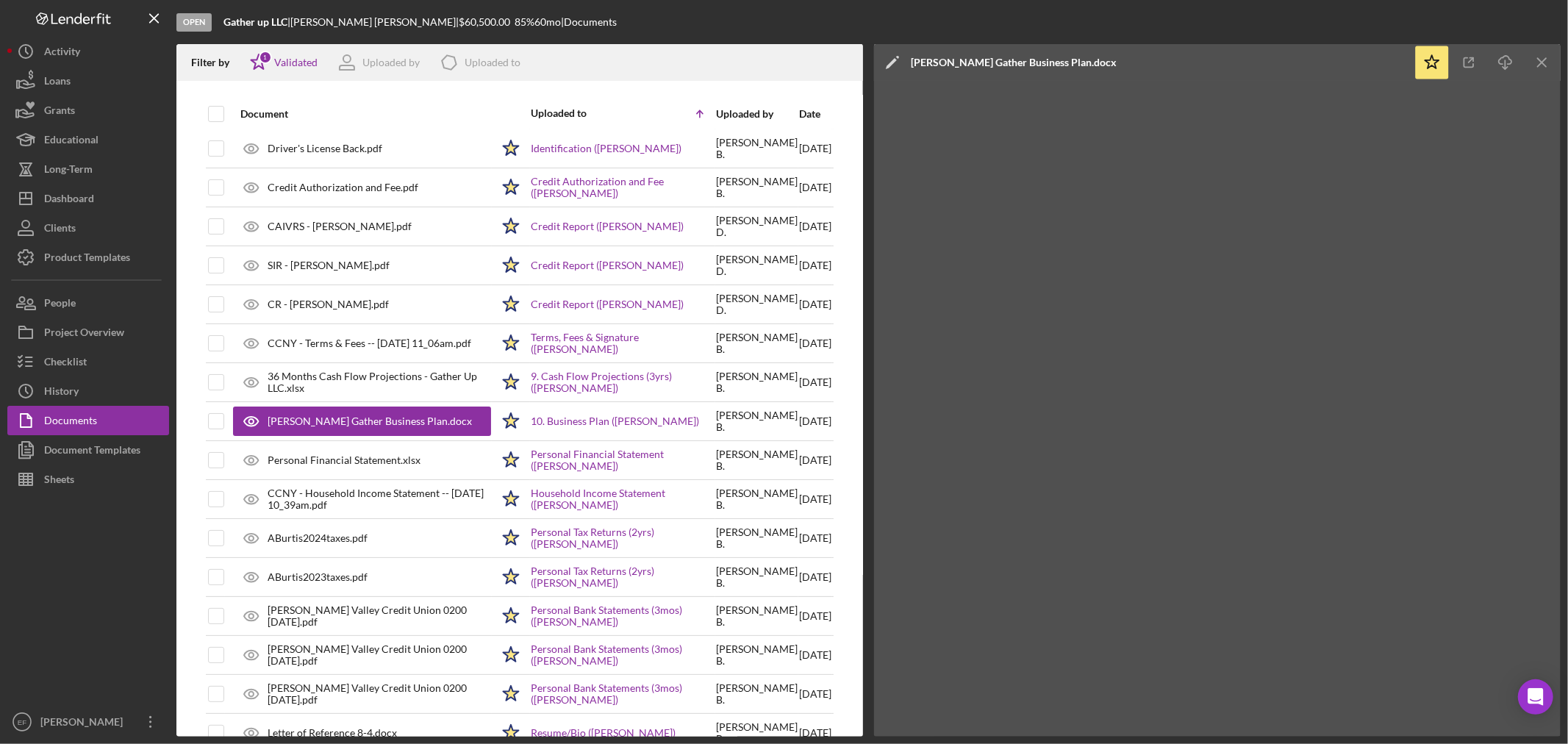
click at [917, 59] on div "[PERSON_NAME] Gather Business Plan.docx" at bounding box center [1013, 62] width 205 height 11
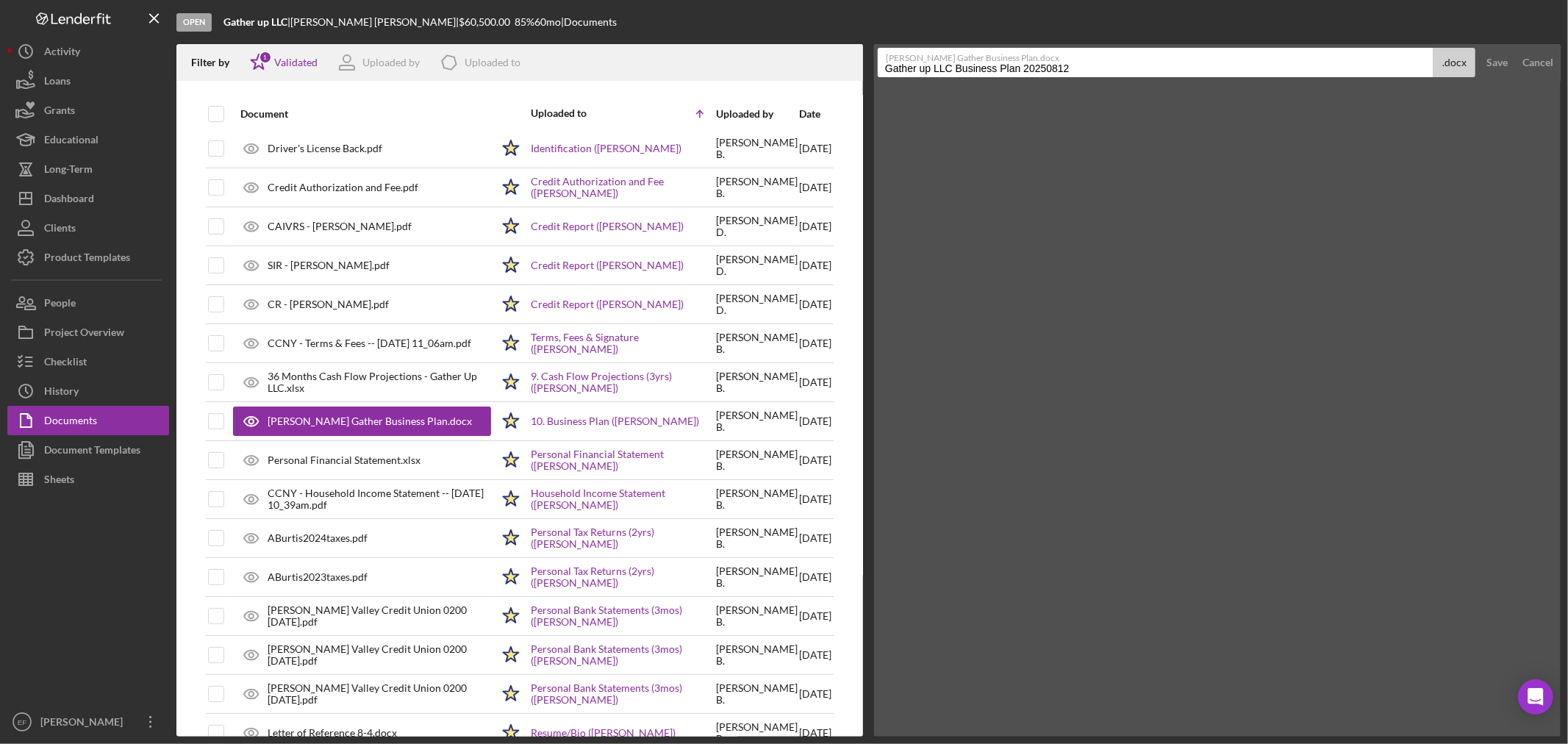
drag, startPoint x: 1023, startPoint y: 67, endPoint x: 1312, endPoint y: 58, distance: 289.1
click at [1311, 58] on div "[PERSON_NAME] Gather Business Plan.docx Gather up LLC Business Plan 20250812 .d…" at bounding box center [1176, 63] width 598 height 30
type input "Gather up LLC Business Plan"
click at [1506, 64] on div "Save" at bounding box center [1497, 63] width 21 height 30
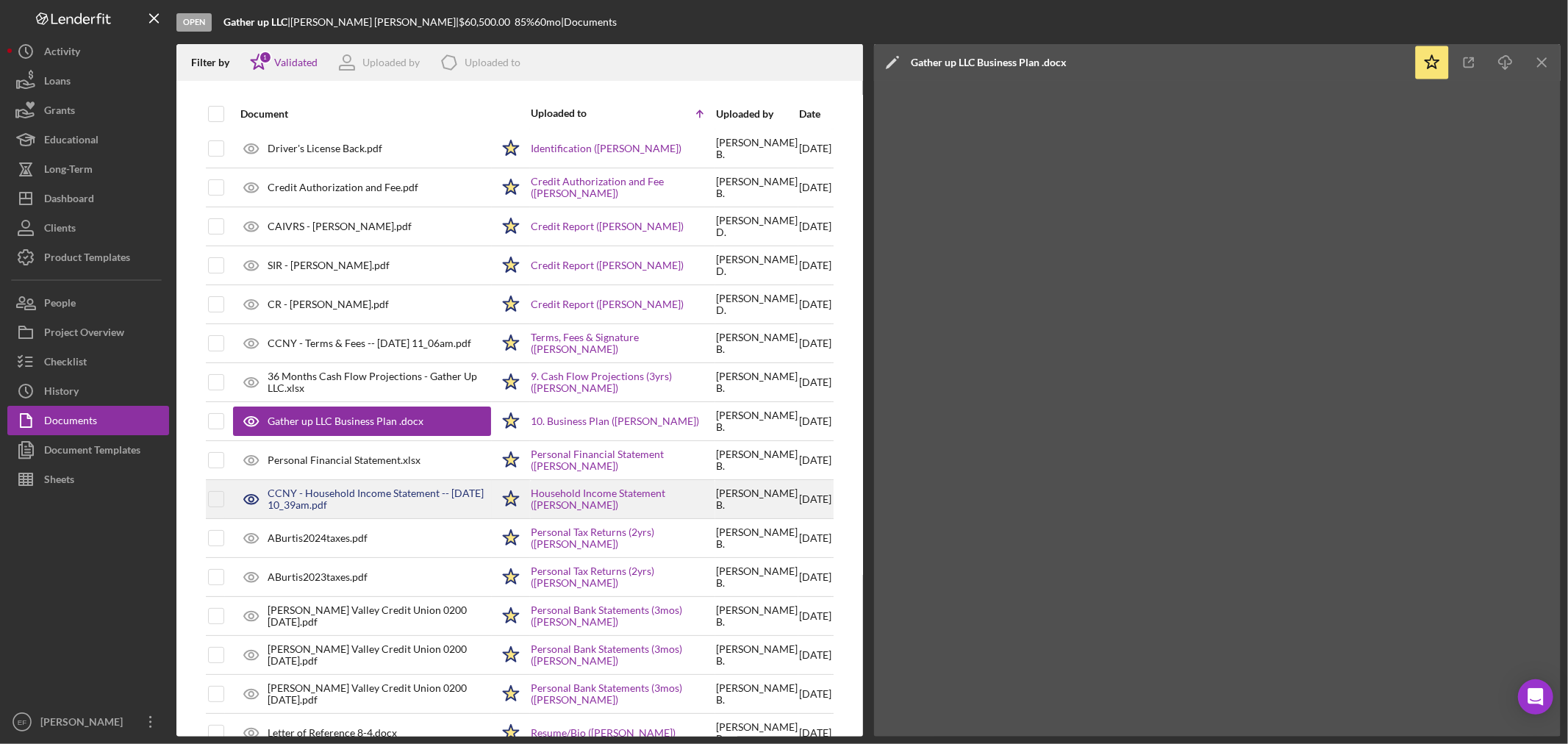
click at [341, 498] on div "CCNY - Household Income Statement -- [DATE] 10_39am.pdf" at bounding box center [379, 499] width 224 height 24
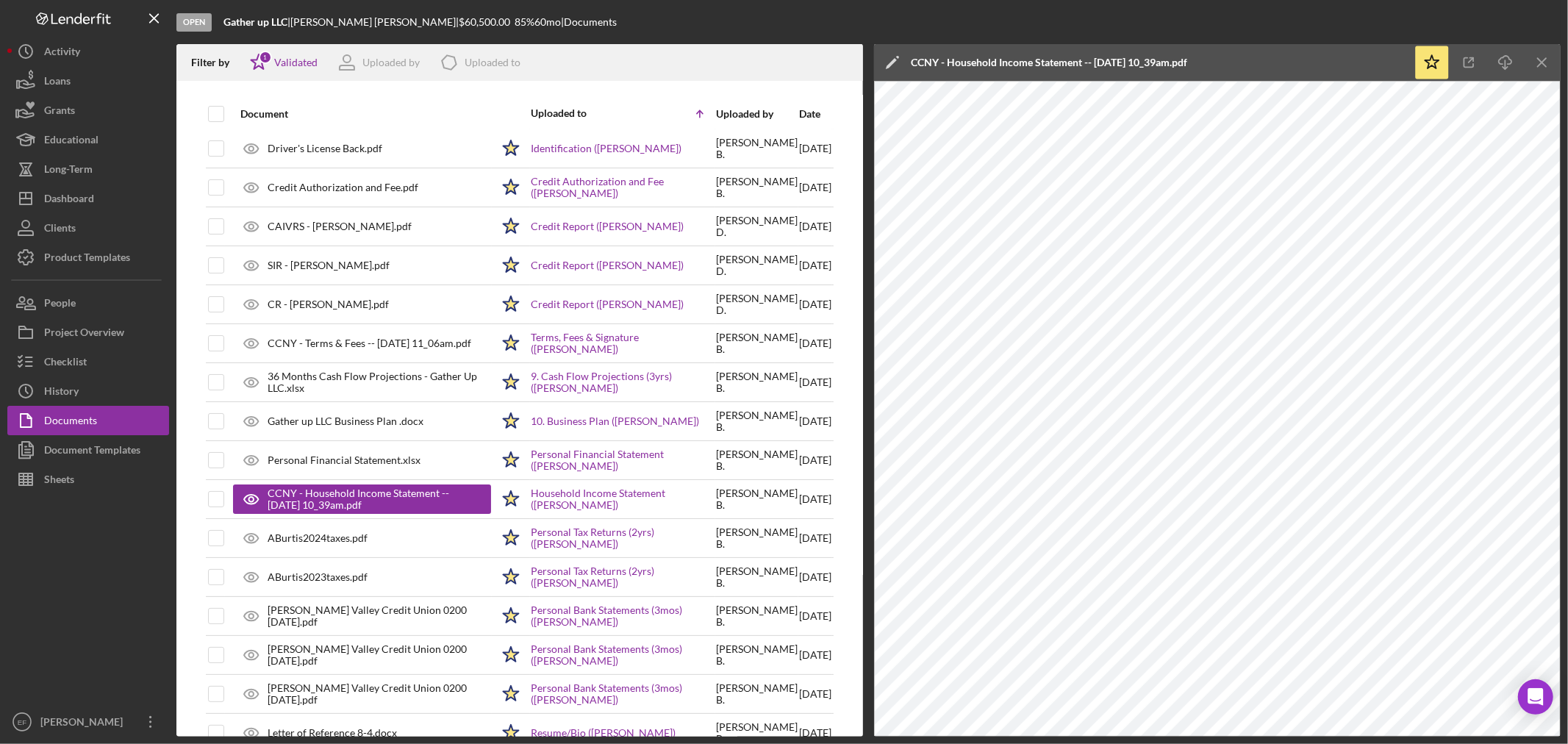
click at [1033, 59] on div "CCNY - Household Income Statement -- [DATE] 10_39am.pdf" at bounding box center [1049, 62] width 276 height 11
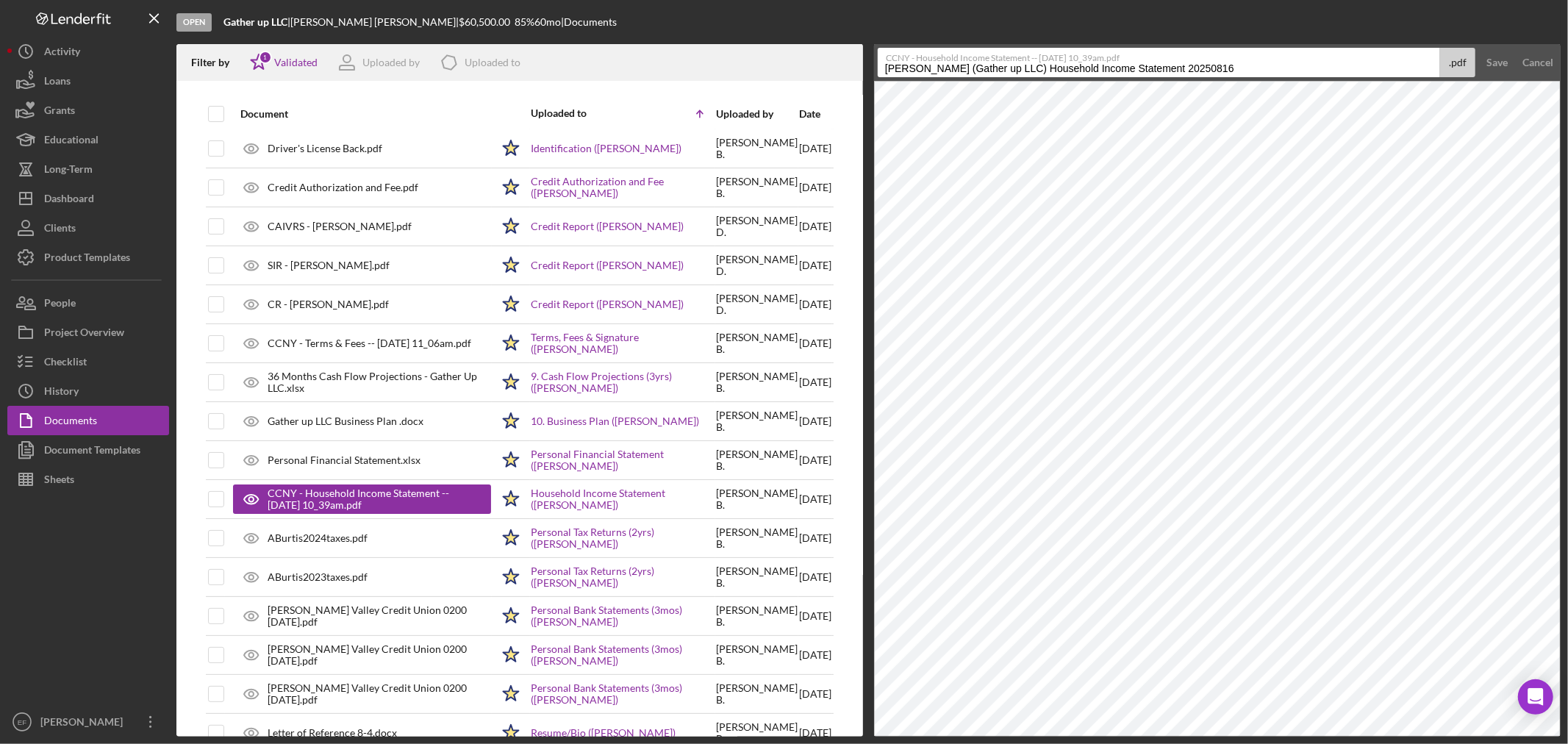
drag, startPoint x: 1016, startPoint y: 67, endPoint x: 797, endPoint y: 91, distance: 220.3
click at [797, 91] on div "Filter by Icon/Star 1 Validated Uploaded by Icon/Product Uploaded to Document U…" at bounding box center [869, 390] width 1384 height 692
drag, startPoint x: 1024, startPoint y: 72, endPoint x: 1218, endPoint y: 80, distance: 194.2
click at [1218, 80] on form "CCNY - Household Income Statement -- [DATE] 10_39am.pdf Household Income Statem…" at bounding box center [1218, 62] width 687 height 37
type input "Household Income Statement"
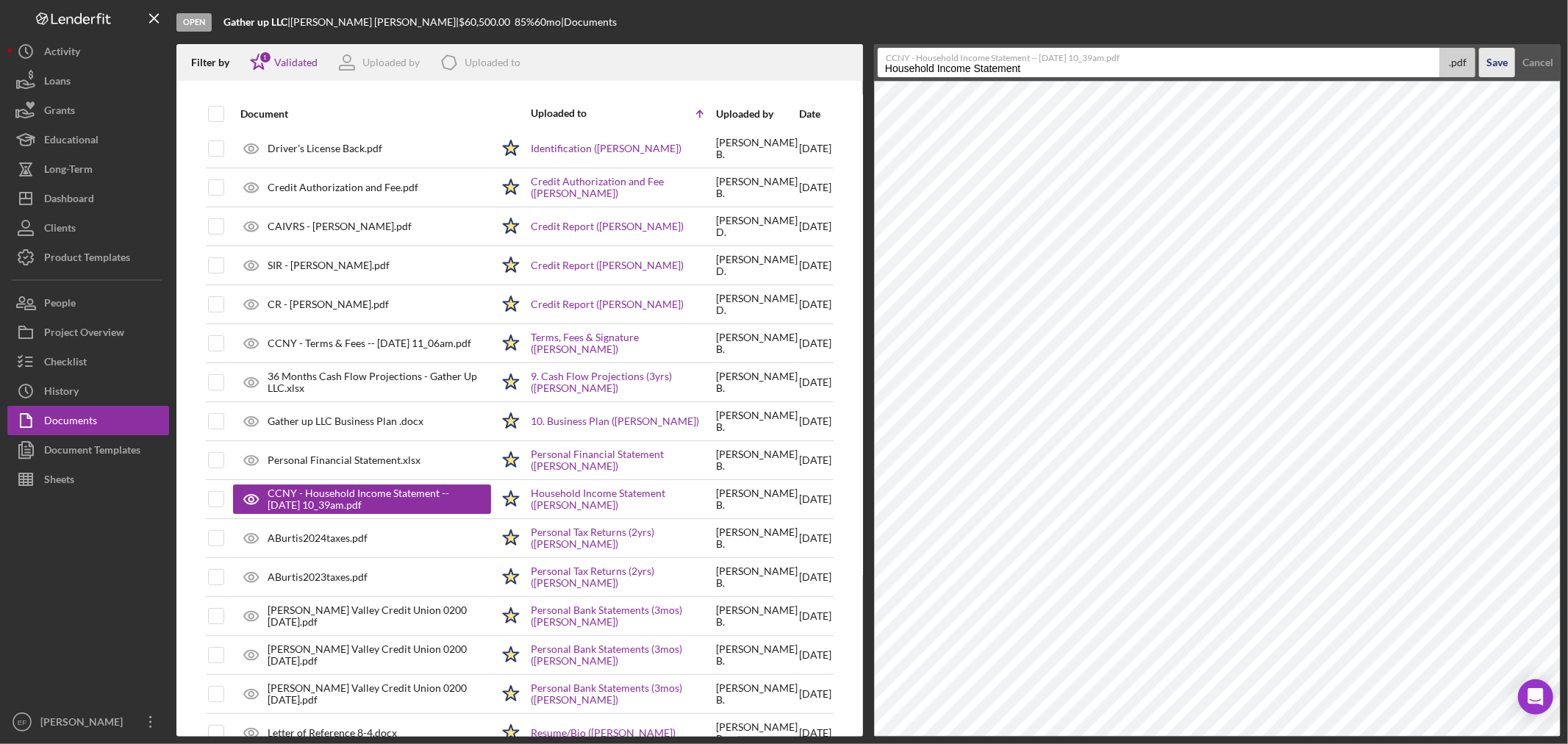
click at [1489, 54] on div "Save" at bounding box center [1497, 63] width 21 height 30
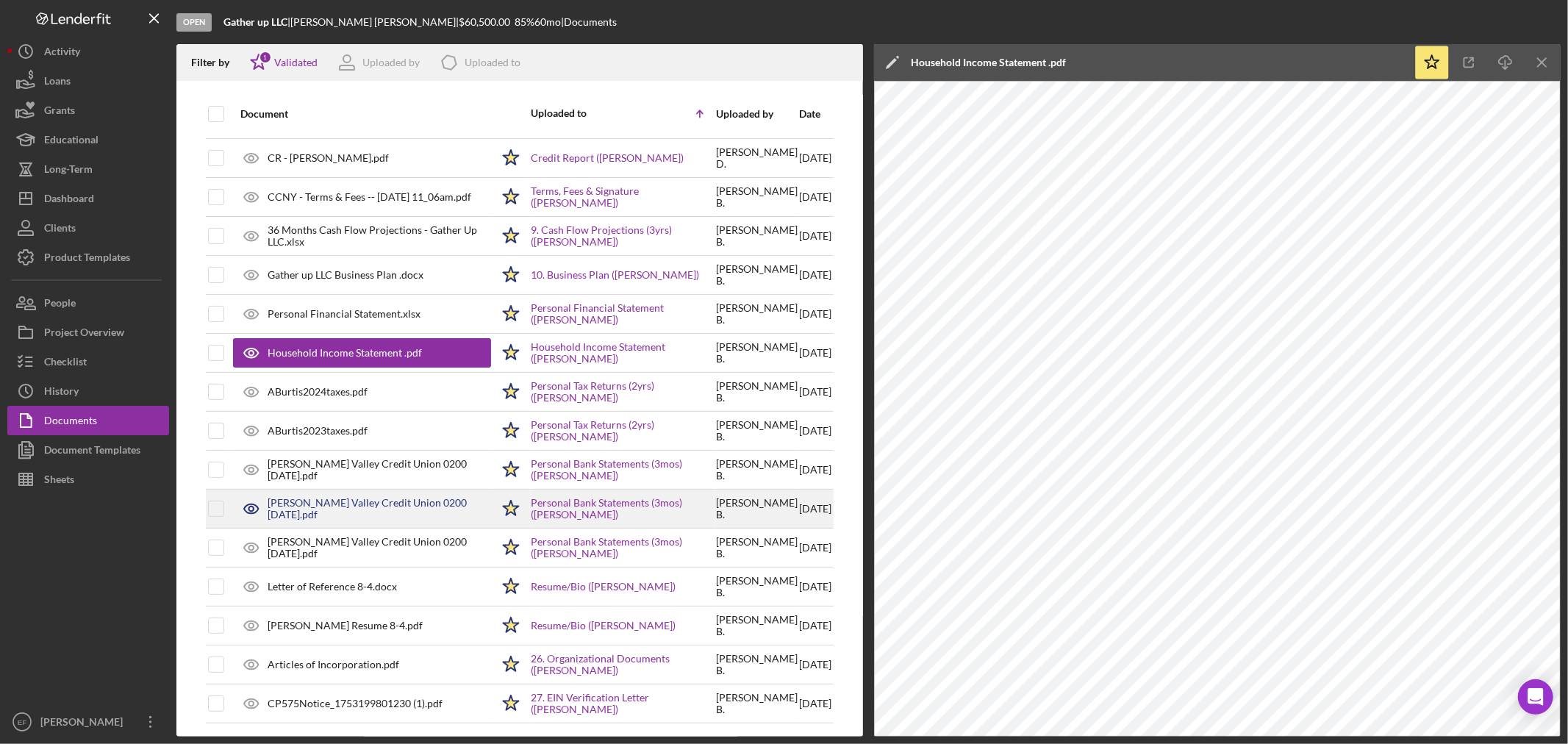
scroll to position [230, 0]
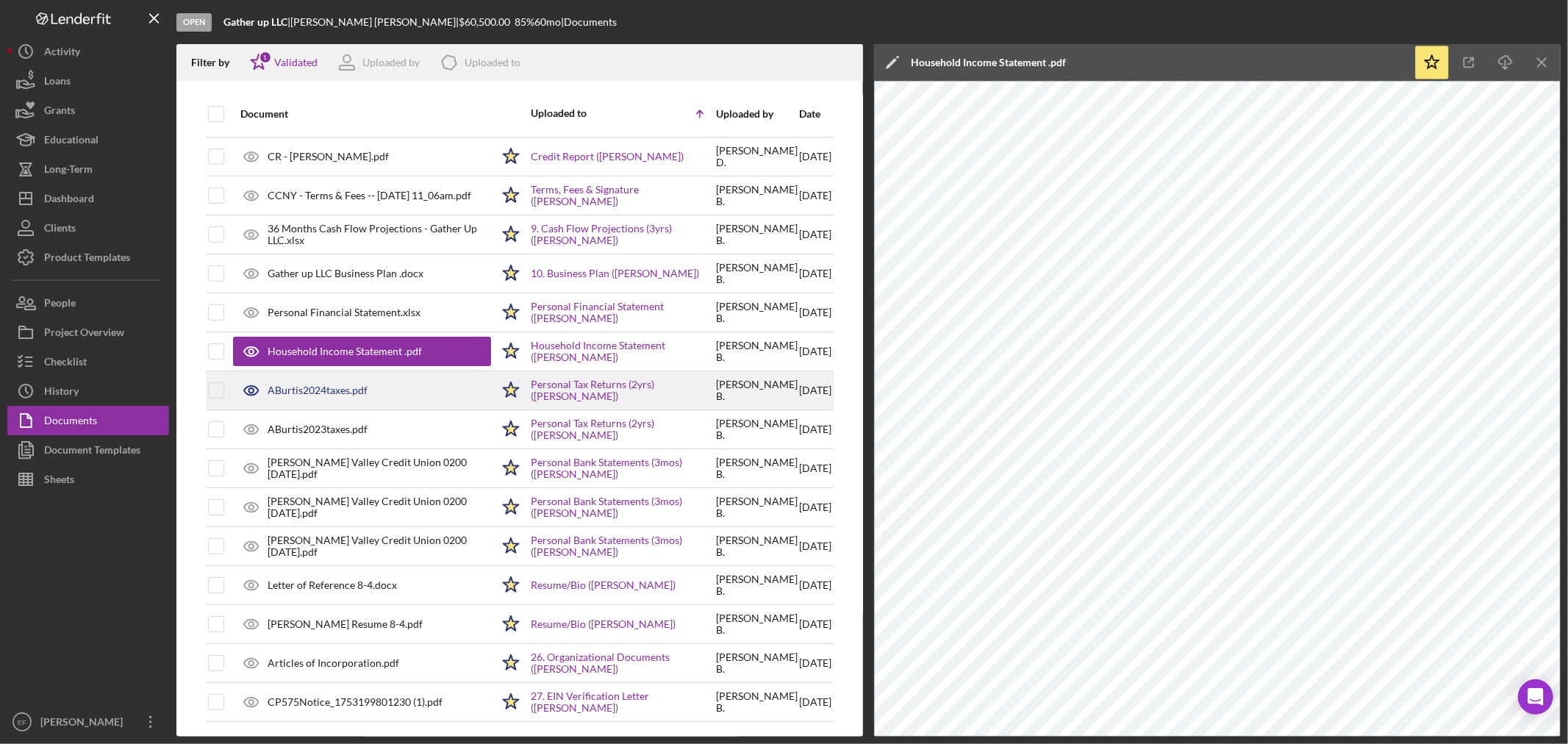
click at [295, 386] on div "ABurtis2024taxes.pdf" at bounding box center [317, 390] width 100 height 11
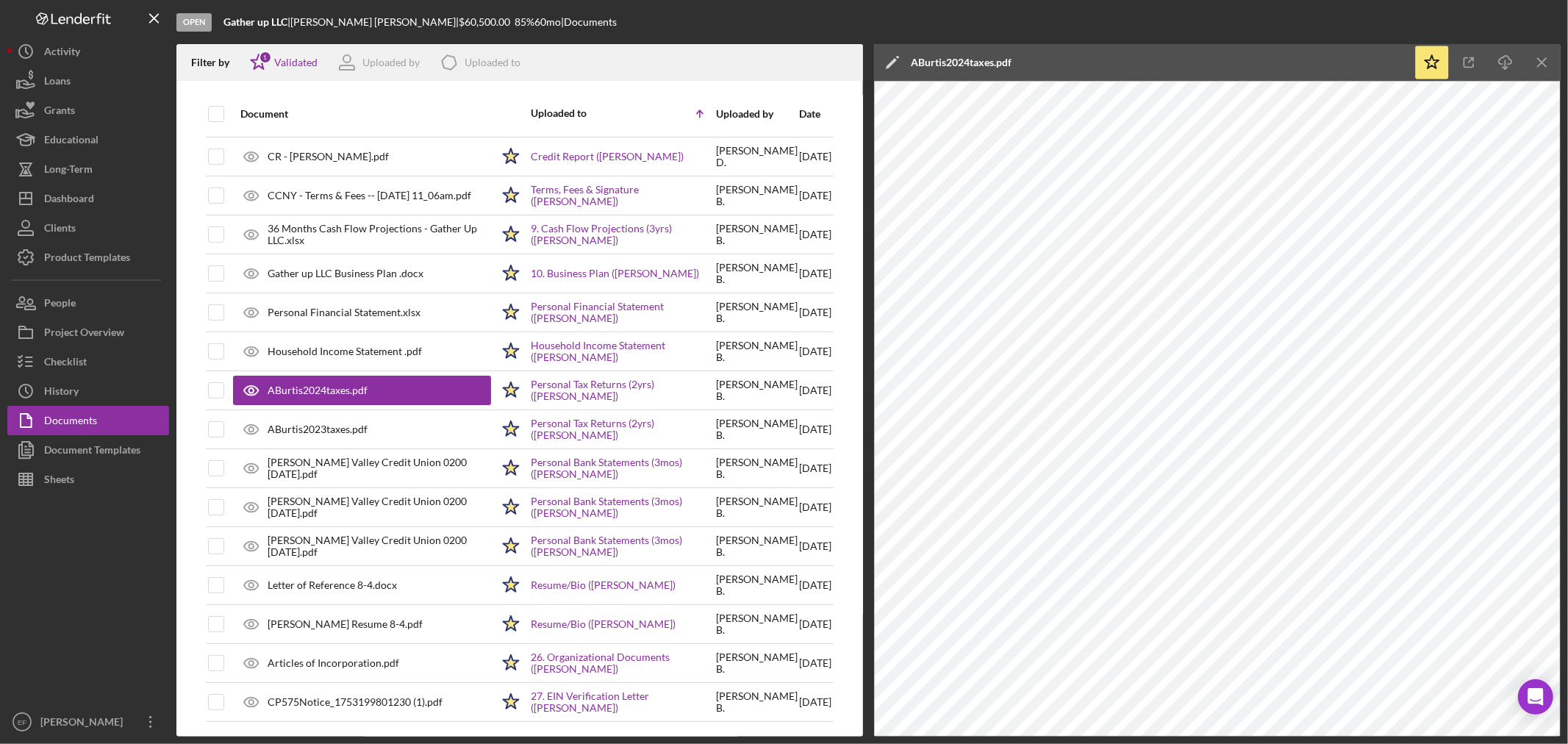
click at [946, 54] on div "ABurtis2024taxes.pdf" at bounding box center [961, 62] width 101 height 37
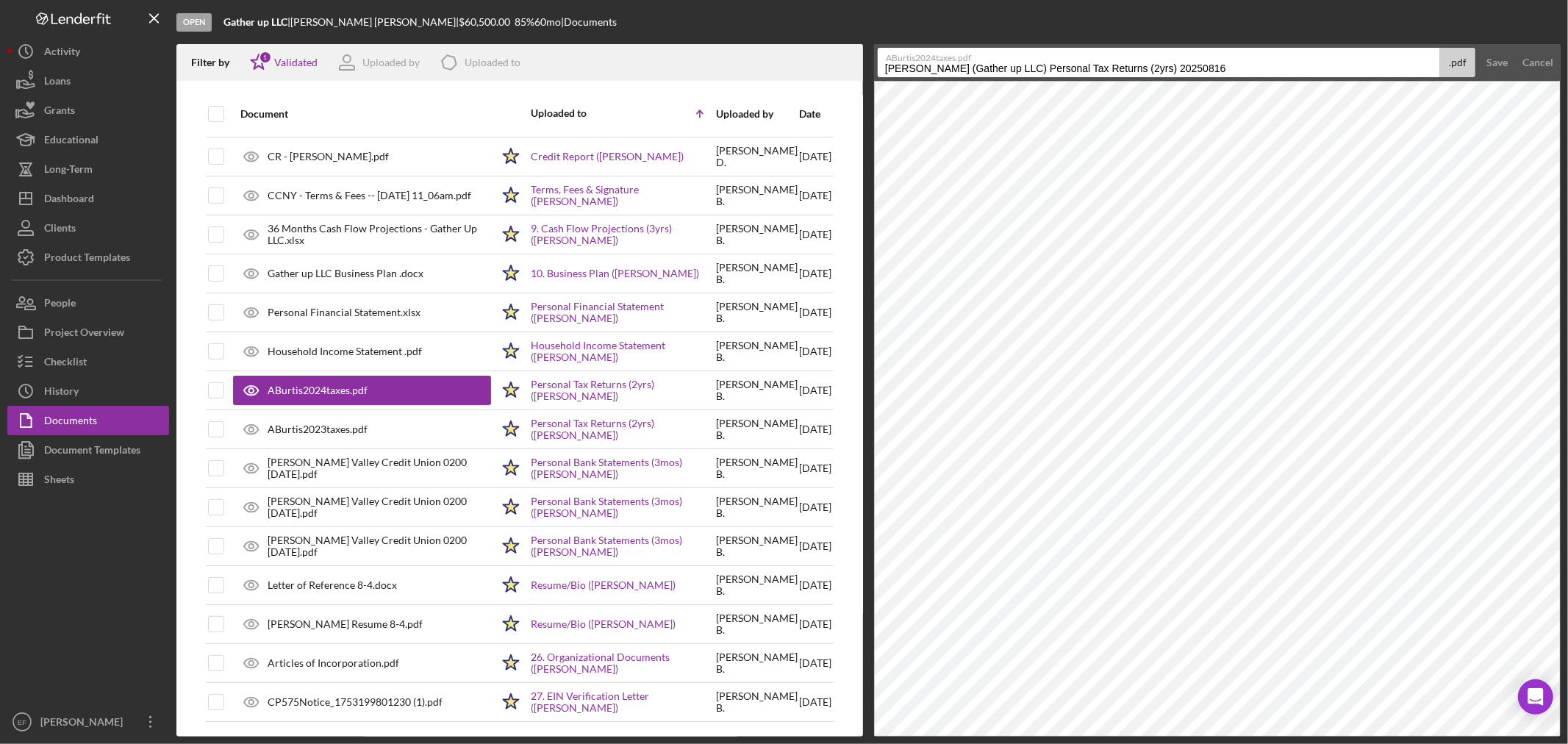
drag, startPoint x: 1059, startPoint y: 67, endPoint x: 796, endPoint y: 70, distance: 263.0
click at [798, 69] on div "Filter by Icon/Star 1 Validated Uploaded by Icon/Product Uploaded to Document U…" at bounding box center [869, 390] width 1384 height 692
drag, startPoint x: 1030, startPoint y: 64, endPoint x: 829, endPoint y: 59, distance: 201.1
click at [829, 59] on div "Filter by Icon/Star 1 Validated Uploaded by Icon/Product Uploaded to Document U…" at bounding box center [869, 390] width 1384 height 692
type input "Tax Returns 2024 Individual"
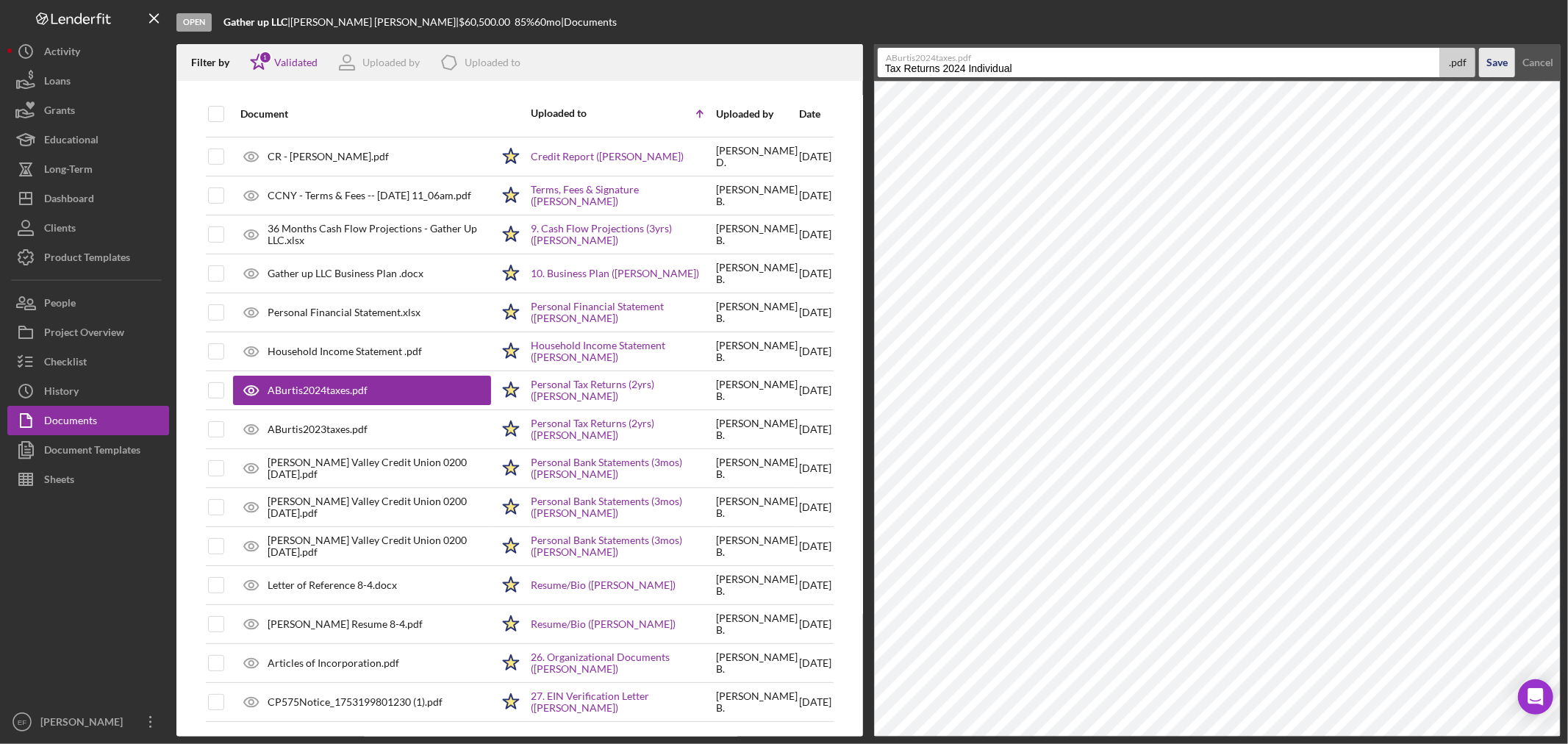
click at [1496, 62] on div "Save" at bounding box center [1497, 63] width 21 height 30
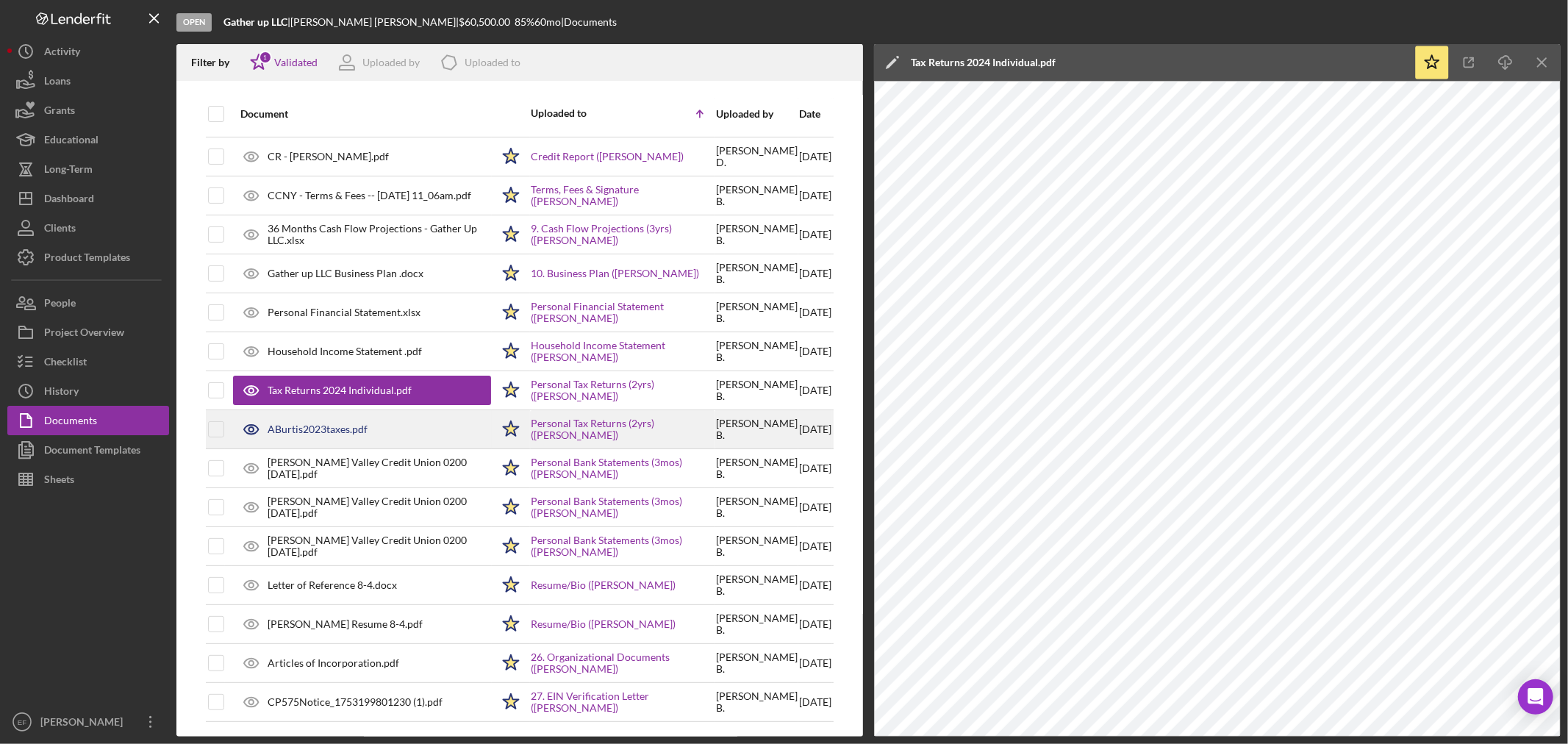
click at [313, 431] on div "ABurtis2023taxes.pdf" at bounding box center [317, 428] width 100 height 11
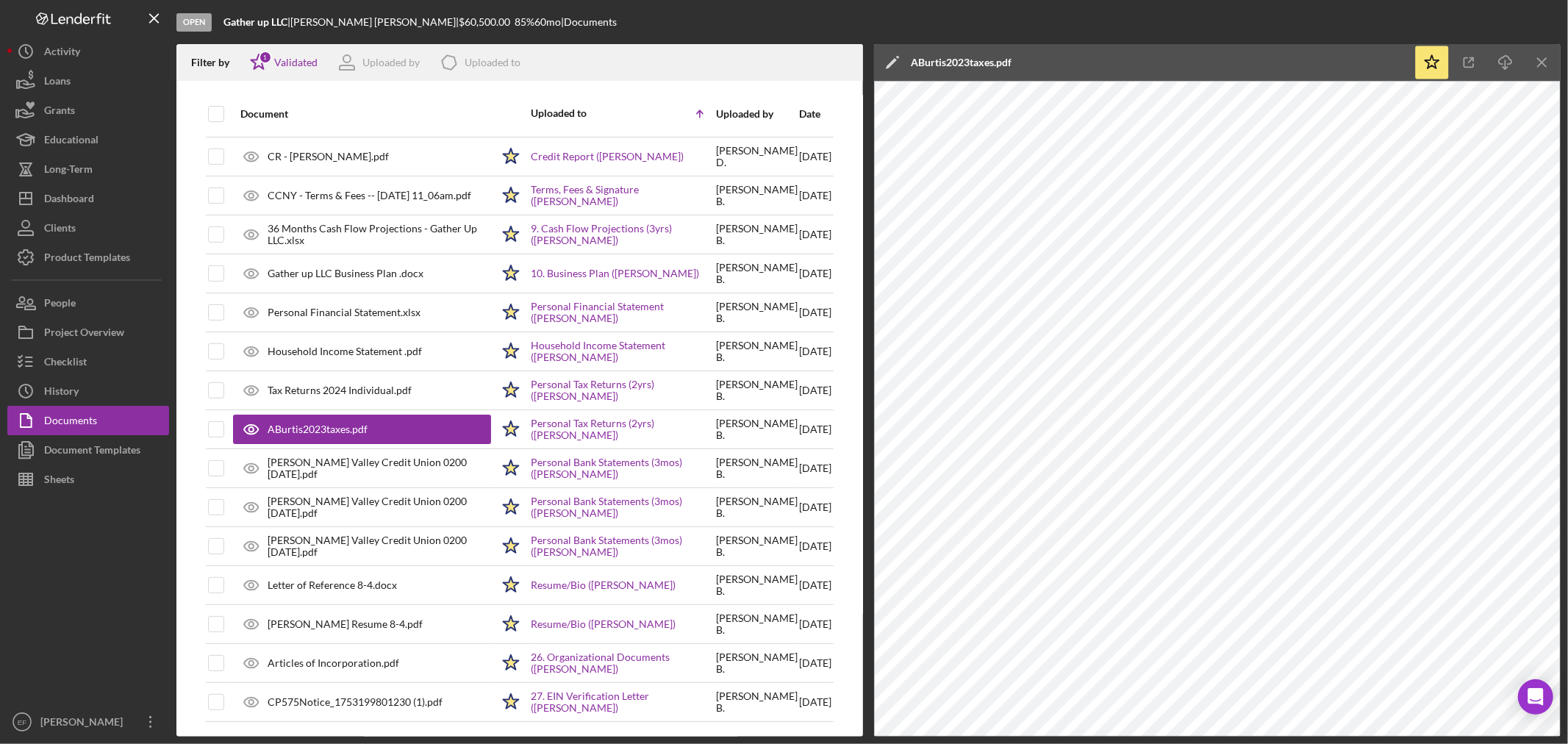
click at [905, 62] on icon "Icon/Edit" at bounding box center [892, 62] width 37 height 37
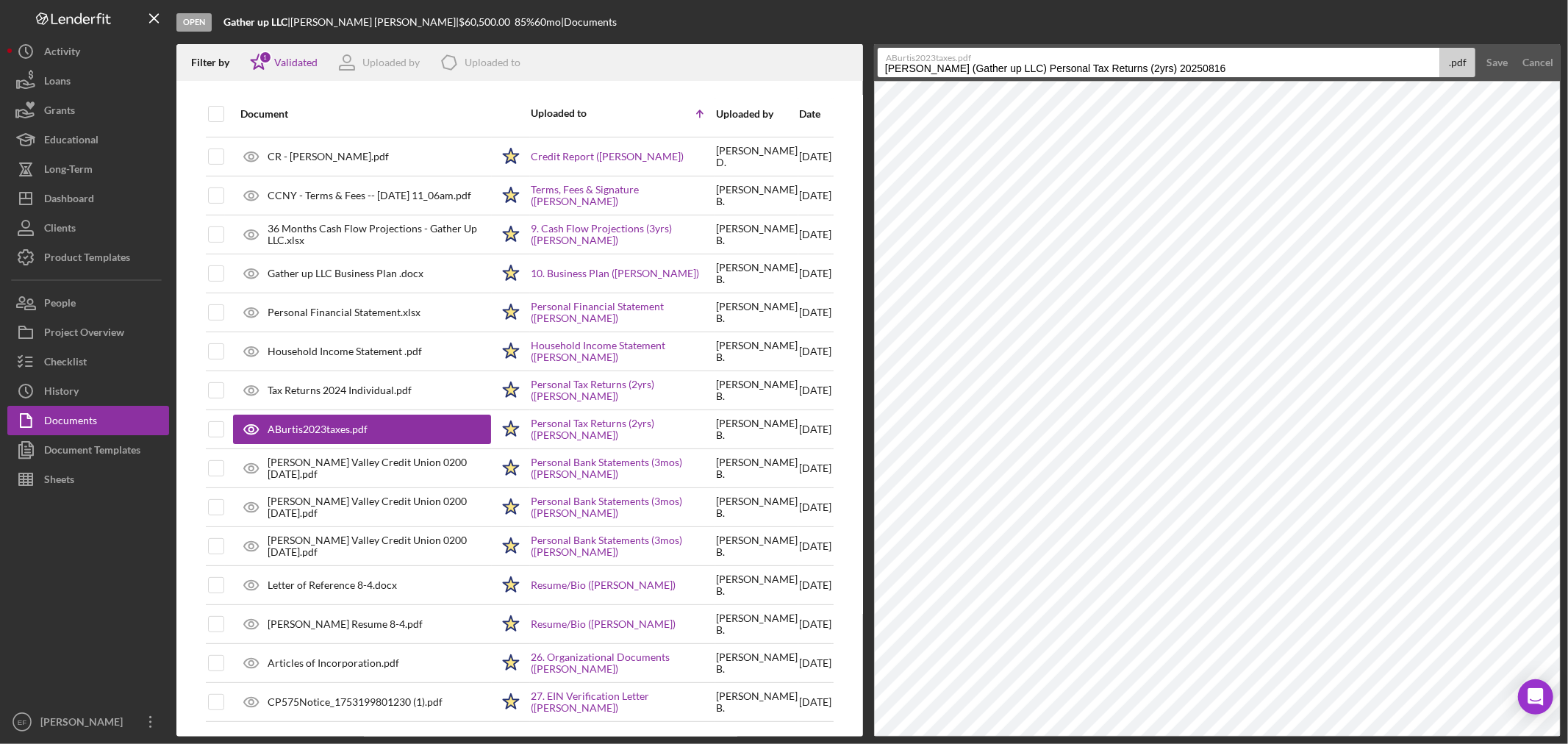
drag, startPoint x: 1220, startPoint y: 66, endPoint x: 826, endPoint y: 63, distance: 394.0
click at [829, 62] on div "Filter by Icon/Star 1 Validated Uploaded by Icon/Product Uploaded to Document U…" at bounding box center [869, 390] width 1384 height 692
paste input "Tax Returns 2024 Individual"
click at [968, 65] on input "Tax Returns 2024 Individual" at bounding box center [1158, 63] width 562 height 30
type input "Tax Returns 2023 Individual"
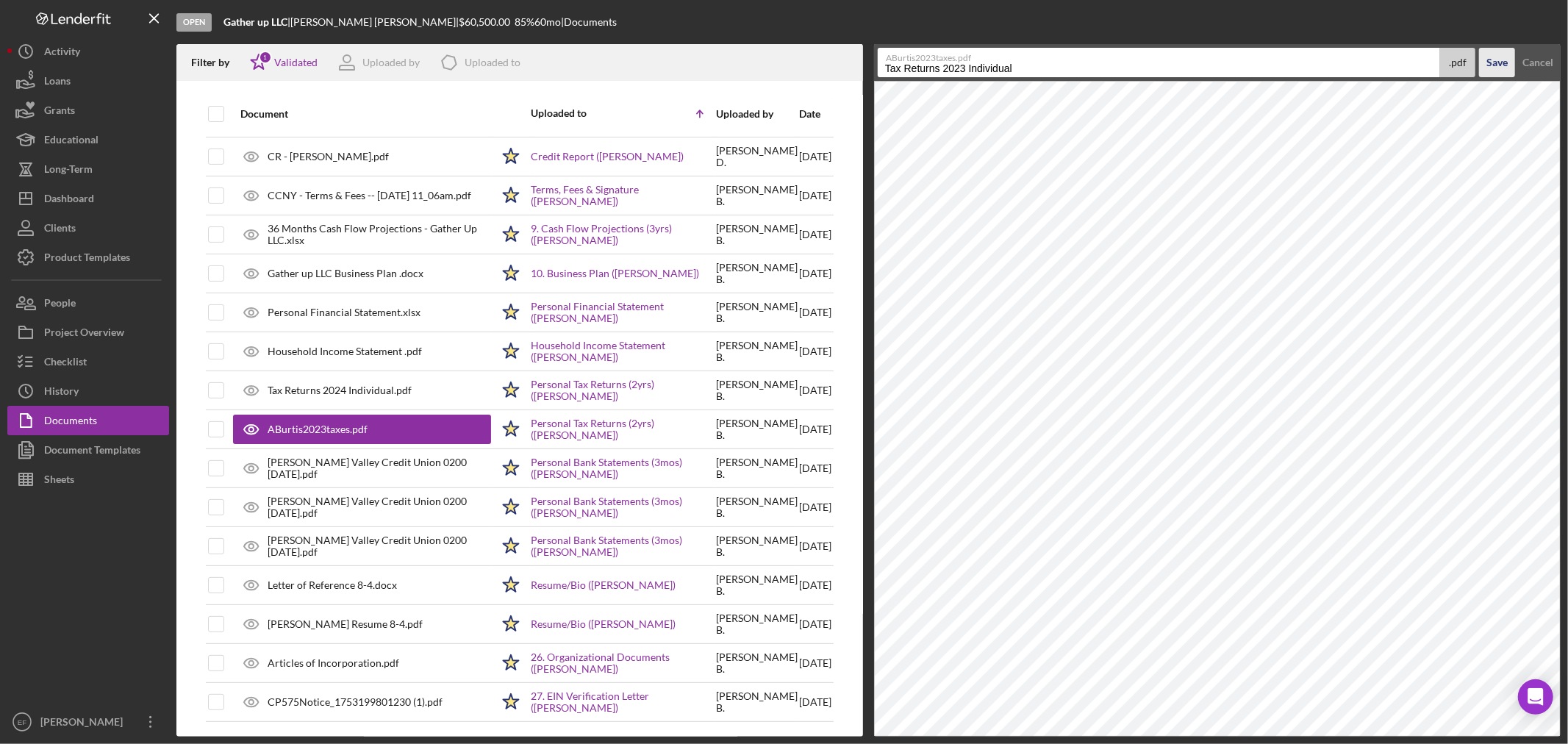
click at [1502, 56] on div "Save" at bounding box center [1497, 63] width 21 height 30
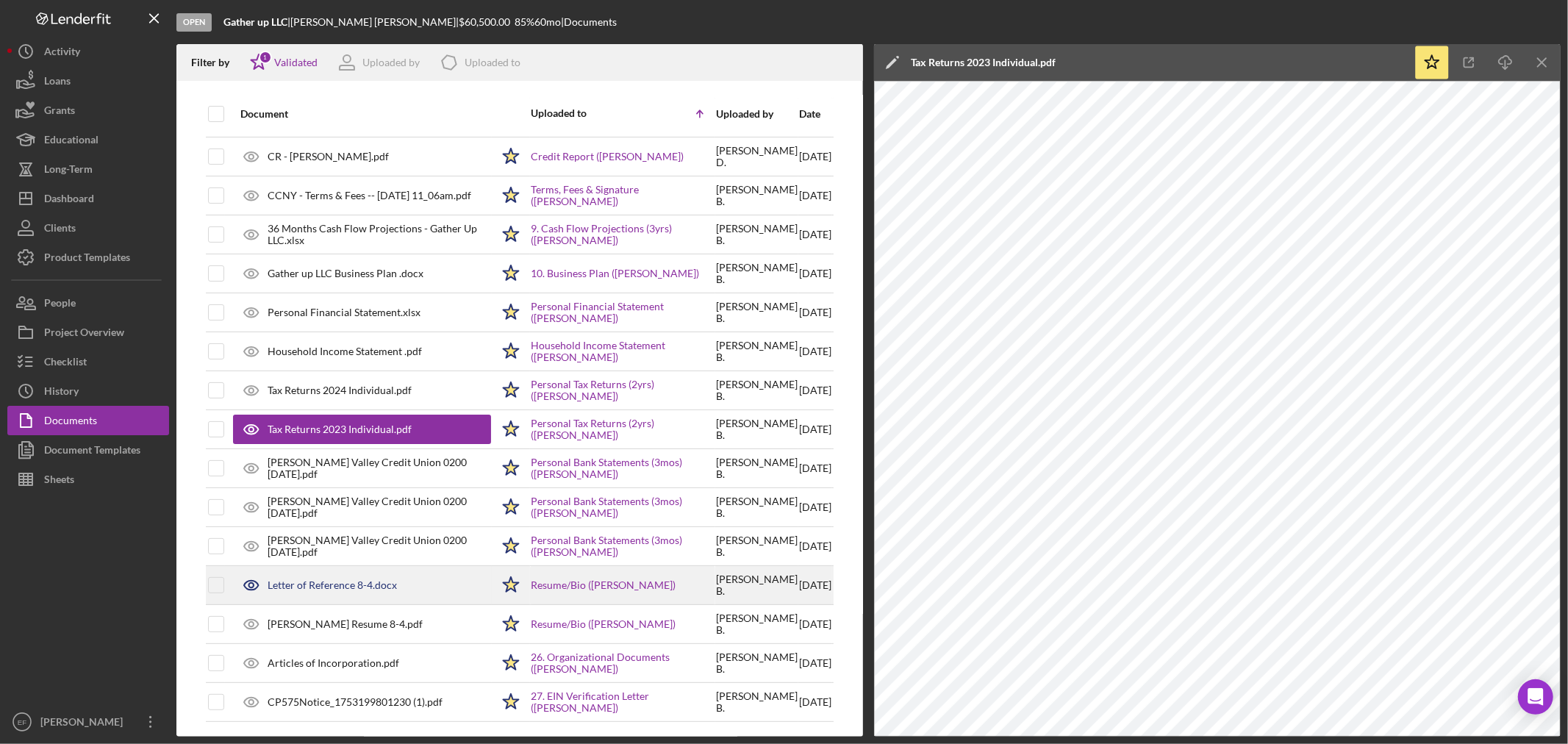
click at [315, 581] on div "Letter of Reference 8-4.docx" at bounding box center [332, 585] width 129 height 11
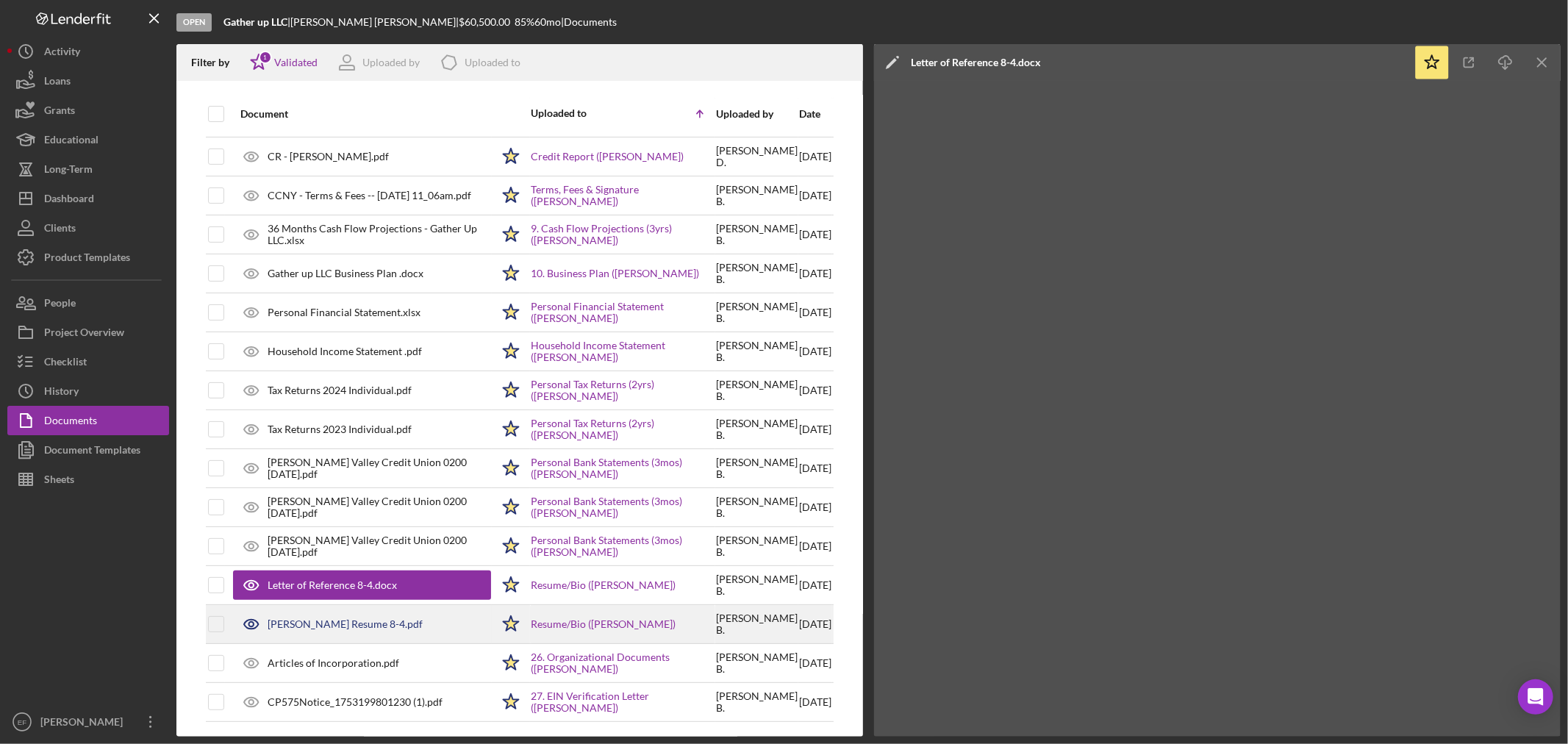
click at [307, 622] on div "[PERSON_NAME] Resume 8-4.pdf" at bounding box center [344, 623] width 155 height 11
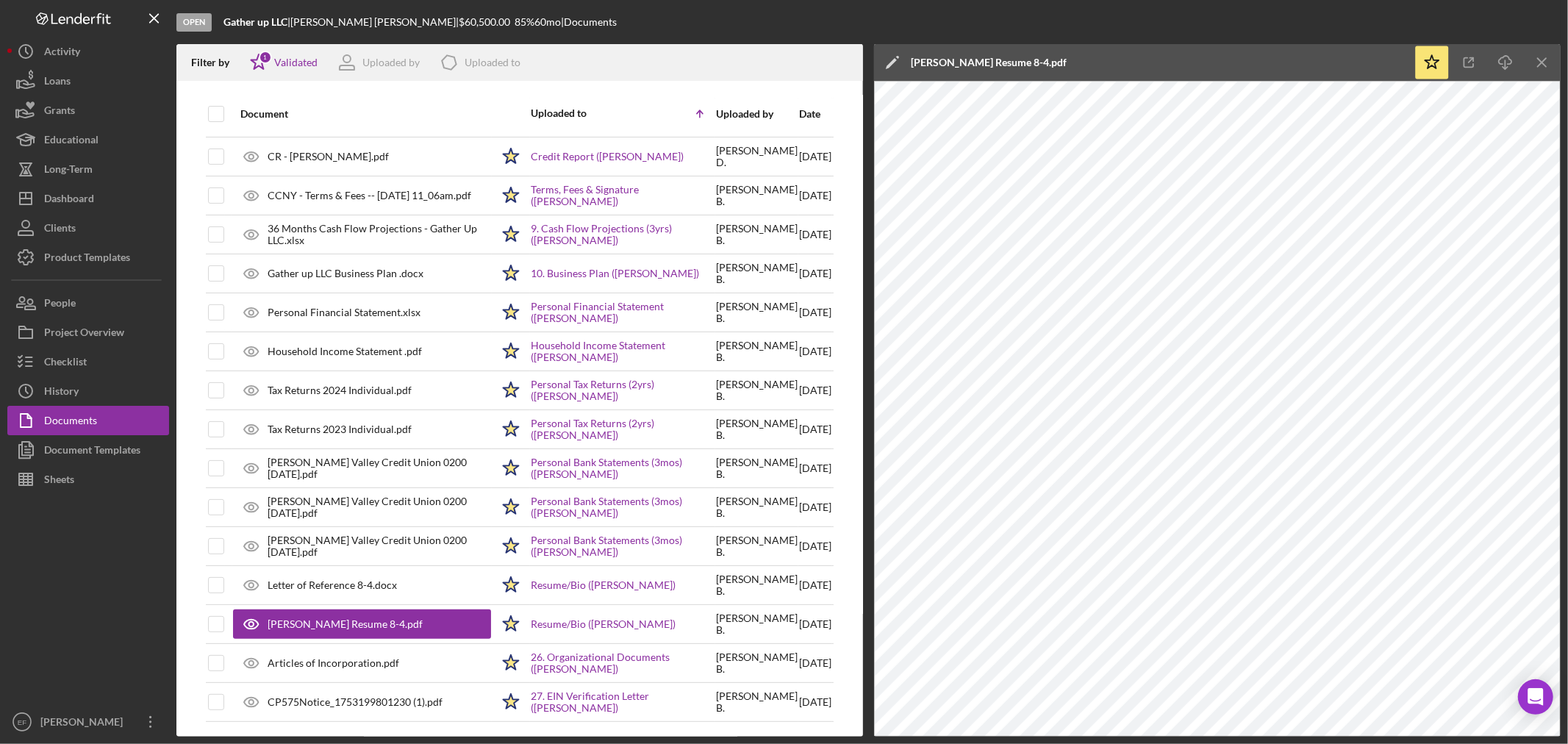
click at [951, 57] on div "[PERSON_NAME] Resume 8-4.pdf" at bounding box center [989, 62] width 156 height 11
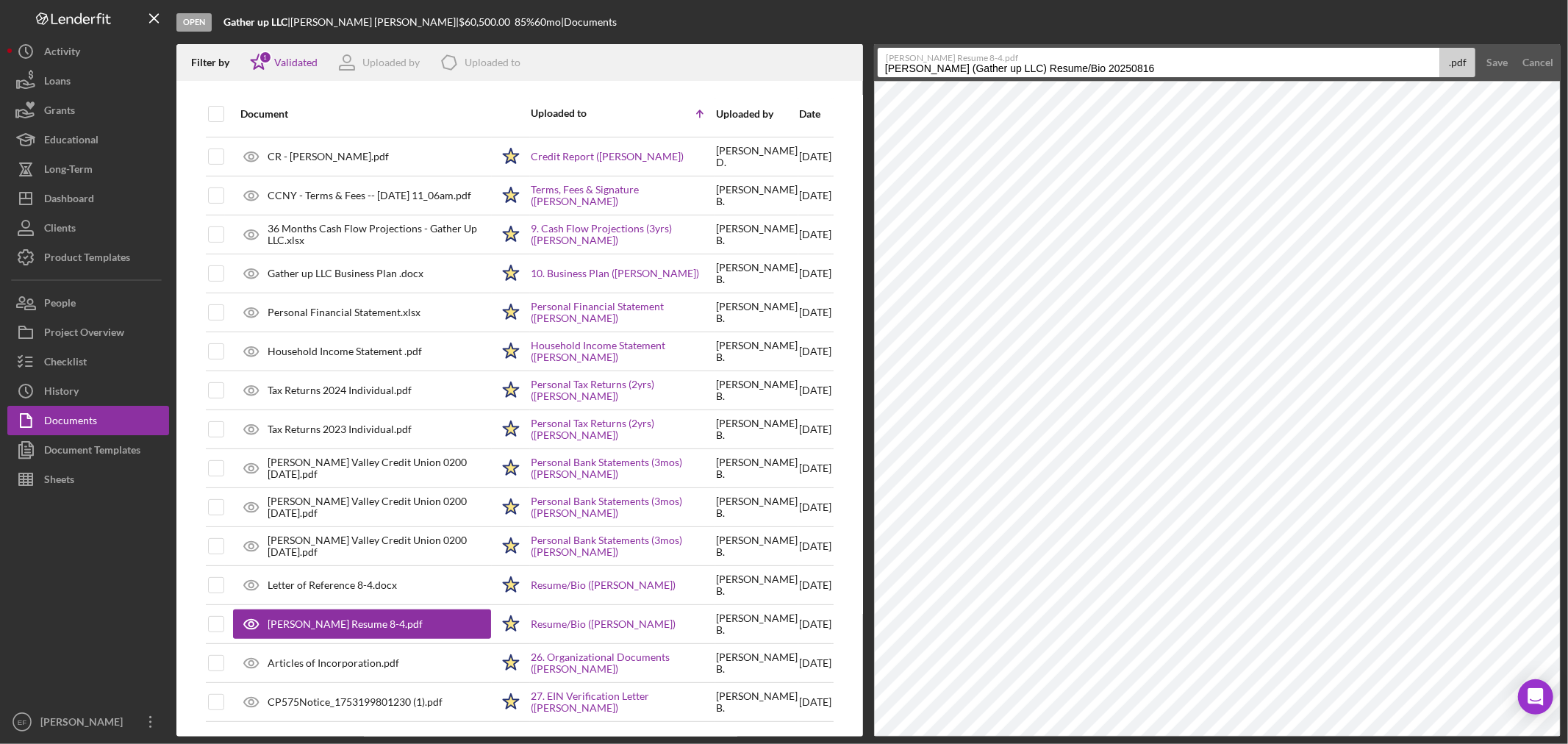
drag, startPoint x: 1017, startPoint y: 67, endPoint x: 696, endPoint y: 70, distance: 321.0
click at [704, 76] on div "Filter by Icon/Star 1 Validated Uploaded by Icon/Product Uploaded to Document U…" at bounding box center [869, 390] width 1384 height 692
type input "Resume/Bio"
click at [1497, 56] on div "Save" at bounding box center [1497, 63] width 21 height 30
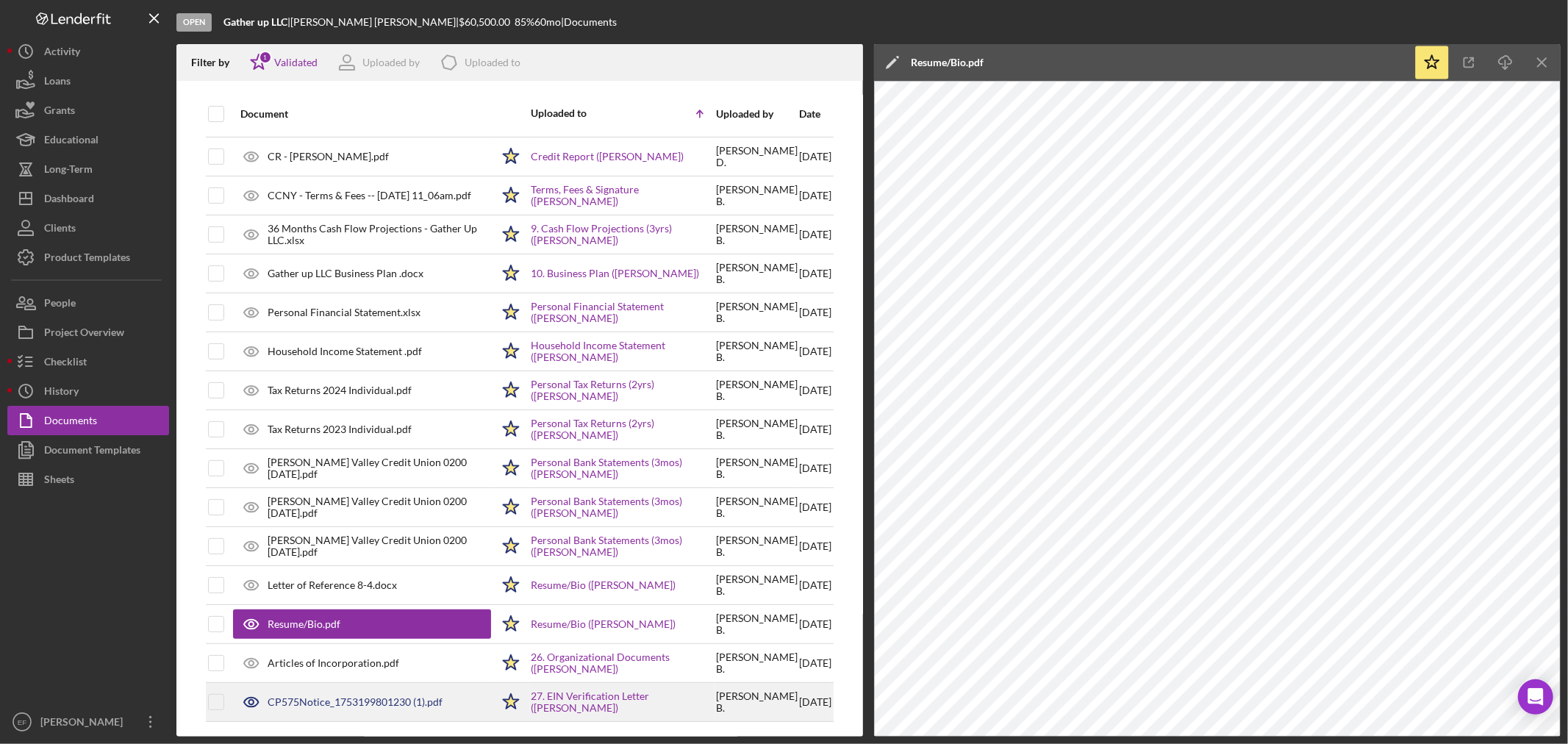
click at [329, 703] on div "CP575Notice_1753199801230 (1).pdf" at bounding box center [355, 701] width 175 height 11
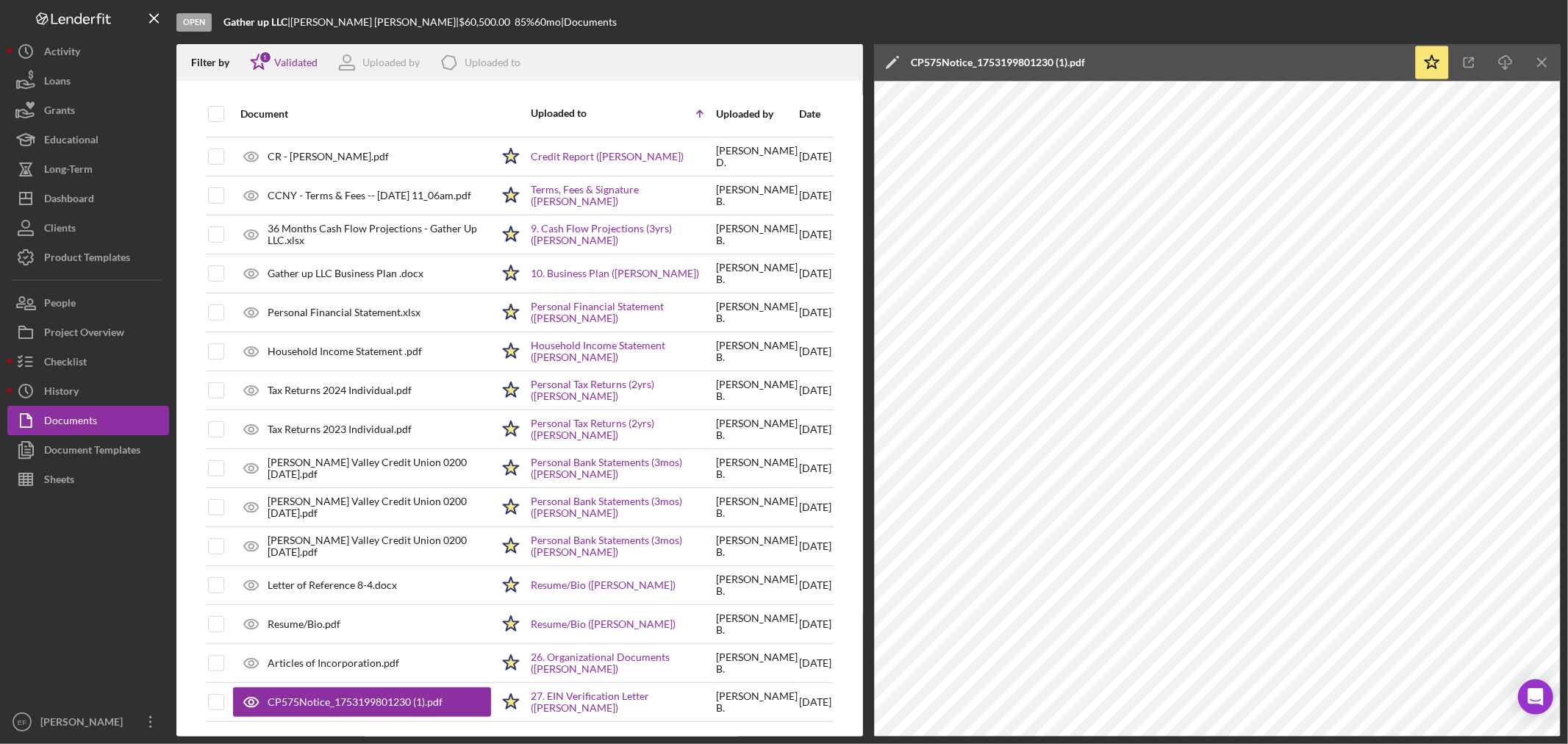
click at [940, 49] on div "CP575Notice_1753199801230 (1).pdf" at bounding box center [997, 62] width 174 height 37
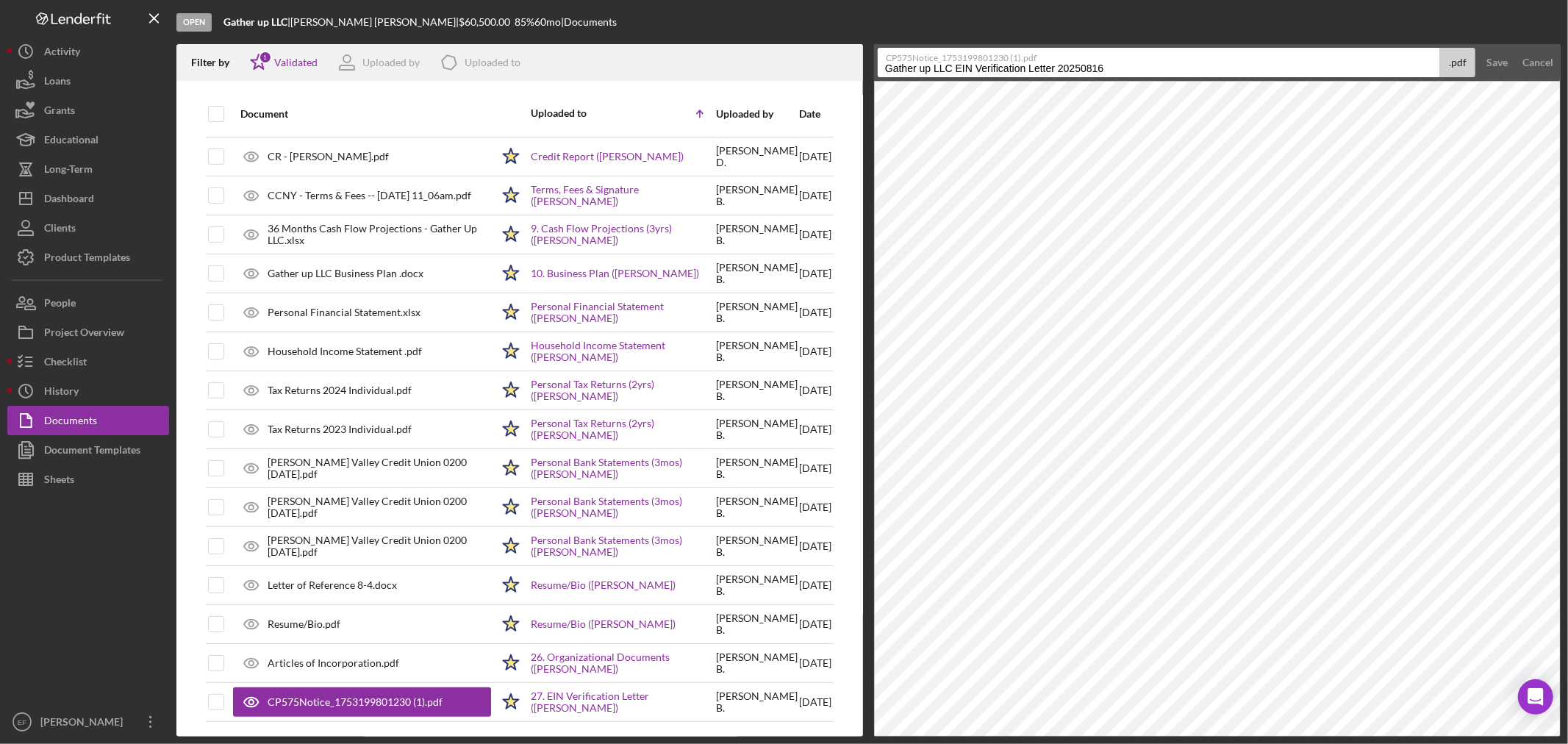
drag, startPoint x: 956, startPoint y: 67, endPoint x: 821, endPoint y: 86, distance: 136.3
click at [821, 86] on div "Filter by Icon/Star 1 Validated Uploaded by Icon/Product Uploaded to Document U…" at bounding box center [869, 390] width 1384 height 692
type input "EIN Verification Letter"
click at [1496, 57] on div "Save" at bounding box center [1497, 63] width 21 height 30
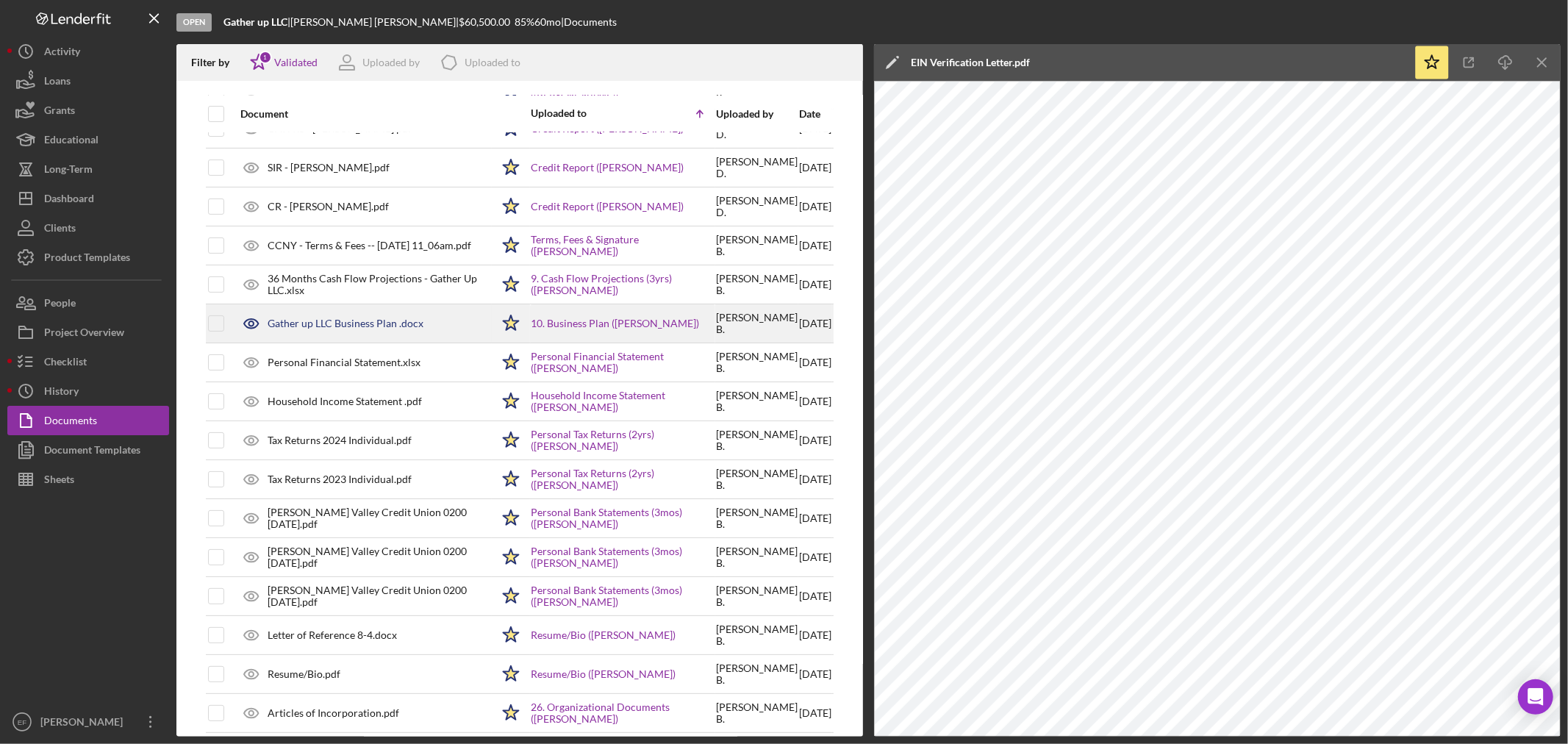
scroll to position [0, 0]
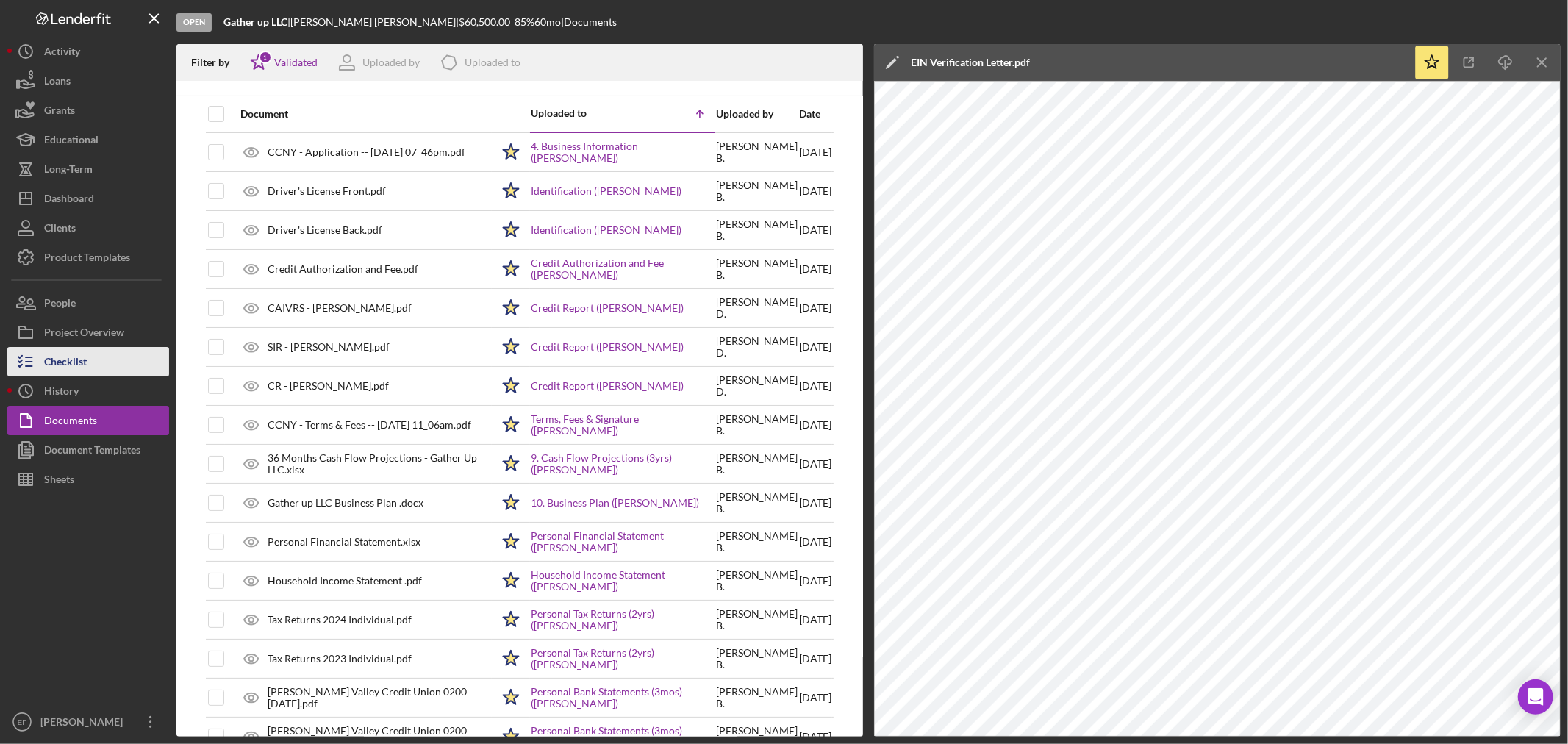
click at [71, 350] on div "Checklist" at bounding box center [65, 364] width 43 height 33
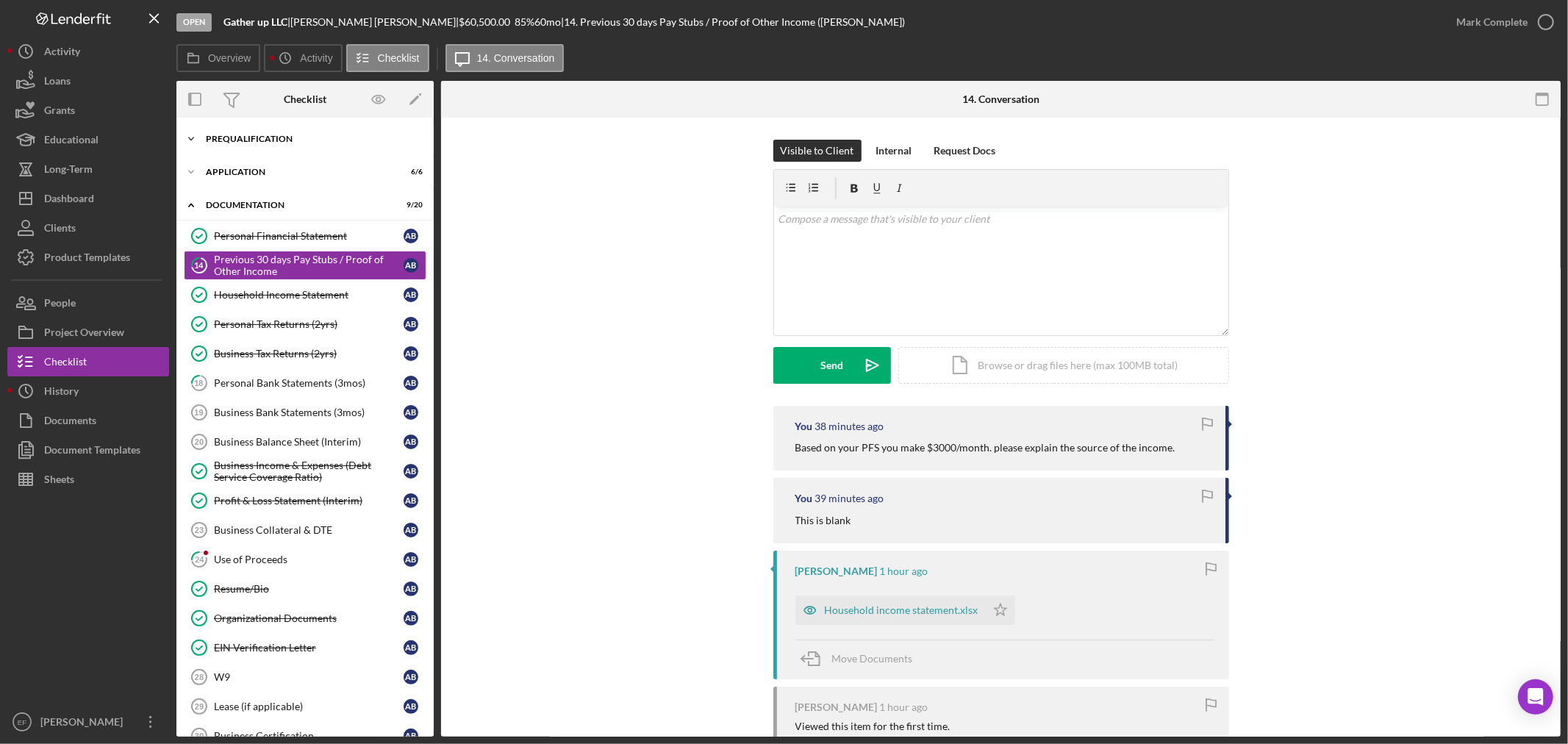
click at [229, 137] on div "Prequalification" at bounding box center [310, 139] width 210 height 9
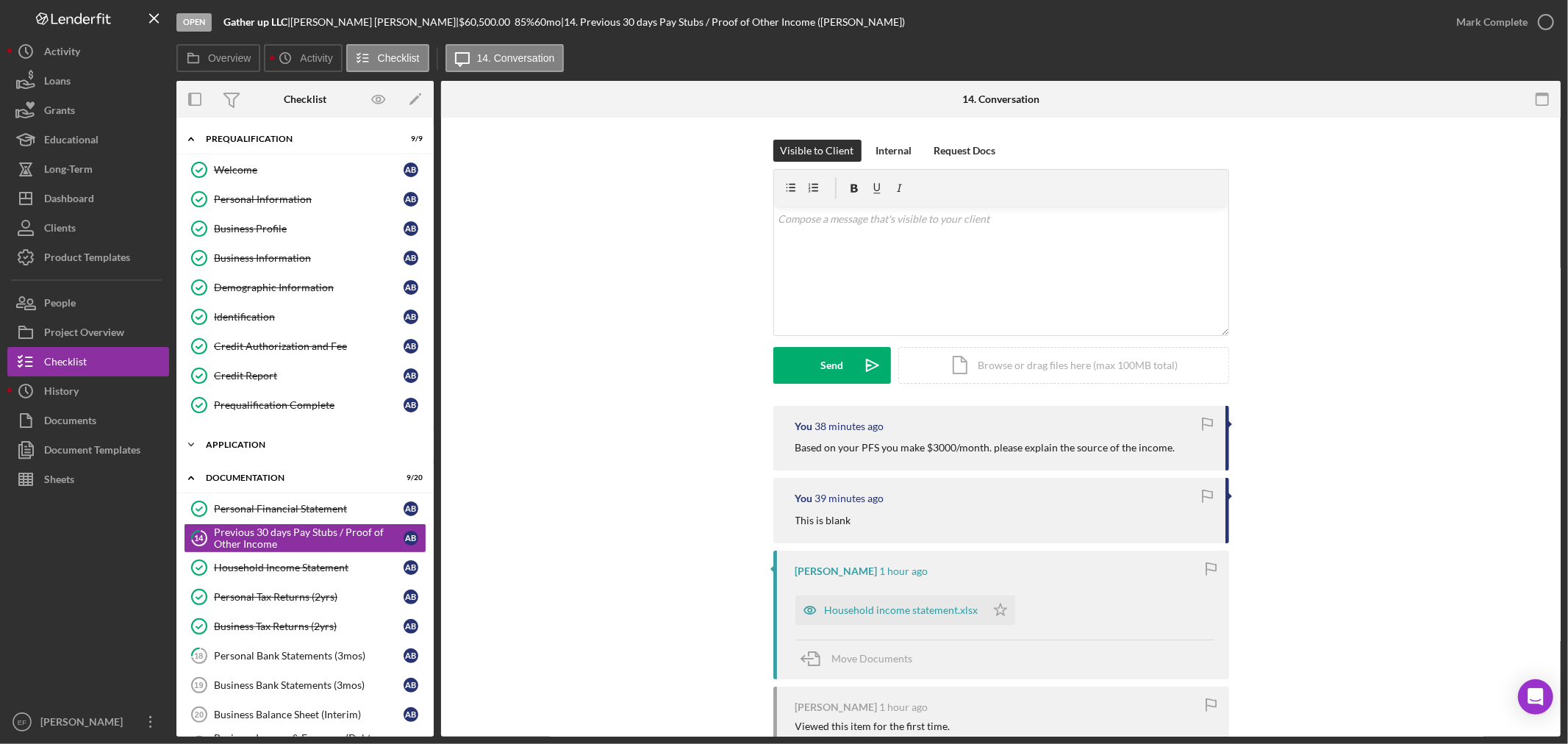
click at [232, 448] on div "Application" at bounding box center [310, 445] width 210 height 9
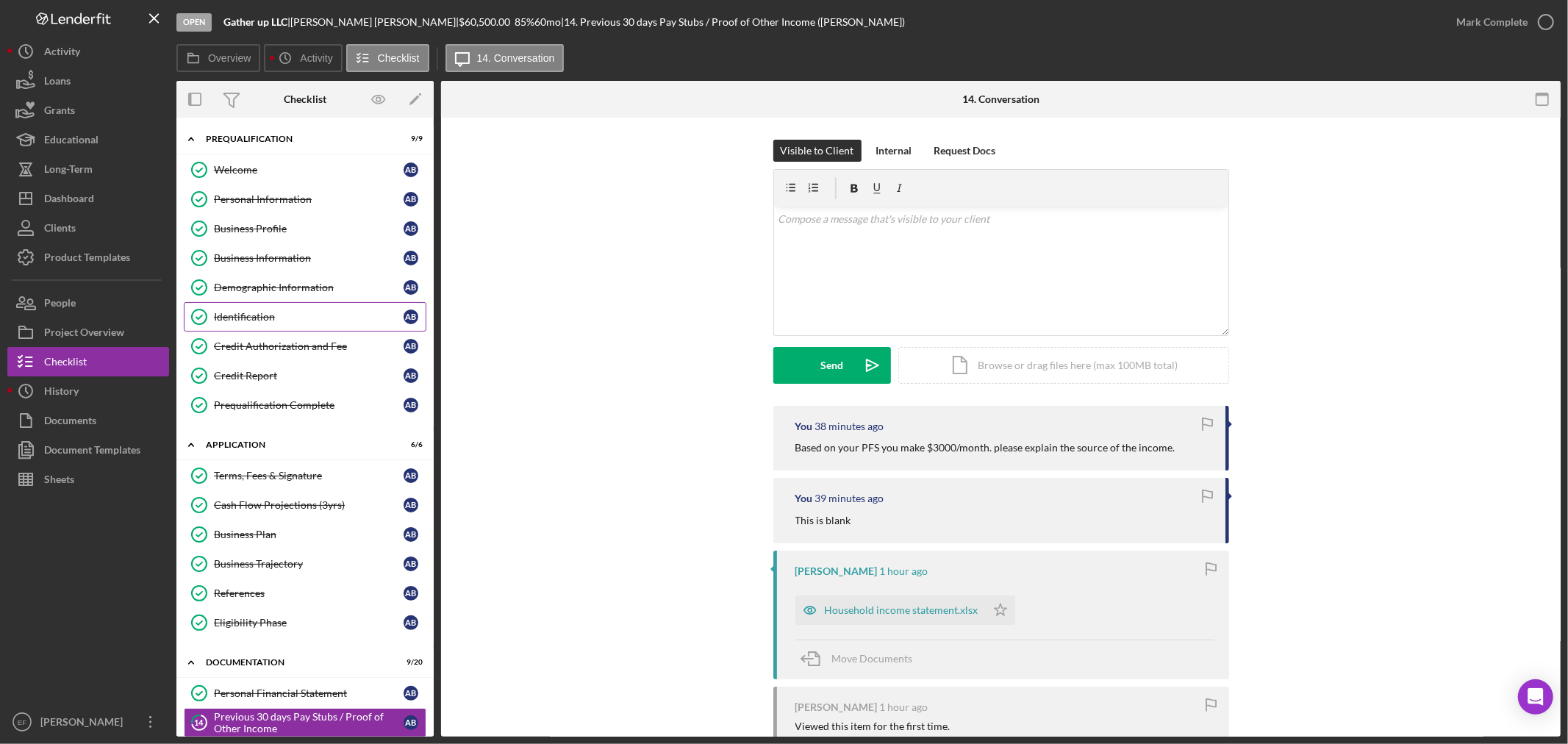
click at [276, 315] on div "Identification" at bounding box center [309, 316] width 190 height 11
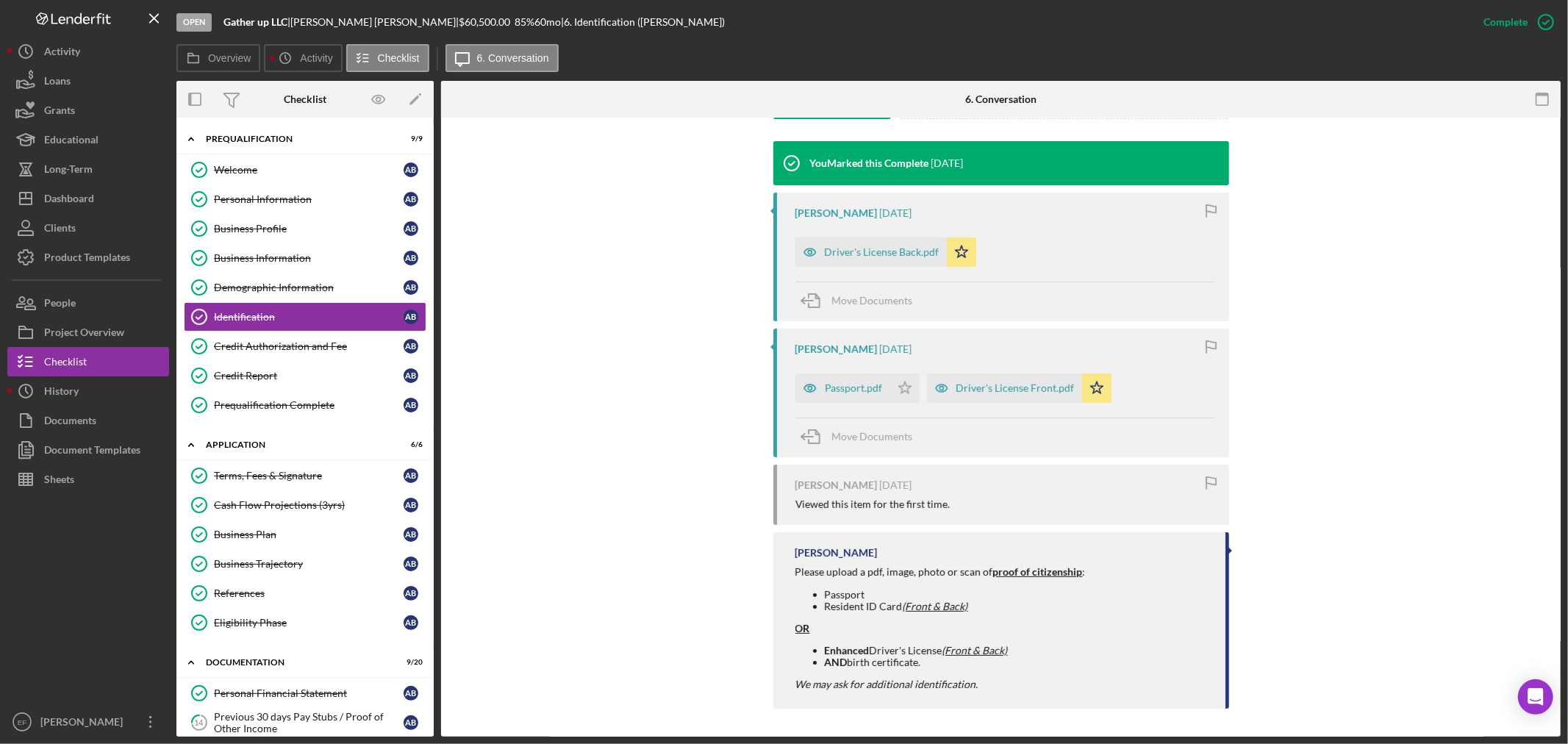
scroll to position [469, 0]
click at [862, 378] on div "Passport.pdf" at bounding box center [843, 387] width 94 height 30
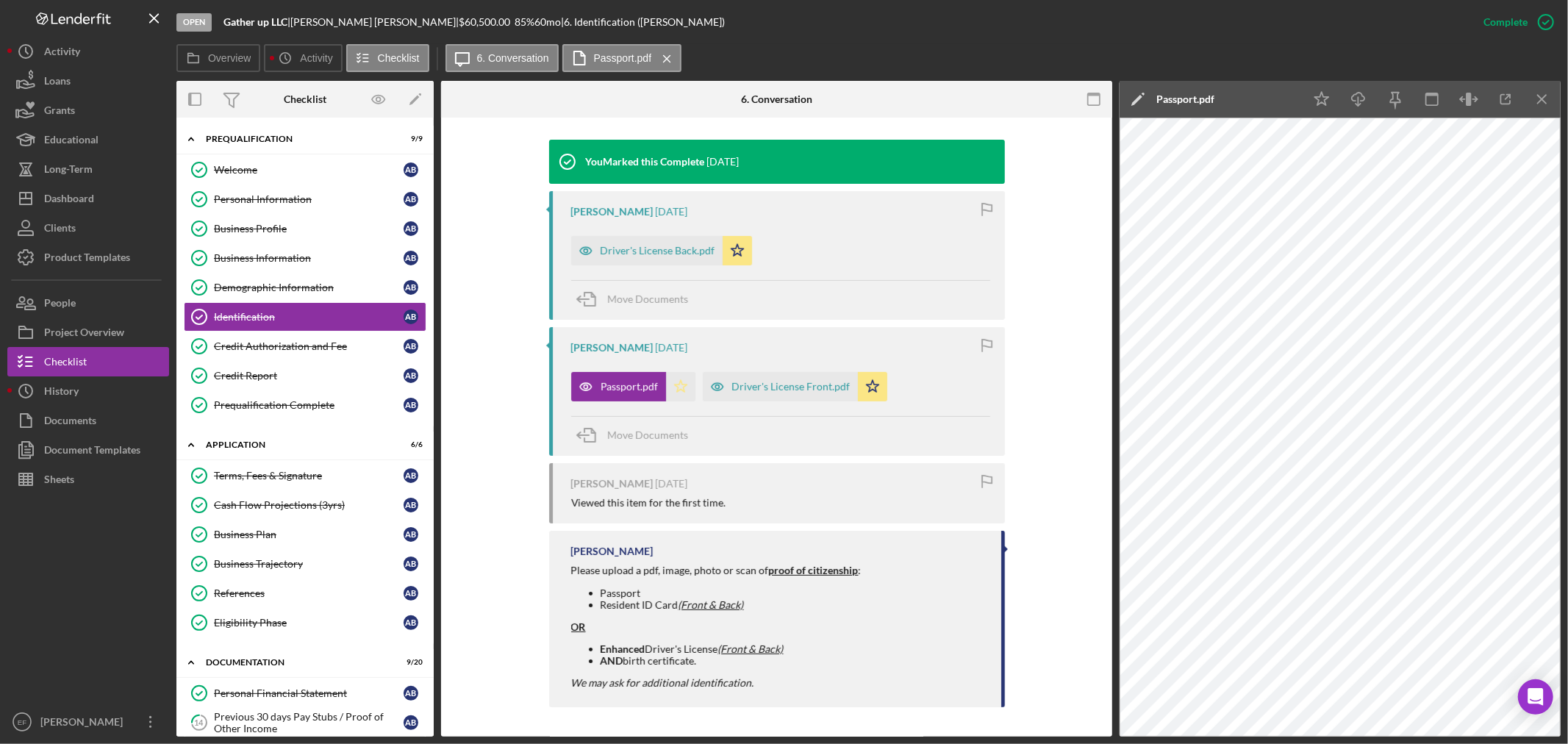
click at [678, 384] on icon "Icon/Star" at bounding box center [681, 387] width 30 height 30
click at [1360, 95] on icon "Icon/Download" at bounding box center [1359, 100] width 33 height 33
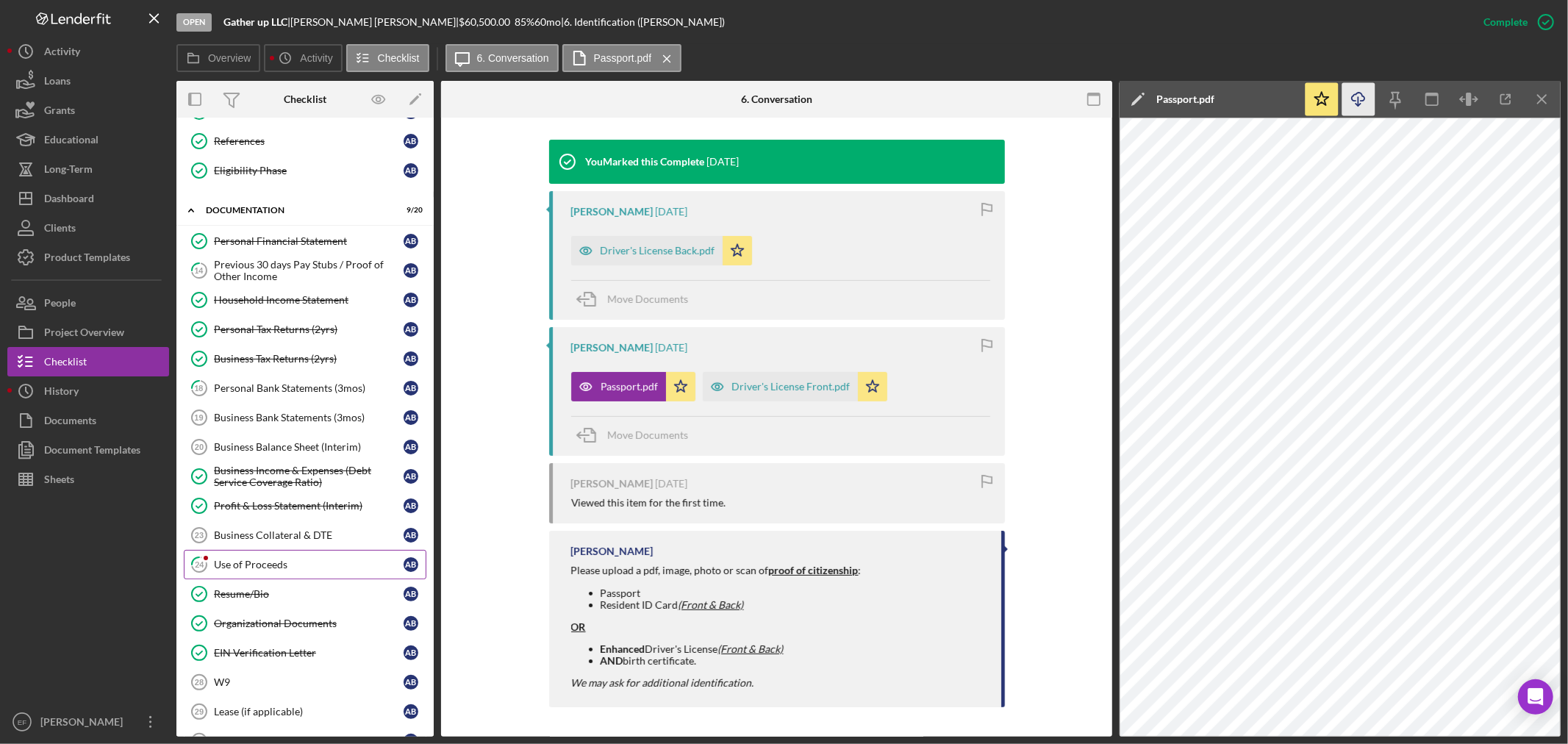
scroll to position [490, 0]
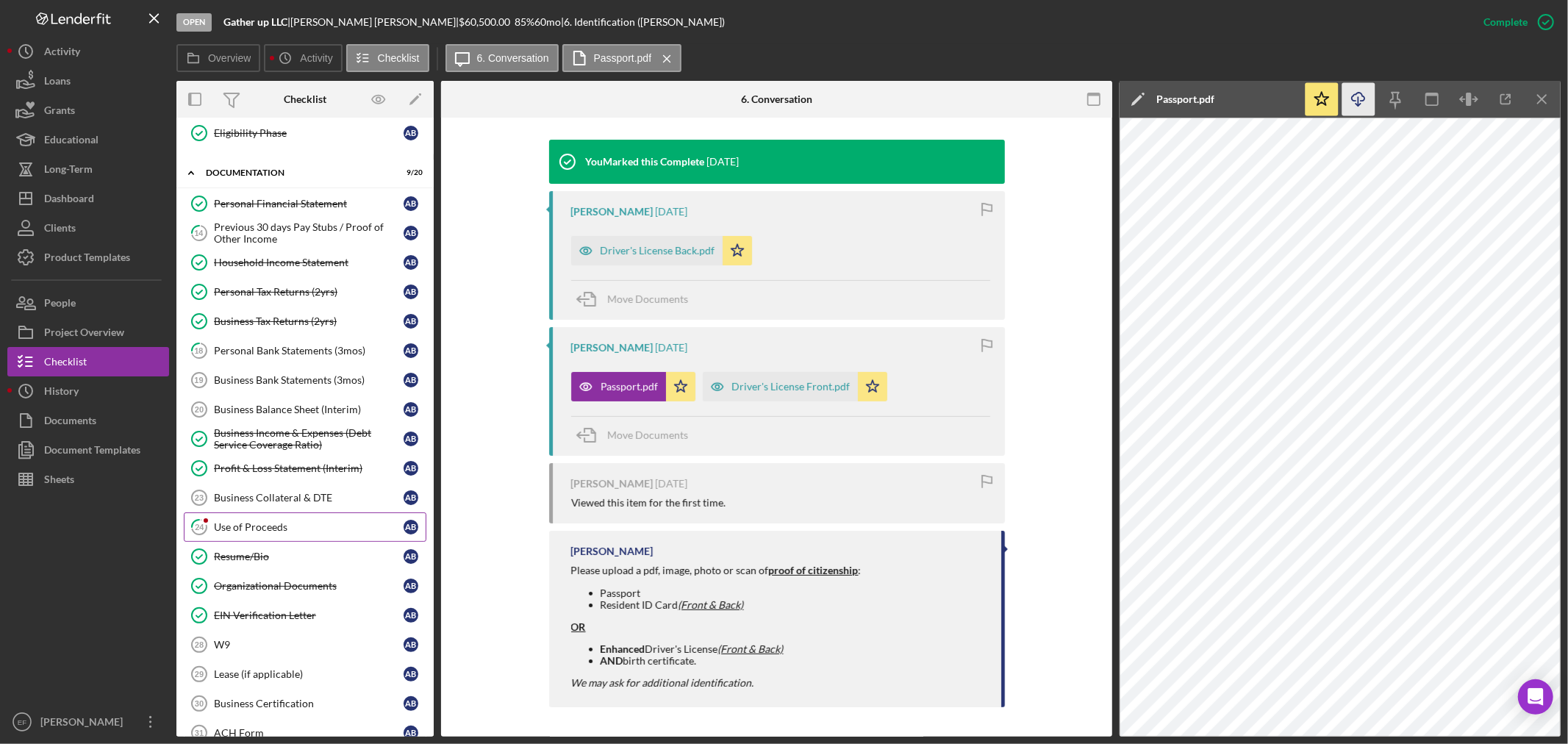
click at [295, 530] on div "Use of Proceeds" at bounding box center [309, 526] width 190 height 11
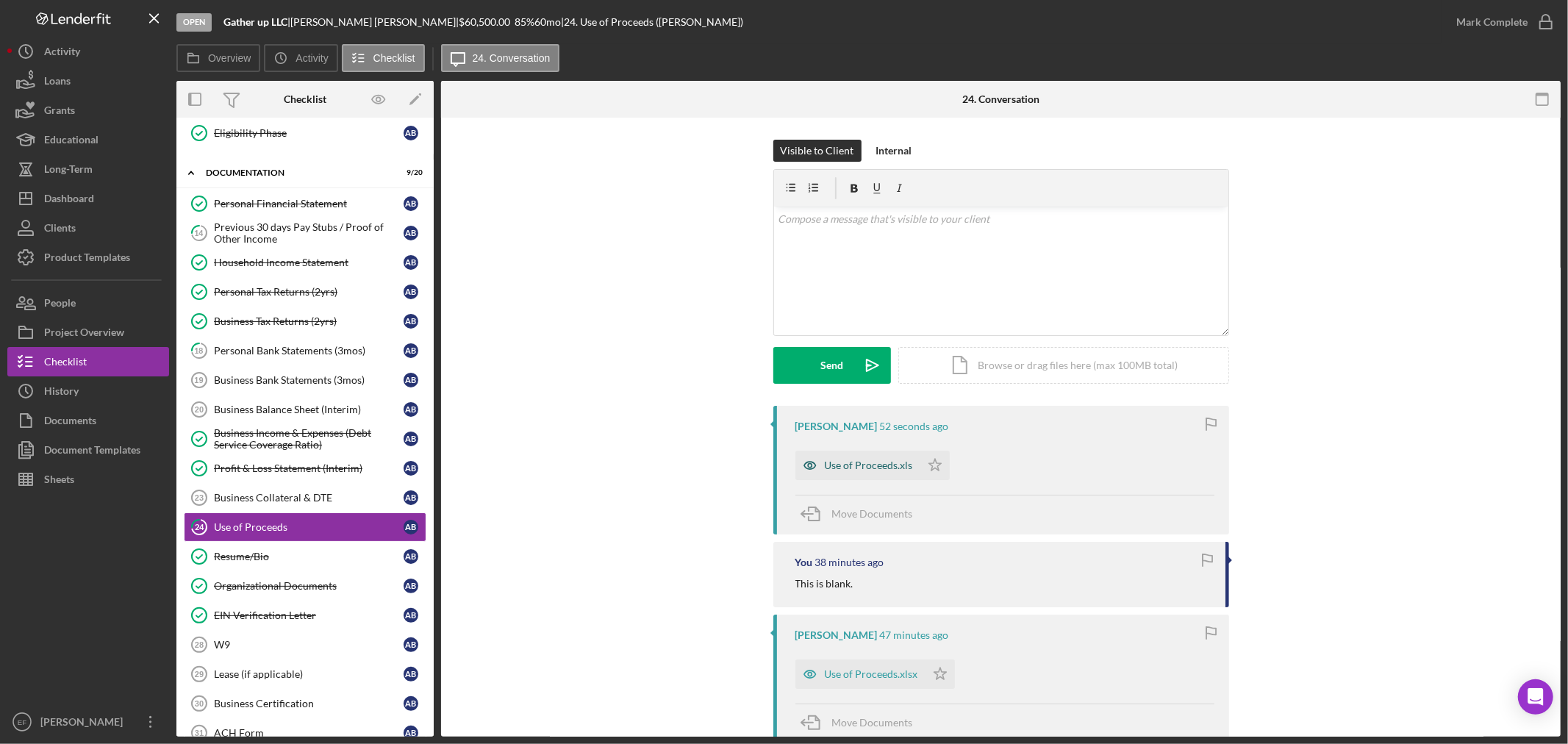
click at [860, 470] on div "Use of Proceeds.xls" at bounding box center [869, 465] width 88 height 11
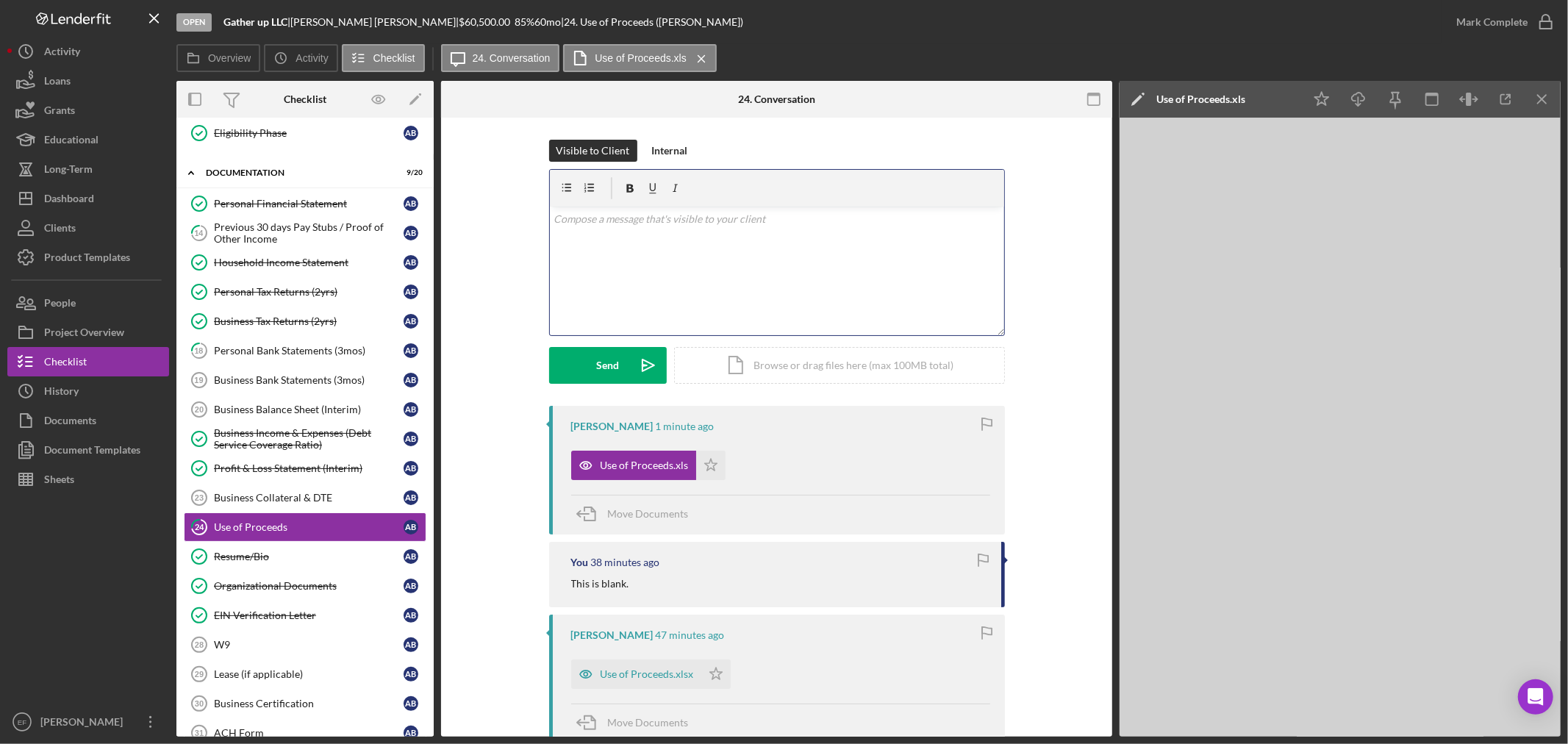
drag, startPoint x: 613, startPoint y: 238, endPoint x: 647, endPoint y: 261, distance: 41.0
click at [614, 238] on div "v Color teal Color pink Remove color Add row above Add row below Add column bef…" at bounding box center [777, 270] width 454 height 129
click at [613, 368] on div "Send" at bounding box center [607, 365] width 23 height 37
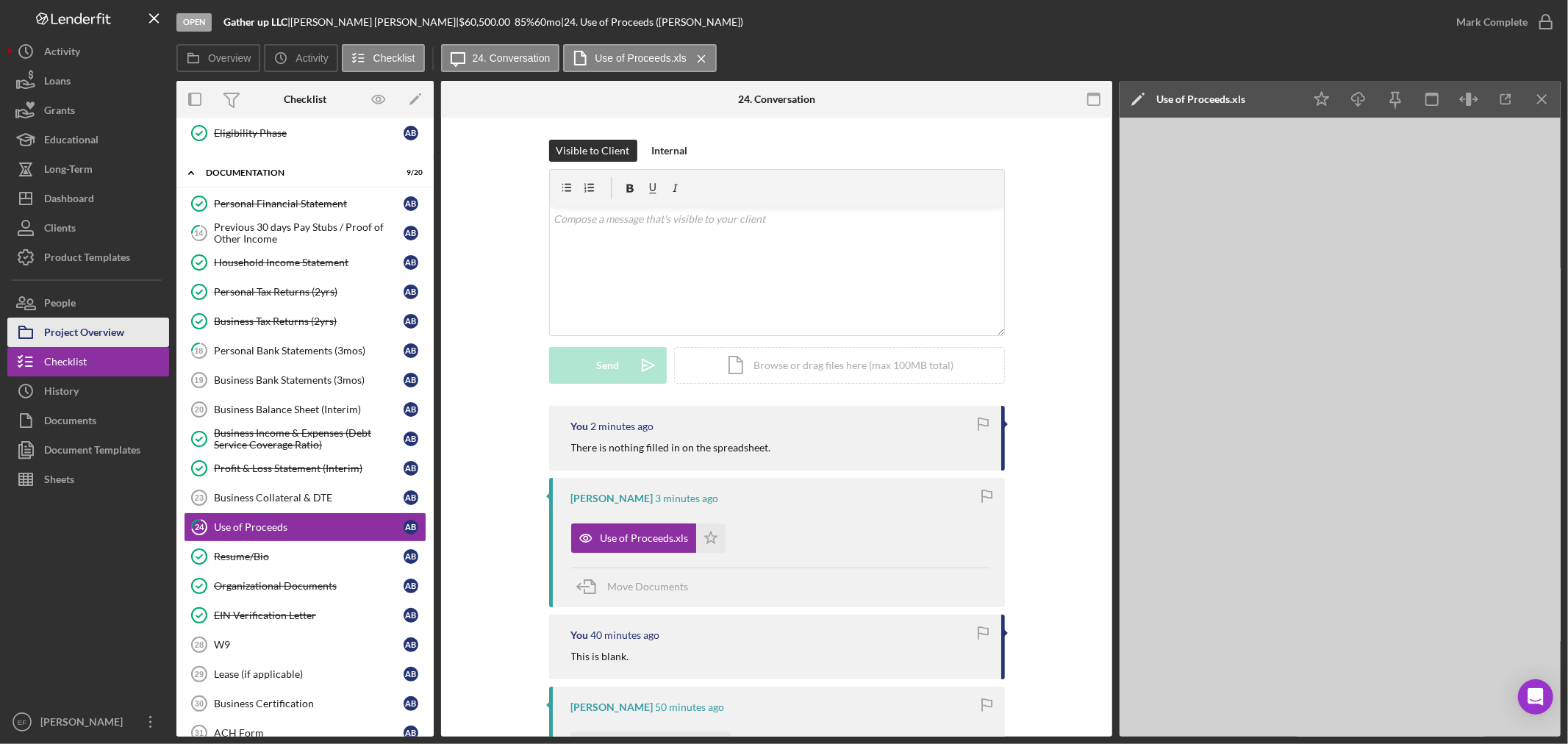
click at [95, 339] on div "Project Overview" at bounding box center [84, 334] width 80 height 33
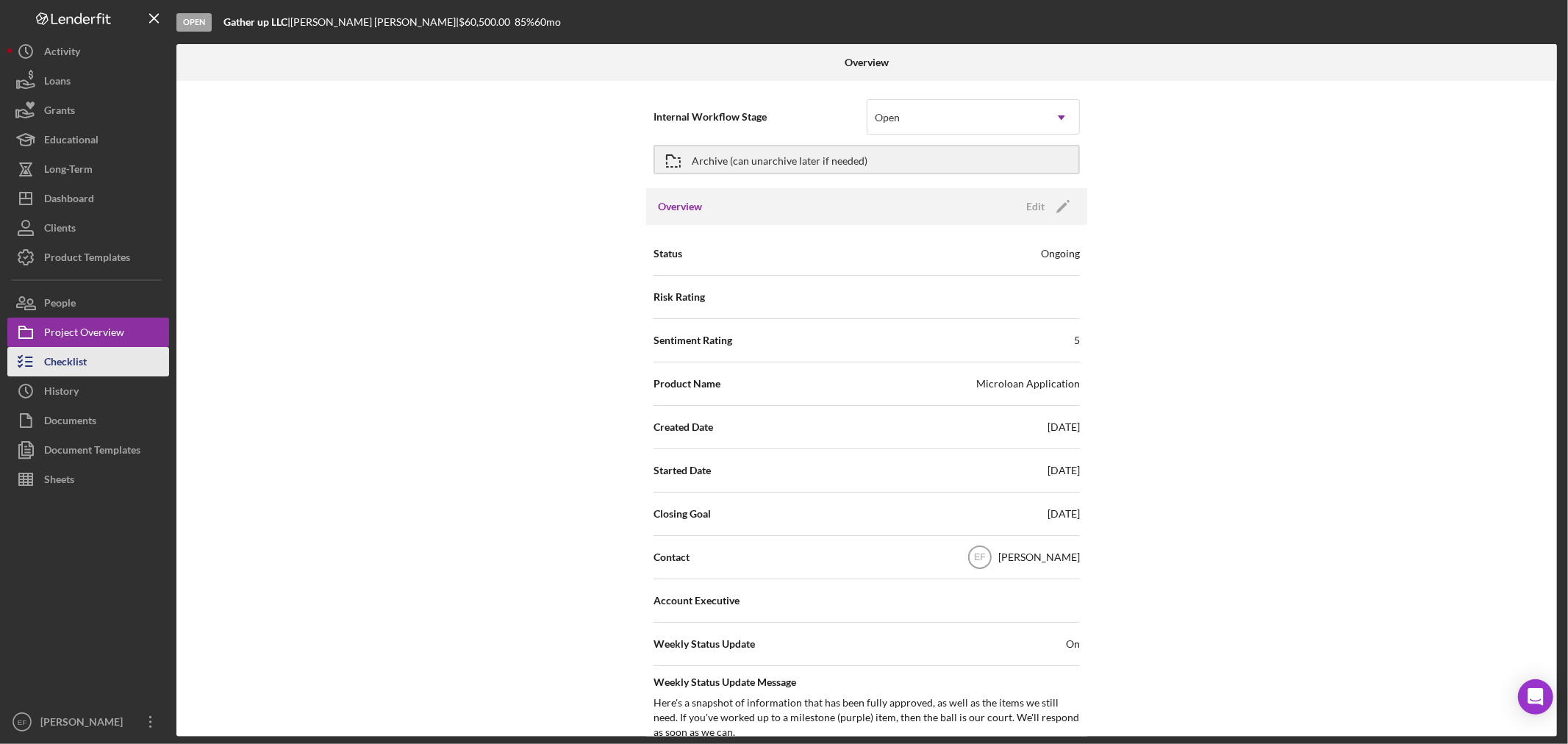
click at [88, 363] on button "Checklist" at bounding box center [87, 362] width 162 height 30
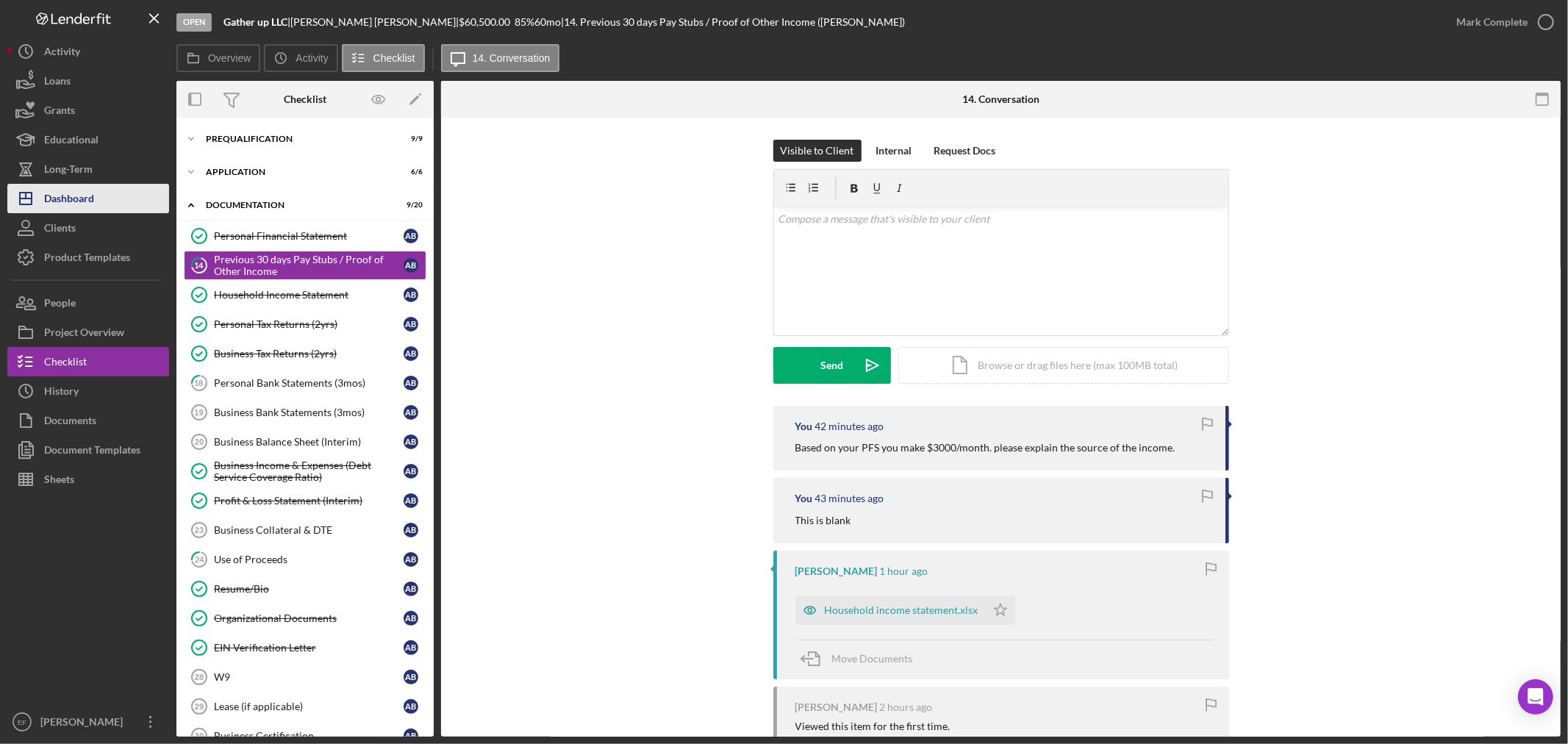
click at [77, 197] on div "Dashboard" at bounding box center [68, 200] width 50 height 33
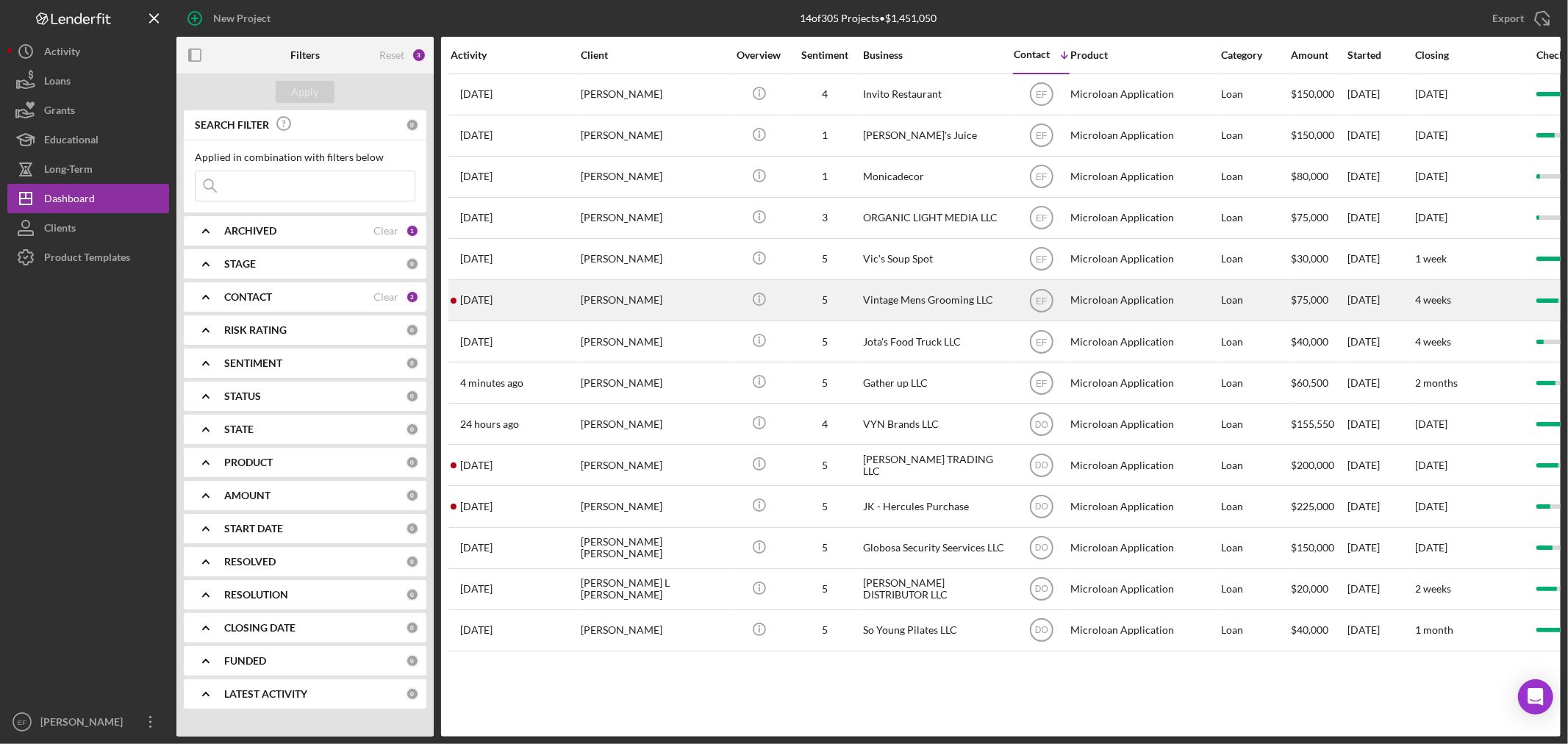
click at [638, 298] on div "[PERSON_NAME]" at bounding box center [654, 300] width 147 height 39
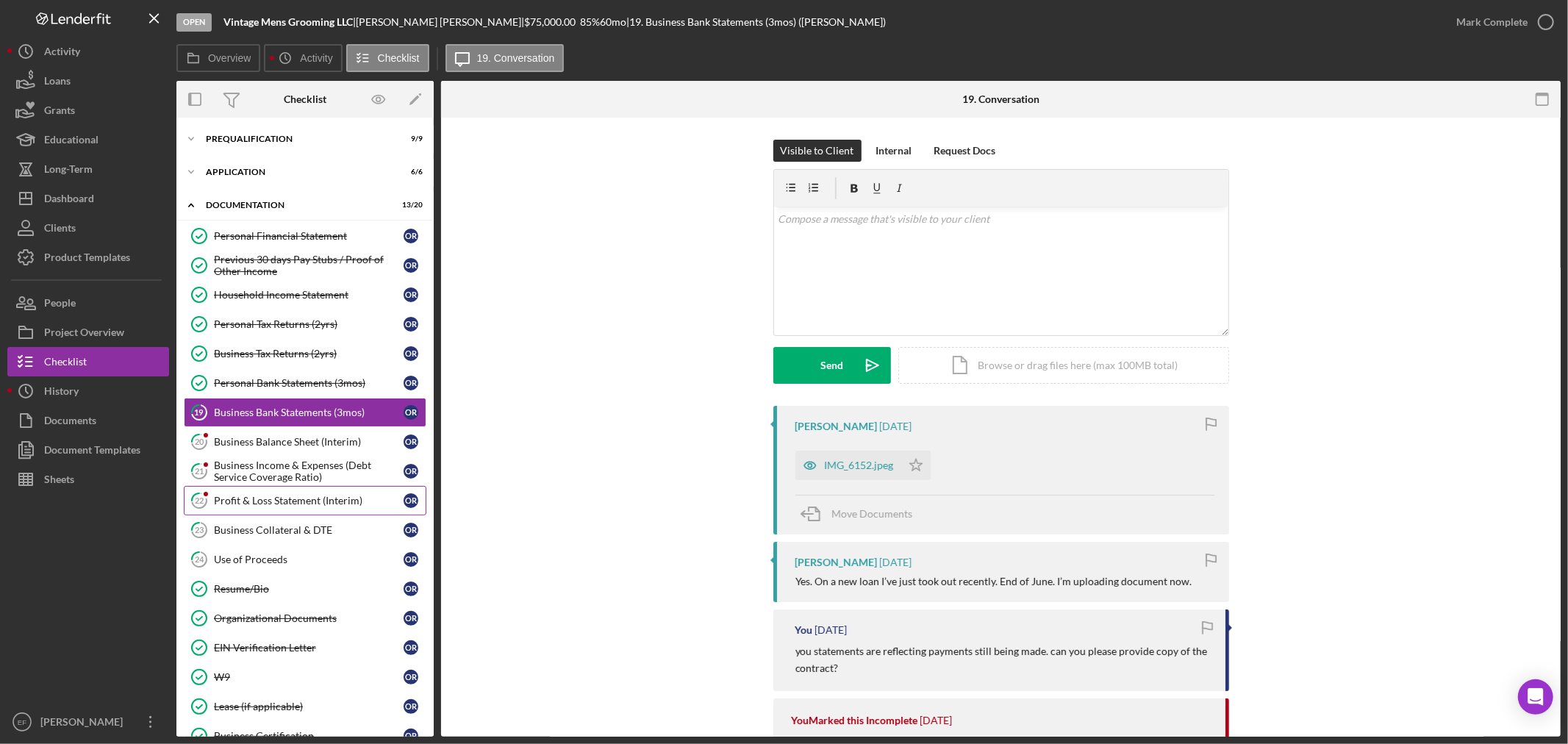
click at [253, 493] on link "22 Profit & Loss Statement (Interim) O R" at bounding box center [305, 501] width 243 height 30
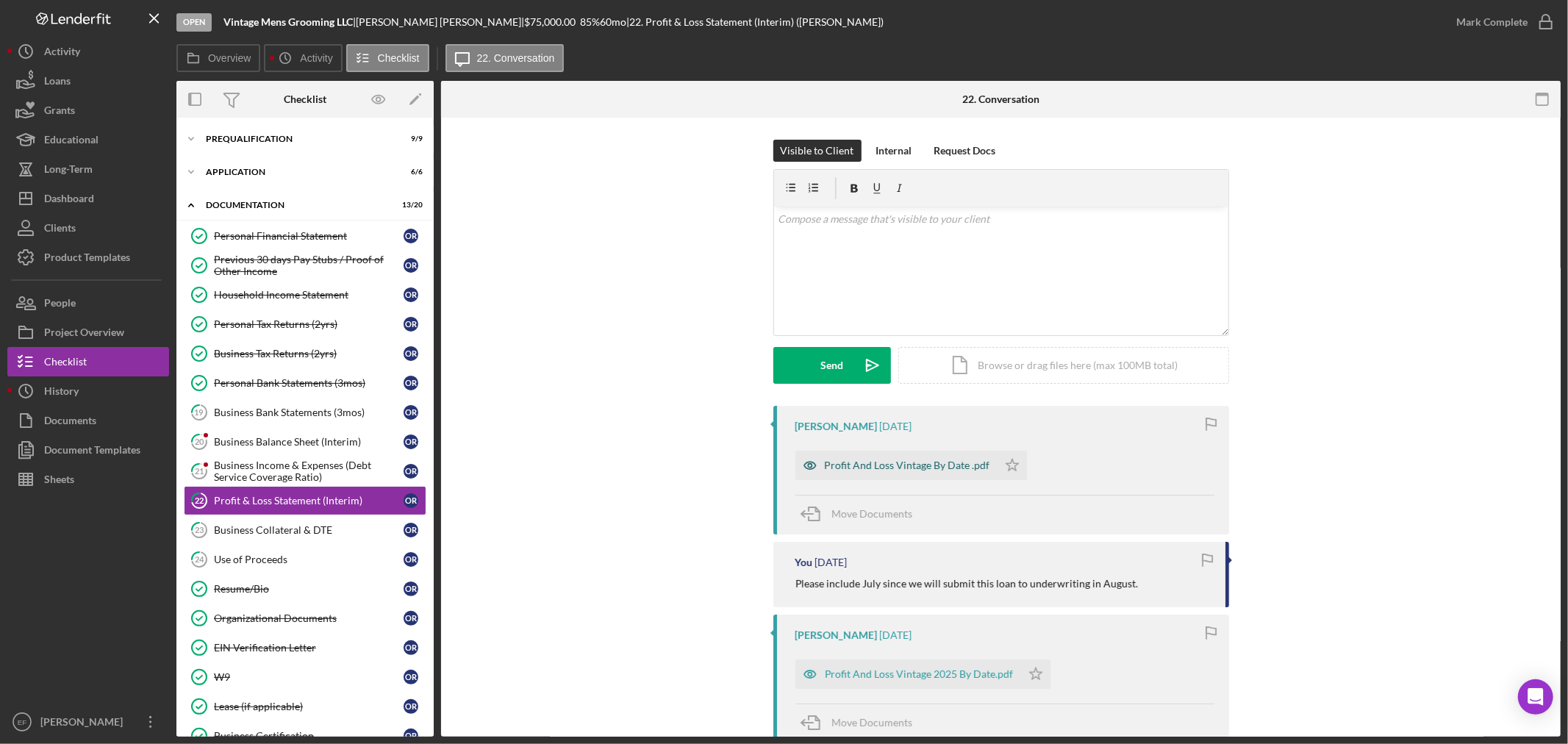
click at [899, 467] on div "Profit And Loss Vintage By Date .pdf" at bounding box center [907, 465] width 165 height 11
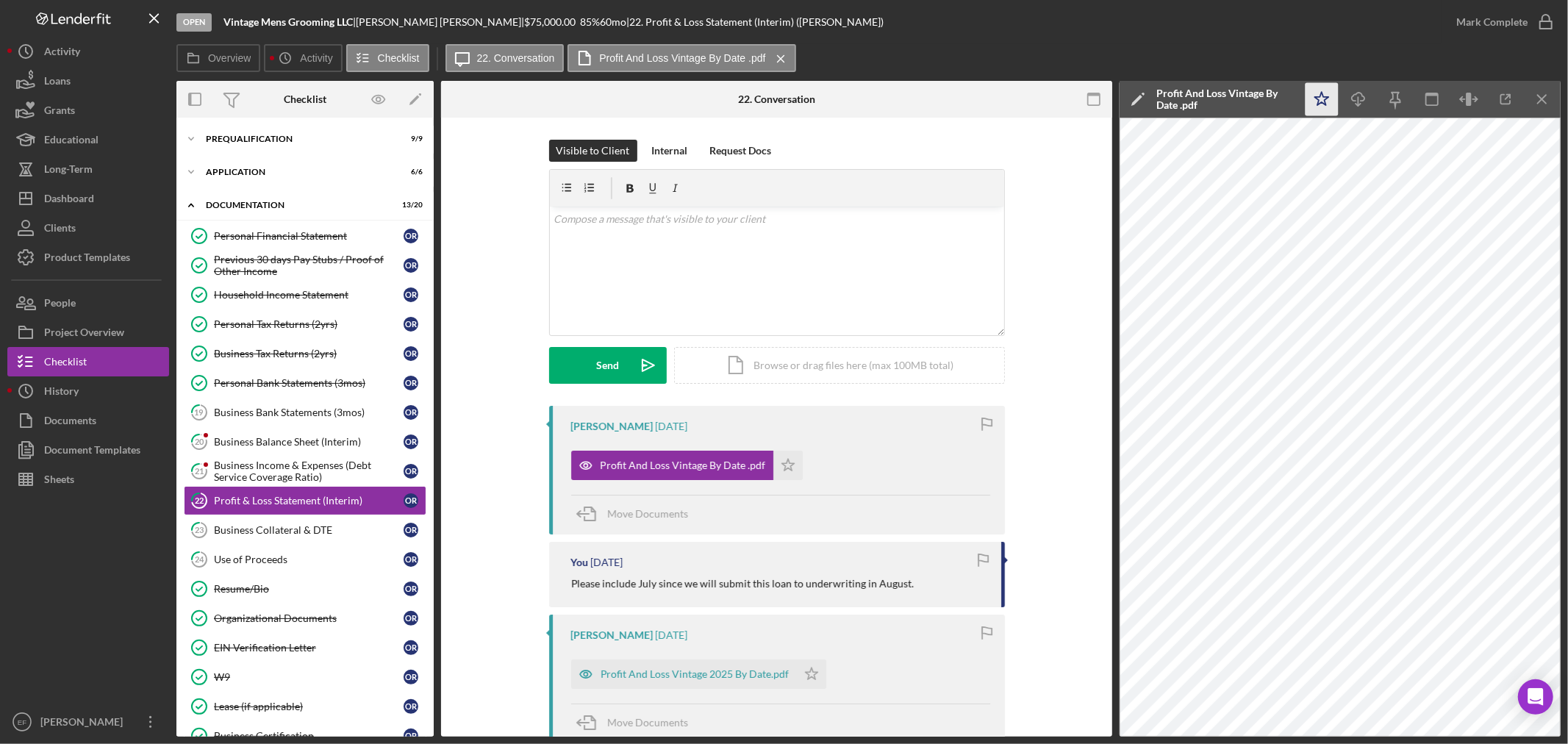
click at [1320, 95] on icon "Icon/Star" at bounding box center [1322, 100] width 33 height 33
click at [240, 470] on div "Business Income & Expenses (Debt Service Coverage Ratio)" at bounding box center [309, 471] width 190 height 24
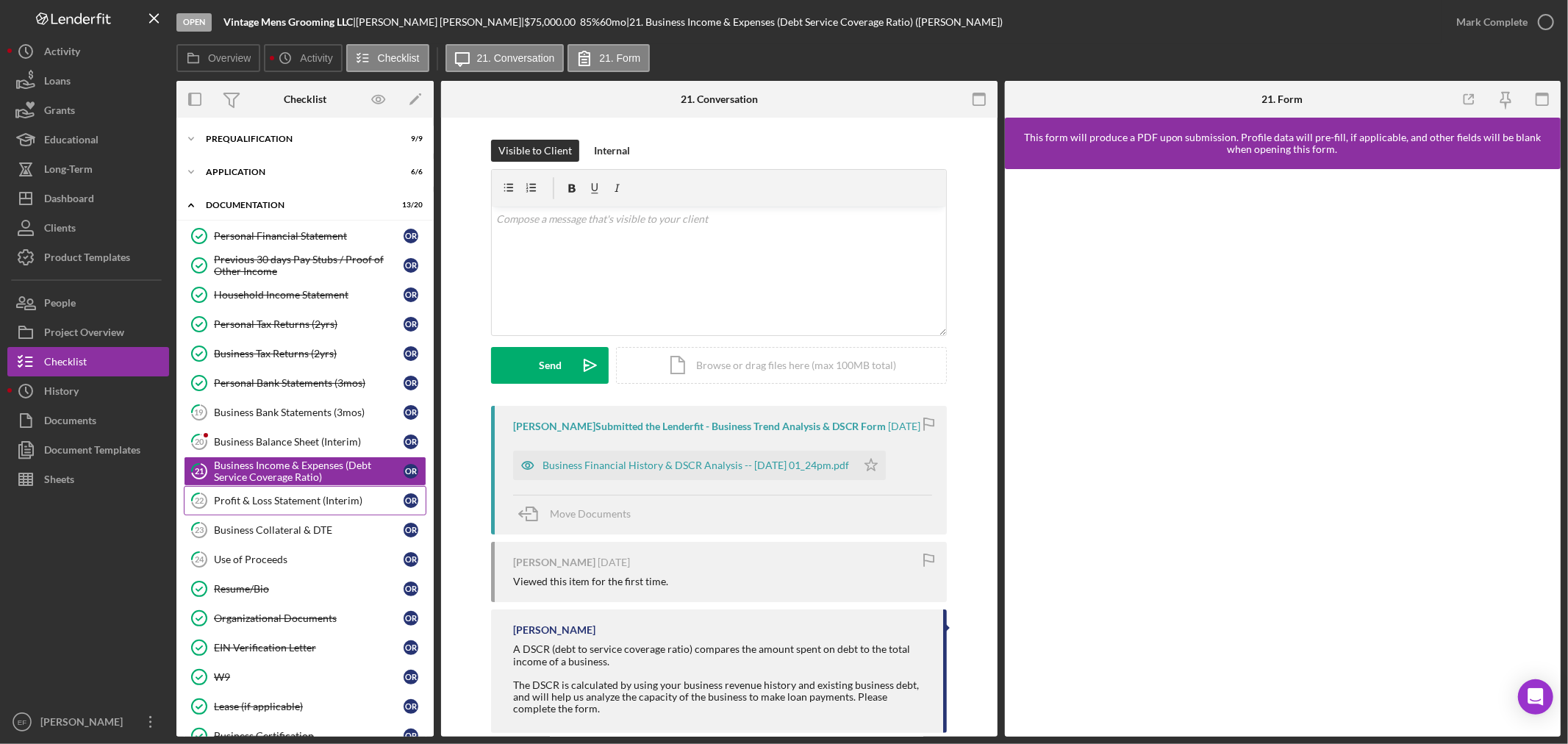
click at [253, 500] on div "Profit & Loss Statement (Interim)" at bounding box center [309, 500] width 190 height 11
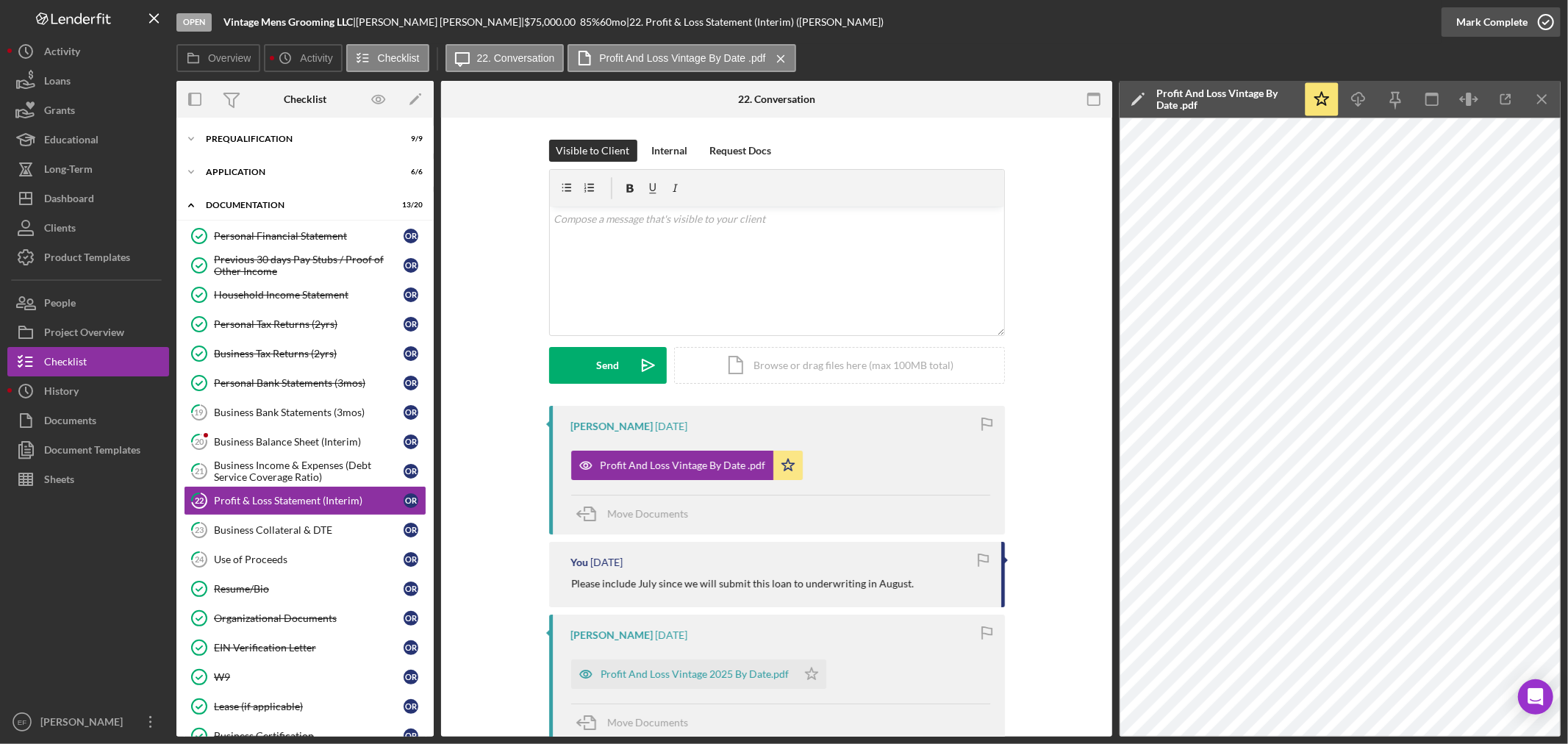
click at [1502, 25] on div "Mark Complete" at bounding box center [1492, 22] width 72 height 30
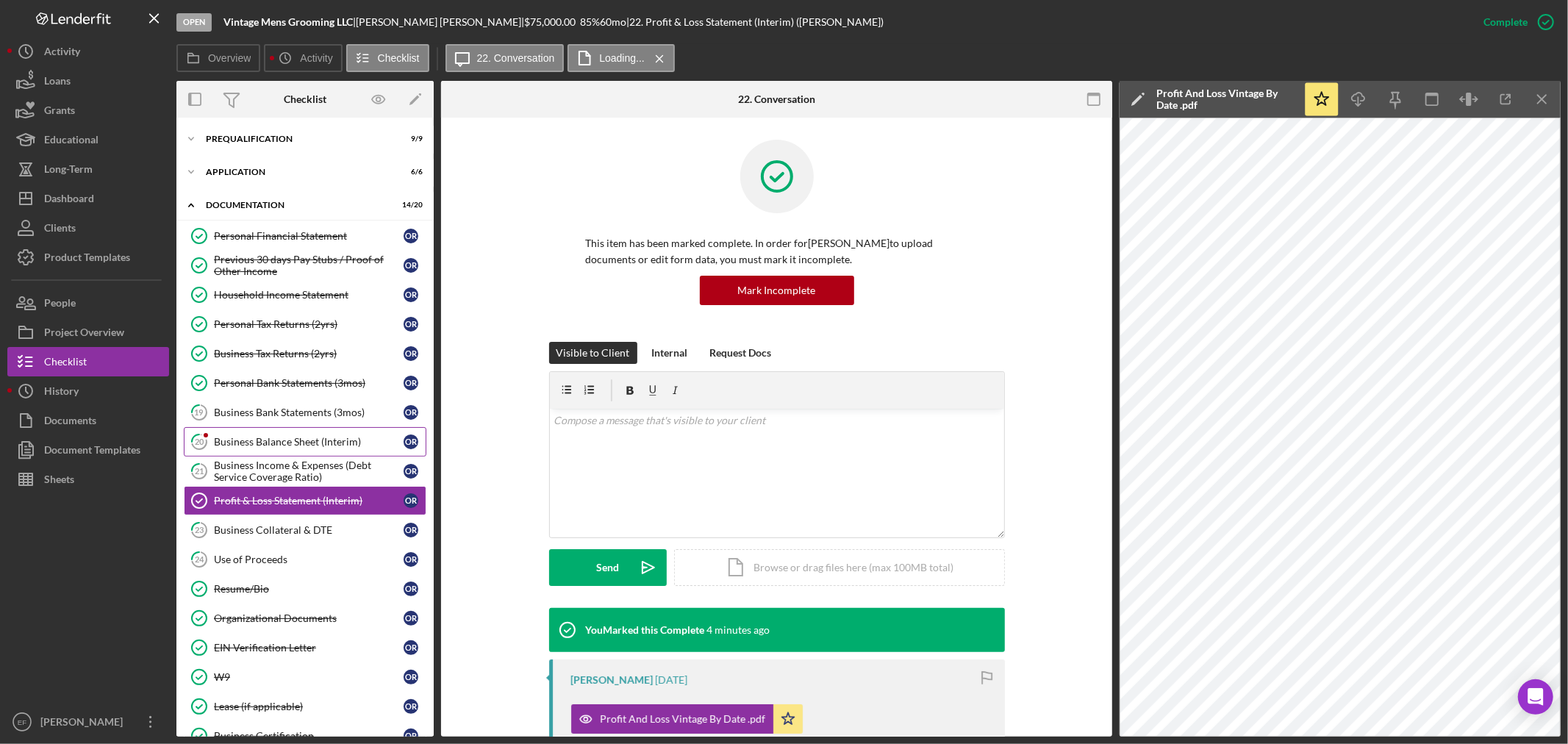
click at [240, 437] on div "Business Balance Sheet (Interim)" at bounding box center [309, 442] width 190 height 11
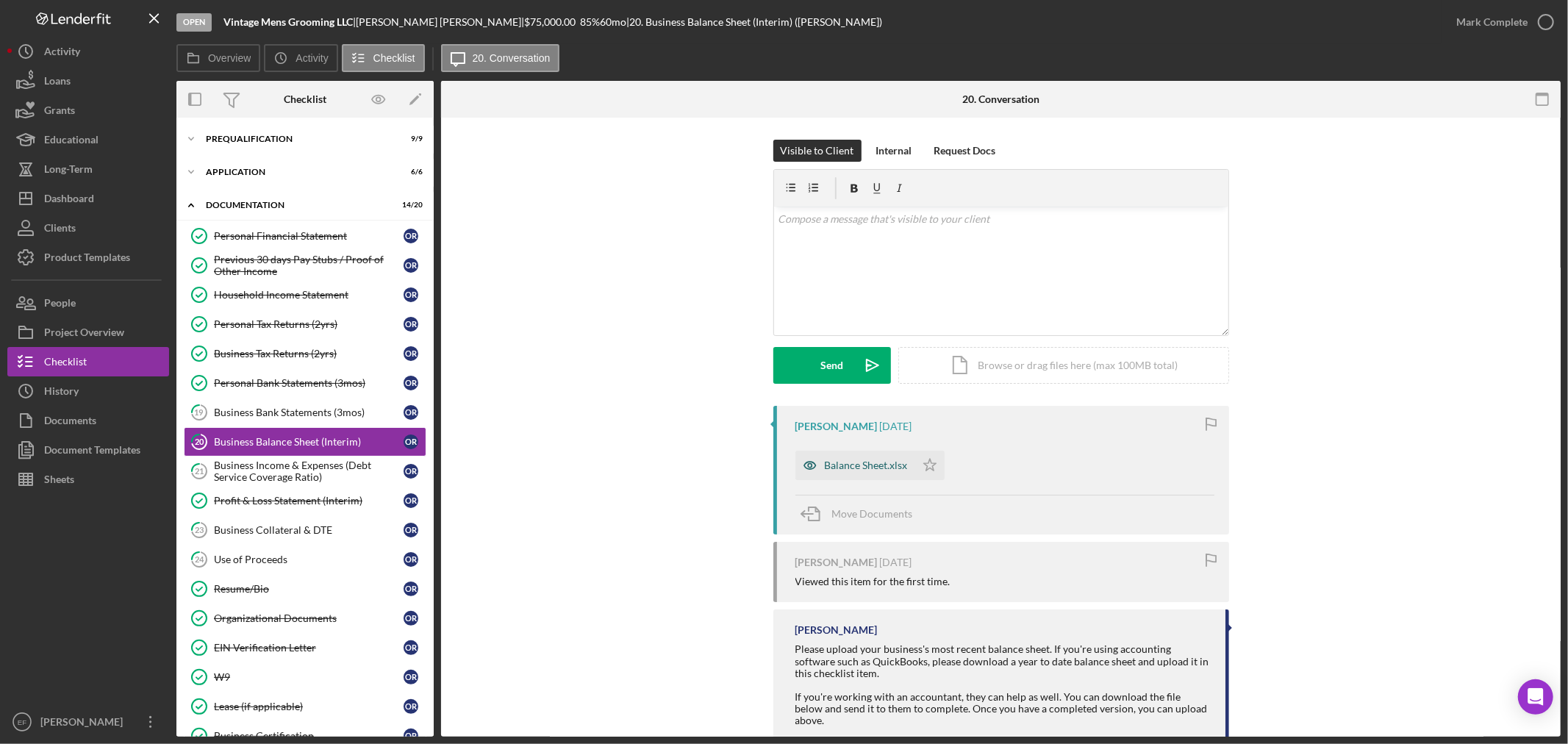
click at [844, 466] on div "Balance Sheet.xlsx" at bounding box center [866, 465] width 83 height 11
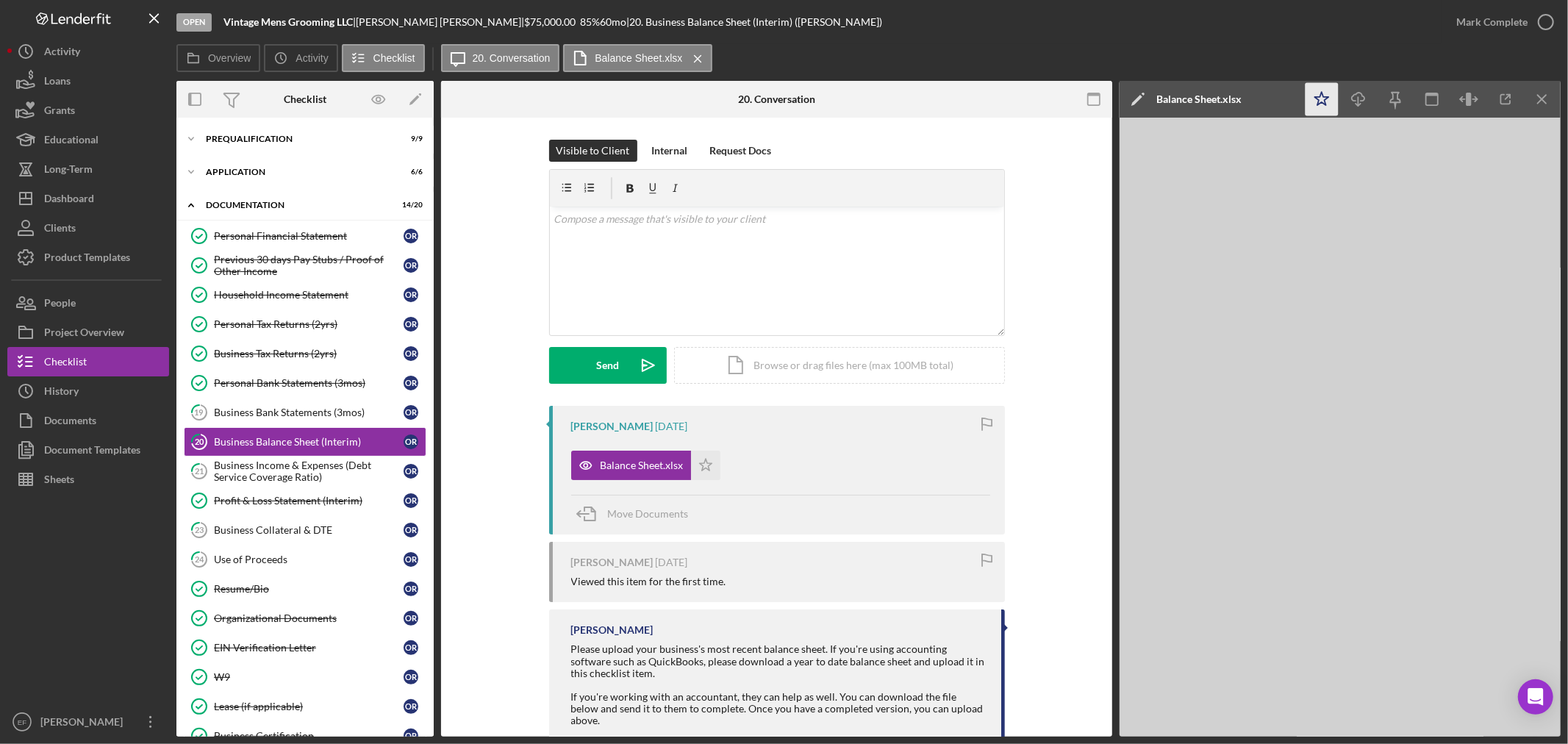
click at [1312, 97] on icon "Icon/Star" at bounding box center [1322, 100] width 33 height 33
click at [1498, 19] on div "Mark Complete" at bounding box center [1492, 22] width 72 height 30
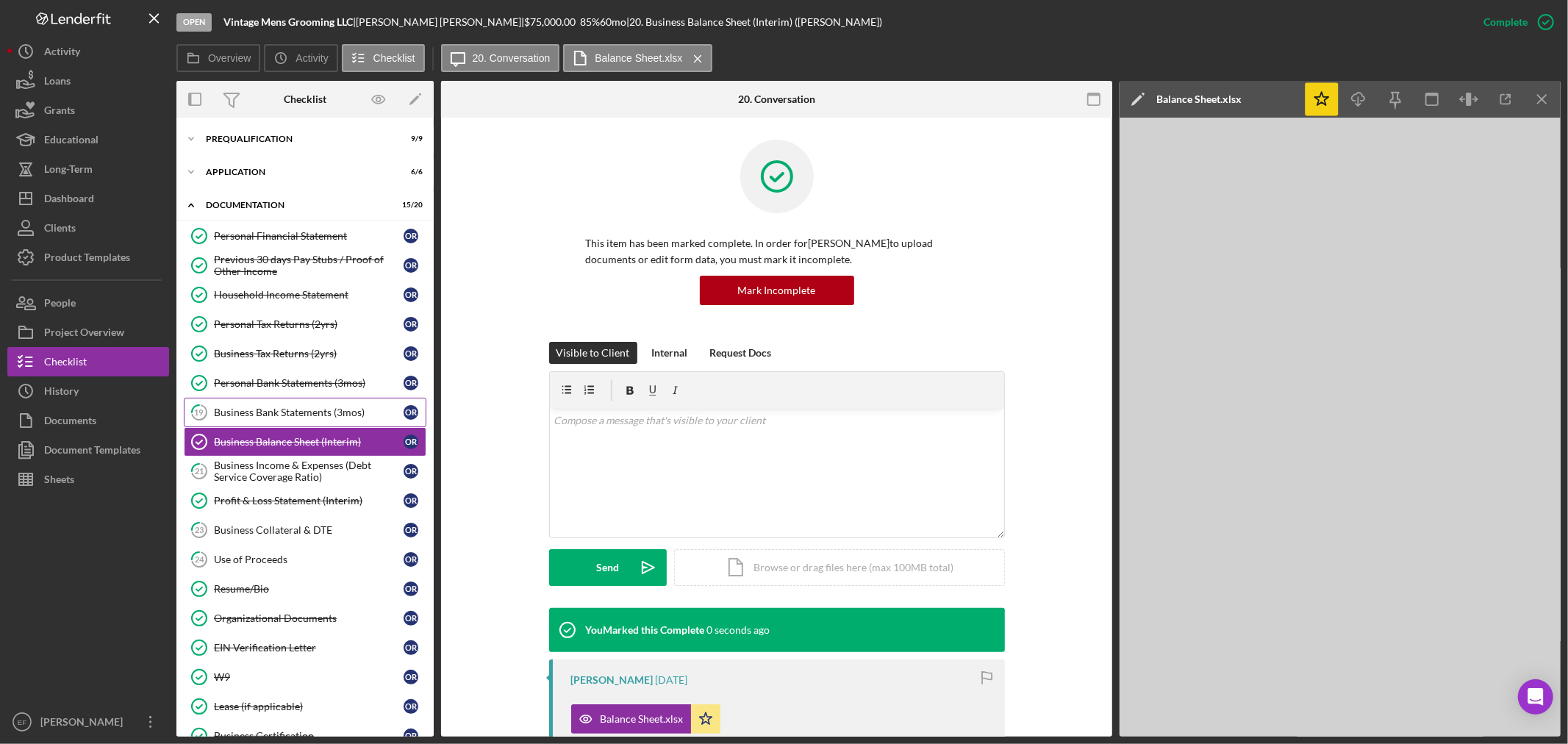
click at [261, 417] on div "Business Bank Statements (3mos)" at bounding box center [309, 412] width 190 height 11
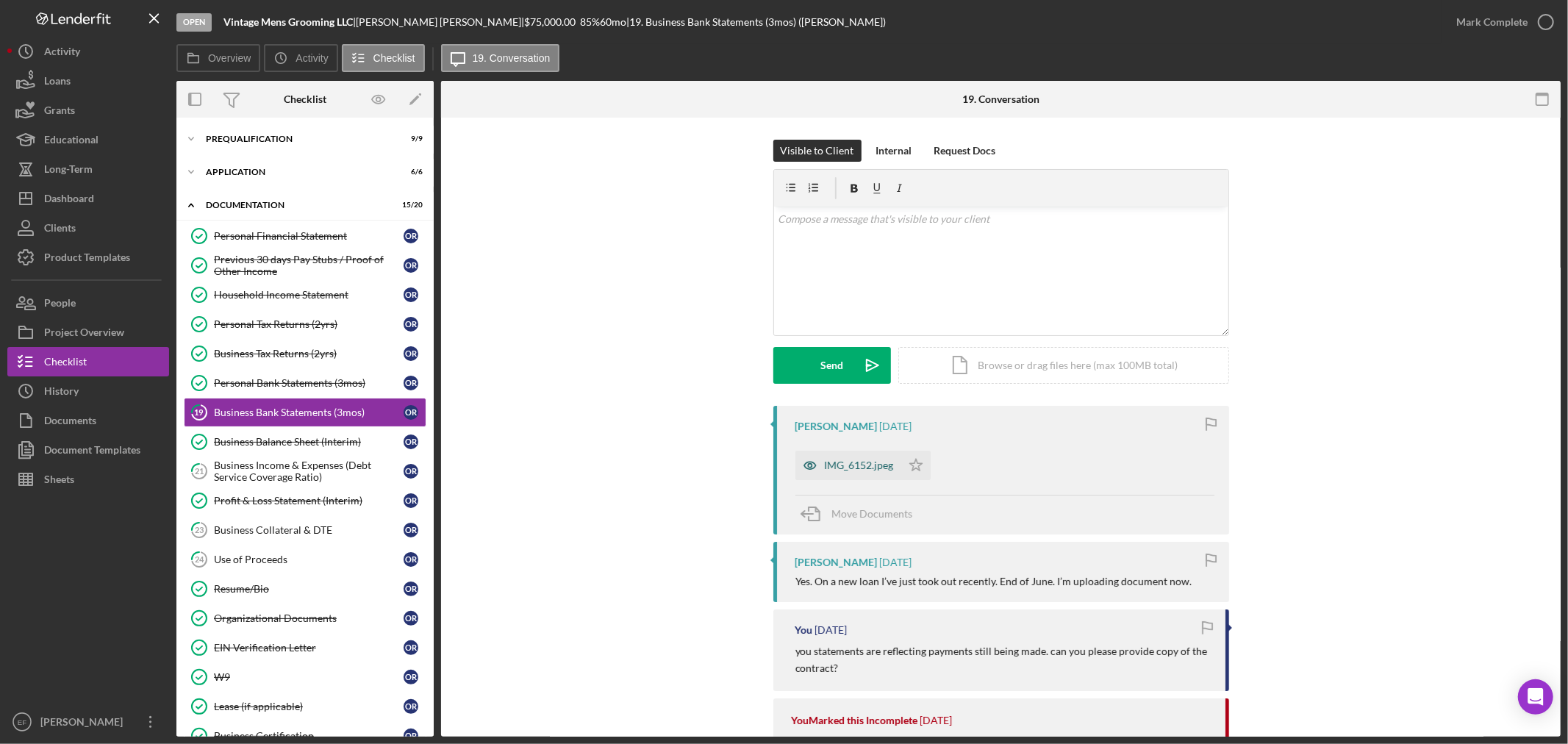
click at [865, 462] on div "IMG_6152.jpeg" at bounding box center [859, 465] width 69 height 11
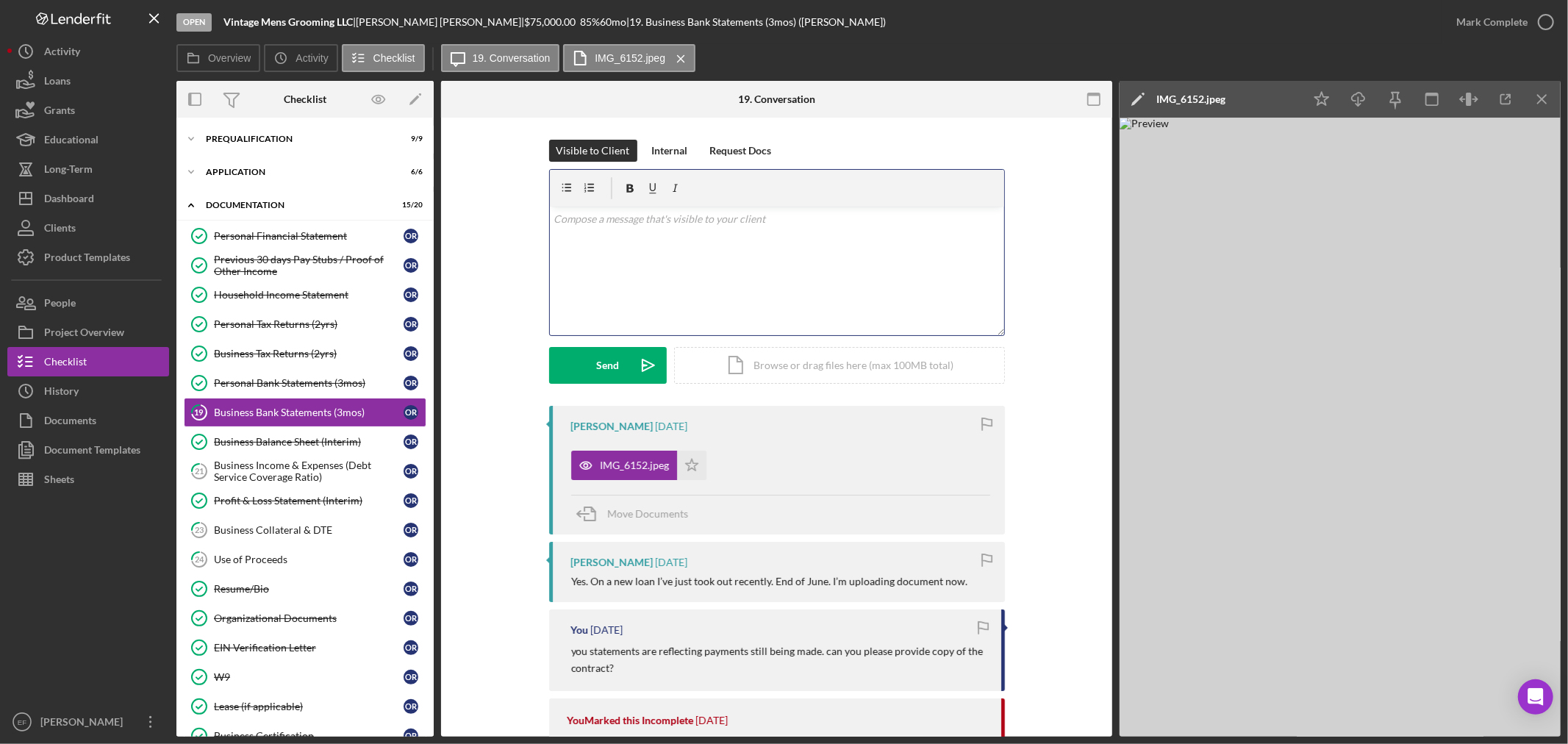
click at [660, 284] on div "v Color teal Color pink Remove color Add row above Add row below Add column bef…" at bounding box center [777, 270] width 454 height 129
click at [275, 386] on div "Personal Bank Statements (3mos)" at bounding box center [309, 382] width 190 height 11
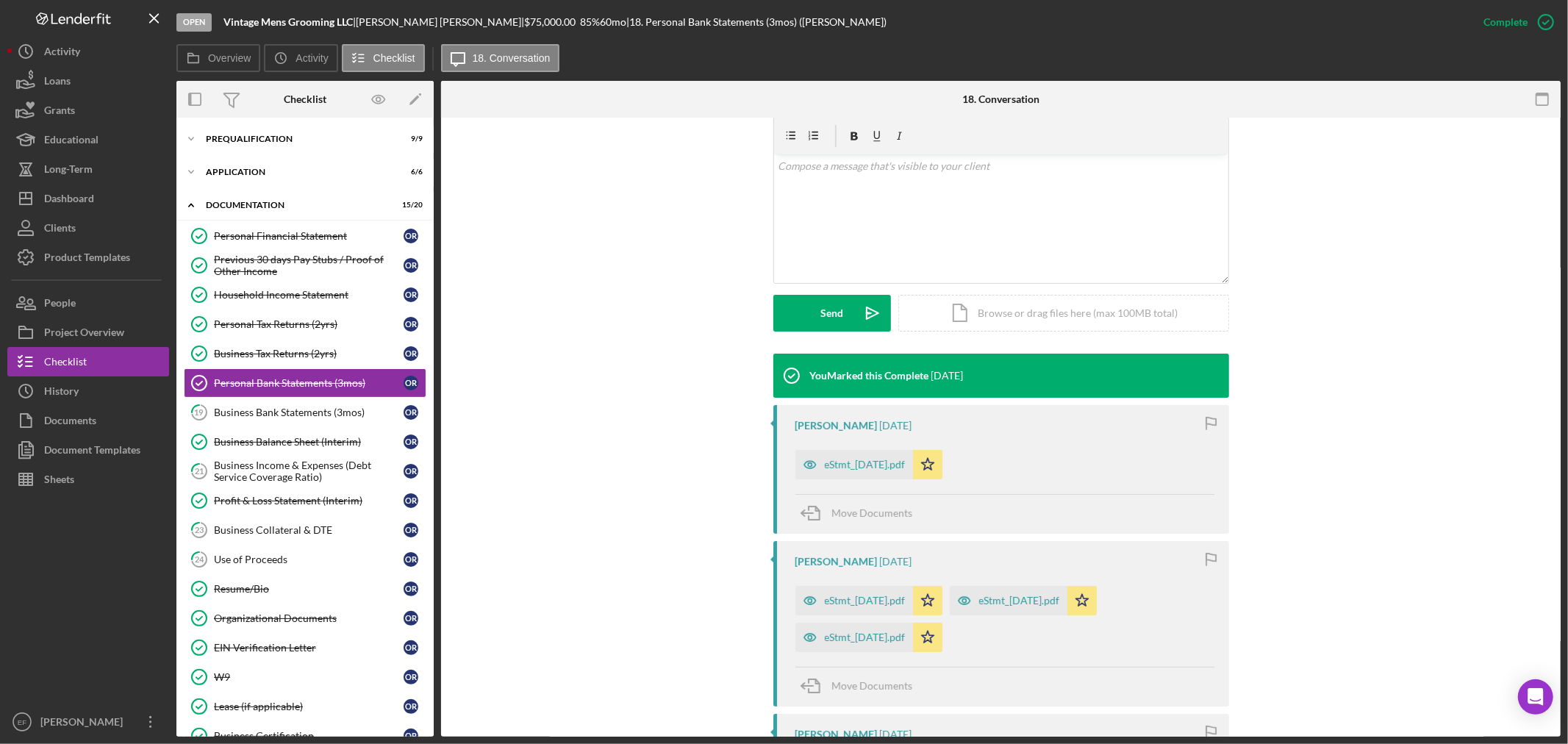
scroll to position [326, 0]
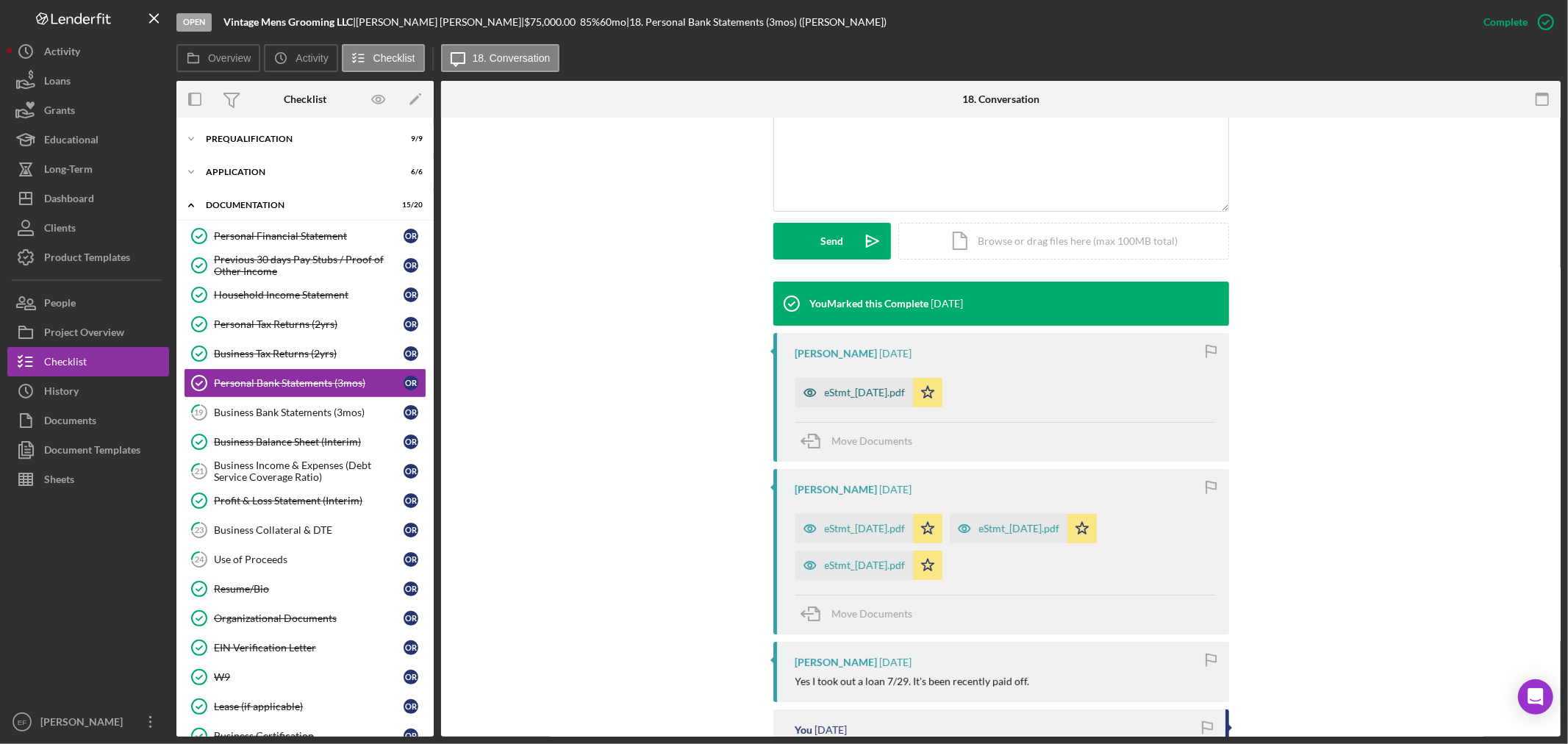
click at [842, 394] on div "eStmt_[DATE].pdf" at bounding box center [865, 392] width 81 height 11
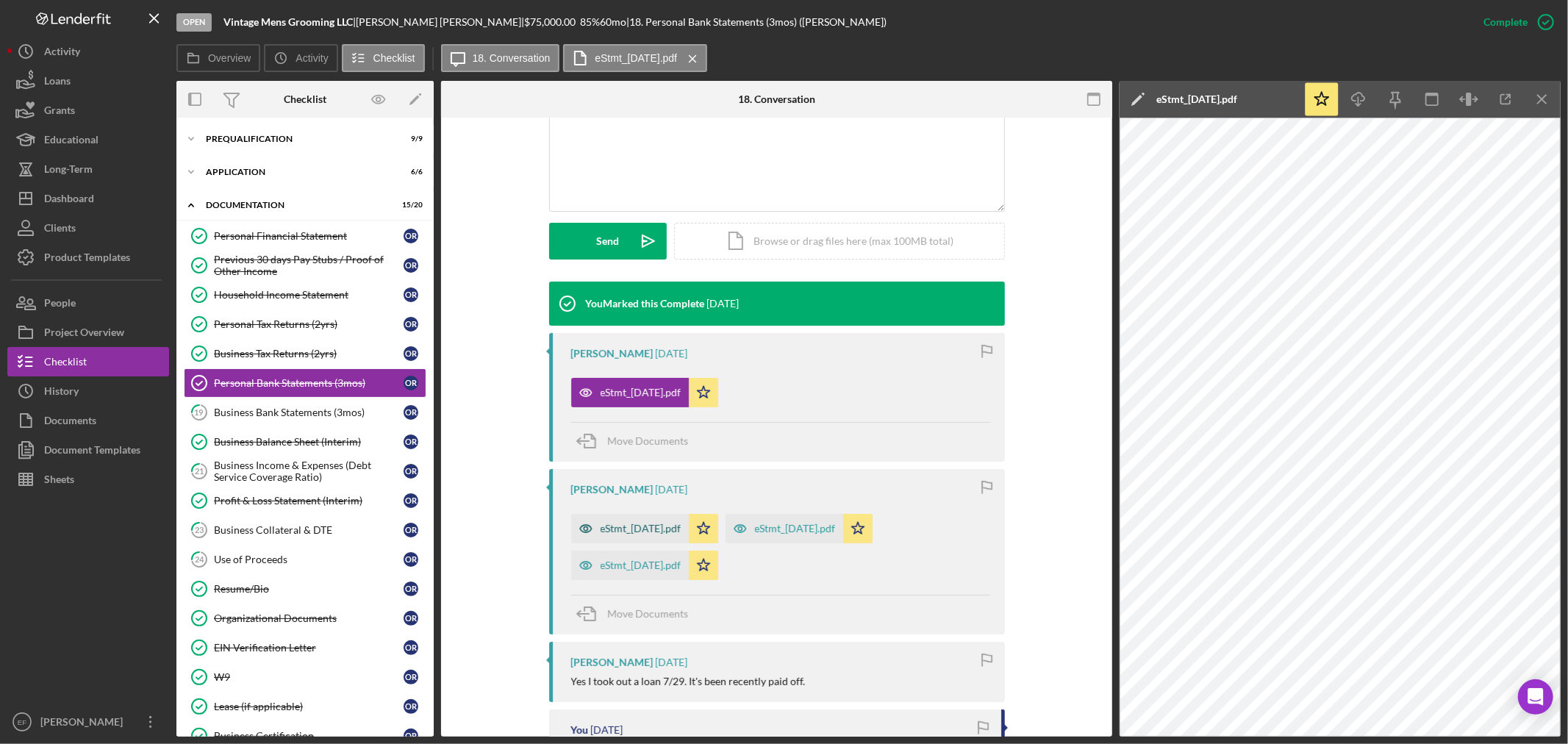
click at [675, 532] on div "eStmt_[DATE].pdf" at bounding box center [641, 528] width 81 height 11
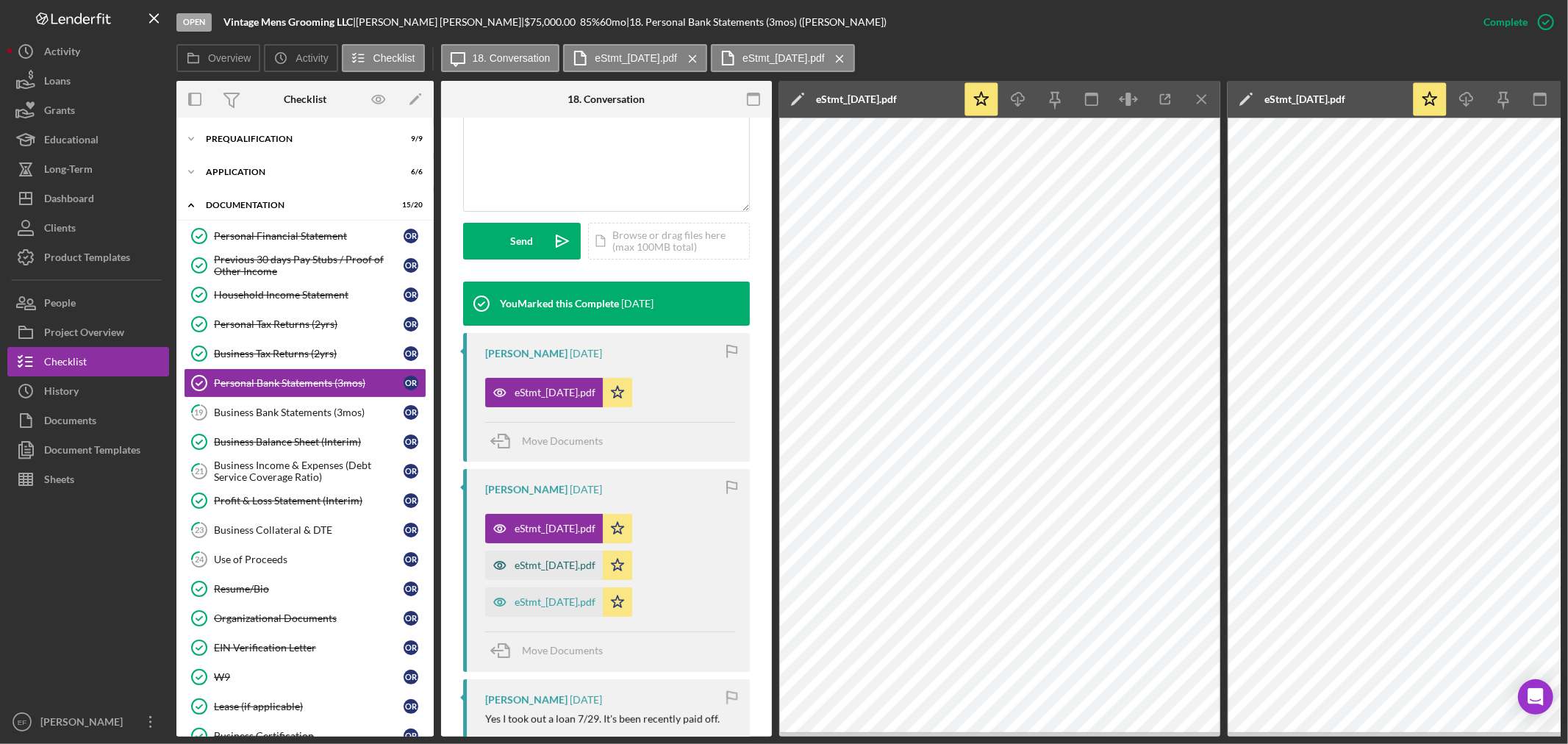
click at [558, 564] on div "eStmt_[DATE].pdf" at bounding box center [555, 565] width 81 height 11
click at [561, 604] on div "eStmt_[DATE].pdf" at bounding box center [555, 601] width 81 height 11
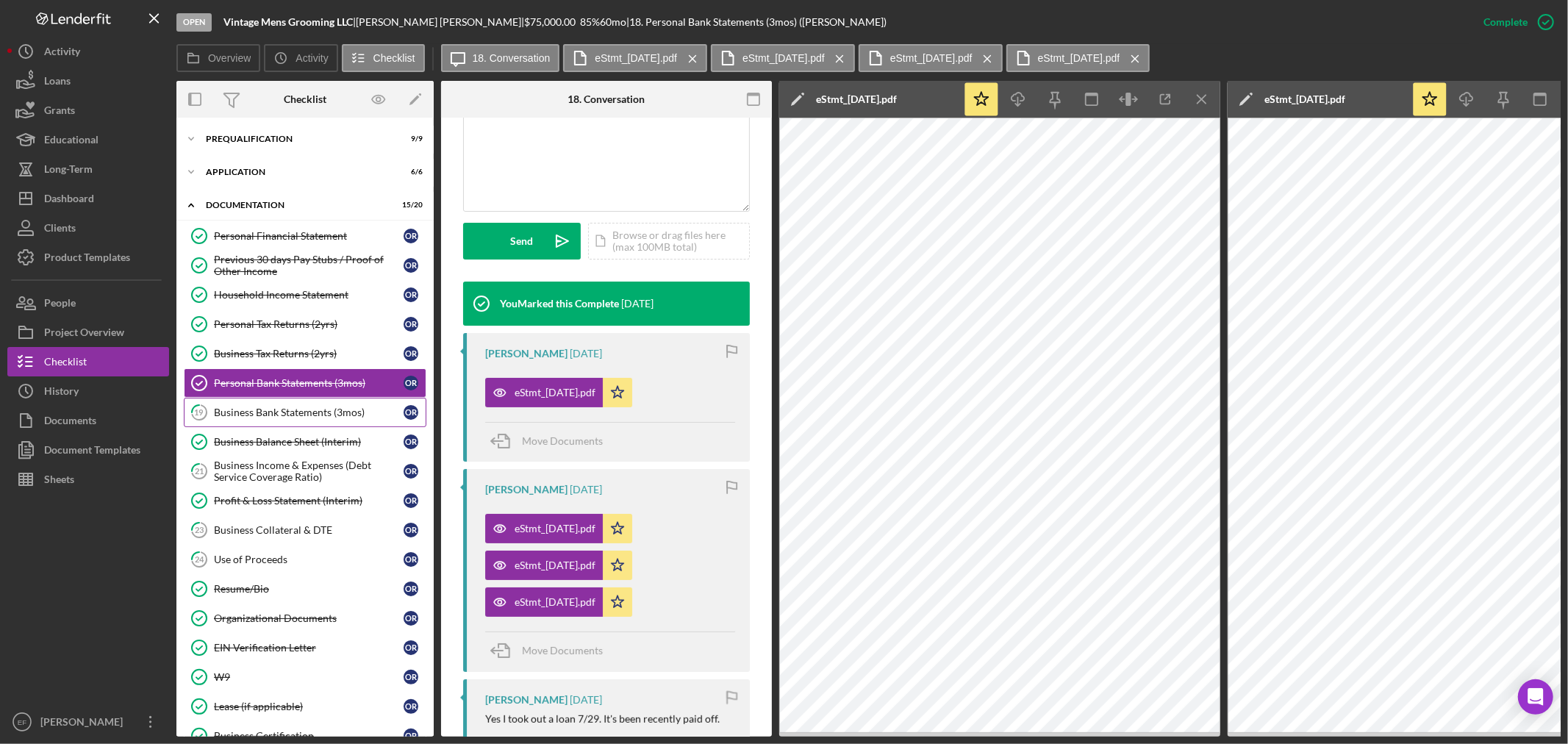
click at [284, 419] on div "Business Bank Statements (3mos)" at bounding box center [309, 412] width 190 height 11
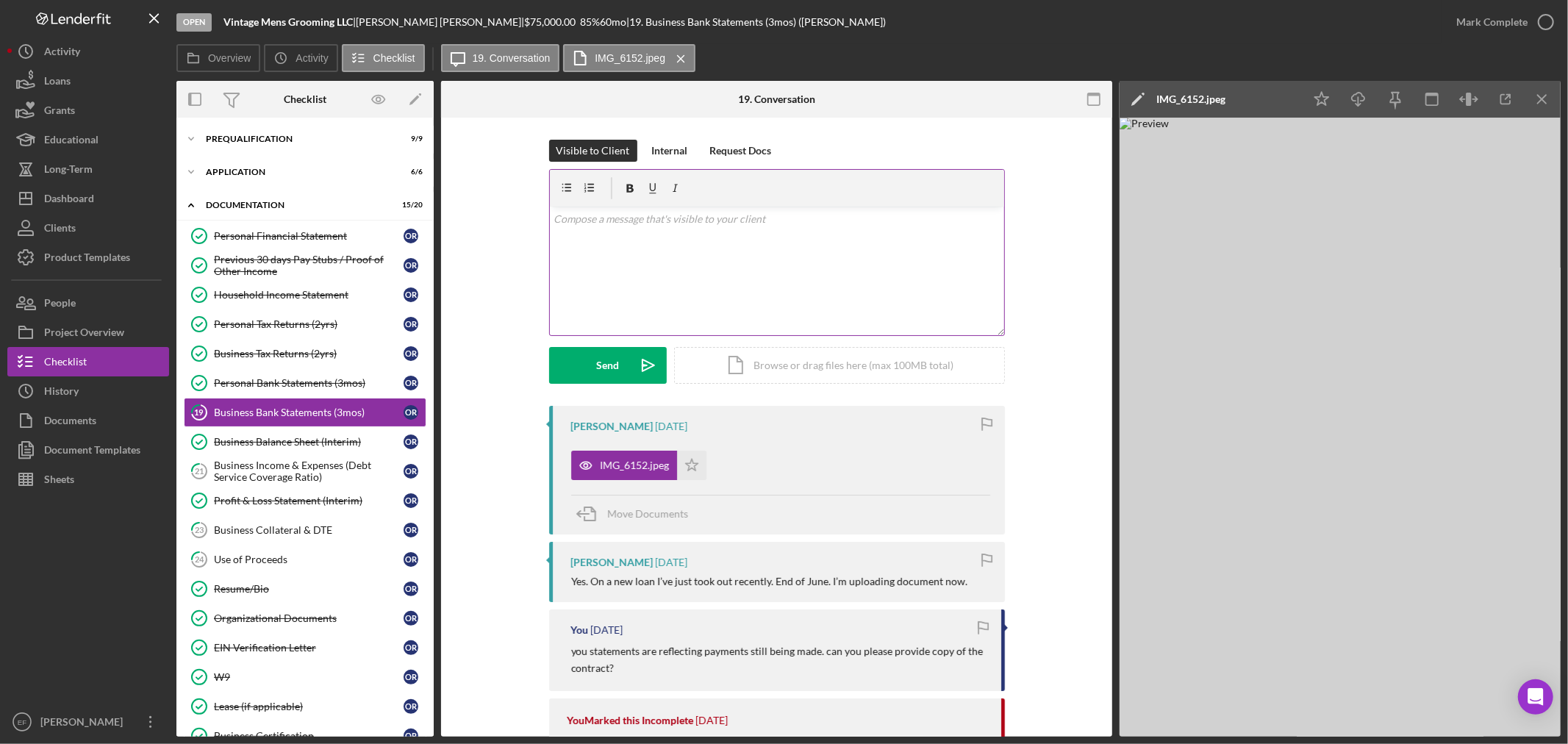
click at [645, 245] on div "v Color teal Color pink Remove color Add row above Add row below Add column bef…" at bounding box center [777, 270] width 454 height 129
drag, startPoint x: 637, startPoint y: 221, endPoint x: 455, endPoint y: 211, distance: 182.3
click at [461, 217] on div "Visible to Client Internal Request Docs v Color teal Color pink Remove color Ad…" at bounding box center [777, 650] width 671 height 1064
click at [686, 465] on icon "Icon/Star" at bounding box center [692, 466] width 30 height 30
click at [1504, 15] on div "Mark Complete" at bounding box center [1492, 22] width 72 height 30
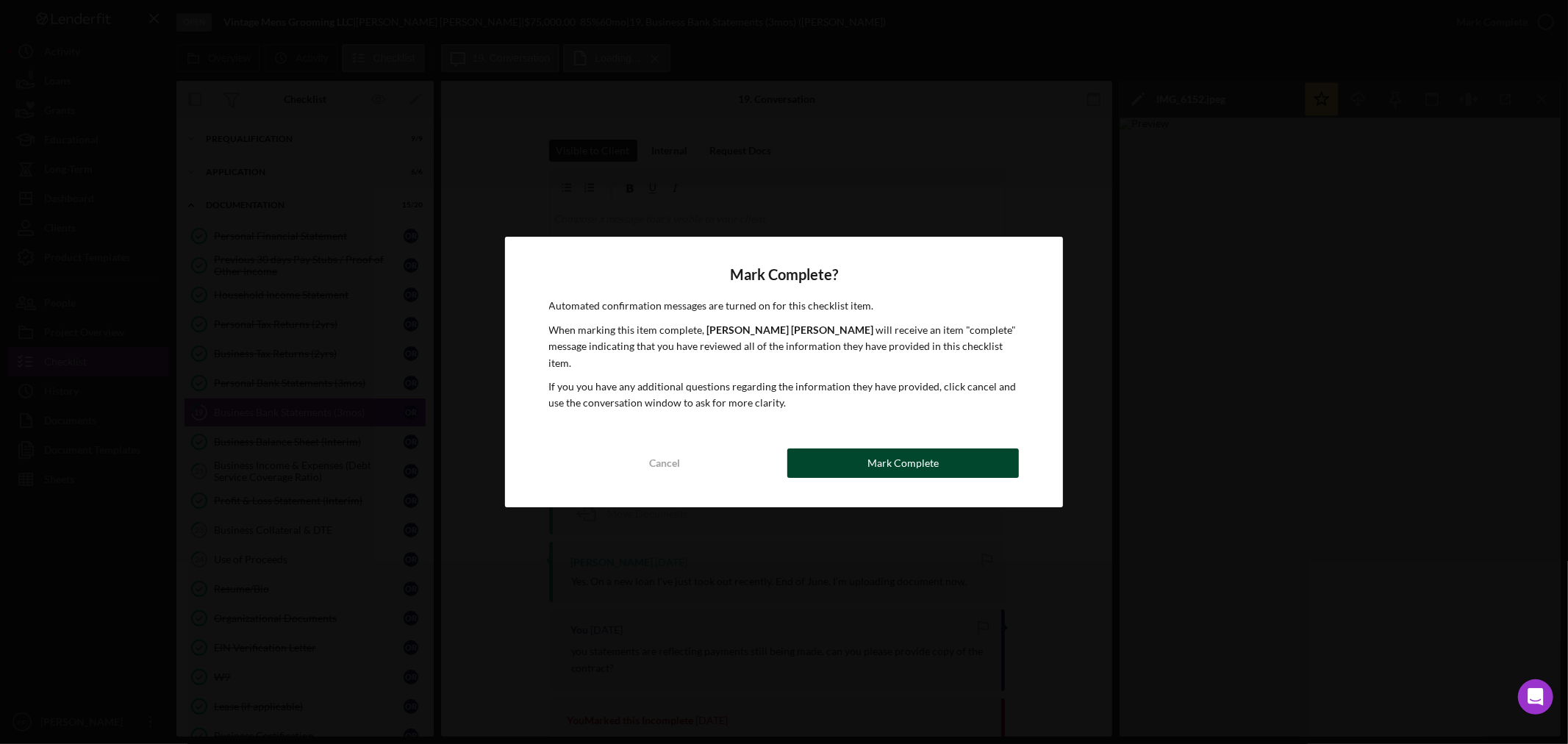
drag, startPoint x: 909, startPoint y: 457, endPoint x: 918, endPoint y: 427, distance: 31.3
click at [912, 448] on div "Mark Complete" at bounding box center [903, 463] width 72 height 30
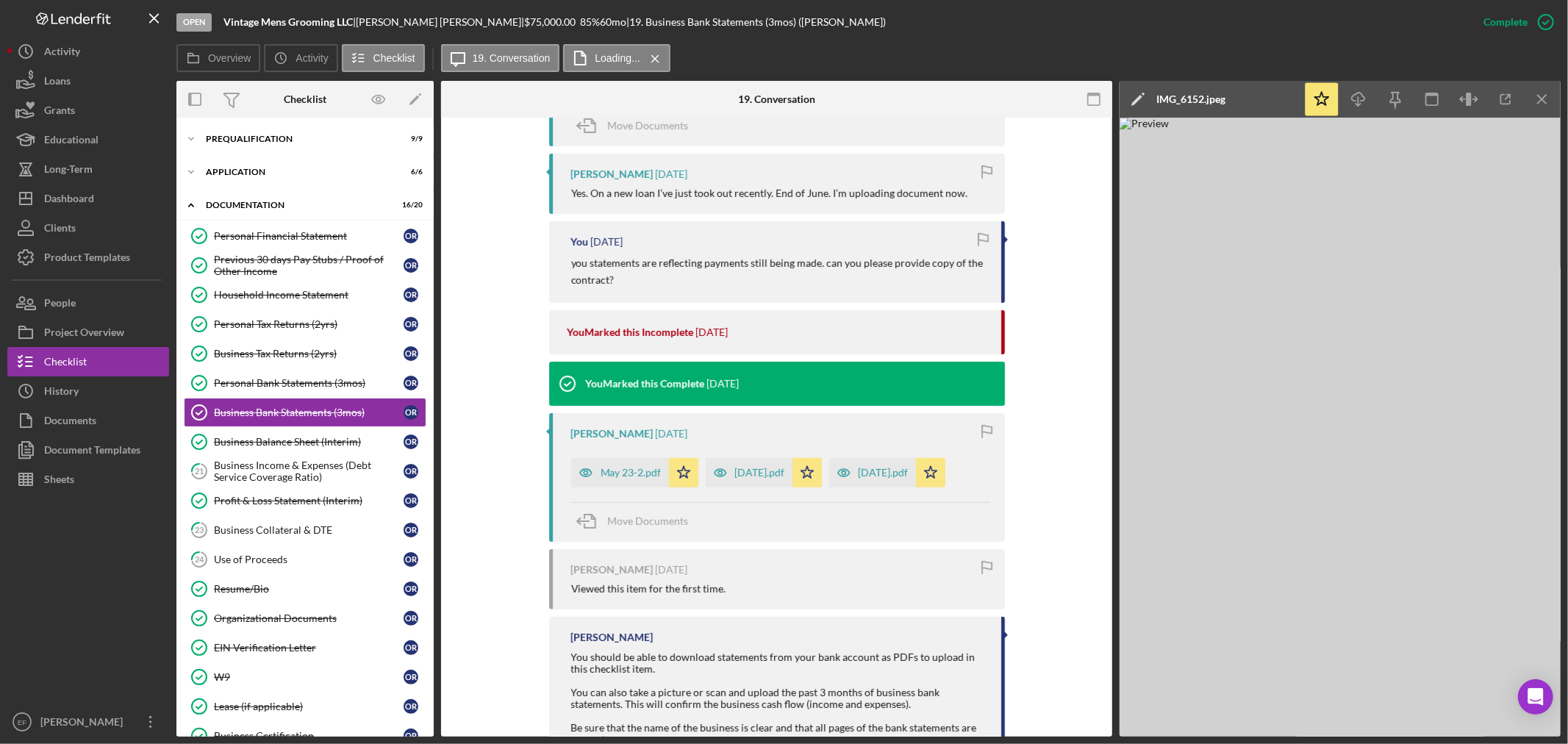
scroll to position [700, 0]
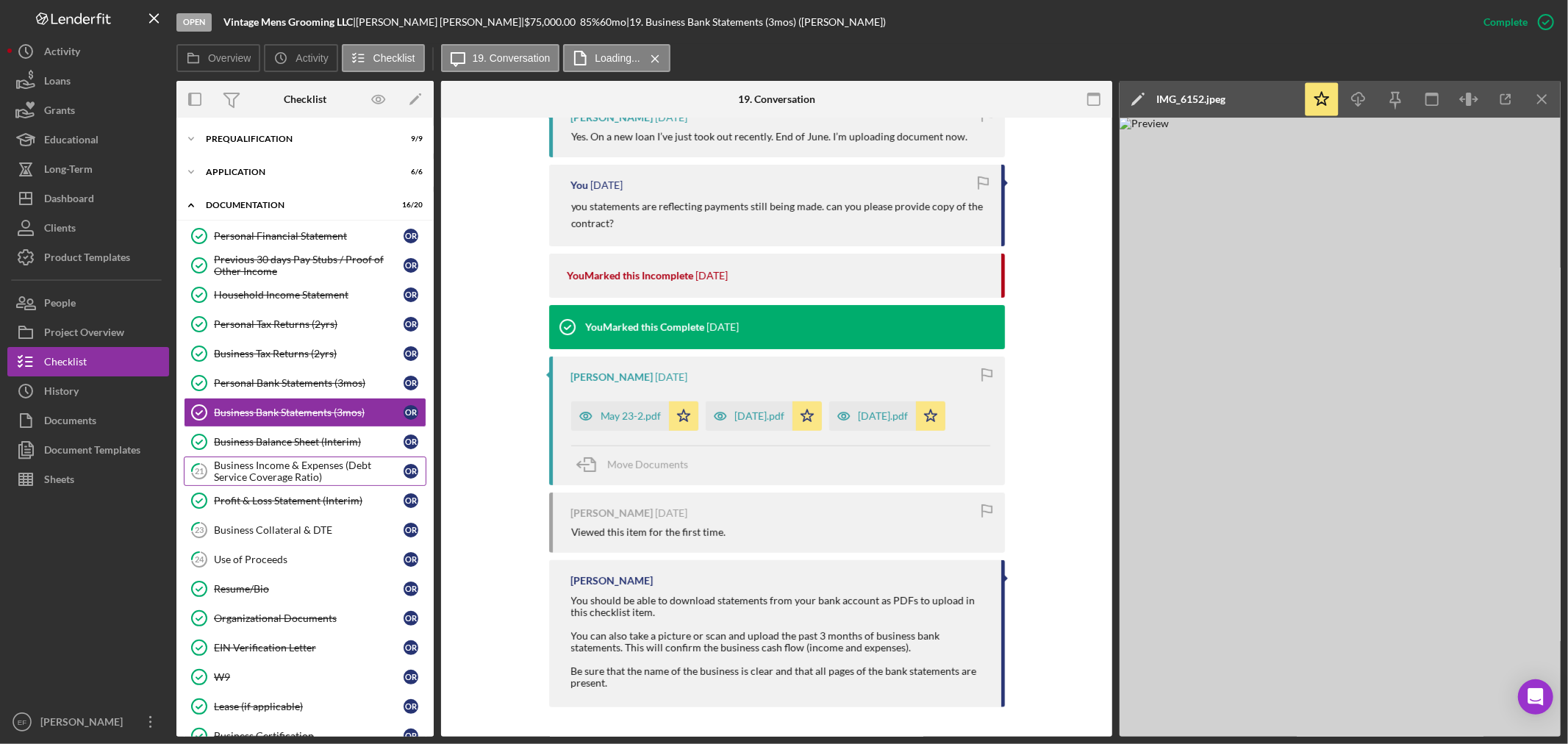
click at [275, 464] on div "Business Income & Expenses (Debt Service Coverage Ratio)" at bounding box center [309, 471] width 190 height 24
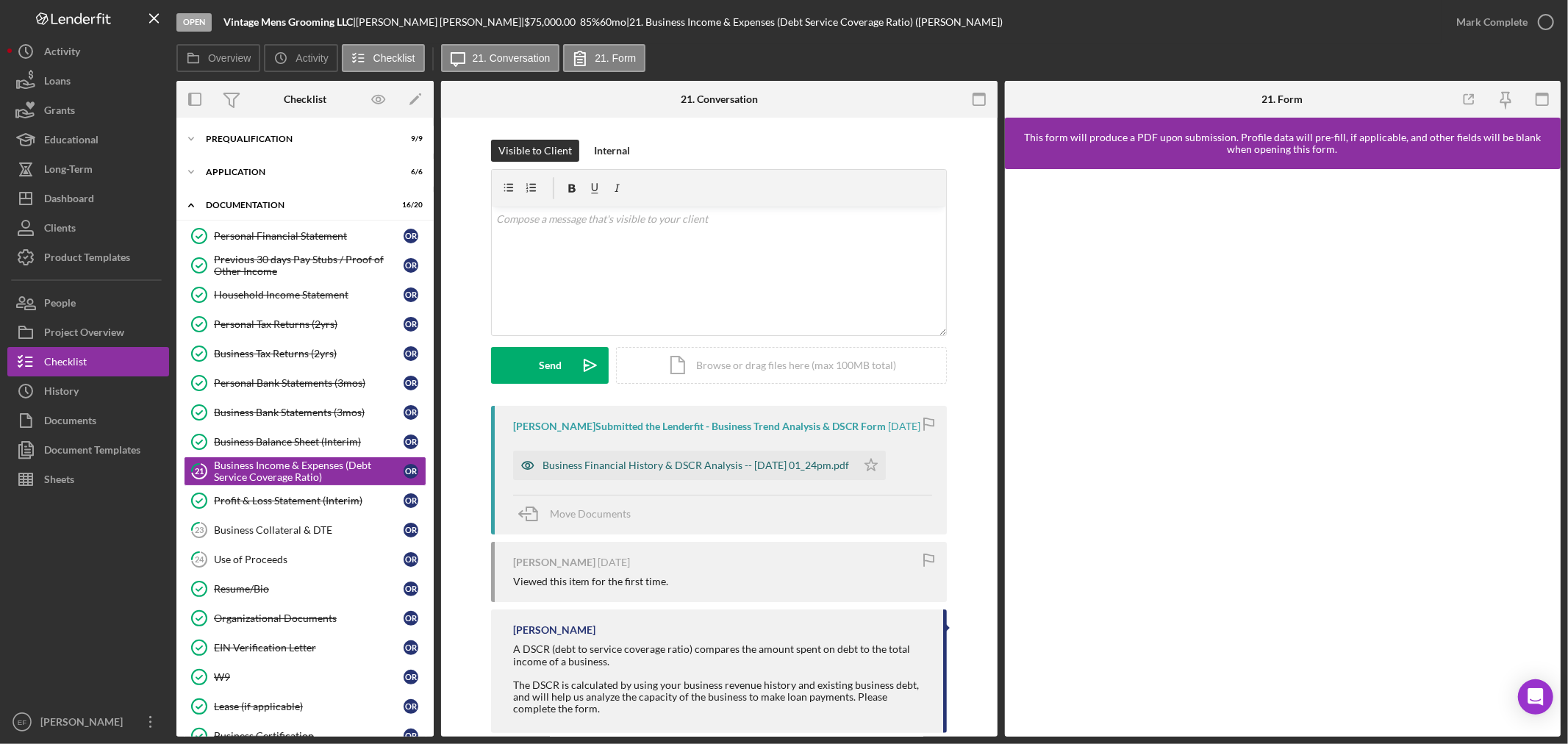
click at [590, 464] on div "Business Financial History & DSCR Analysis -- [DATE] 01_24pm.pdf" at bounding box center [696, 465] width 307 height 11
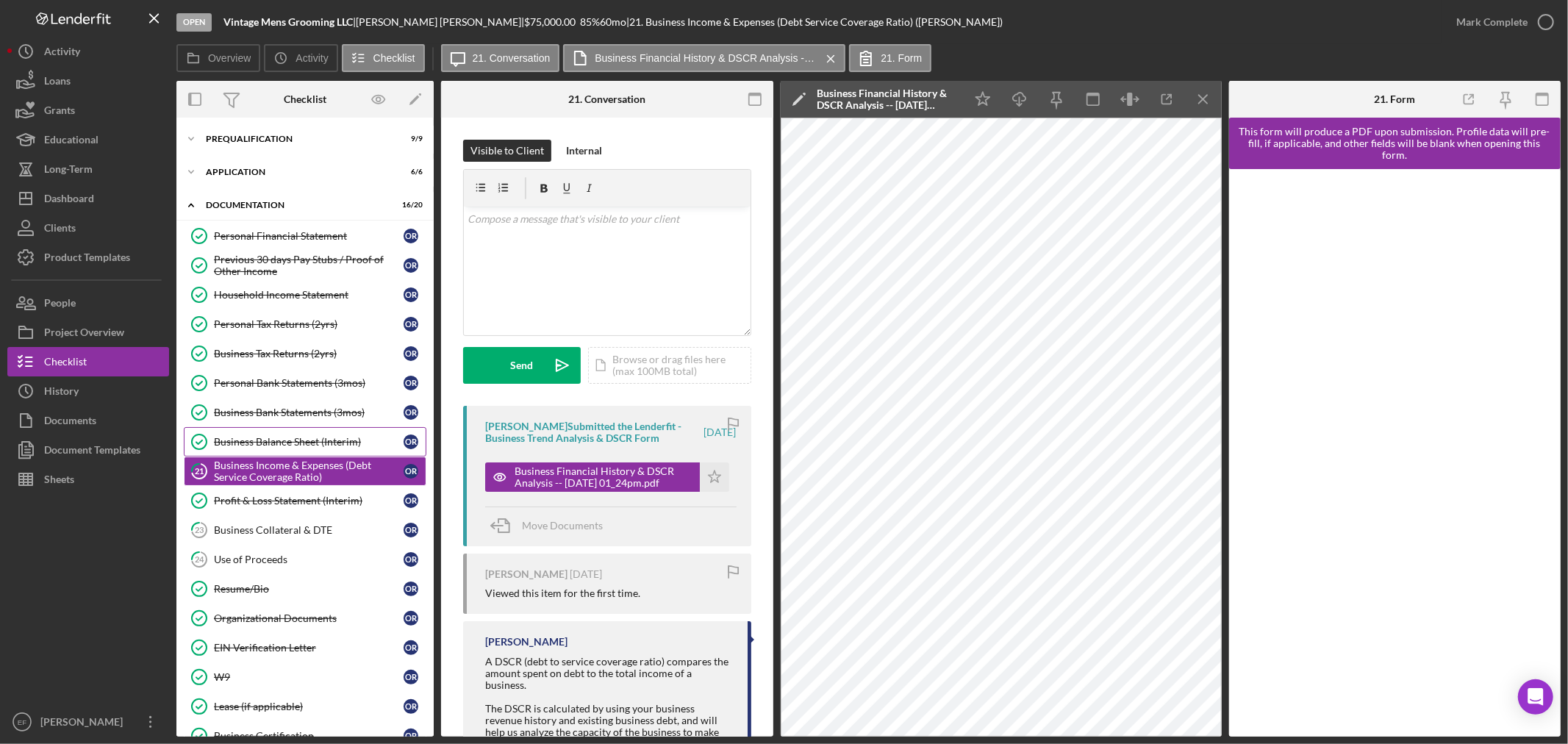
click at [288, 459] on link "21 Business Income & Expenses (Debt Service Coverage Ratio) O R" at bounding box center [305, 471] width 243 height 30
click at [305, 401] on link "Business Bank Statements (3mos) Business Bank Statements (3mos) O R" at bounding box center [305, 413] width 243 height 30
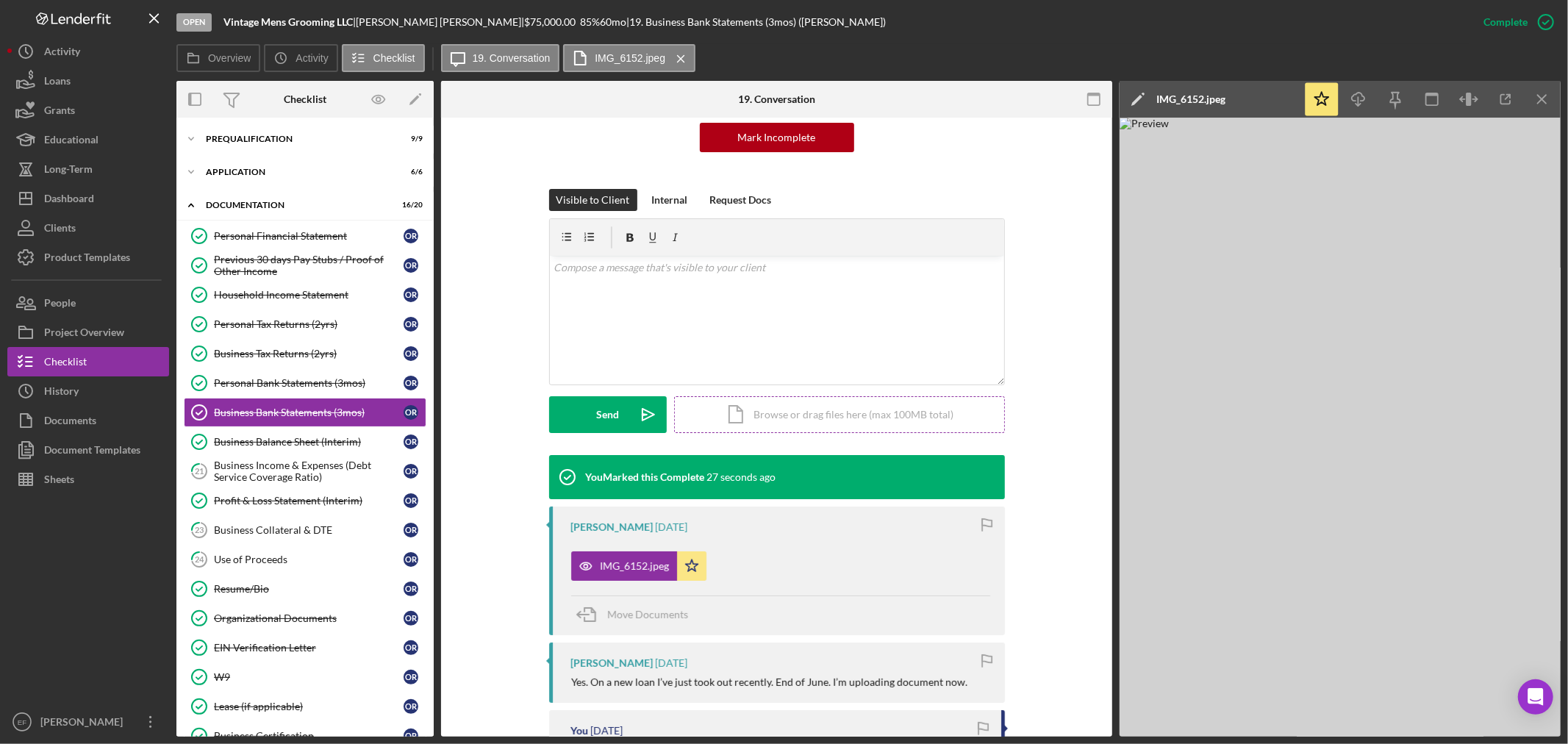
scroll to position [326, 0]
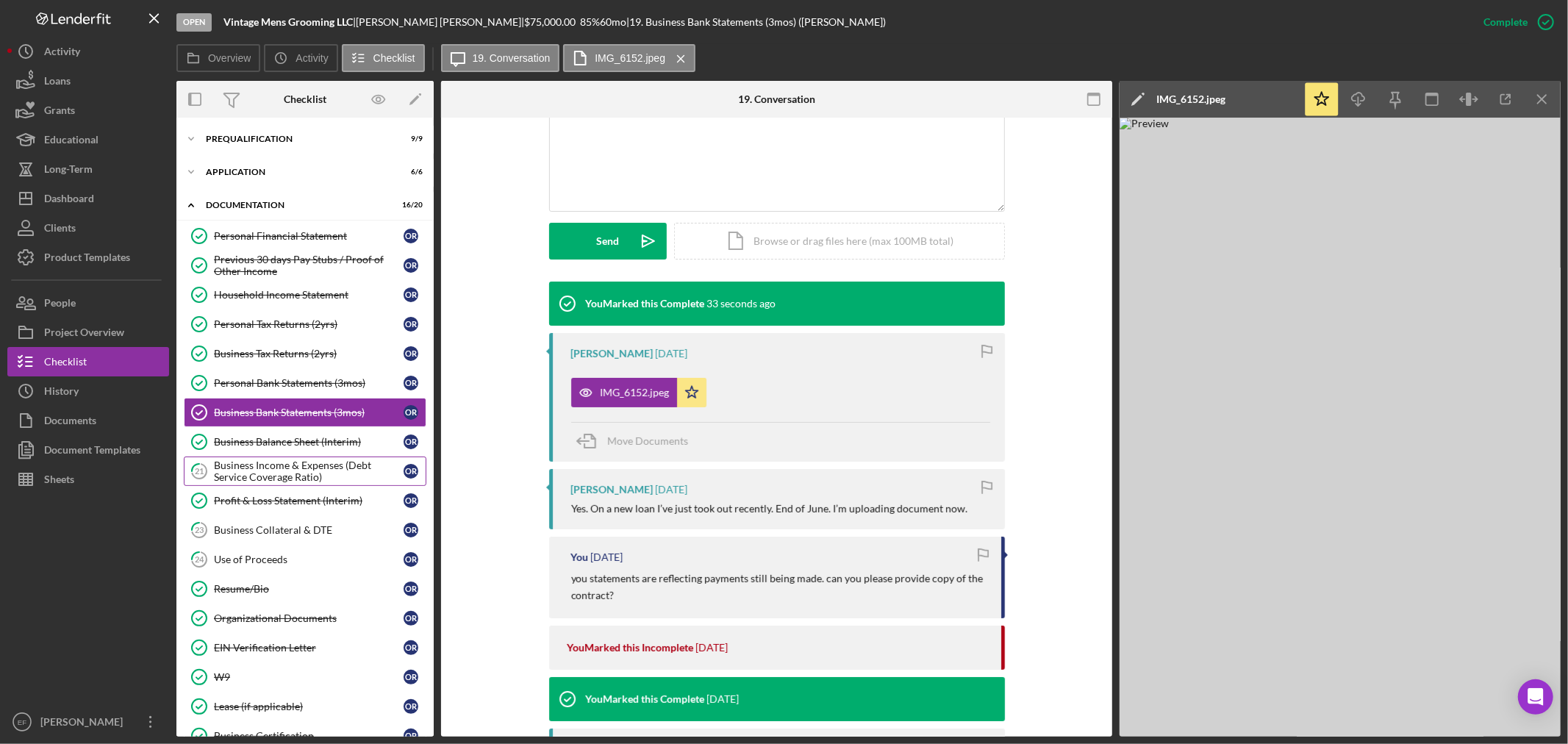
click at [263, 470] on div "Business Income & Expenses (Debt Service Coverage Ratio)" at bounding box center [309, 471] width 190 height 24
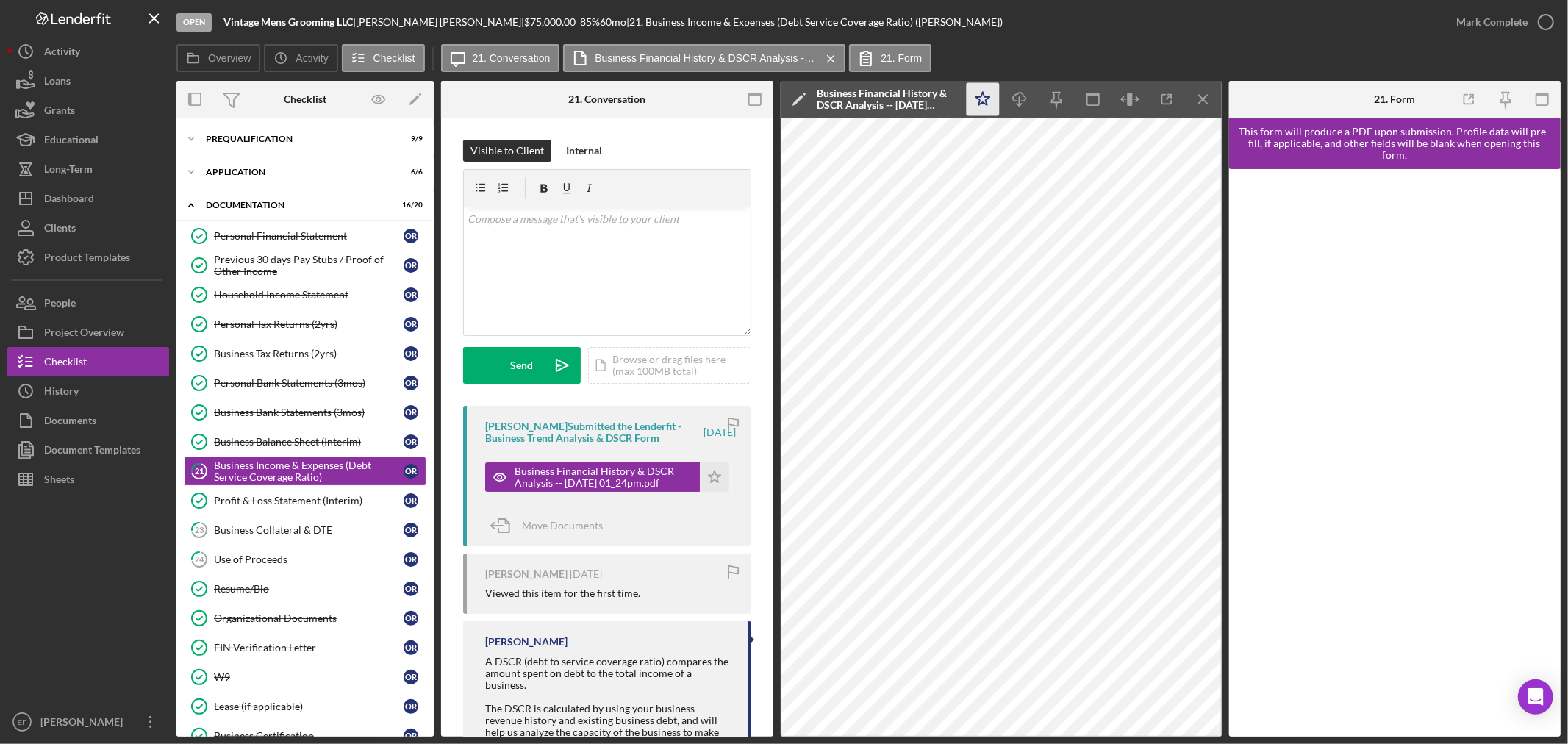
click at [983, 86] on icon "Icon/Star" at bounding box center [982, 100] width 33 height 33
click at [590, 244] on div "v Color teal Color pink Remove color Add row above Add row below Add column bef…" at bounding box center [607, 270] width 287 height 129
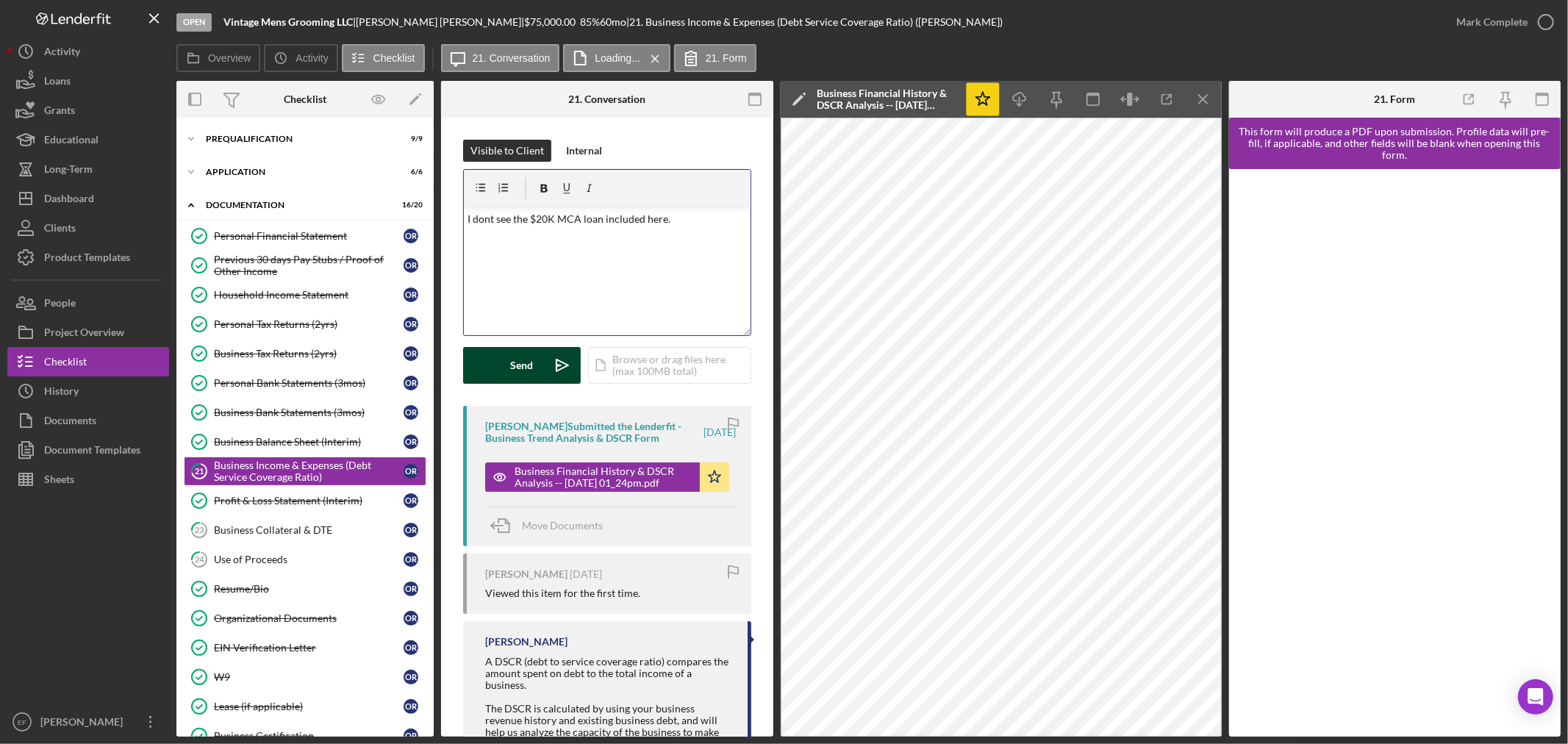
click at [498, 358] on button "Send Icon/icon-invite-send" at bounding box center [522, 365] width 118 height 37
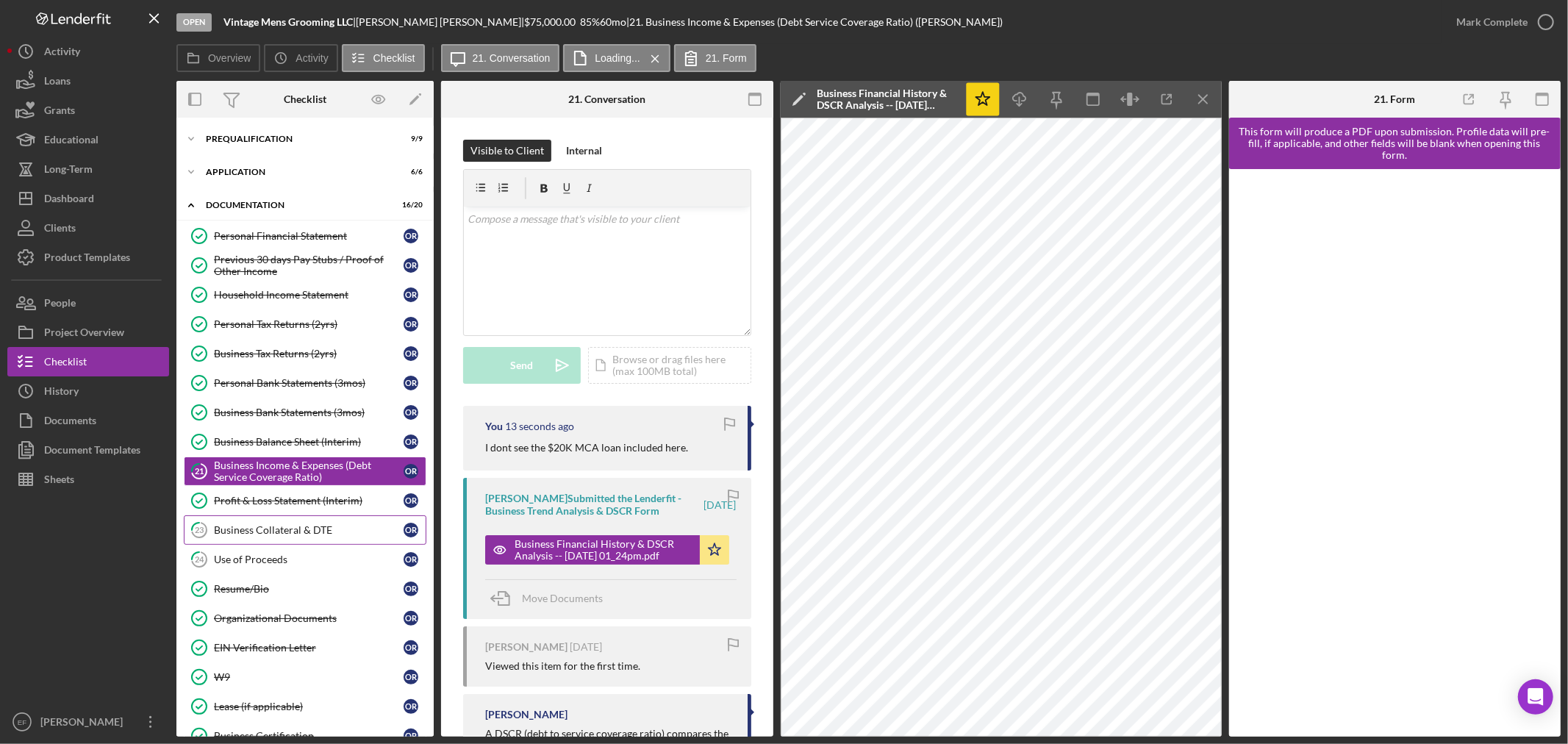
click at [300, 525] on link "23 Business Collateral & DTE O R" at bounding box center [305, 531] width 243 height 30
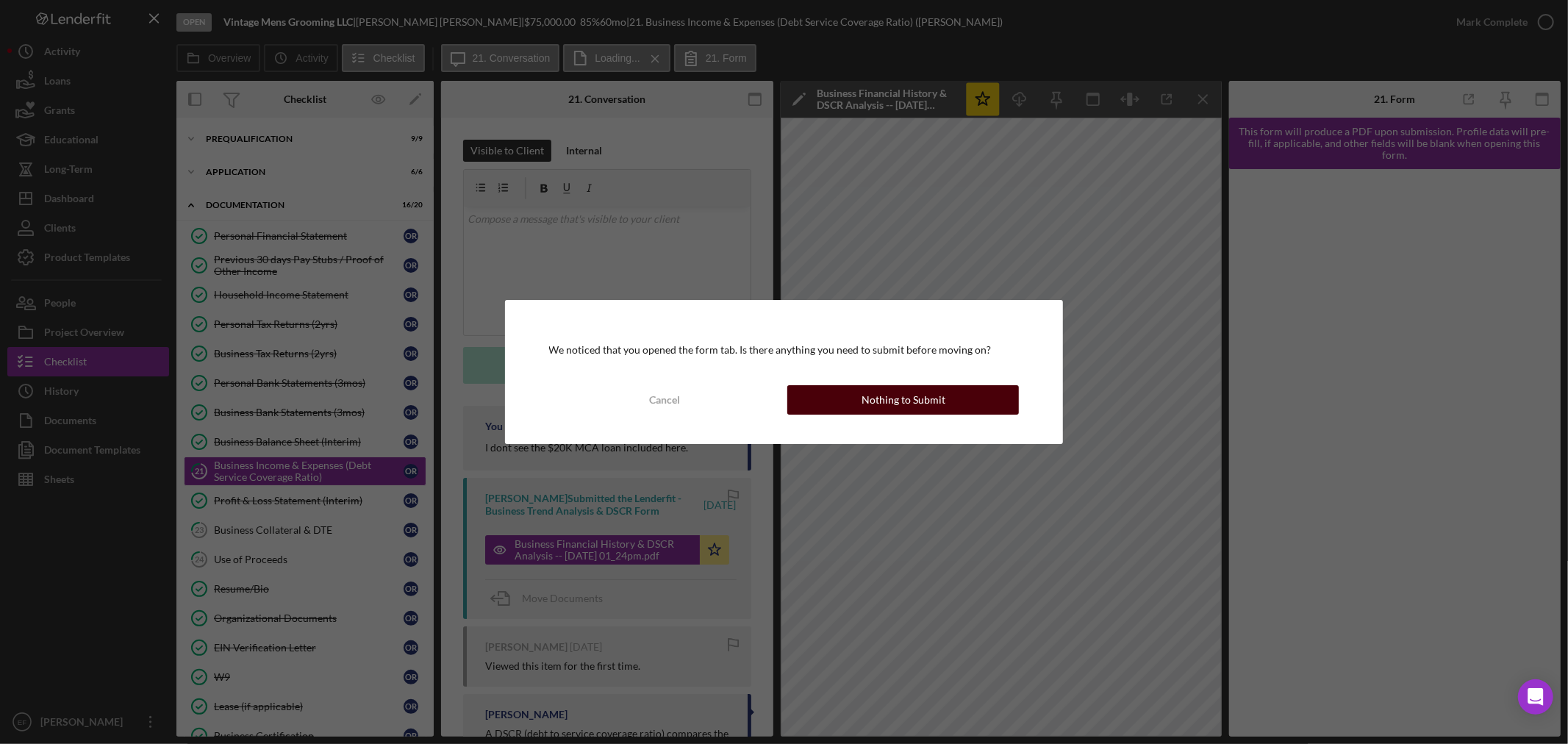
click at [934, 402] on div "Nothing to Submit" at bounding box center [904, 400] width 84 height 30
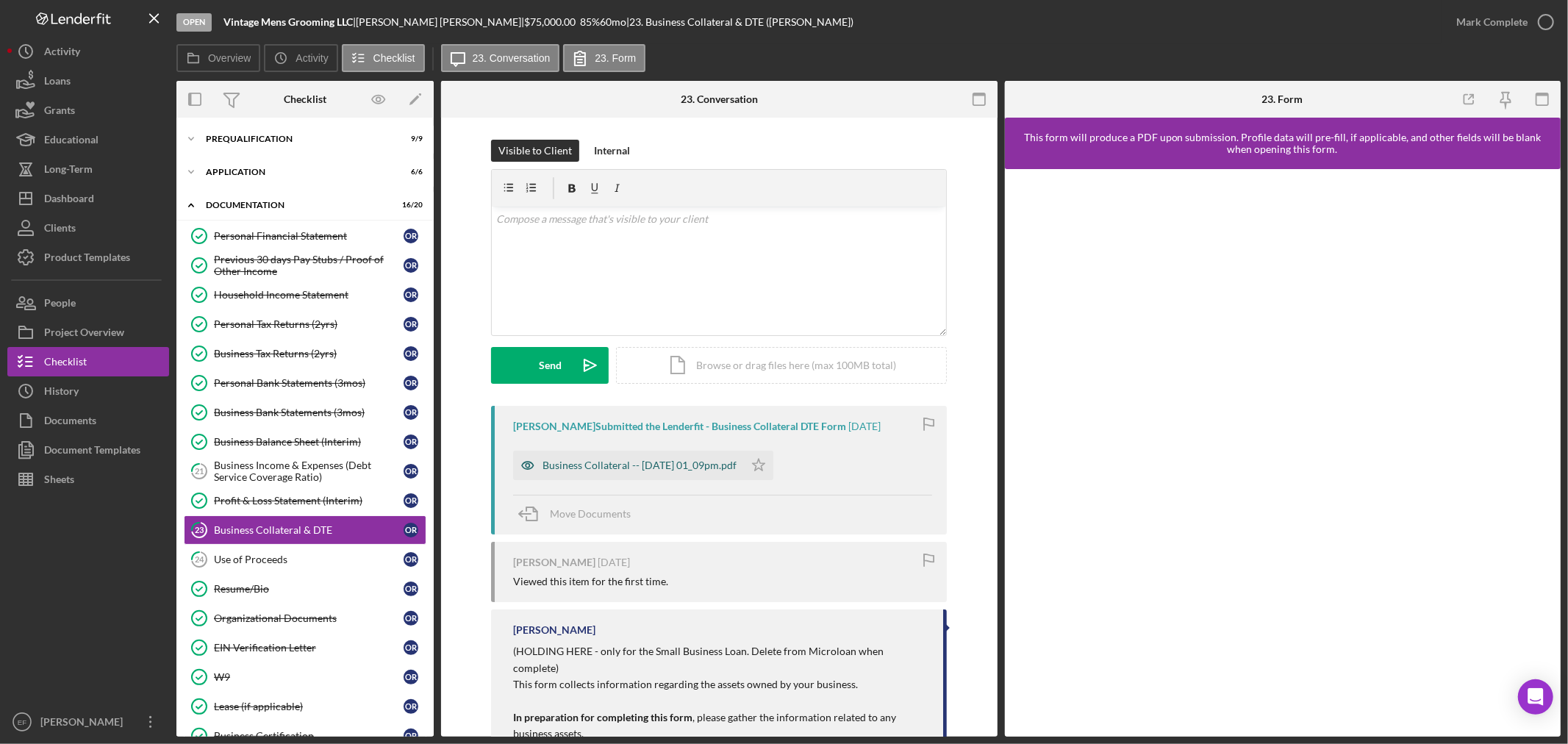
click at [679, 461] on div "Business Collateral -- [DATE] 01_09pm.pdf" at bounding box center [640, 465] width 194 height 11
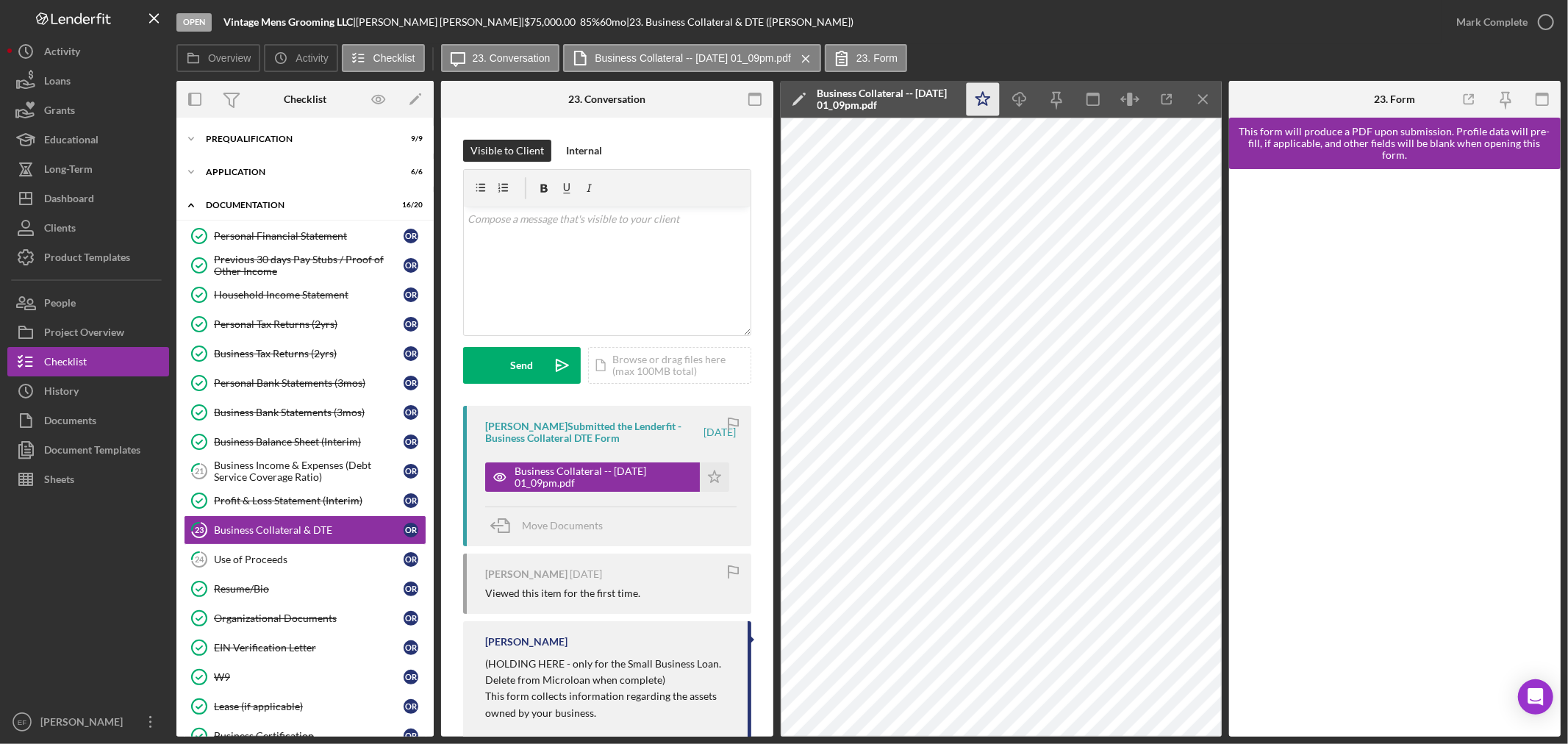
click at [983, 92] on polygon "button" at bounding box center [982, 98] width 14 height 13
click at [1501, 20] on div "Mark Complete" at bounding box center [1492, 22] width 72 height 30
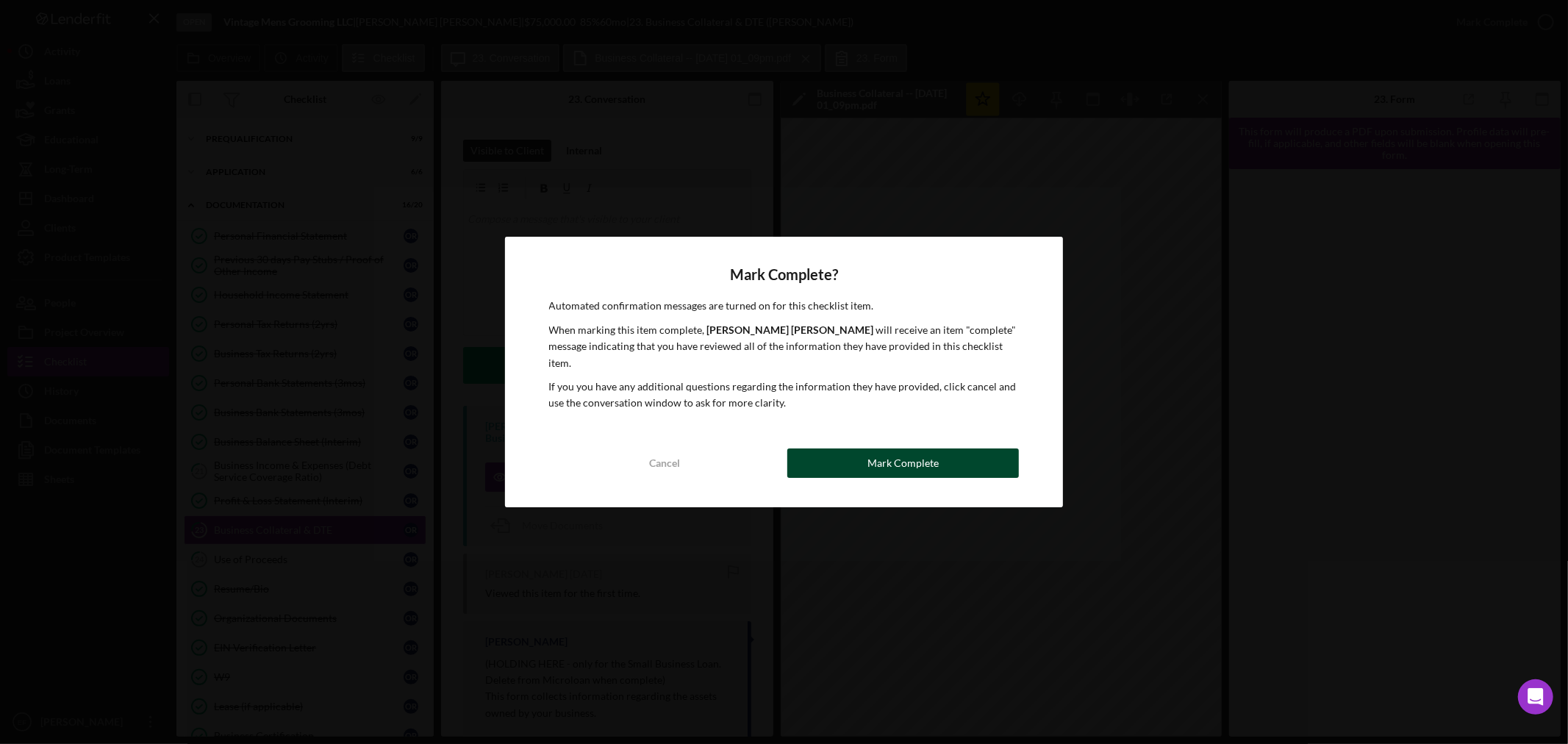
click at [846, 448] on button "Mark Complete" at bounding box center [903, 463] width 232 height 30
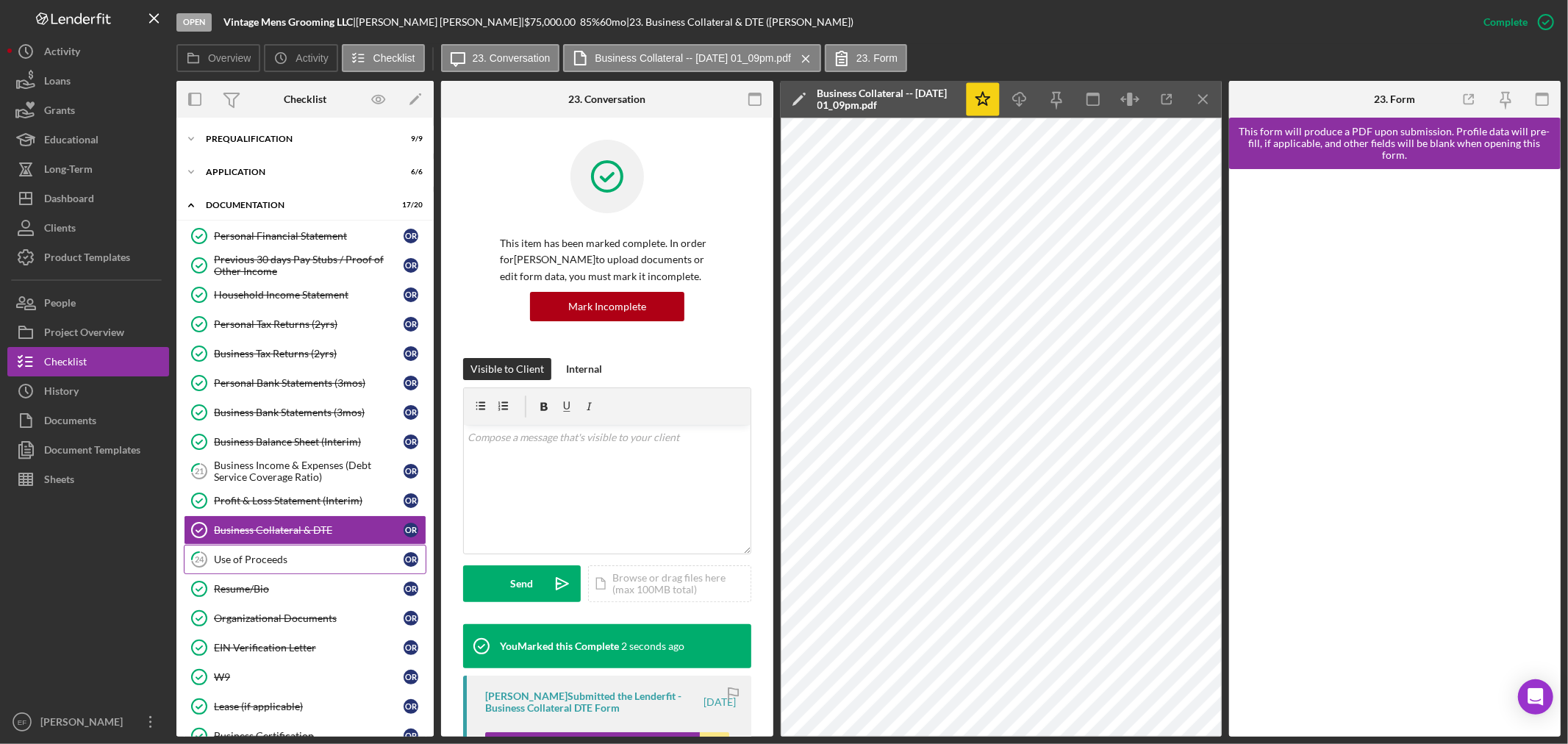
click at [293, 559] on div "Use of Proceeds" at bounding box center [309, 559] width 190 height 11
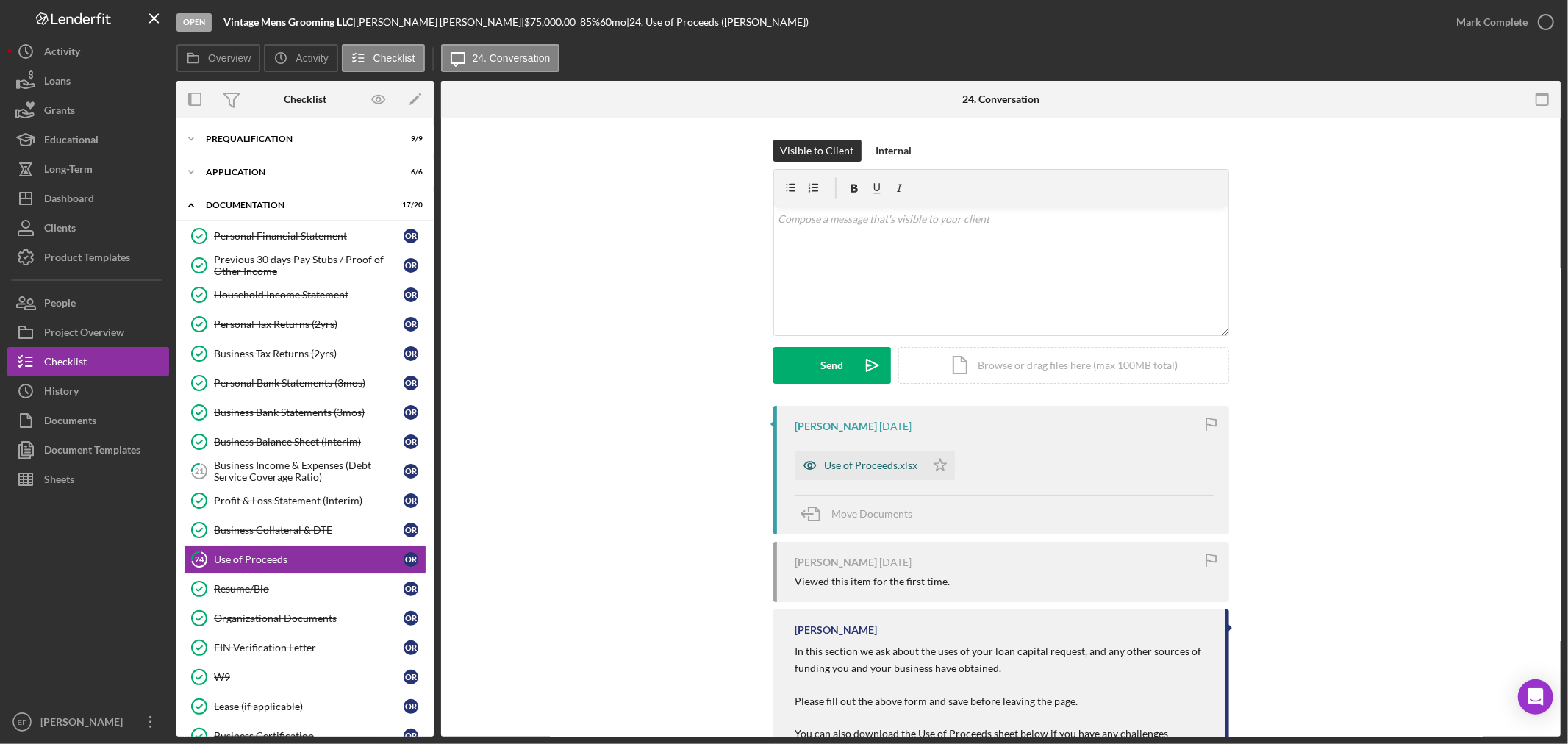
click at [862, 465] on div "Use of Proceeds.xlsx" at bounding box center [871, 465] width 94 height 11
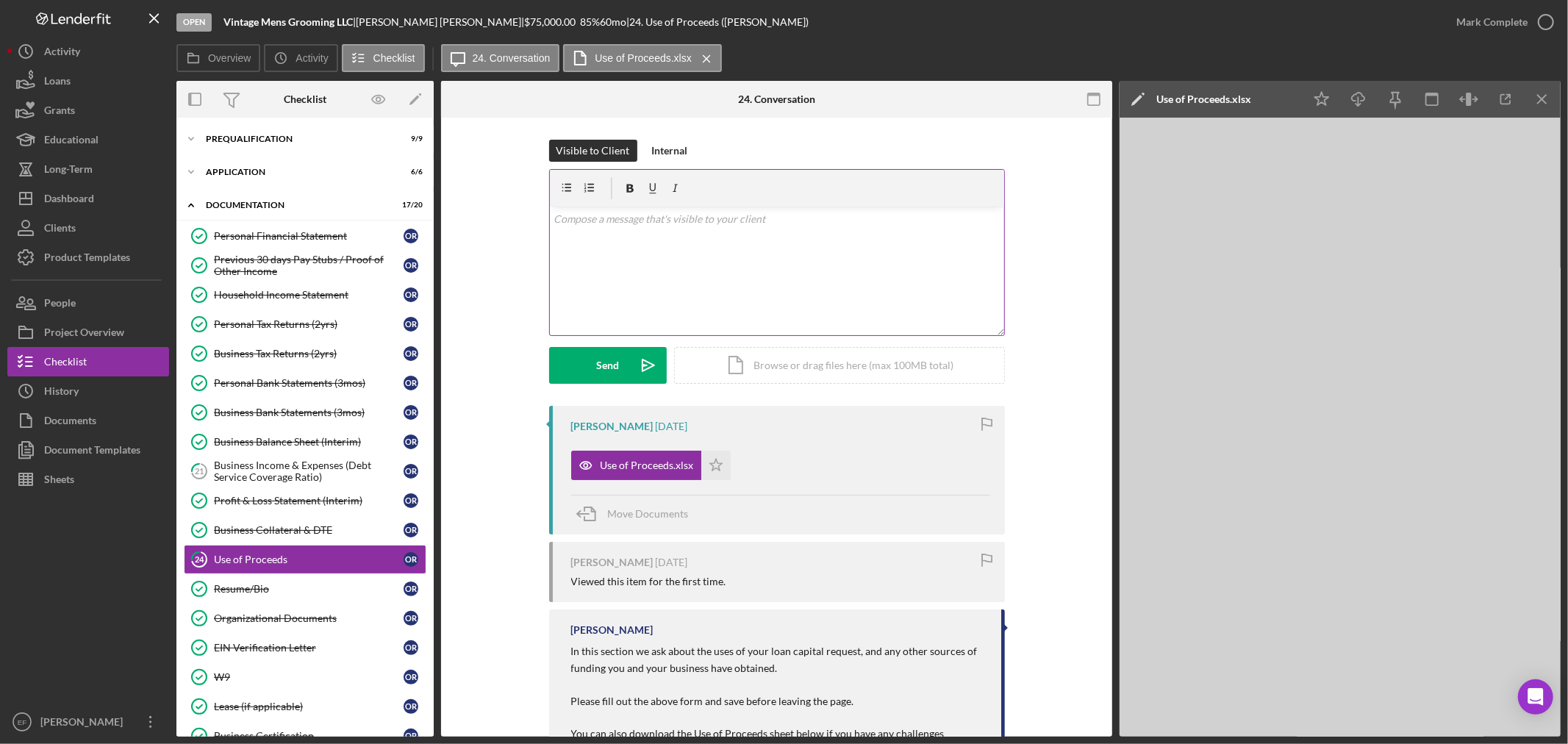
click at [659, 233] on div "v Color teal Color pink Remove color Add row above Add row below Add column bef…" at bounding box center [777, 270] width 454 height 129
click at [550, 220] on div "v Color teal Color pink Remove color Add row above Add row below Add column bef…" at bounding box center [777, 270] width 454 height 129
click at [951, 216] on div "v Color teal Color pink Remove color Add row above Add row below Add column bef…" at bounding box center [777, 270] width 454 height 129
click at [949, 235] on div "v Color teal Color pink Remove color Add row above Add row below Add column bef…" at bounding box center [777, 270] width 454 height 129
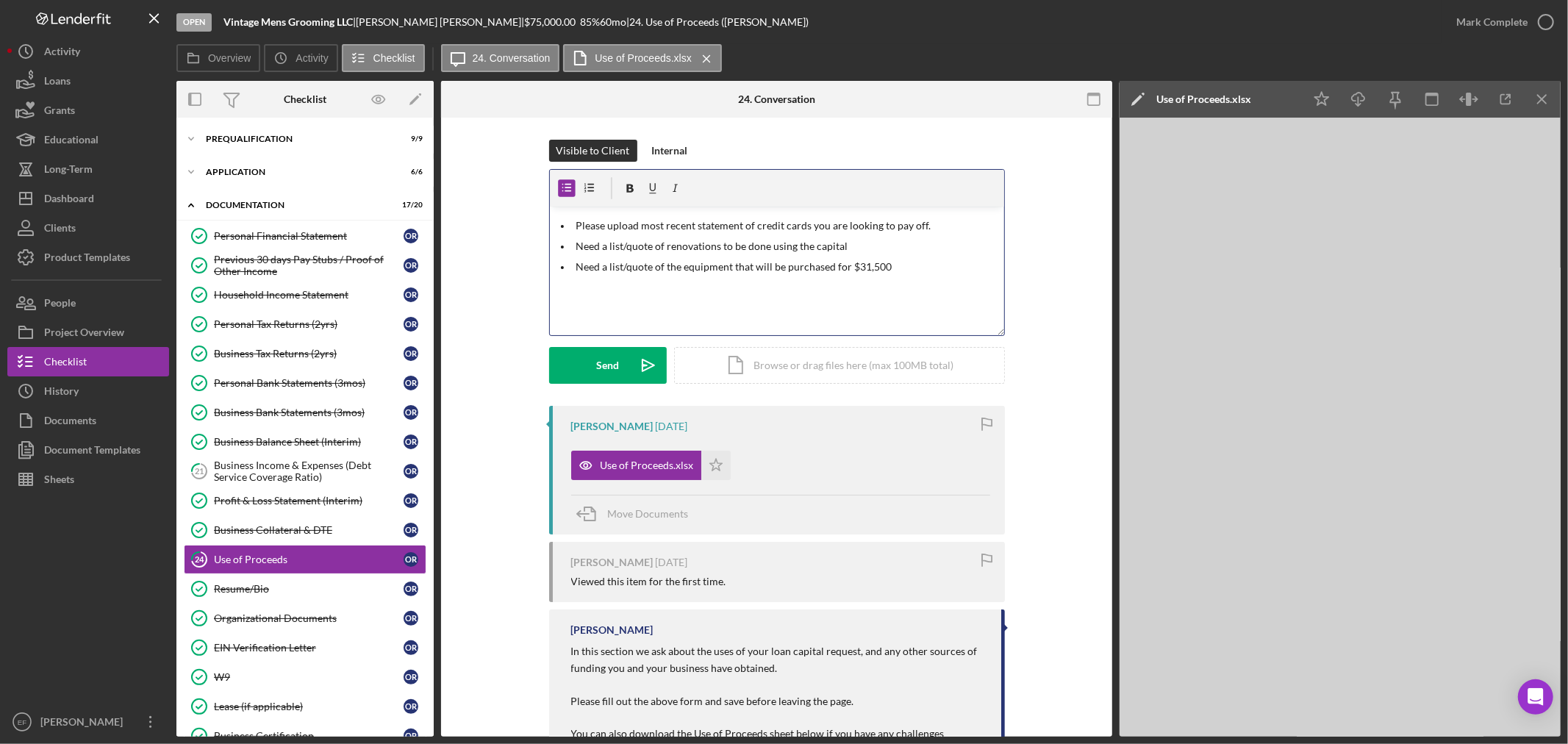
drag, startPoint x: 943, startPoint y: 228, endPoint x: 941, endPoint y: 237, distance: 9.2
click at [941, 233] on ul "Please upload most recent statement of credit cards you are looking to pay off.…" at bounding box center [777, 247] width 454 height 58
click at [938, 240] on p "Need a list/quote of renovations to be done using the capital" at bounding box center [787, 247] width 424 height 17
click at [590, 362] on button "Send Icon/icon-invite-send" at bounding box center [607, 365] width 118 height 37
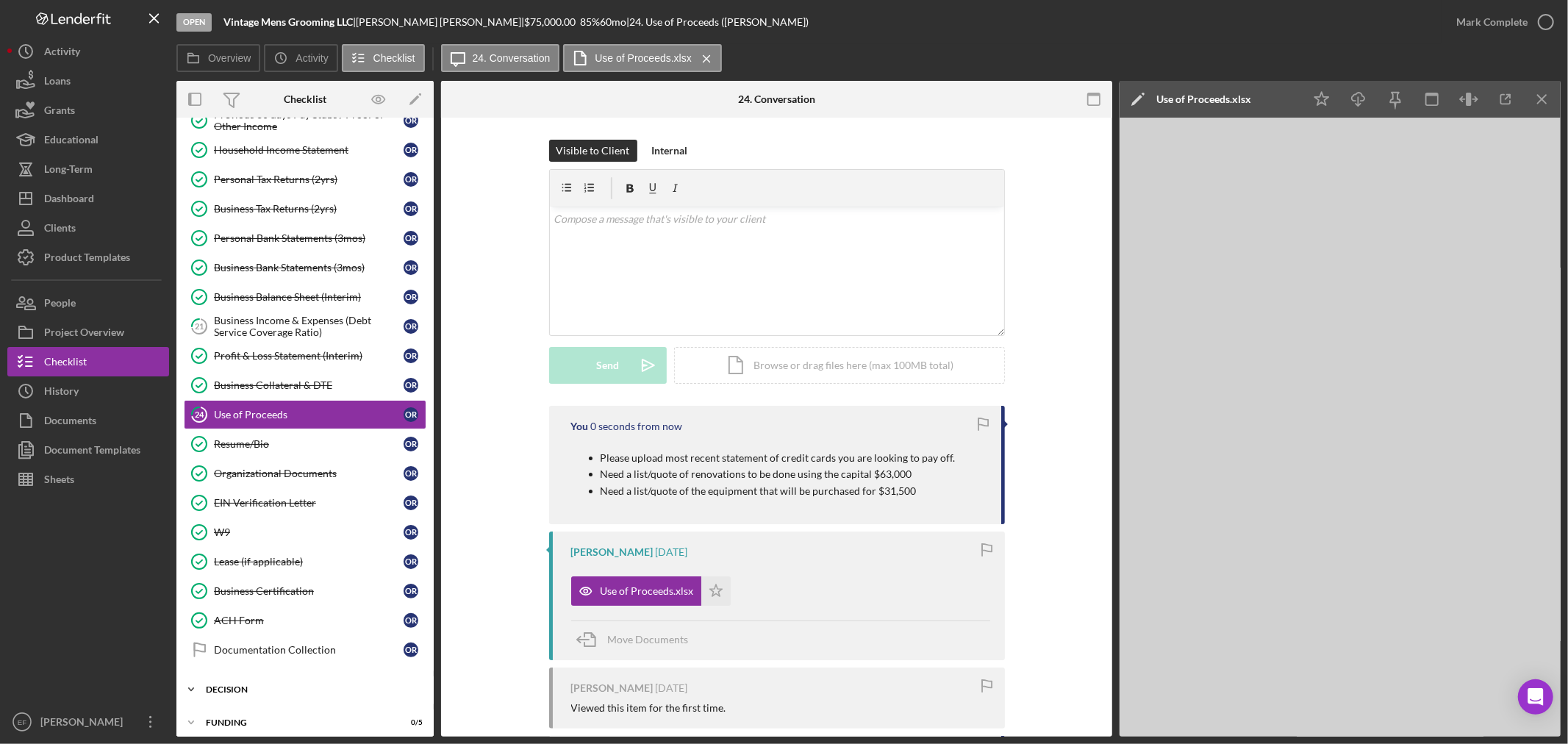
scroll to position [223, 0]
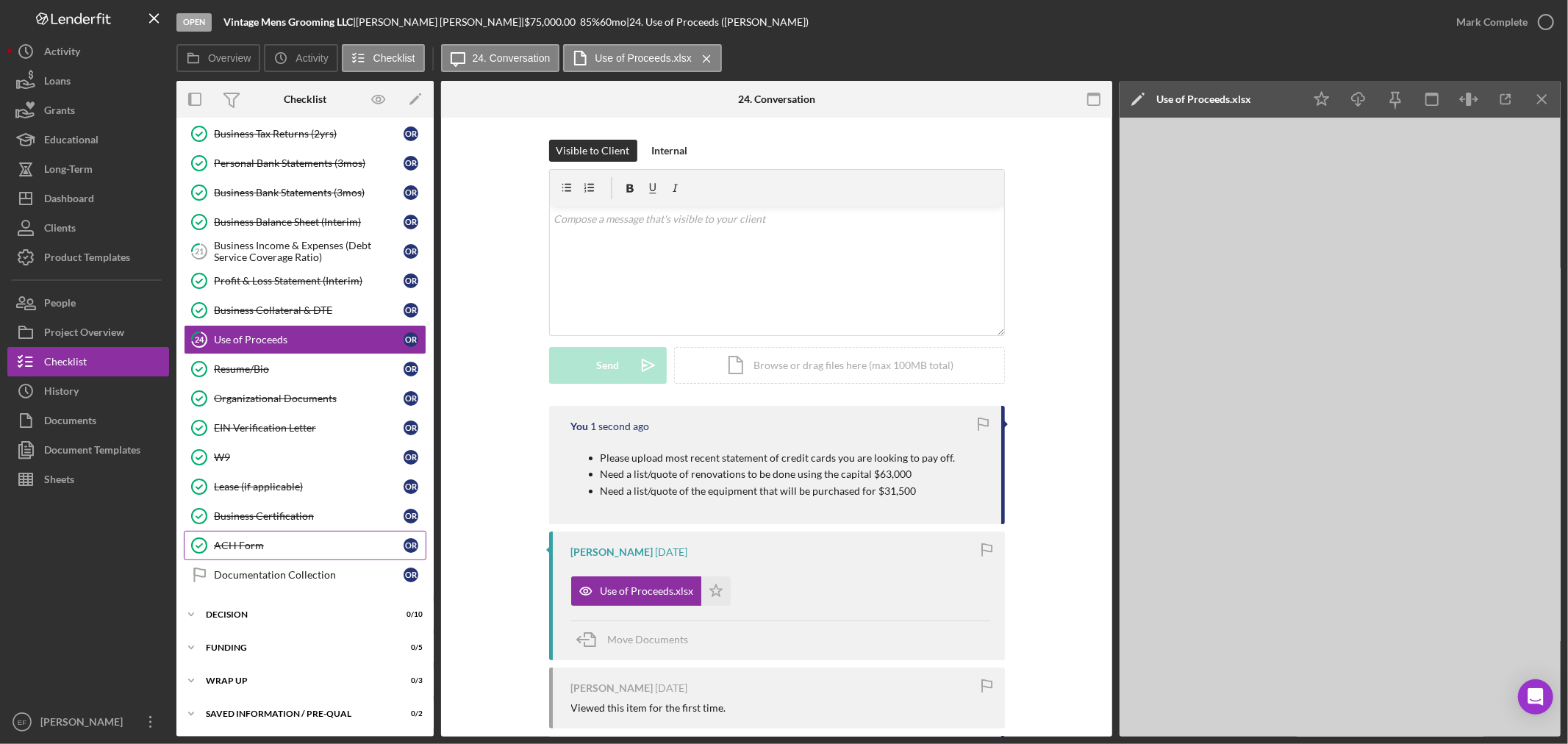
click at [293, 548] on div "ACH Form" at bounding box center [309, 545] width 190 height 11
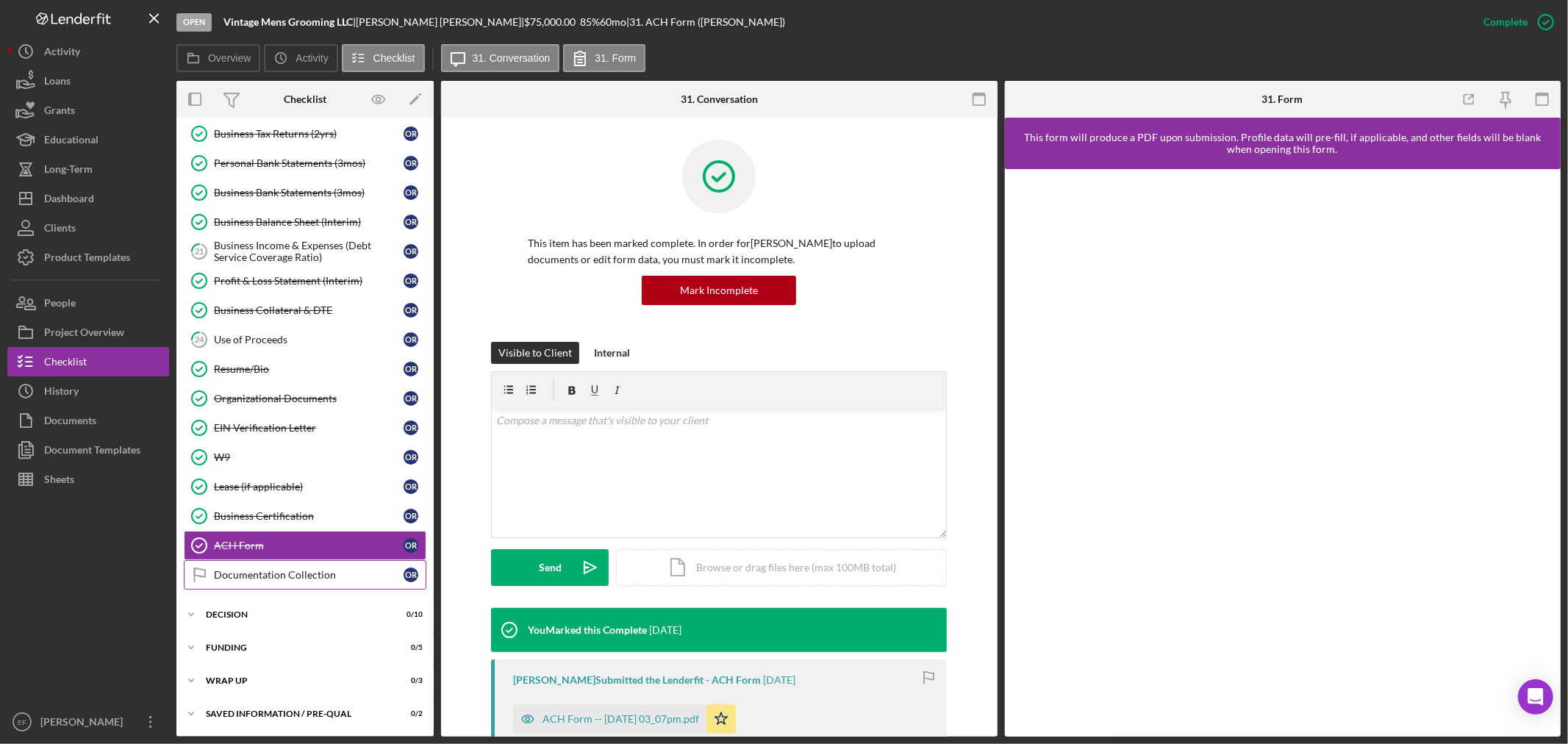
click at [295, 574] on div "Documentation Collection" at bounding box center [309, 574] width 190 height 11
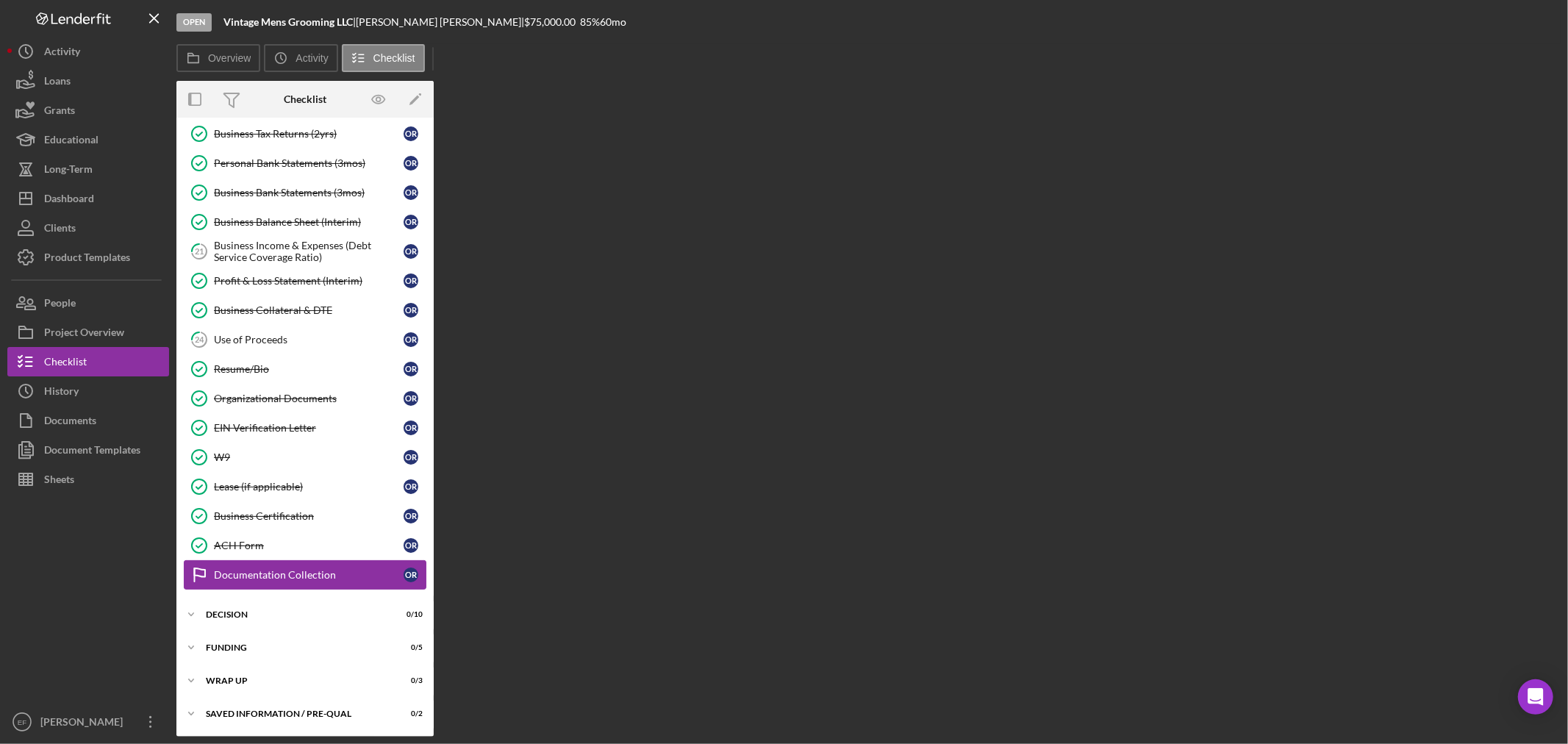
scroll to position [223, 0]
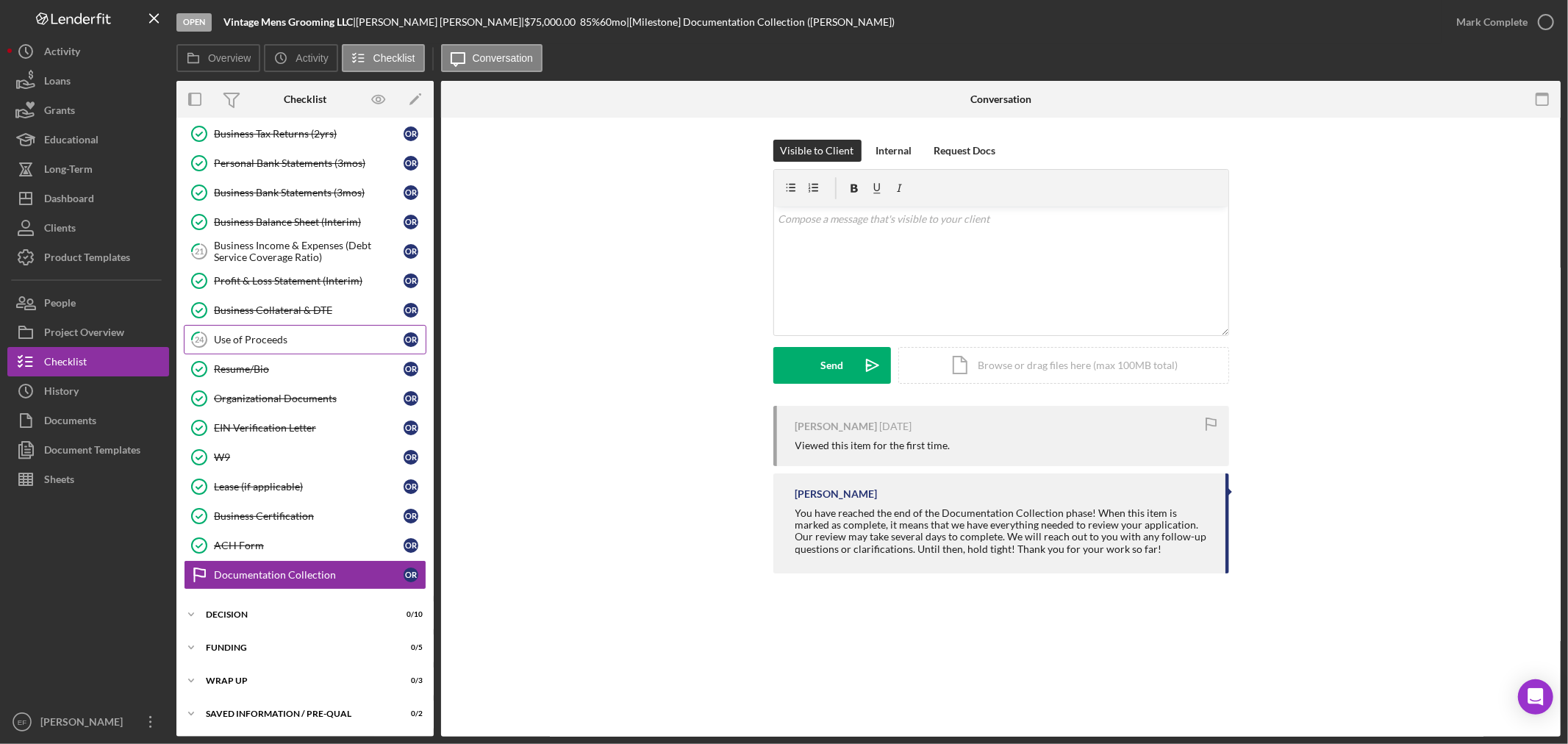
click at [283, 342] on div "Use of Proceeds" at bounding box center [309, 339] width 190 height 11
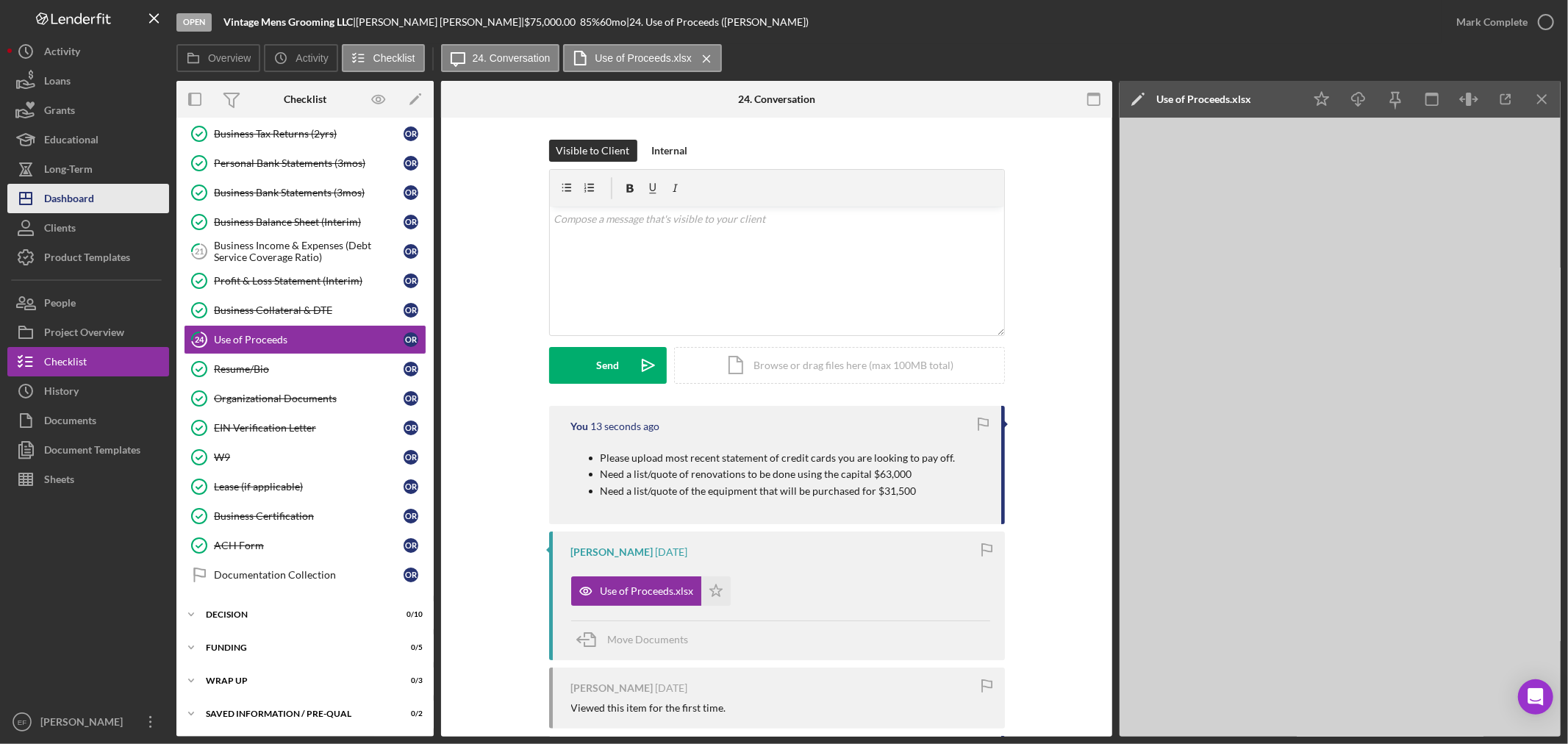
click at [66, 205] on div "Dashboard" at bounding box center [68, 200] width 50 height 33
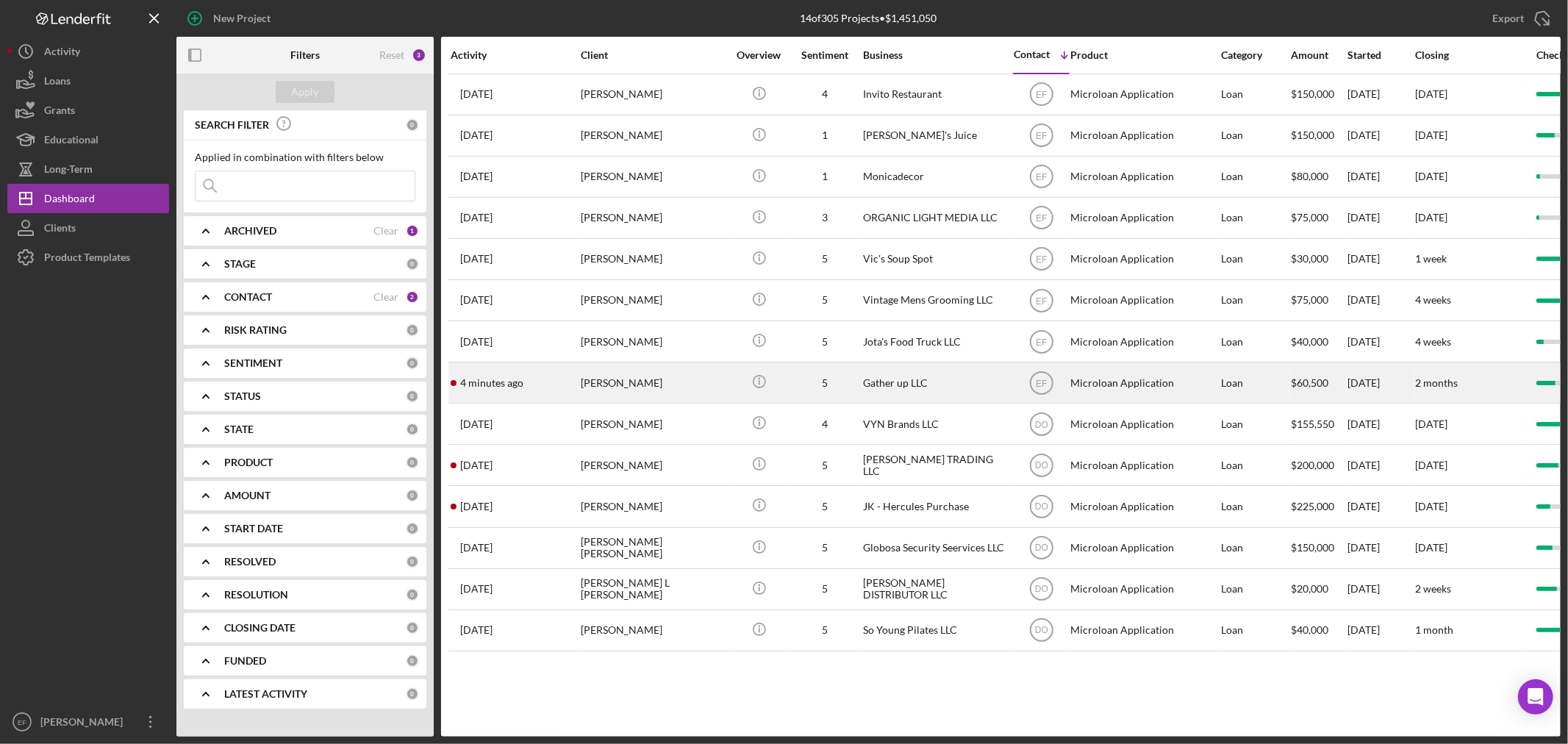
click at [625, 380] on div "[PERSON_NAME]" at bounding box center [654, 382] width 147 height 39
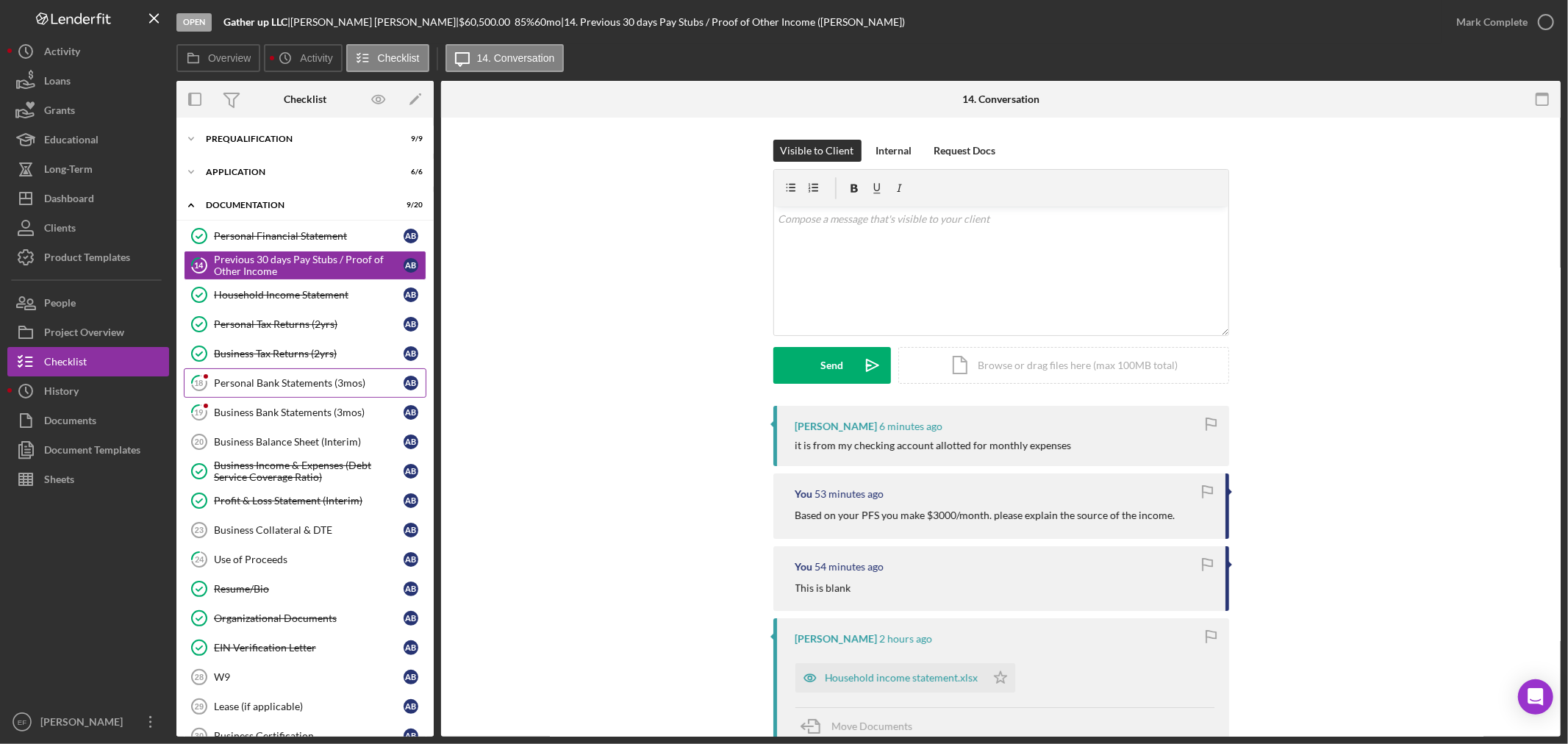
click at [274, 386] on div "Personal Bank Statements (3mos)" at bounding box center [309, 382] width 190 height 11
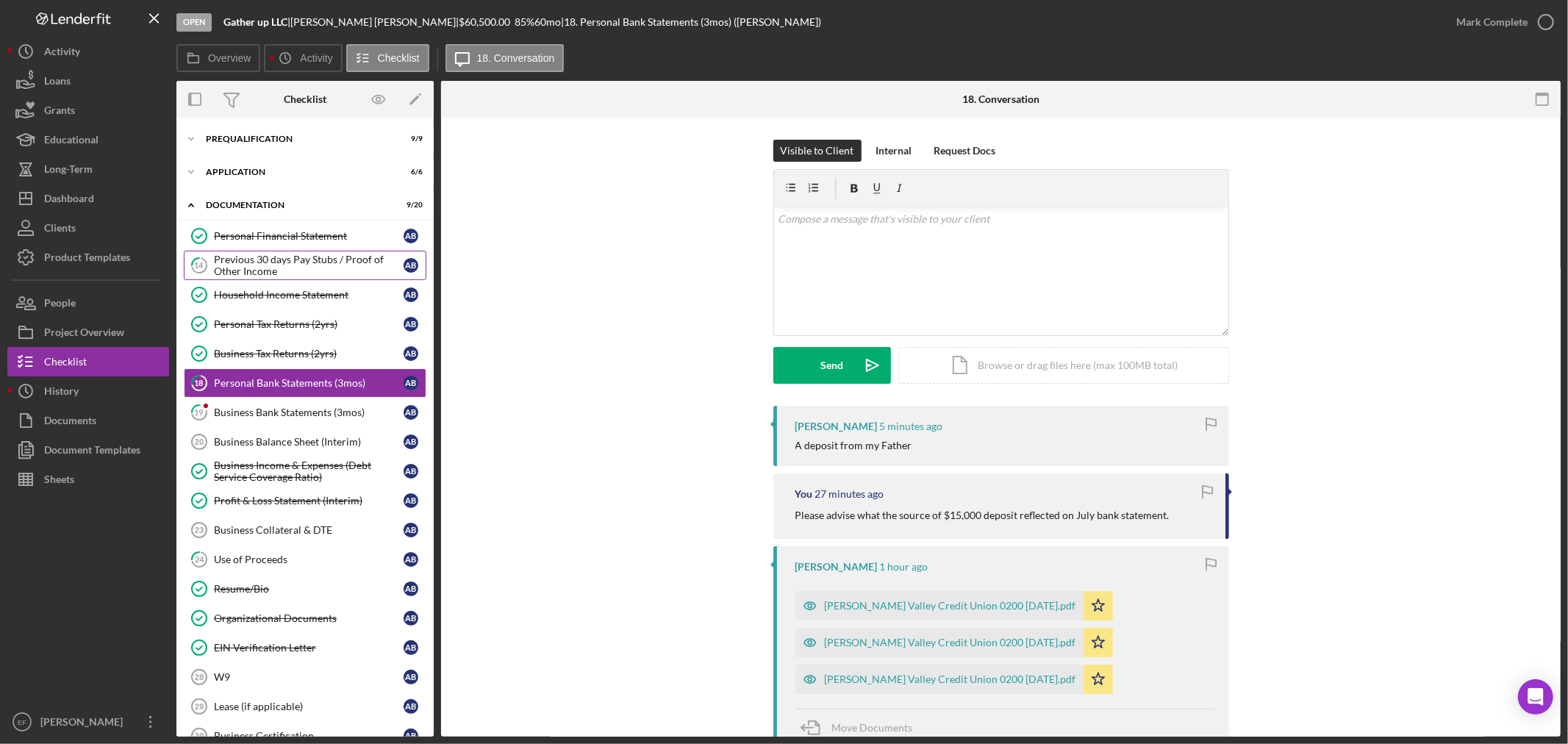
click at [265, 269] on div "Previous 30 days Pay Stubs / Proof of Other Income" at bounding box center [309, 265] width 190 height 24
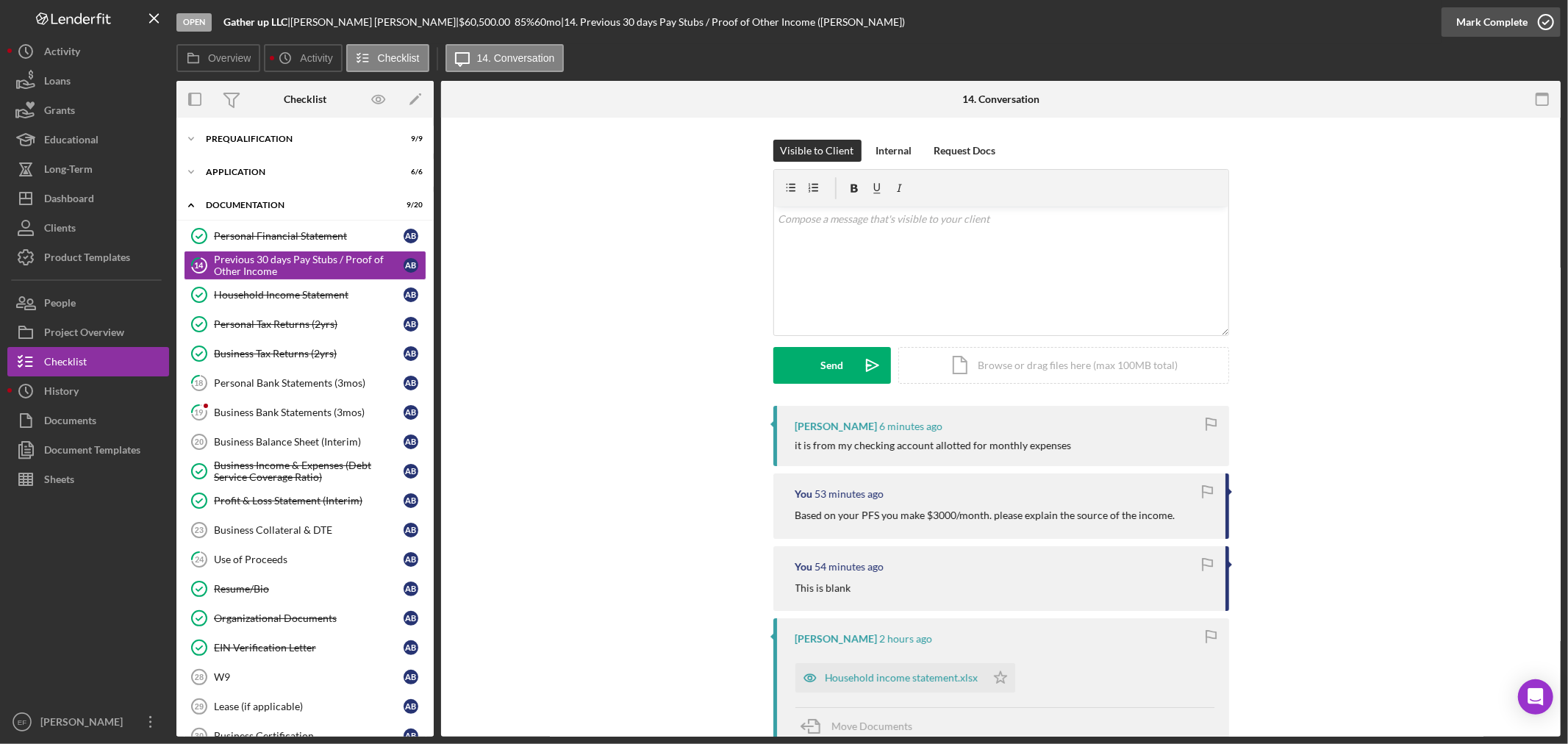
click at [1492, 30] on div "Mark Complete" at bounding box center [1492, 22] width 72 height 30
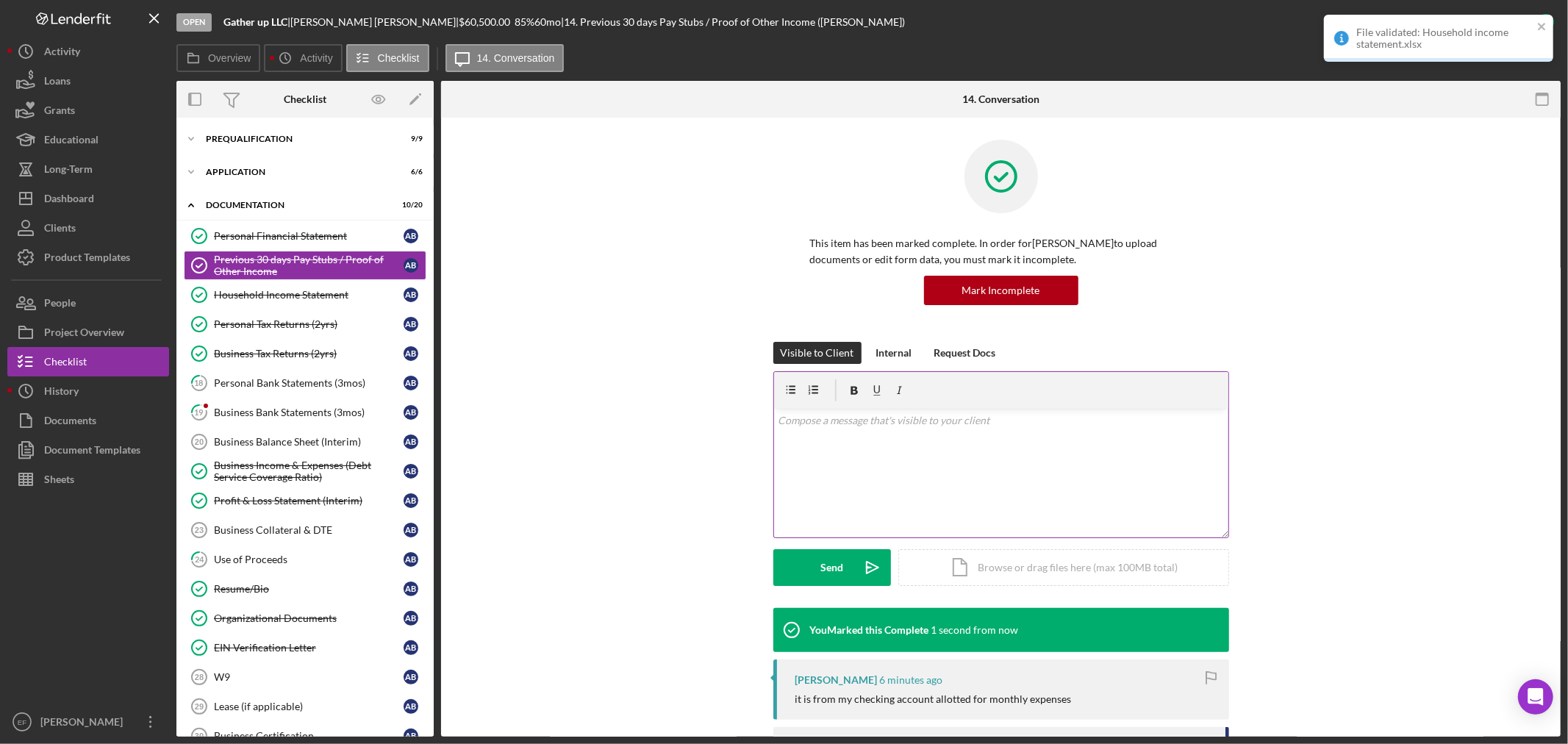
click at [820, 506] on div "v Color teal Color pink Remove color Add row above Add row below Add column bef…" at bounding box center [1002, 473] width 454 height 129
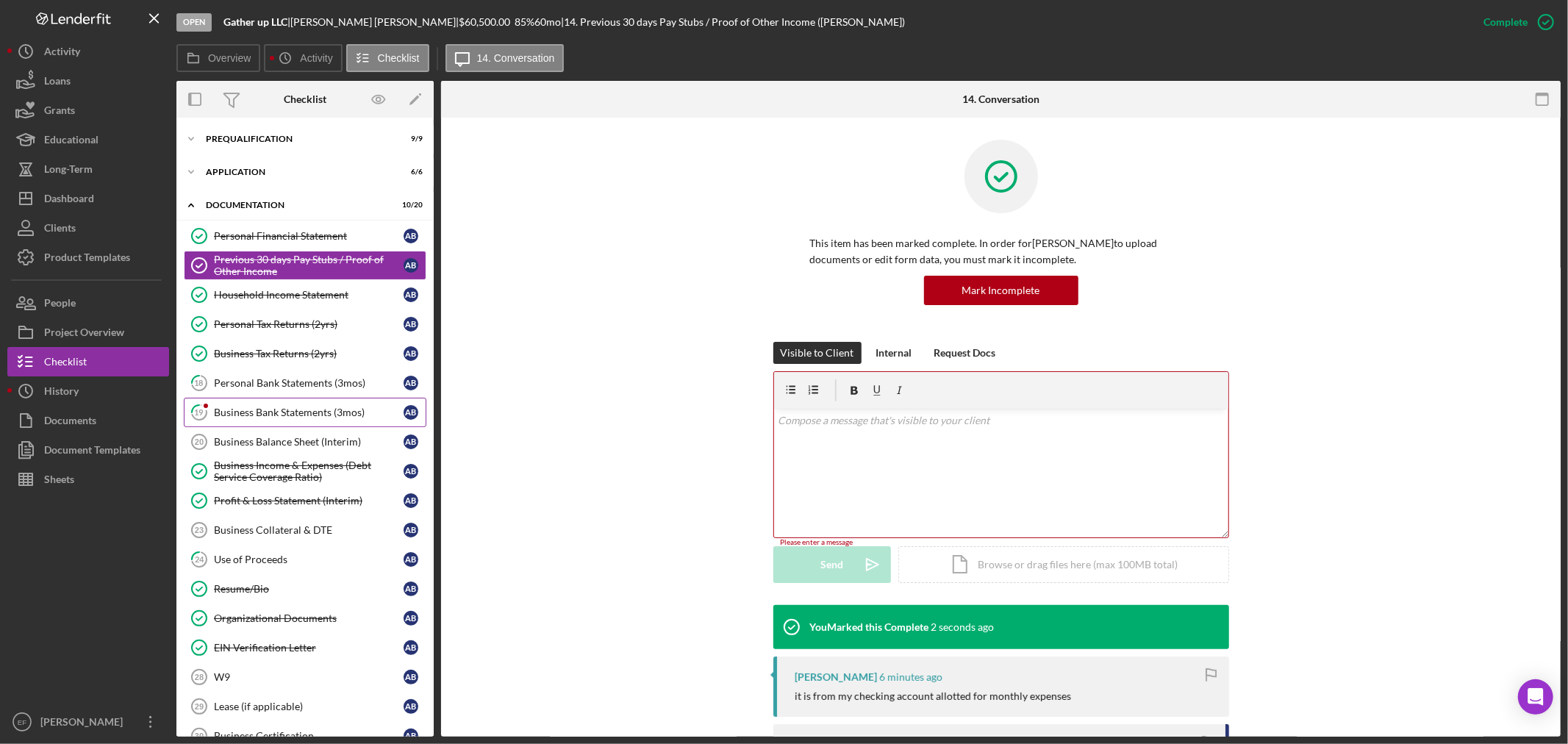
click at [261, 414] on div "Business Bank Statements (3mos)" at bounding box center [309, 412] width 190 height 11
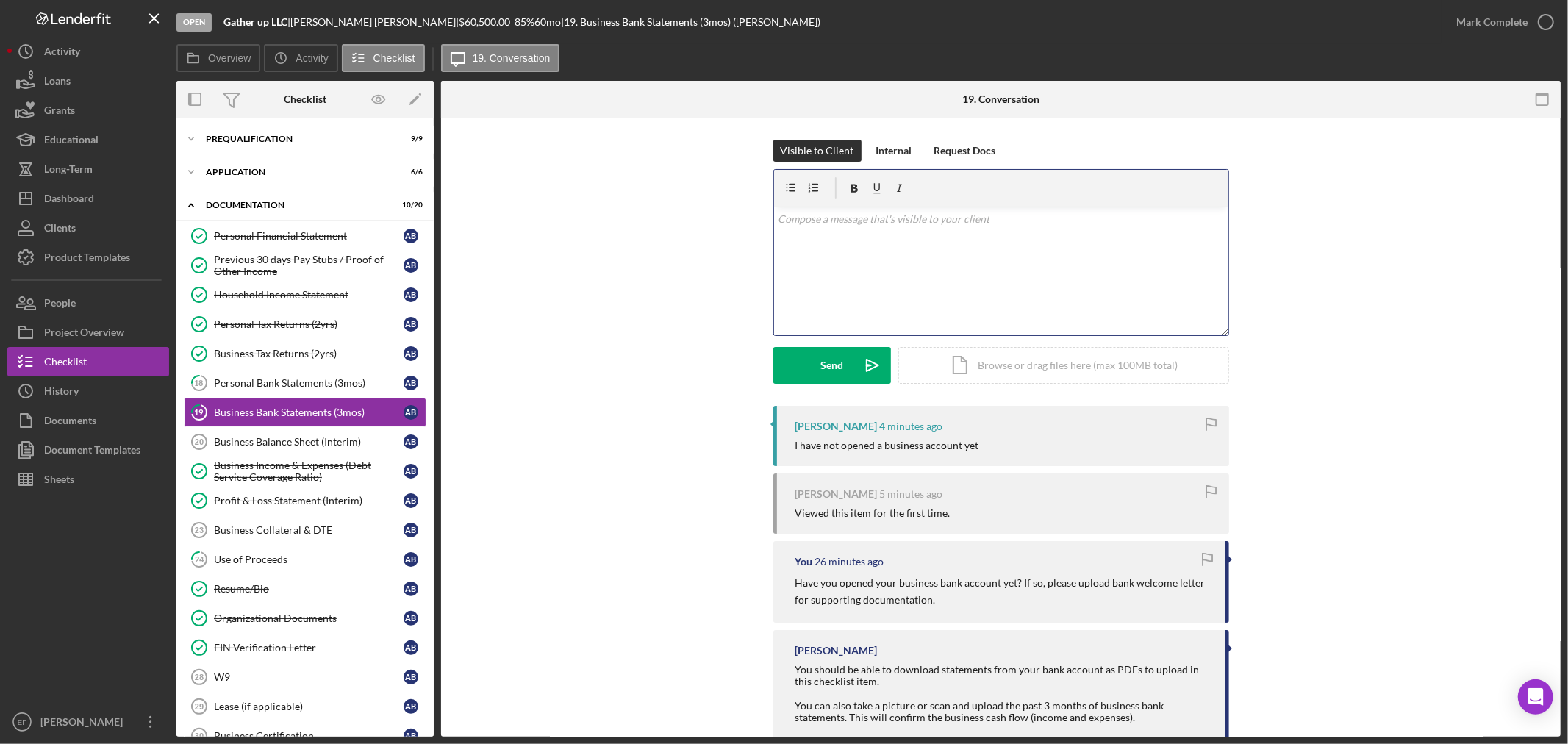
click at [897, 280] on div "v Color teal Color pink Remove color Add row above Add row below Add column bef…" at bounding box center [1002, 270] width 454 height 129
click at [778, 225] on div "v Color teal Color pink Remove color Add row above Add row below Add column bef…" at bounding box center [1002, 270] width 454 height 129
click at [1034, 230] on div "v Color teal Color pink Remove color Add row above Add row below Add column bef…" at bounding box center [1002, 270] width 454 height 129
click at [812, 368] on button "Send Icon/icon-invite-send" at bounding box center [832, 365] width 118 height 37
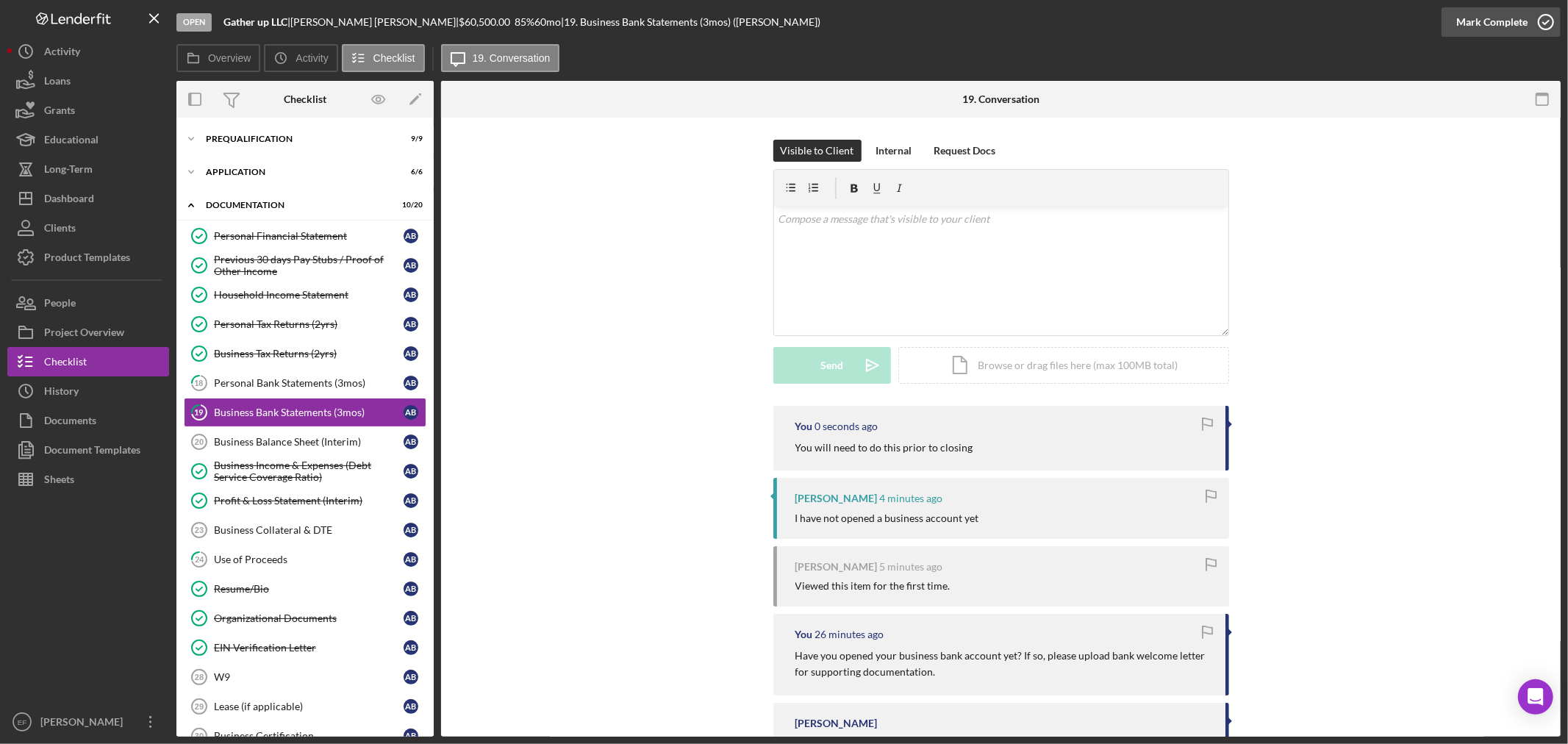
click at [1495, 17] on div "Mark Complete" at bounding box center [1492, 22] width 72 height 30
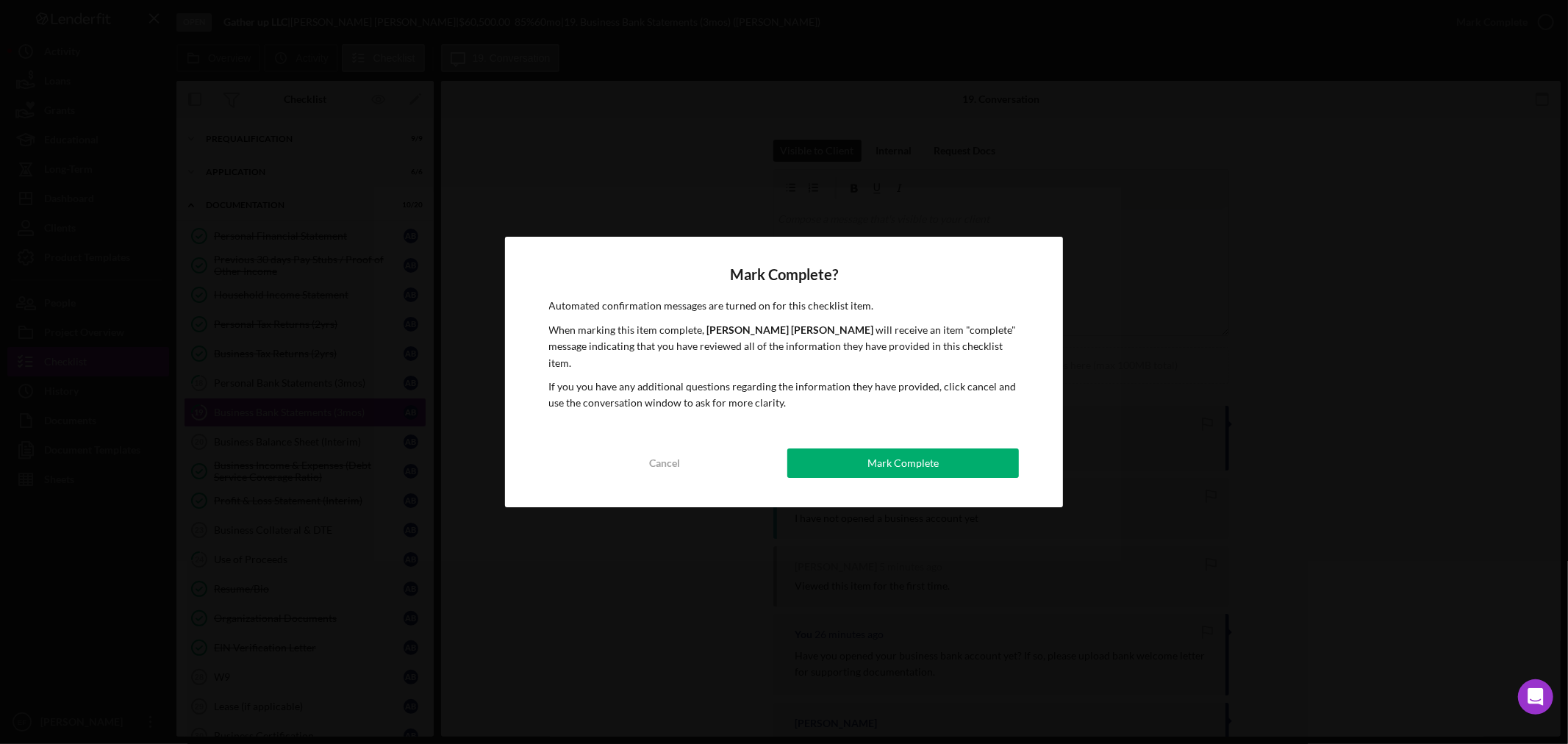
click at [846, 457] on button "Mark Complete" at bounding box center [903, 463] width 232 height 30
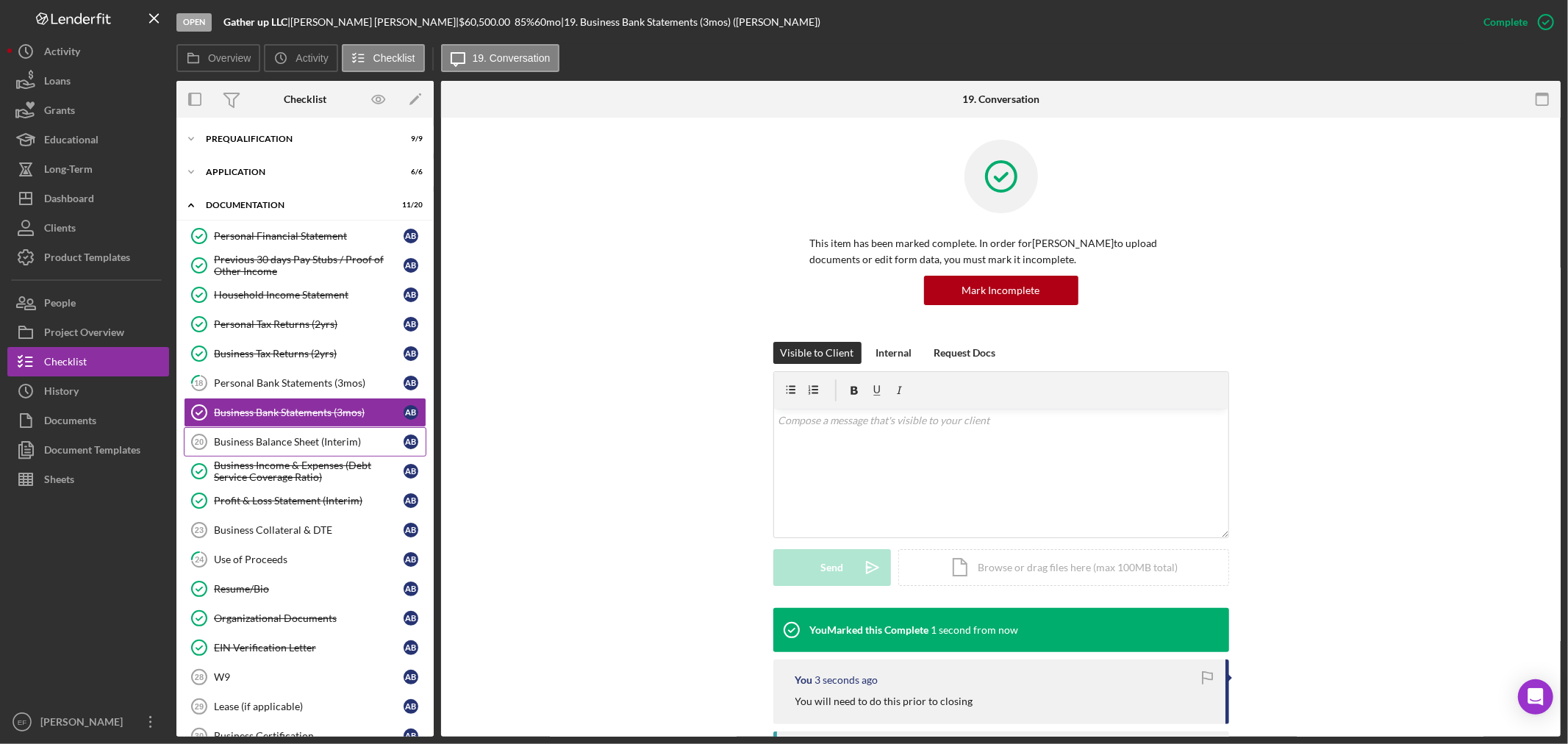
click at [261, 444] on div "Business Balance Sheet (Interim)" at bounding box center [309, 442] width 190 height 11
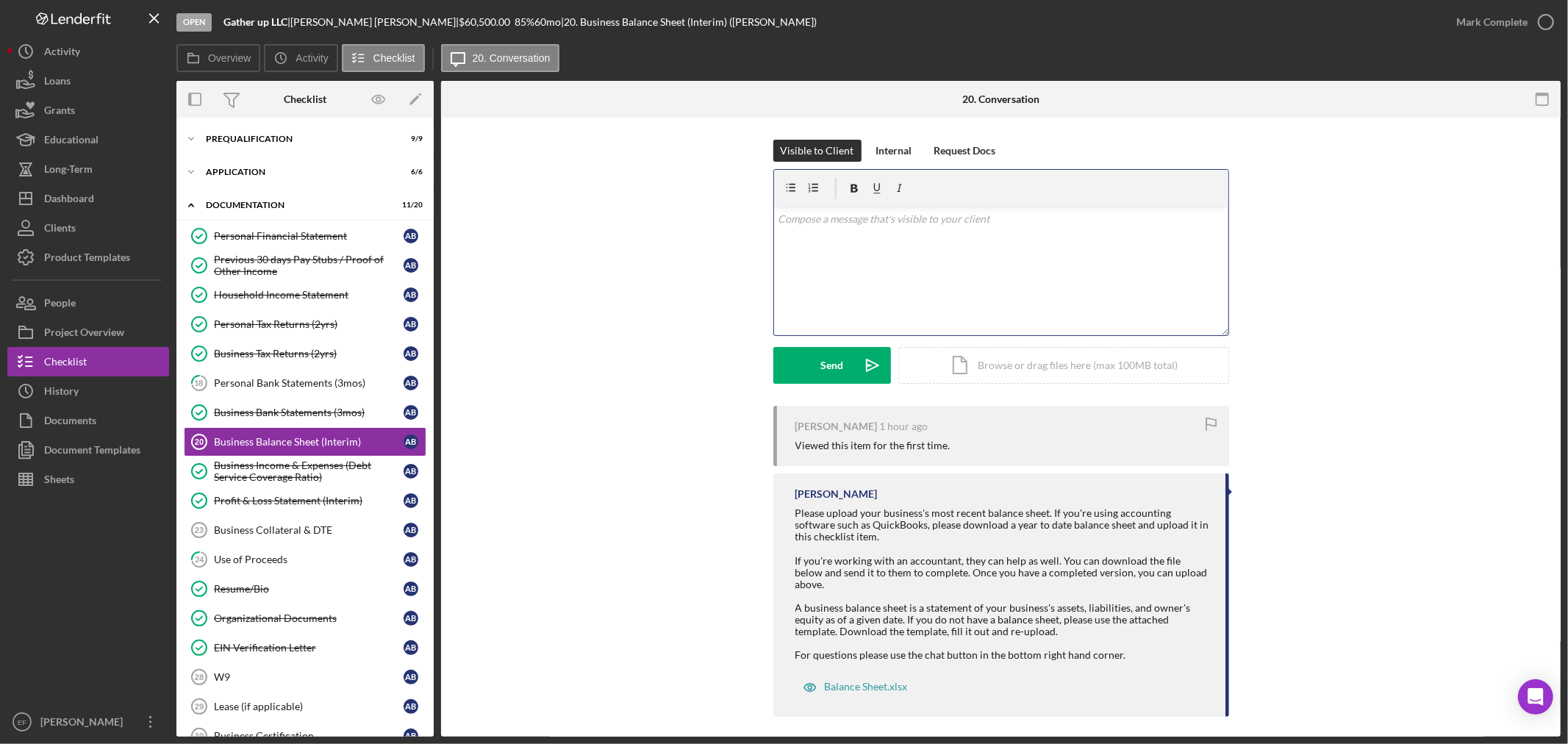
click at [892, 289] on div "v Color teal Color pink Remove color Add row above Add row below Add column bef…" at bounding box center [1002, 270] width 454 height 129
click at [872, 159] on button "Internal" at bounding box center [894, 150] width 51 height 22
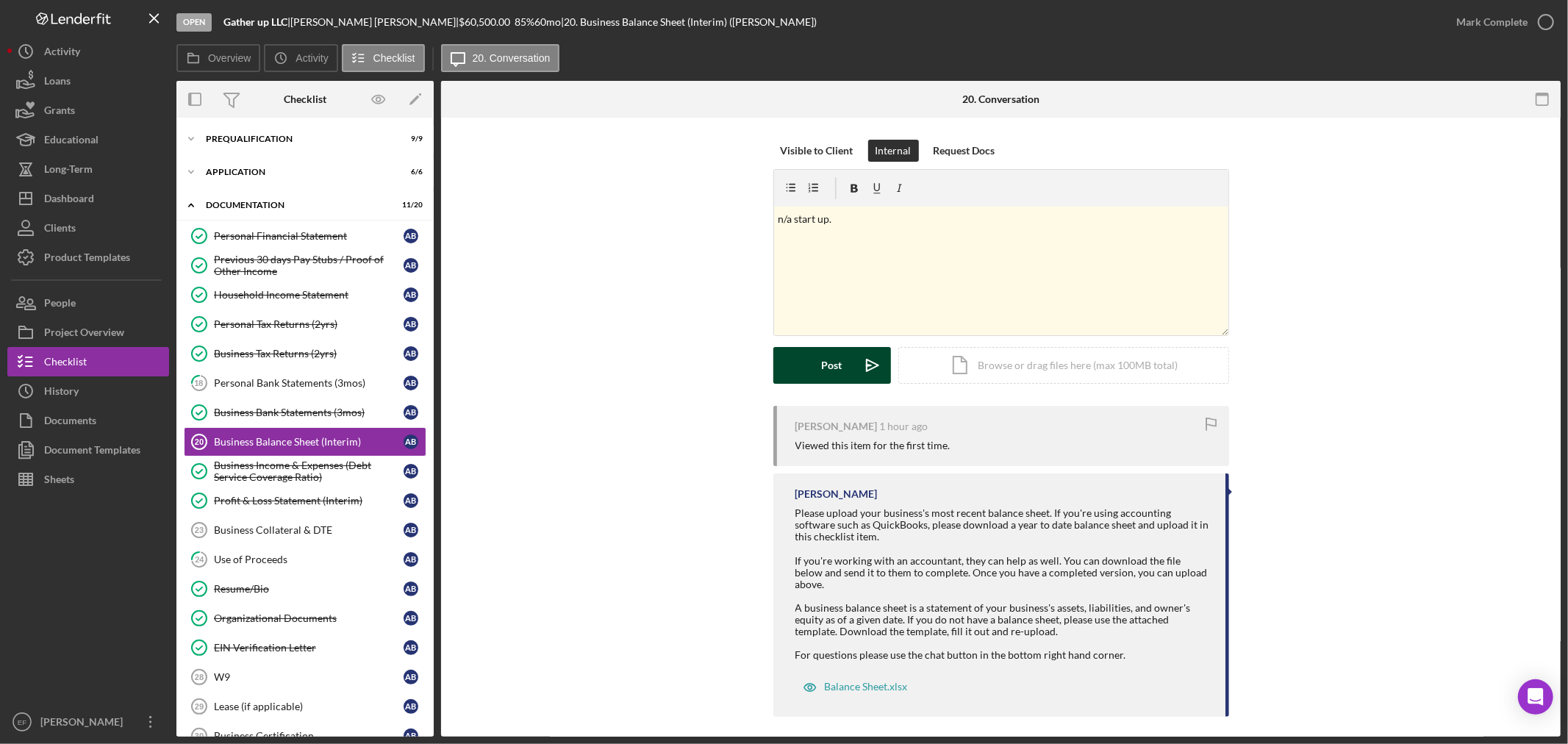
click at [832, 369] on div "Post" at bounding box center [832, 365] width 21 height 37
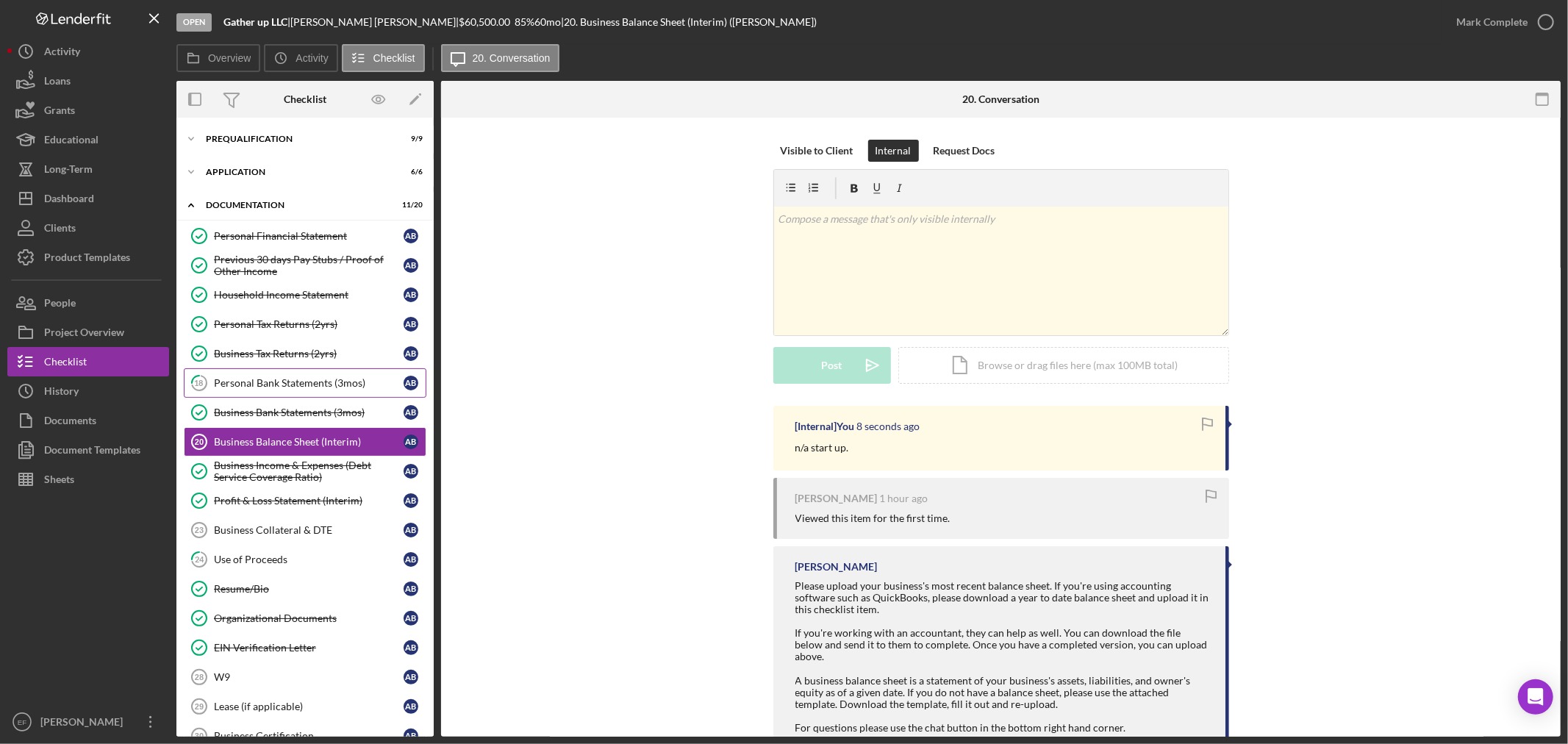
click at [273, 381] on div "Personal Bank Statements (3mos)" at bounding box center [309, 382] width 190 height 11
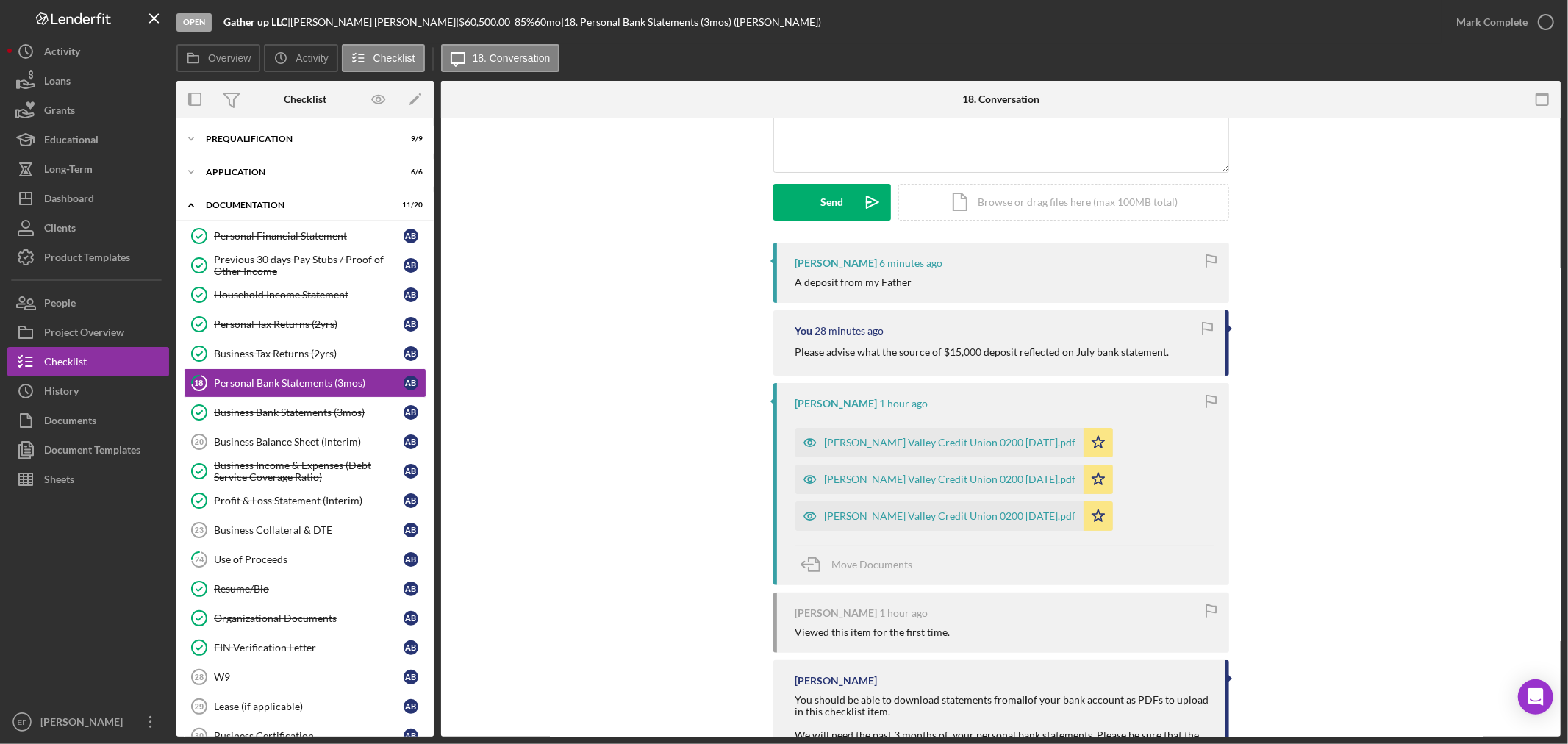
scroll to position [245, 0]
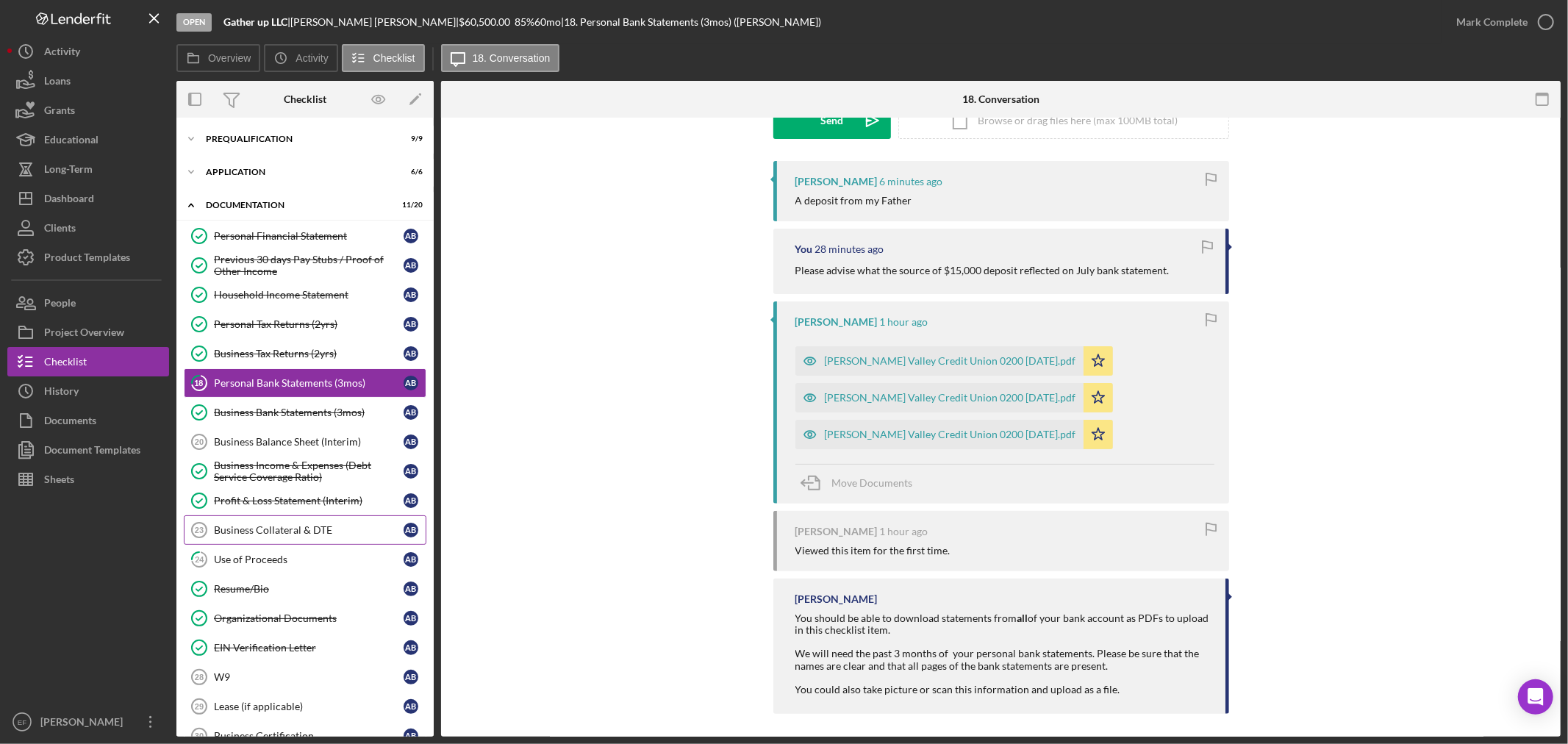
click at [287, 531] on div "Business Collateral & DTE" at bounding box center [309, 530] width 190 height 11
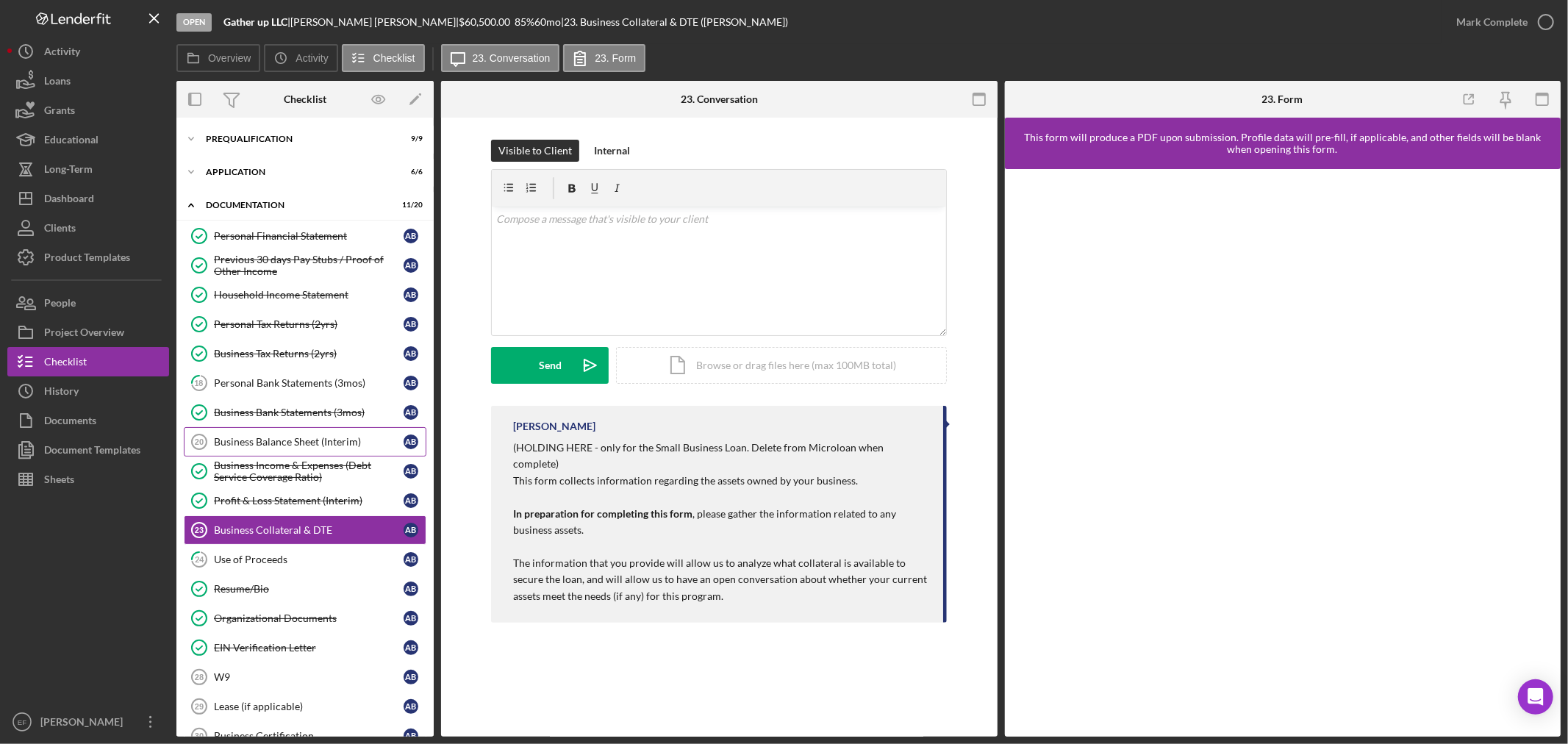
click at [252, 440] on div "Business Balance Sheet (Interim)" at bounding box center [309, 442] width 190 height 11
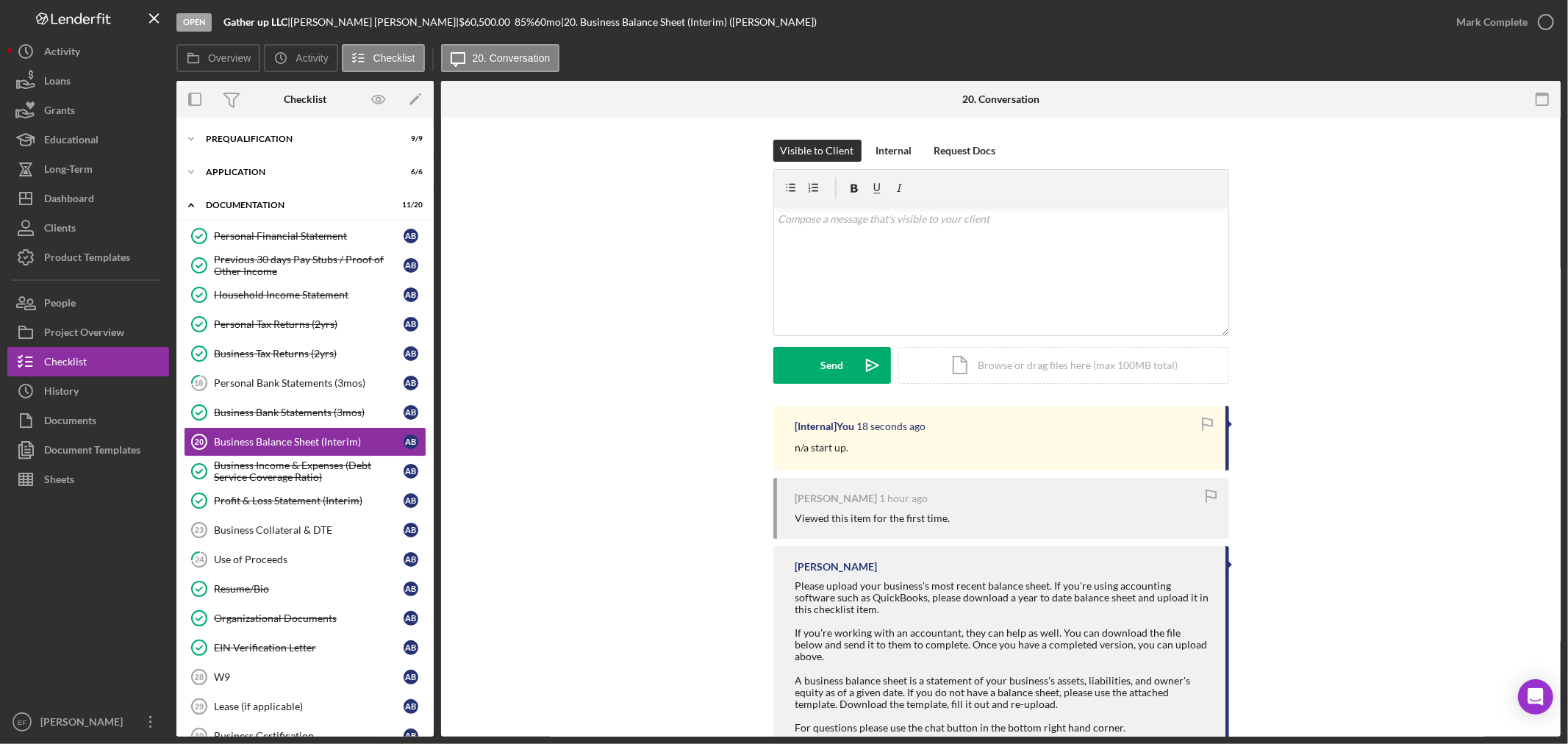
click at [1503, 4] on div "Mark Complete" at bounding box center [1501, 22] width 119 height 44
click at [1506, 24] on div "Mark Complete" at bounding box center [1492, 22] width 72 height 30
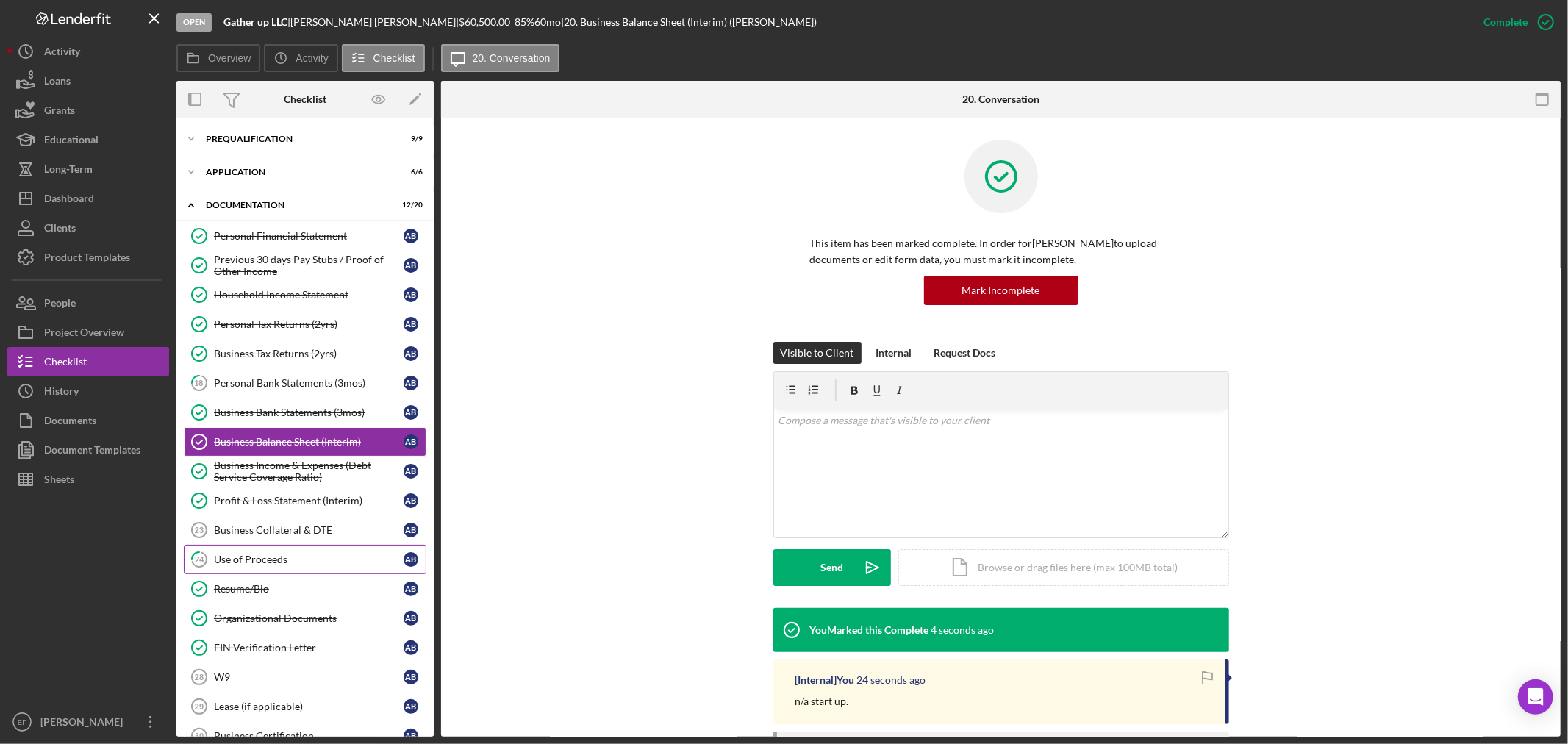
click at [275, 560] on div "Use of Proceeds" at bounding box center [309, 559] width 190 height 11
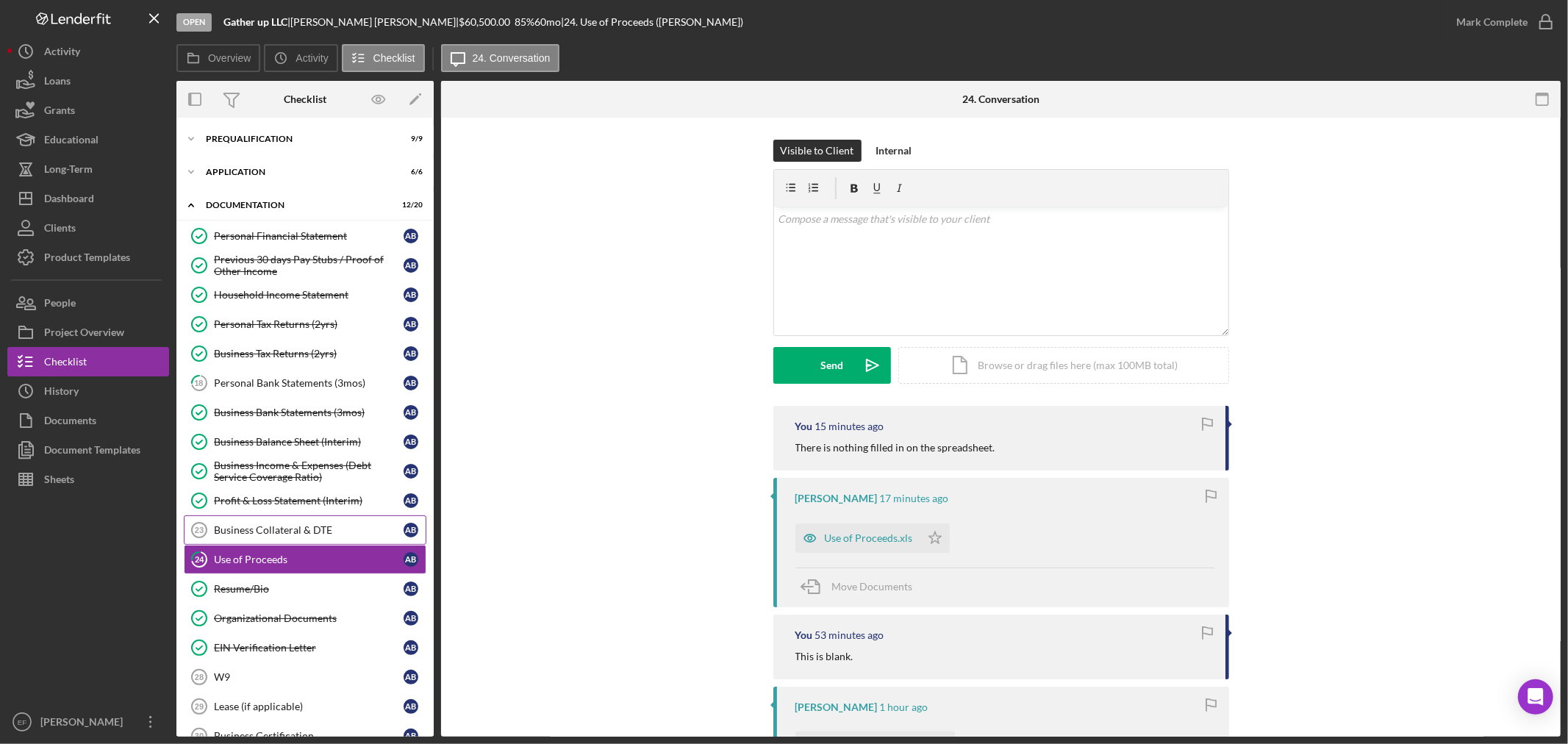
click at [280, 530] on div "Business Collateral & DTE" at bounding box center [309, 530] width 190 height 11
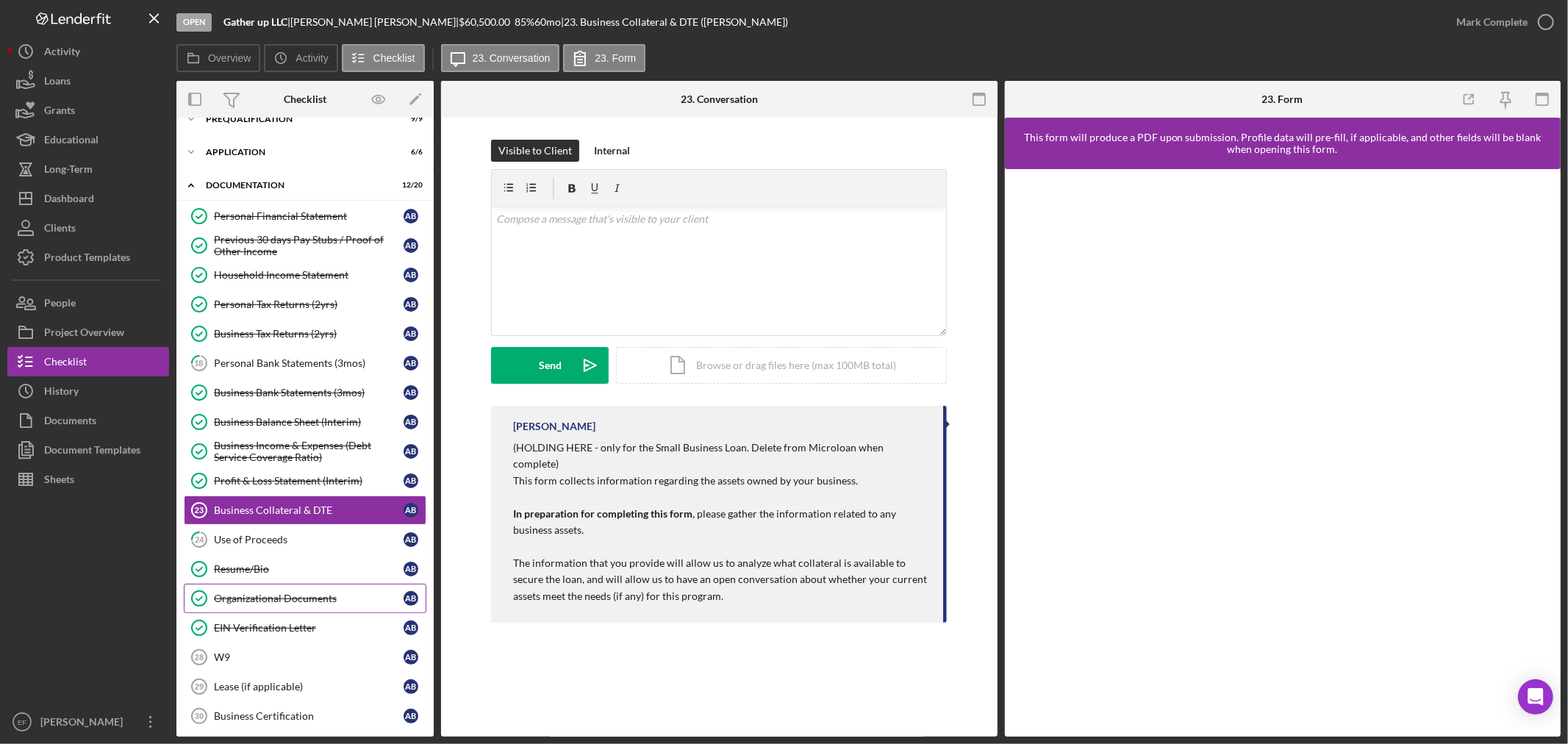
scroll to position [81, 0]
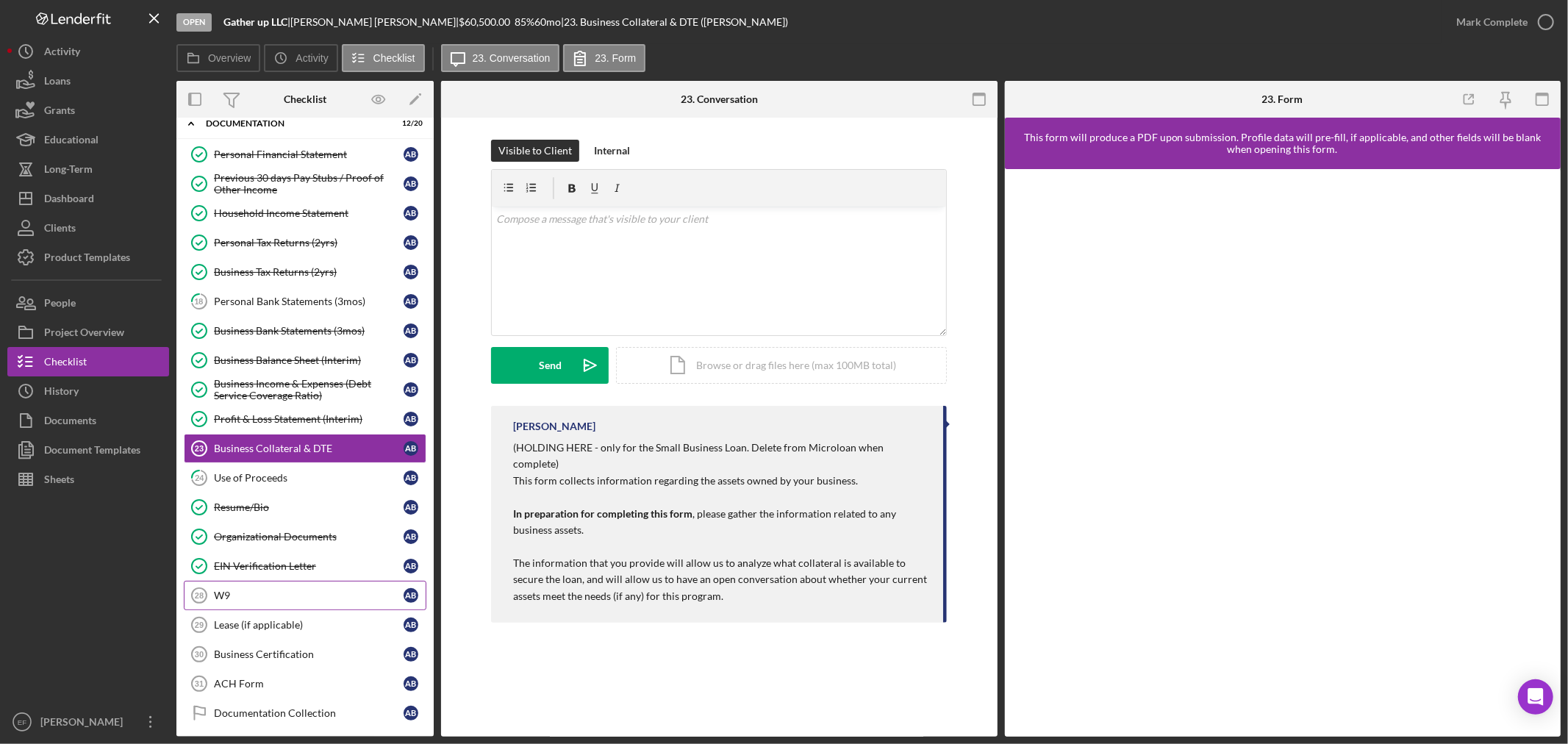
click at [300, 595] on div "W9" at bounding box center [309, 595] width 190 height 11
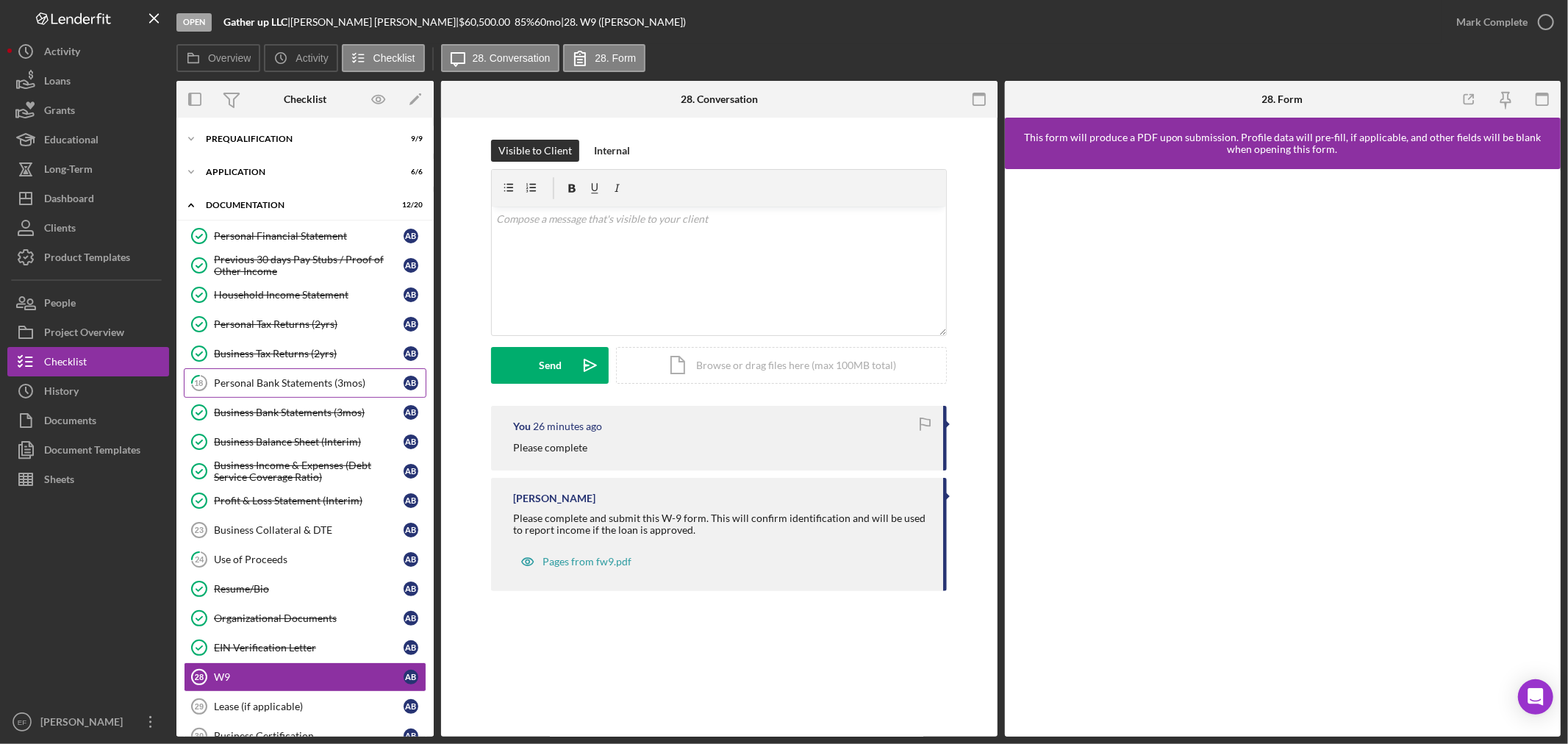
click at [317, 391] on link "18 Personal Bank Statements (3mos) A B" at bounding box center [305, 383] width 243 height 30
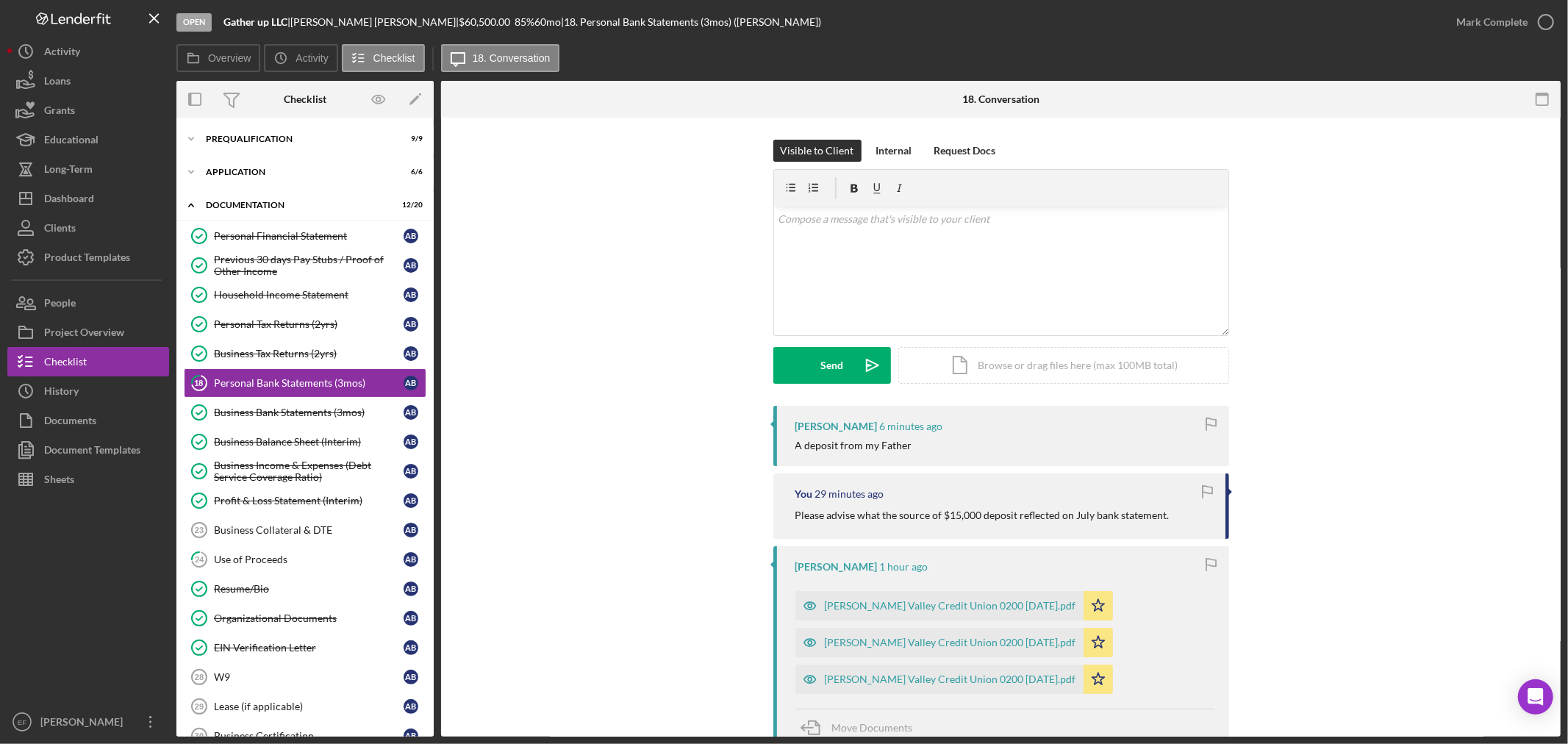
drag, startPoint x: 1449, startPoint y: 355, endPoint x: 1551, endPoint y: 324, distance: 106.6
click at [1451, 349] on div "Visible to Client Internal Request Docs v Color teal Color pink Remove color Ad…" at bounding box center [1001, 273] width 1075 height 266
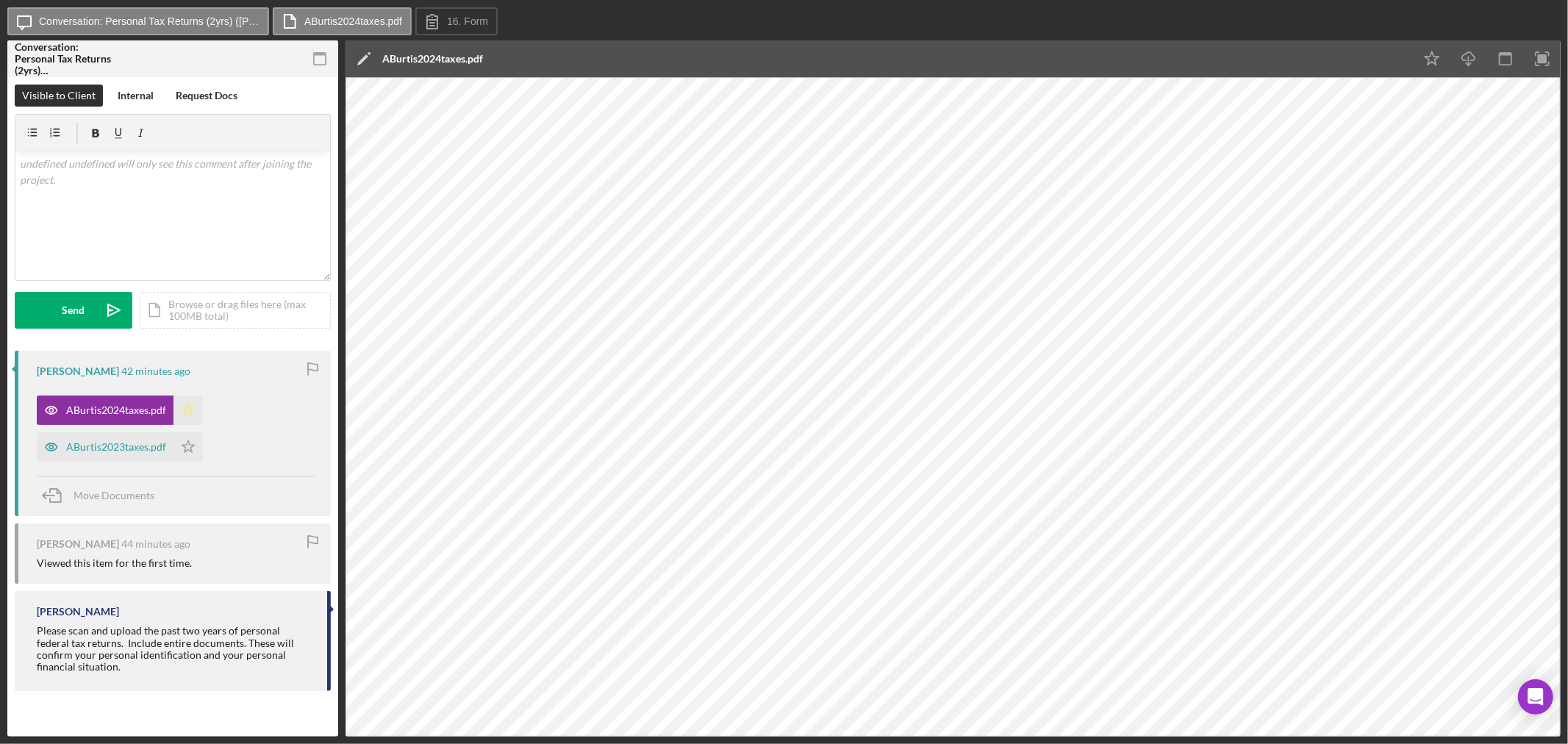
drag, startPoint x: 187, startPoint y: 405, endPoint x: 187, endPoint y: 423, distance: 18.0
click at [187, 413] on icon "Icon/Star" at bounding box center [188, 410] width 30 height 30
drag, startPoint x: 110, startPoint y: 446, endPoint x: 119, endPoint y: 445, distance: 9.1
click at [118, 446] on div "ABurtis2023taxes.pdf" at bounding box center [116, 447] width 100 height 11
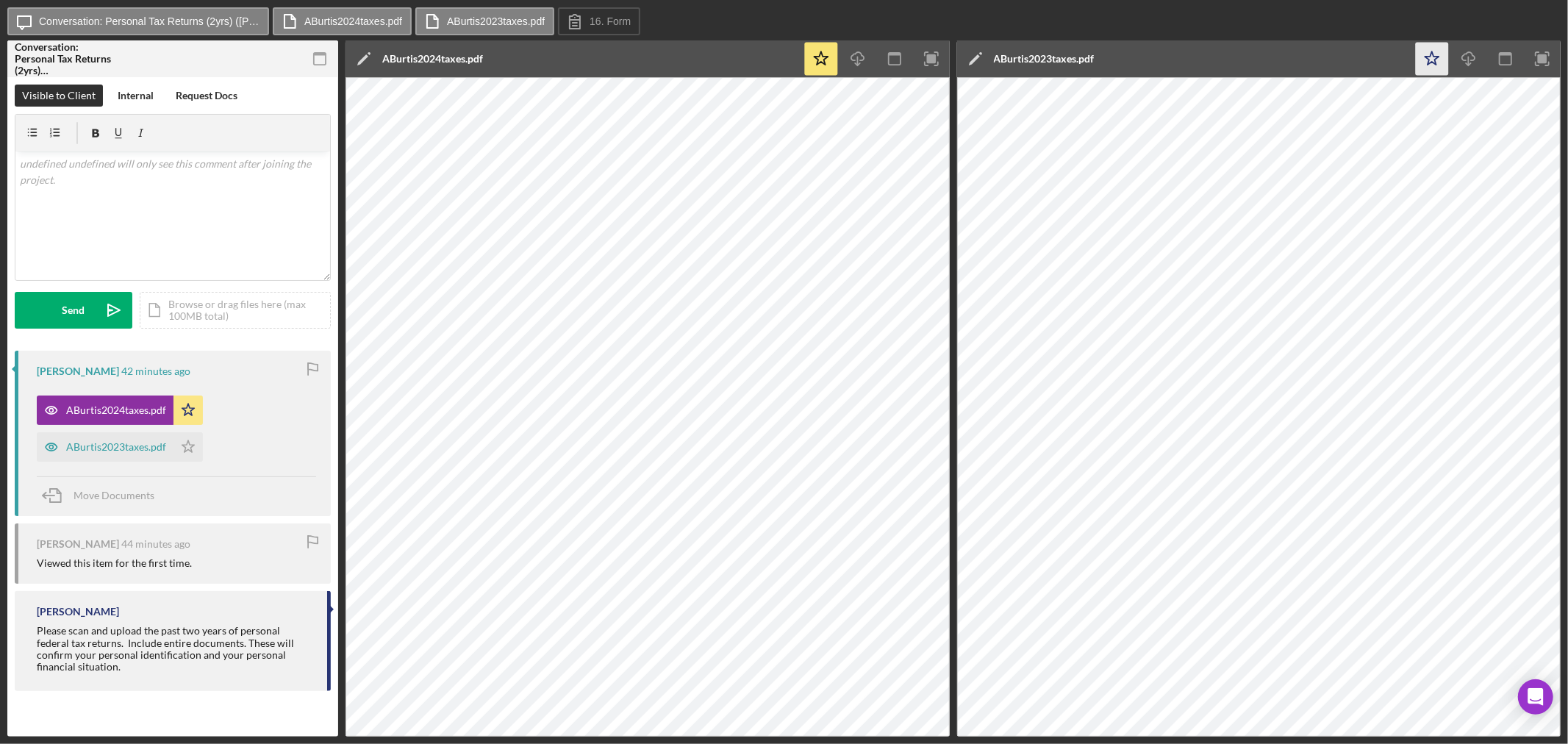
click at [1427, 62] on icon "Icon/Star" at bounding box center [1433, 59] width 33 height 33
click at [350, 19] on label "ABurtis2024taxes.pdf" at bounding box center [353, 21] width 98 height 11
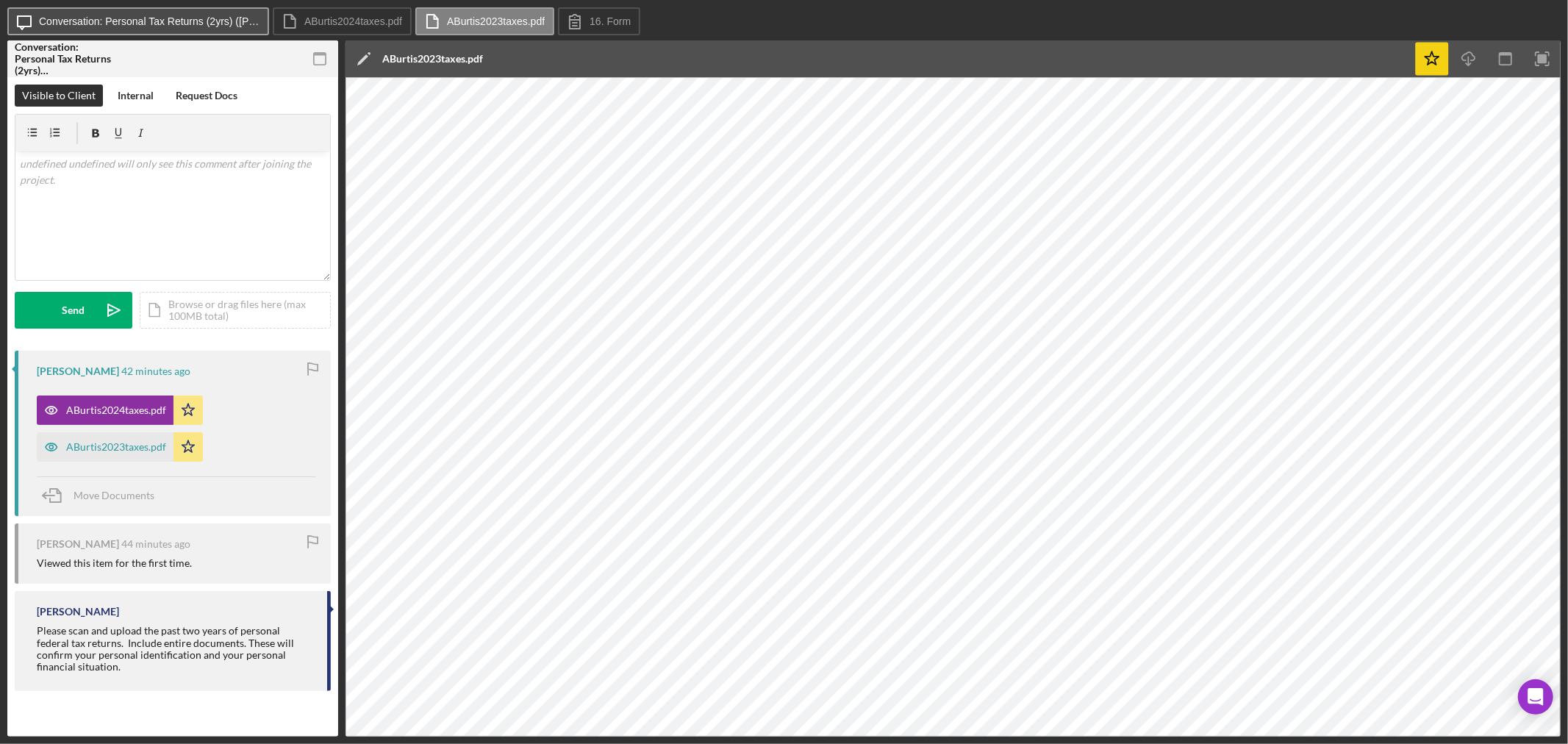
click at [194, 15] on button "Icon/Message Conversation: Personal Tax Returns (2yrs) ([PERSON_NAME])" at bounding box center [137, 21] width 261 height 28
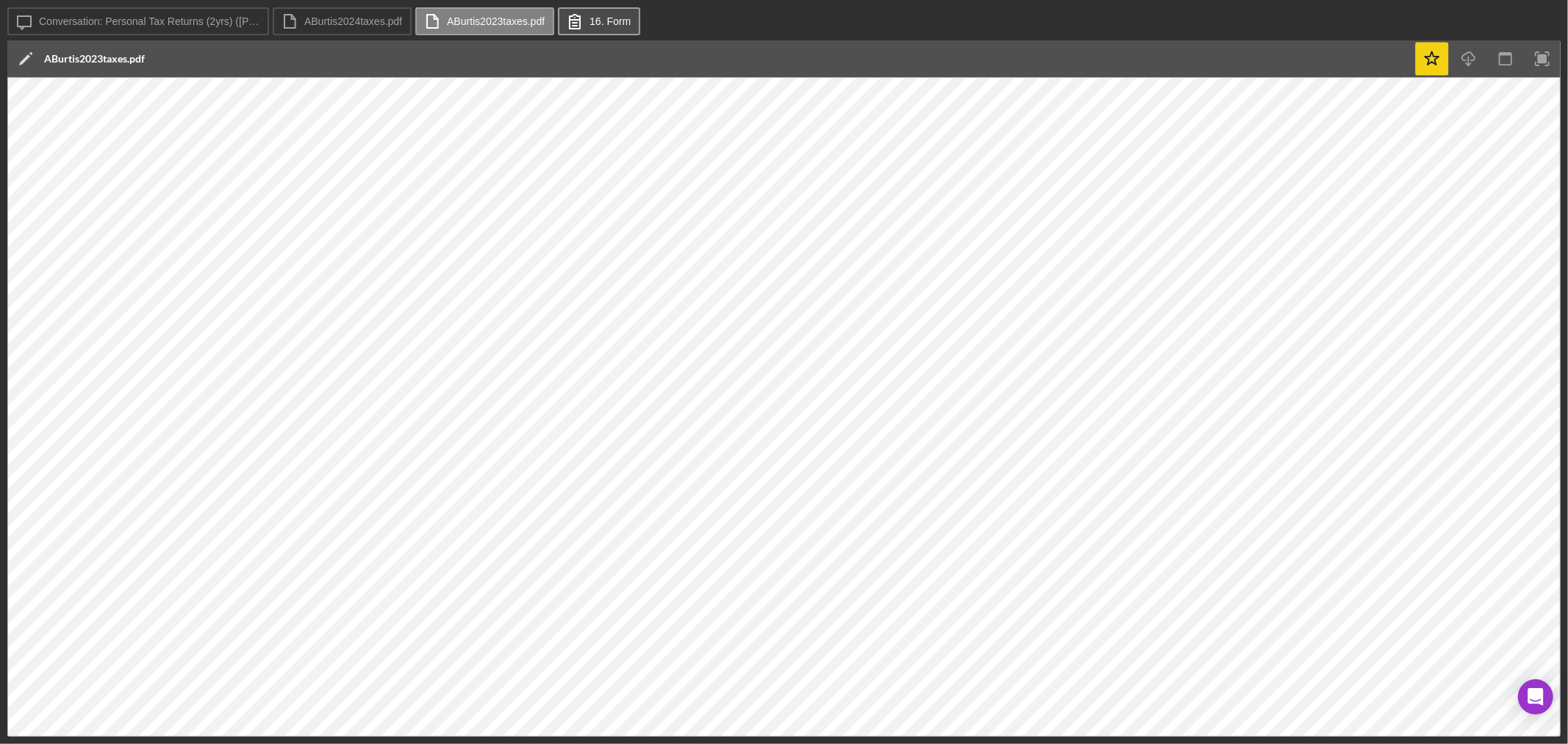
click at [598, 15] on button "16. Form" at bounding box center [599, 21] width 82 height 28
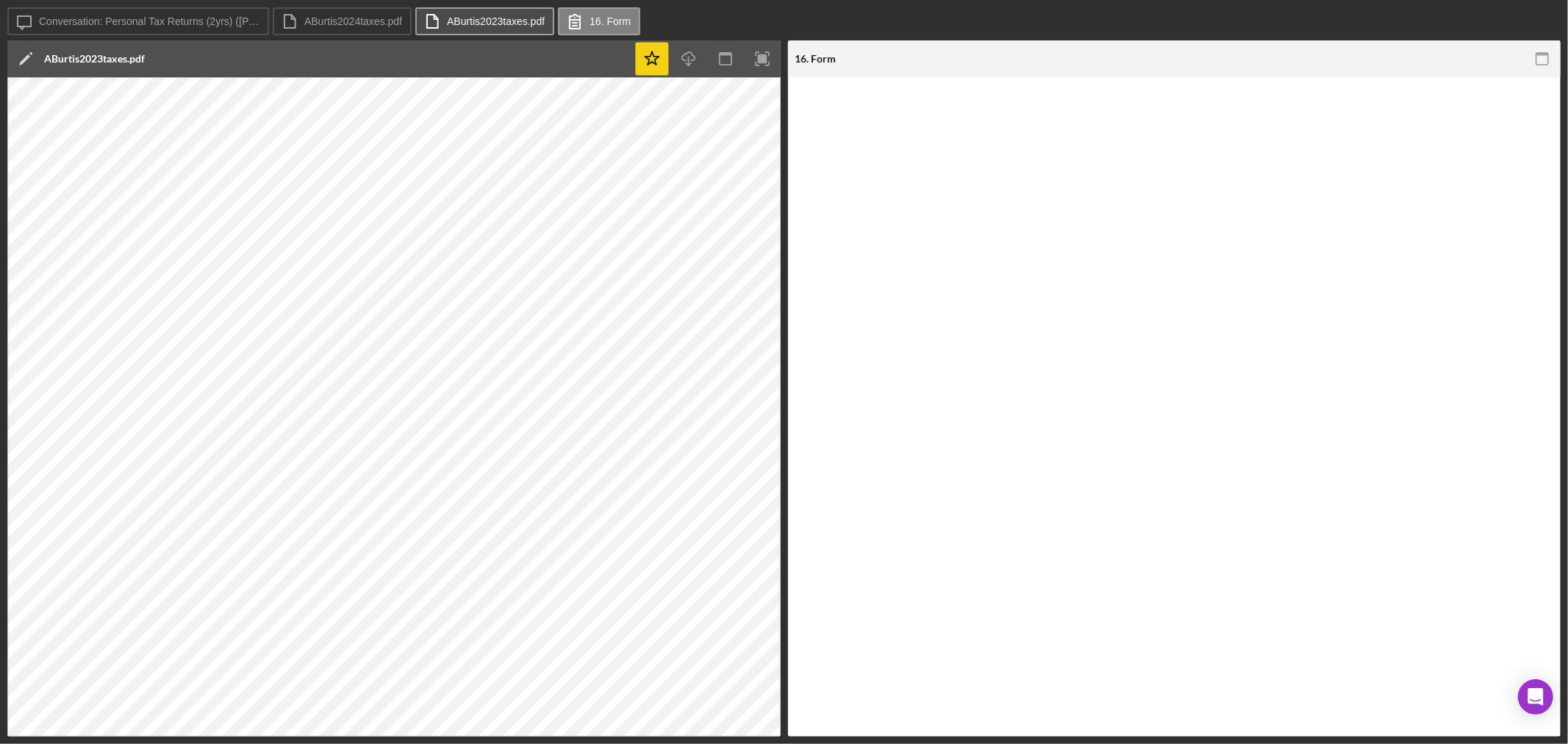
click at [454, 17] on label "ABurtis2023taxes.pdf" at bounding box center [496, 21] width 98 height 11
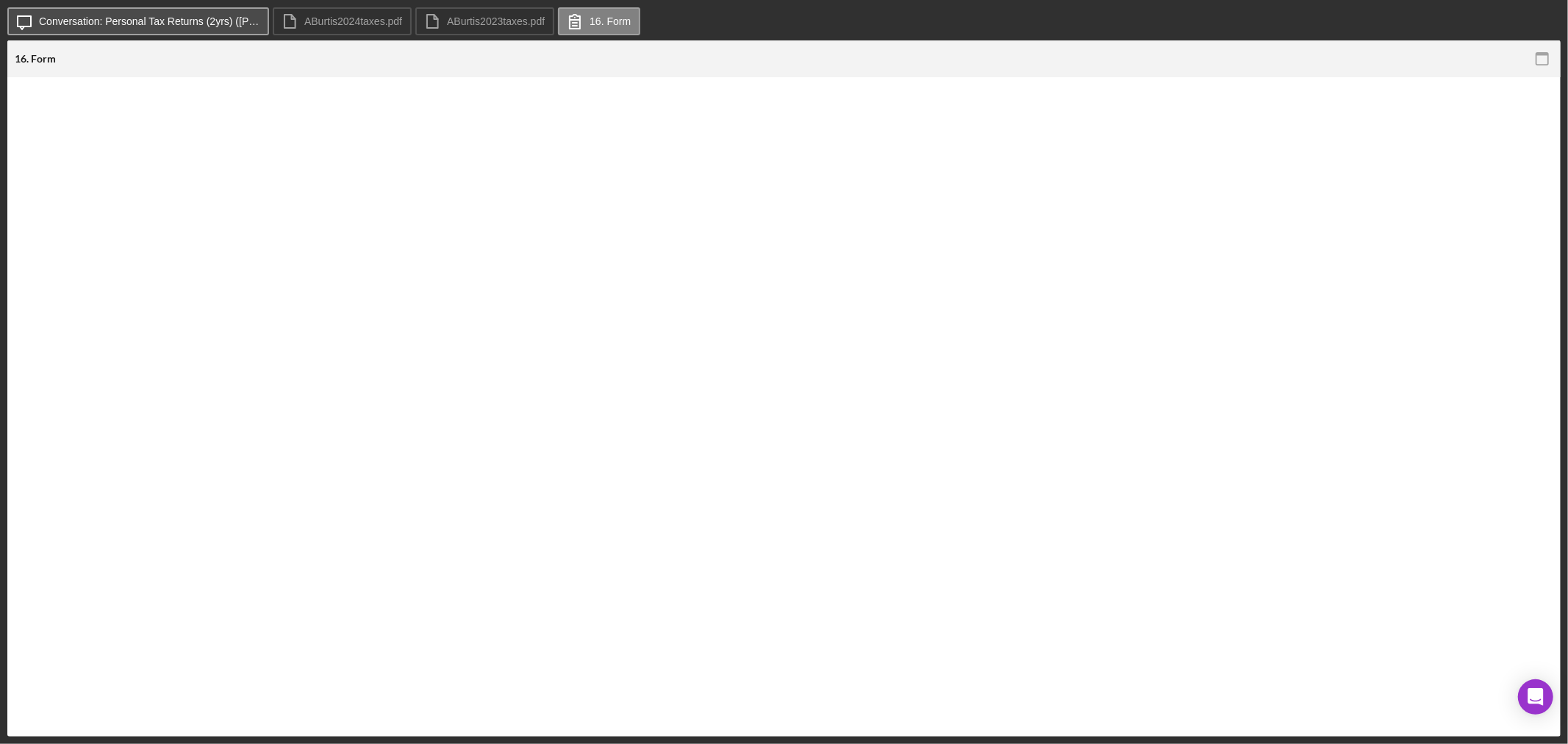
drag, startPoint x: 347, startPoint y: 17, endPoint x: 205, endPoint y: 11, distance: 142.1
click at [345, 17] on label "ABurtis2024taxes.pdf" at bounding box center [353, 21] width 98 height 11
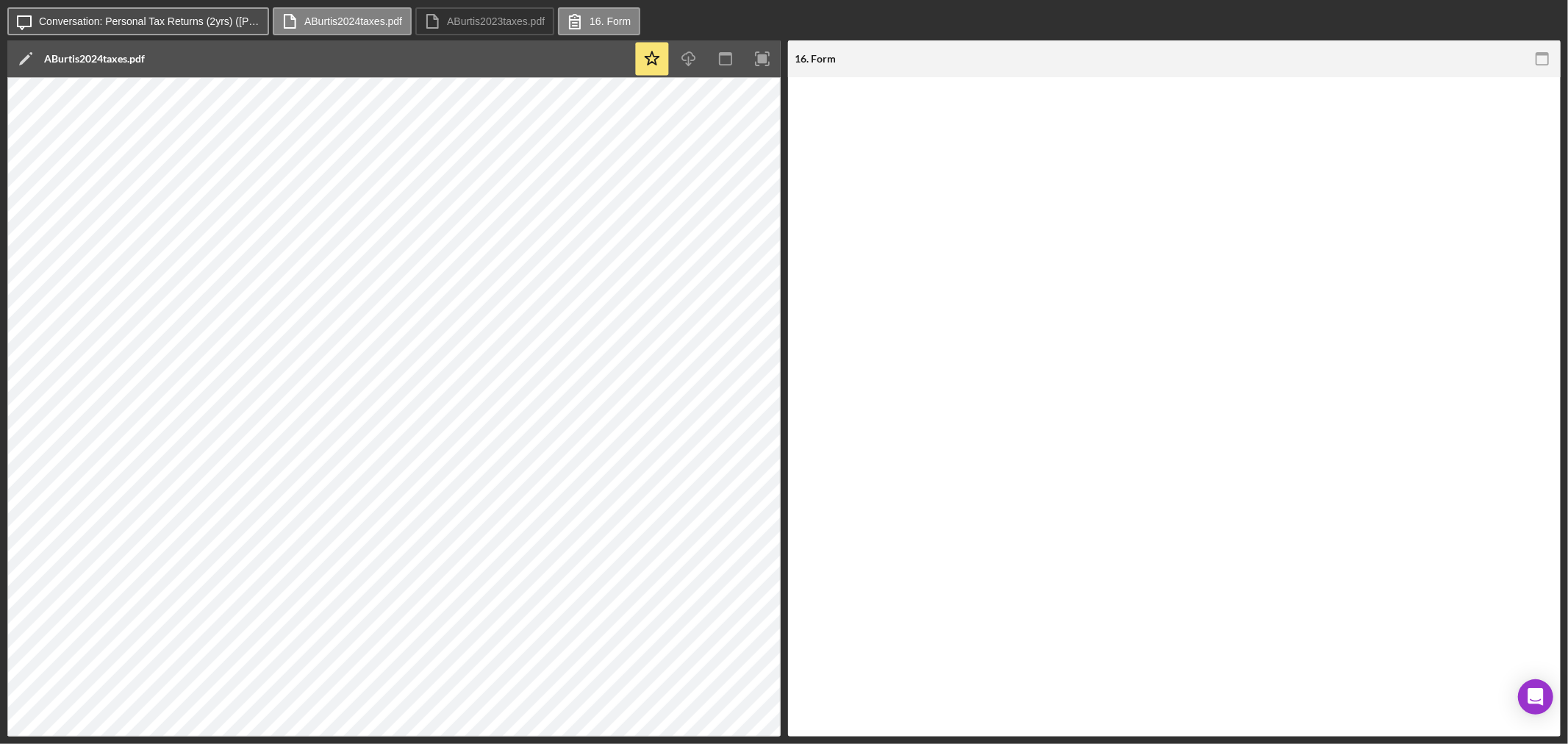
click at [205, 11] on button "Icon/Message Conversation: Personal Tax Returns (2yrs) ([PERSON_NAME])" at bounding box center [137, 21] width 261 height 28
